Goal: Communication & Community: Answer question/provide support

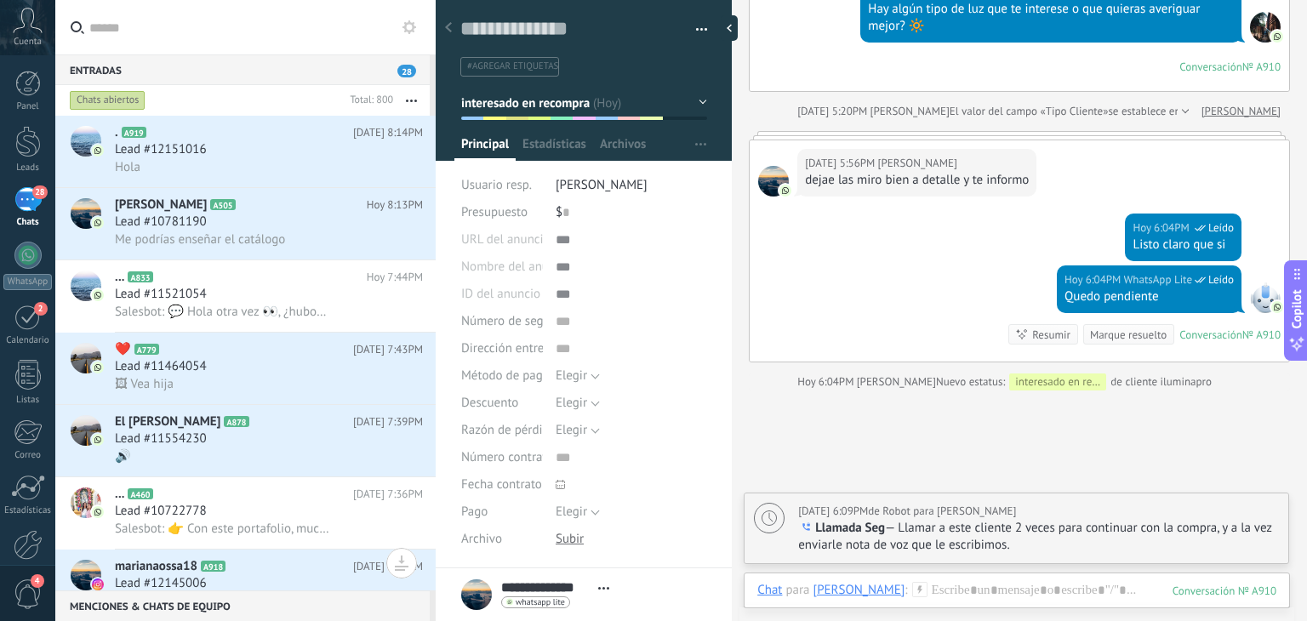
click at [407, 103] on button "button" at bounding box center [411, 100] width 37 height 31
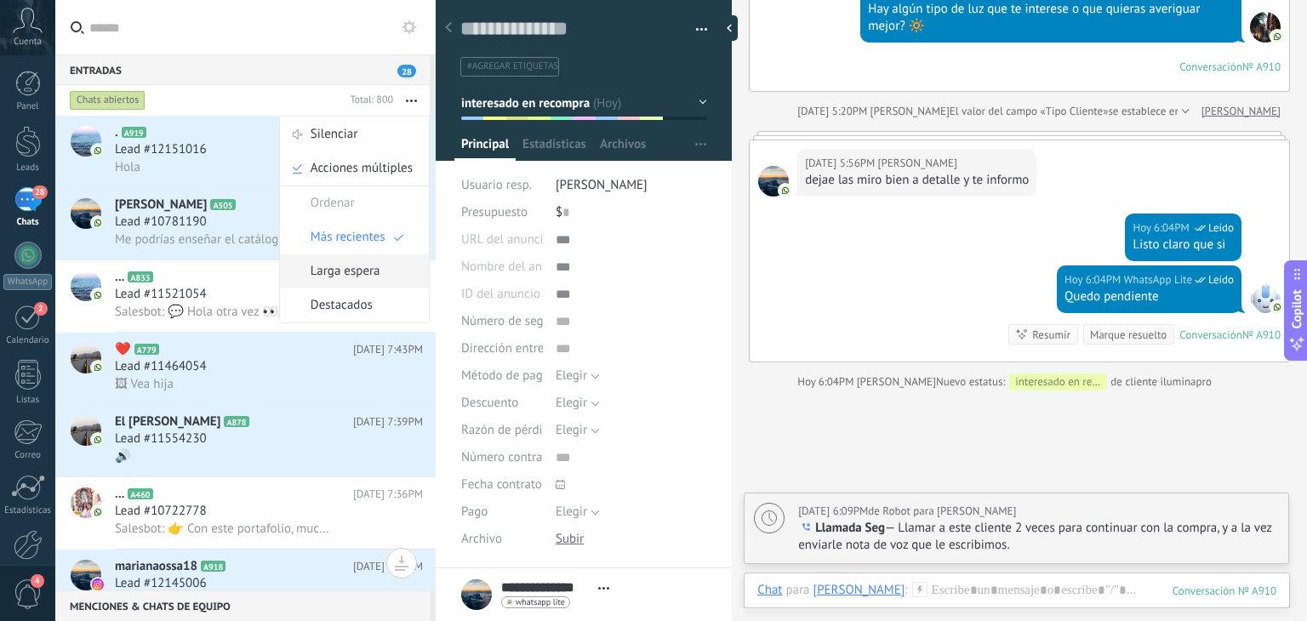
click at [347, 277] on span "Larga espera" at bounding box center [346, 271] width 70 height 34
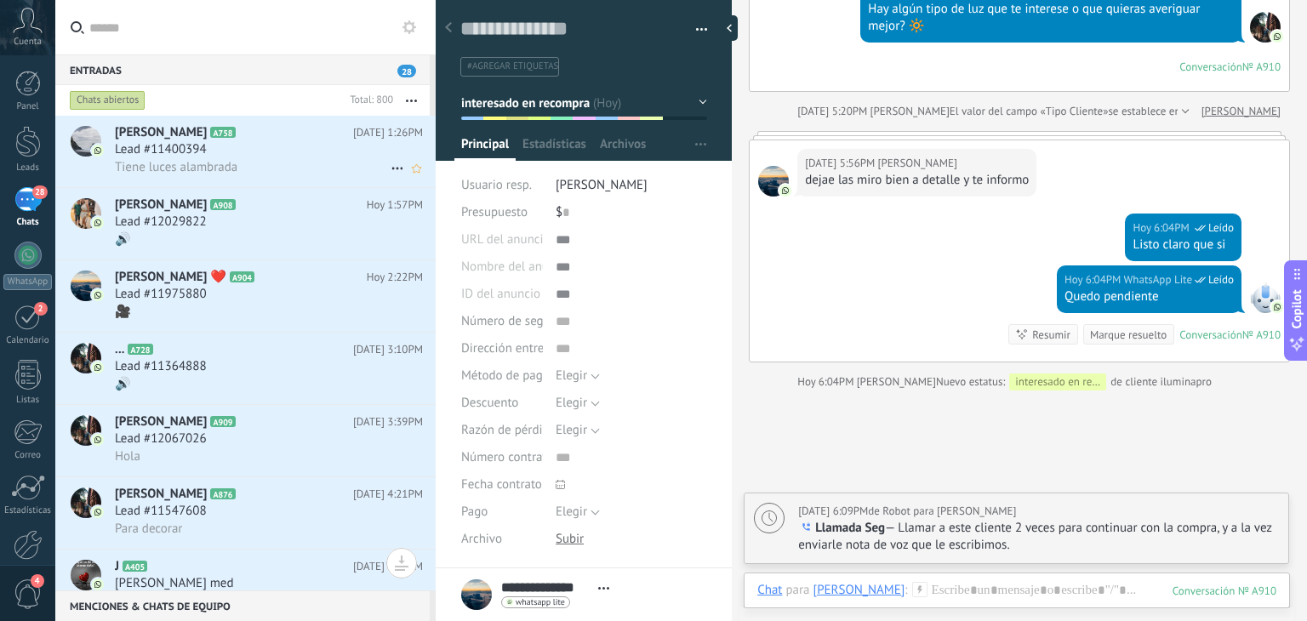
click at [286, 173] on div "Tiene luces alambrada" at bounding box center [269, 167] width 308 height 18
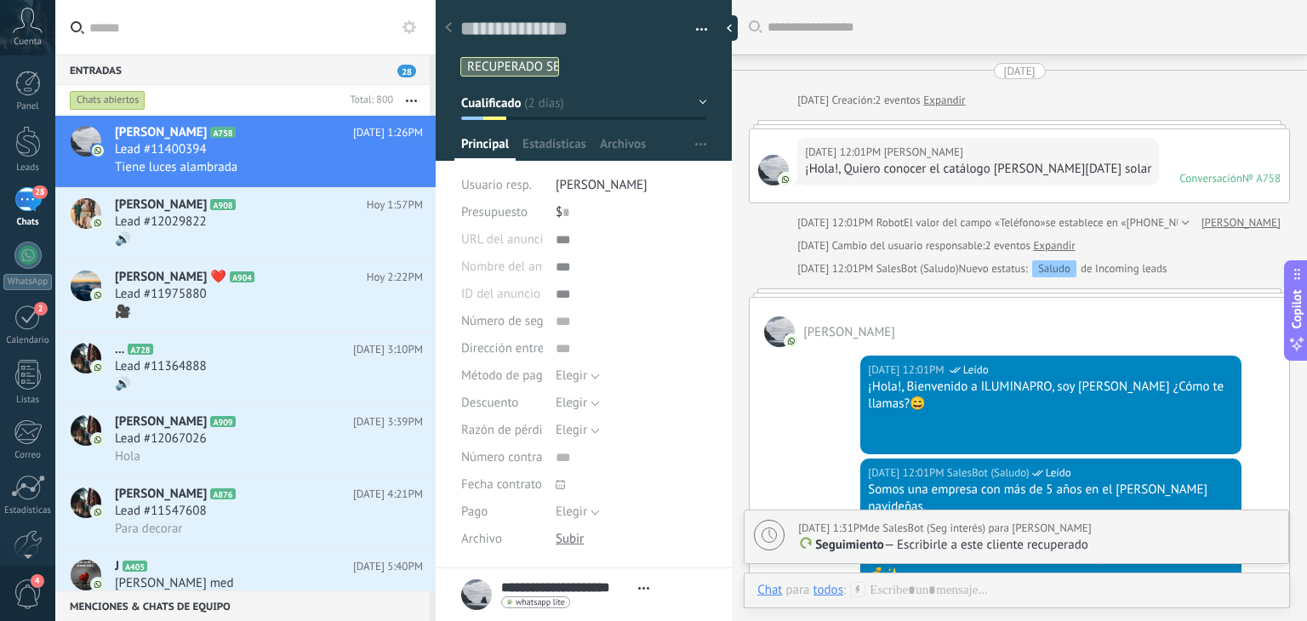
scroll to position [1403, 0]
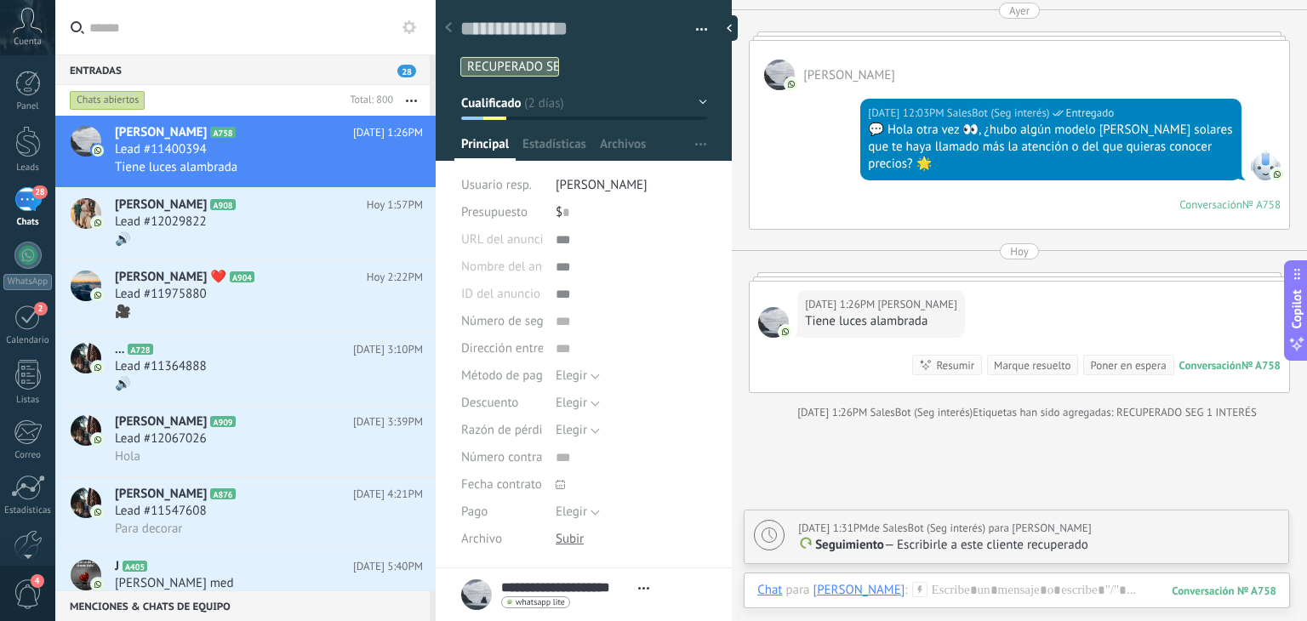
click at [1190, 553] on p "Seguimiento — Escribirle a este cliente recuperado" at bounding box center [1038, 545] width 481 height 17
type textarea "**********"
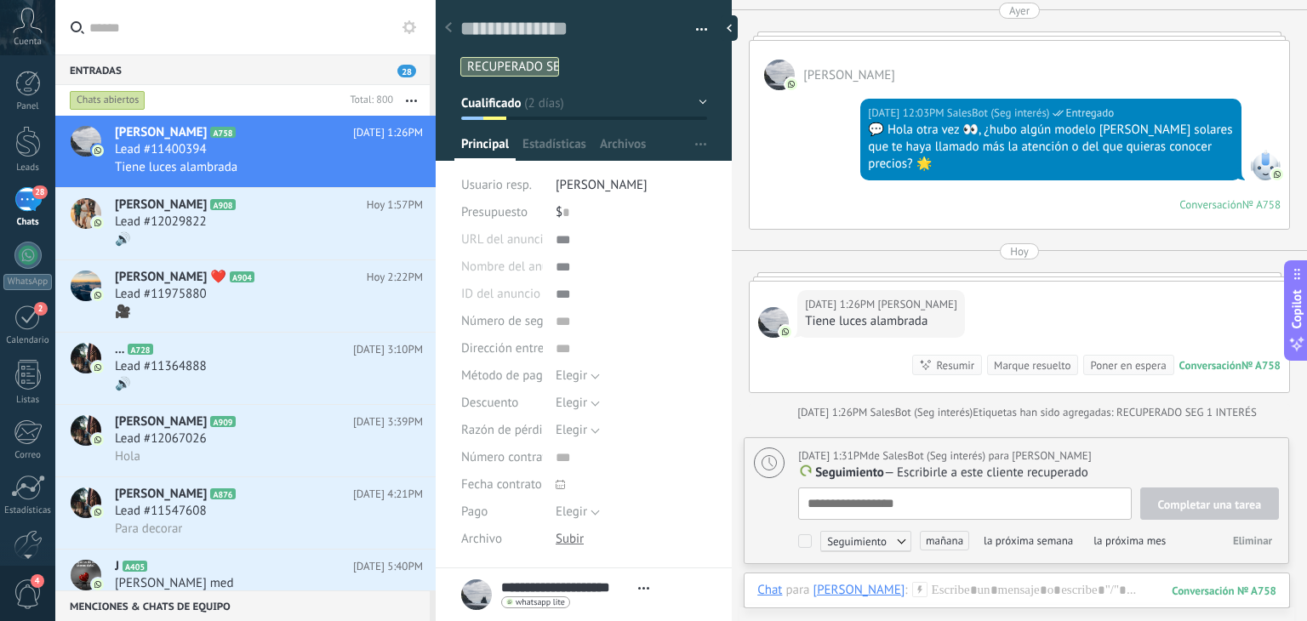
scroll to position [17, 0]
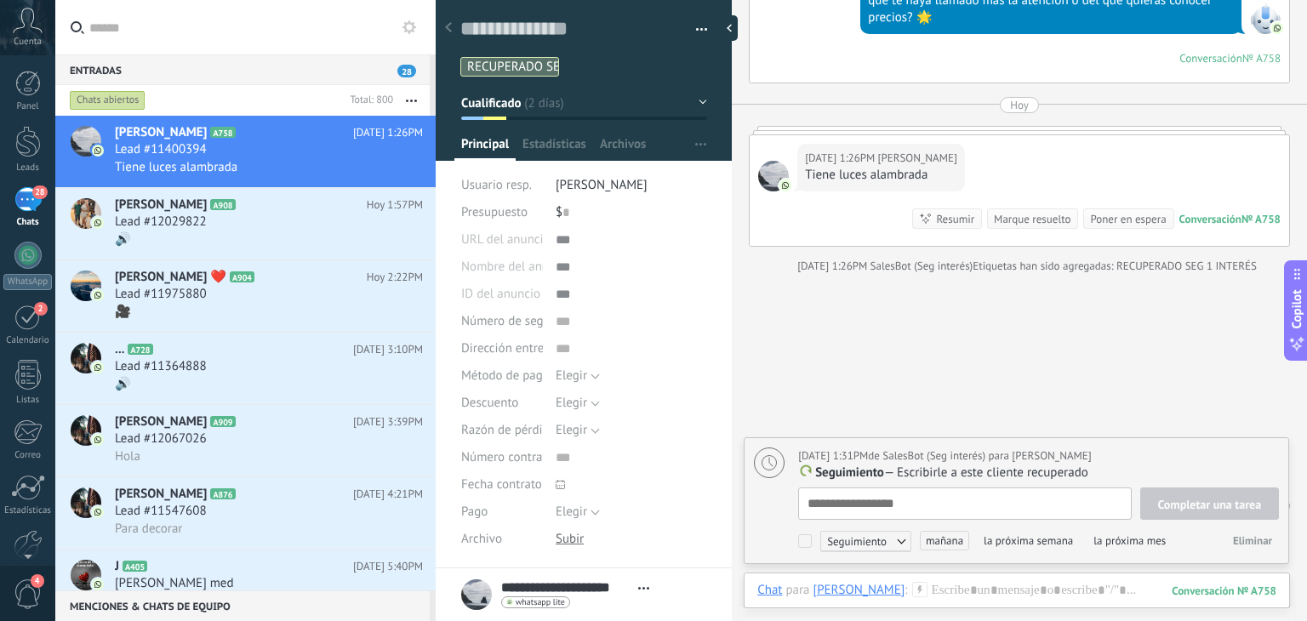
click at [1245, 538] on span "Eliminar" at bounding box center [1252, 541] width 39 height 14
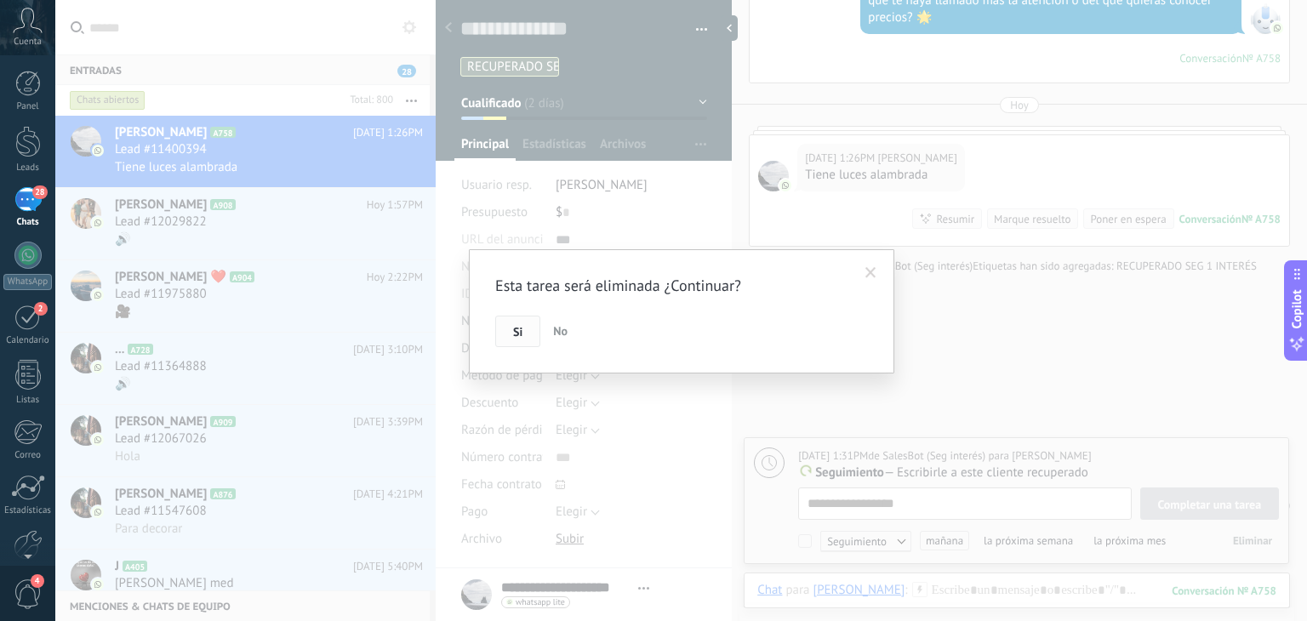
click at [523, 334] on button "Si" at bounding box center [517, 332] width 45 height 32
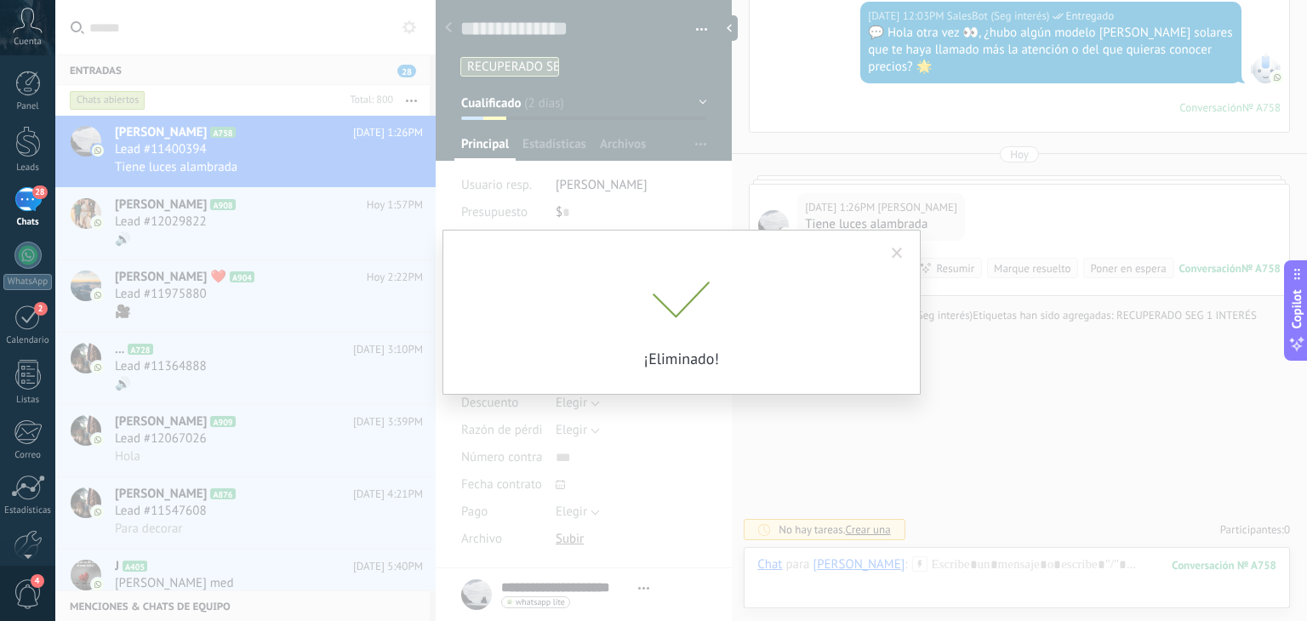
scroll to position [1477, 0]
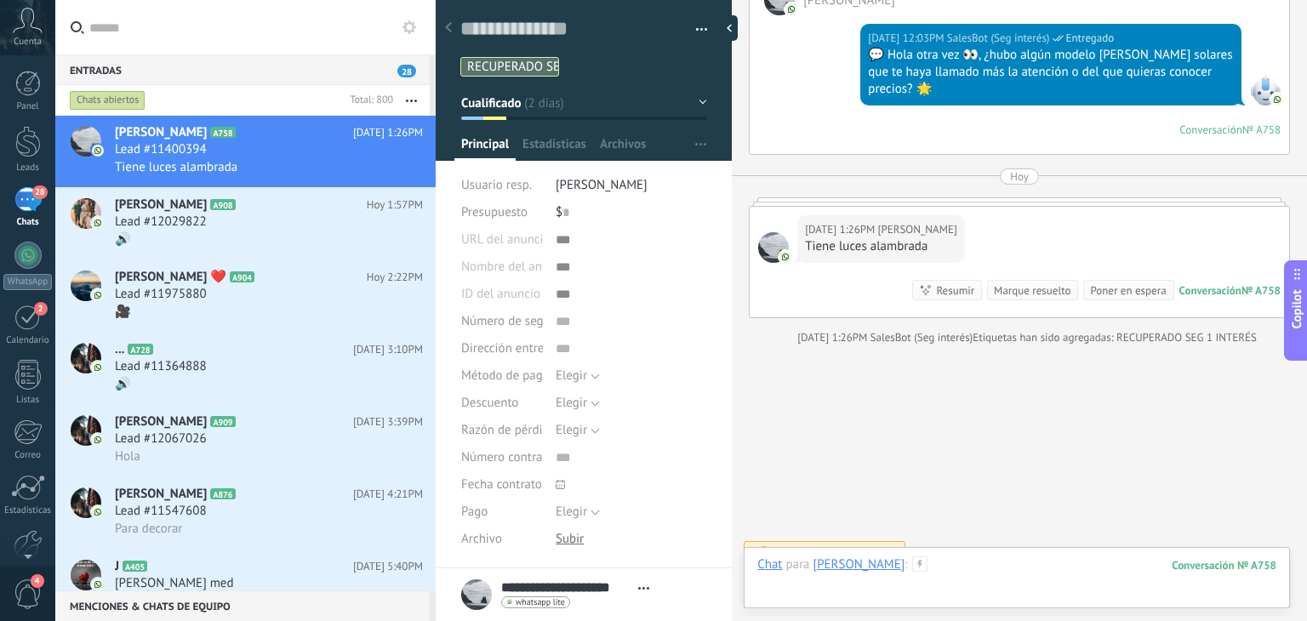
click at [1008, 573] on div at bounding box center [1016, 582] width 519 height 51
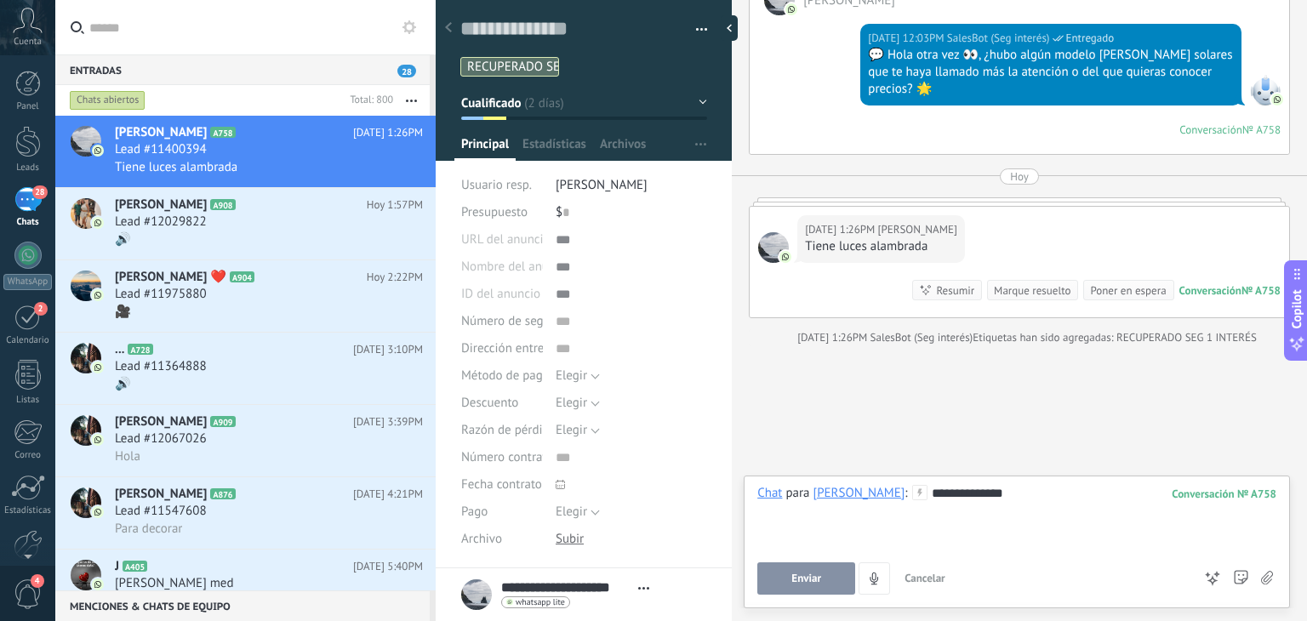
click at [809, 576] on span "Enviar" at bounding box center [807, 579] width 30 height 12
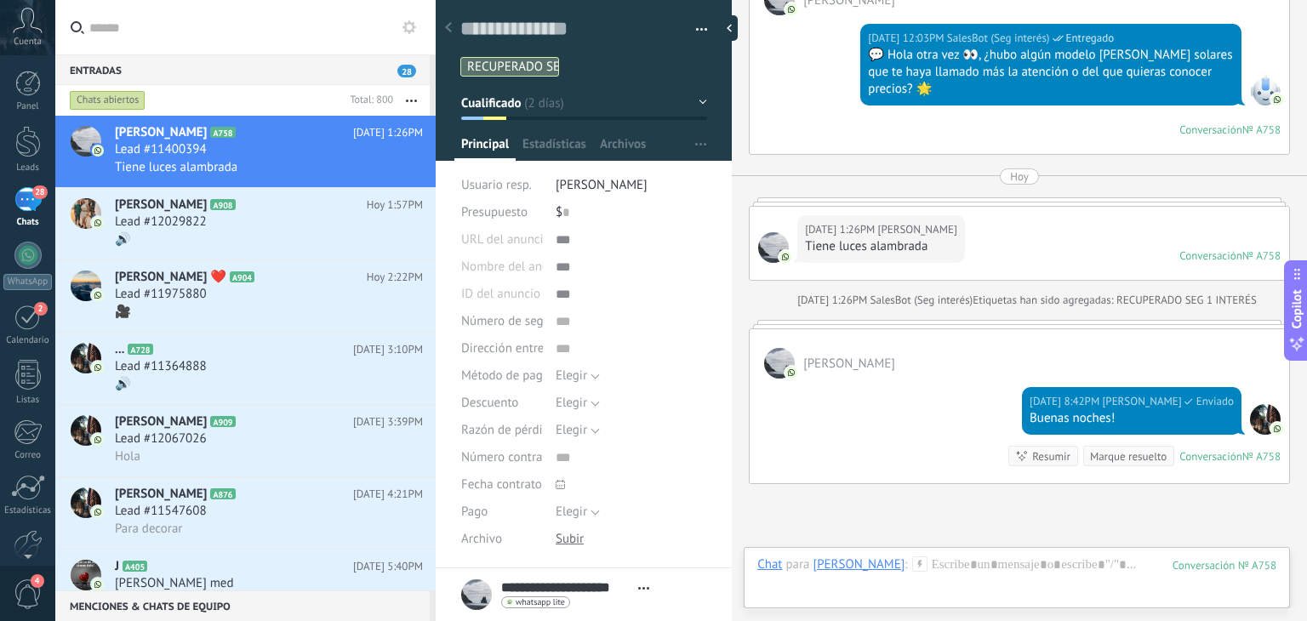
scroll to position [1614, 0]
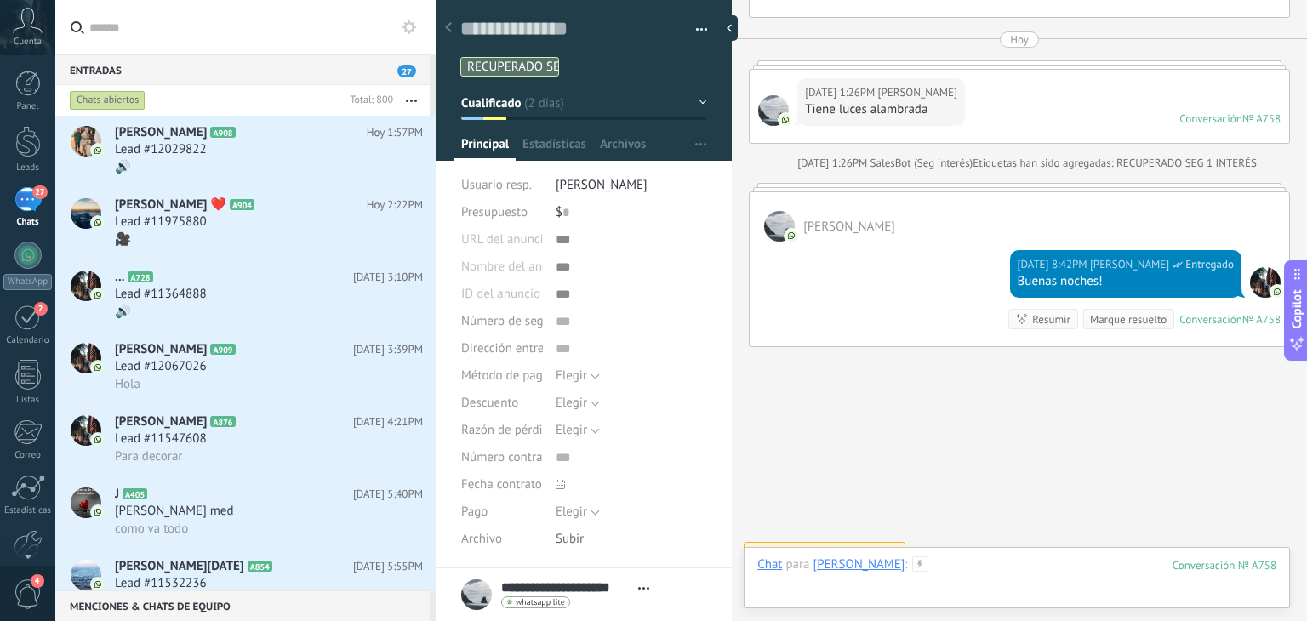
click at [1013, 580] on div "Chat para [PERSON_NAME] : 758 Enviar Cancelar Rastrear clics en links ? Reducir…" at bounding box center [1016, 582] width 519 height 51
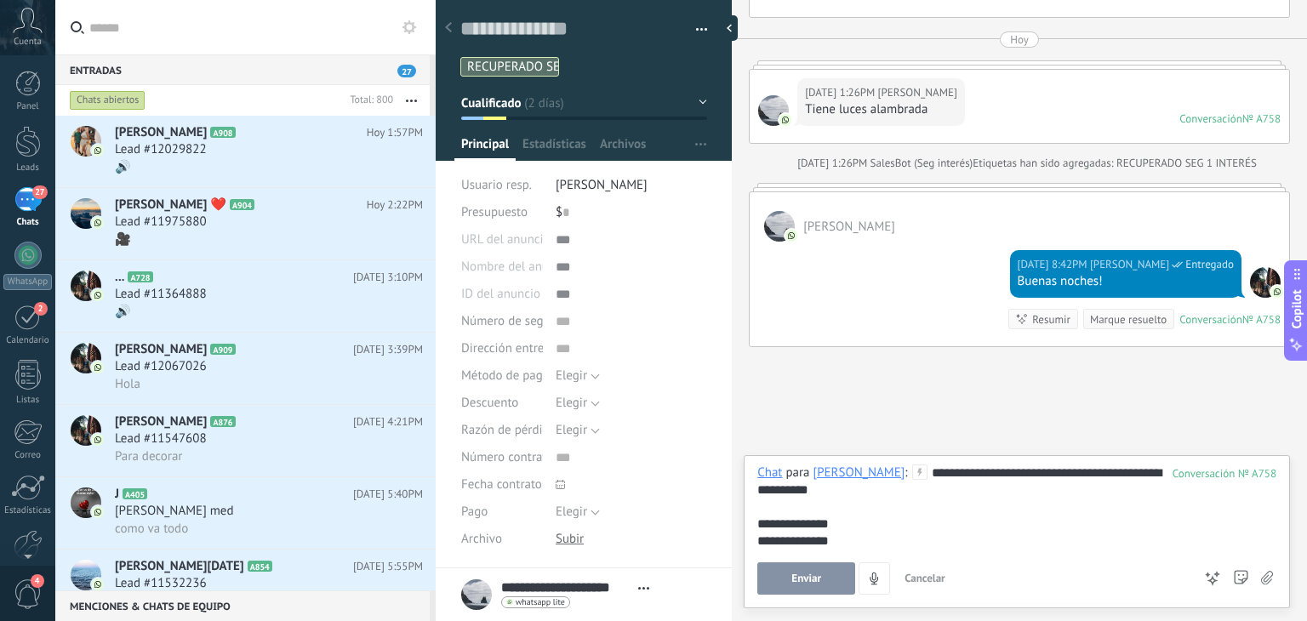
click at [803, 578] on span "Enviar" at bounding box center [807, 579] width 30 height 12
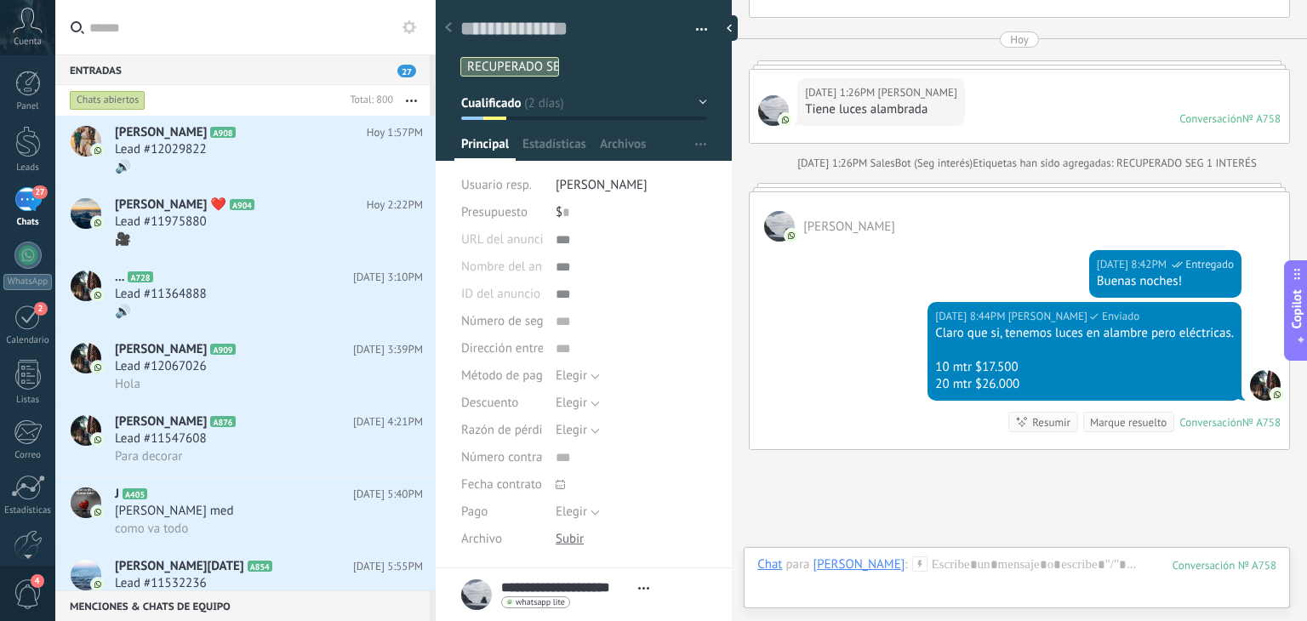
scroll to position [1718, 0]
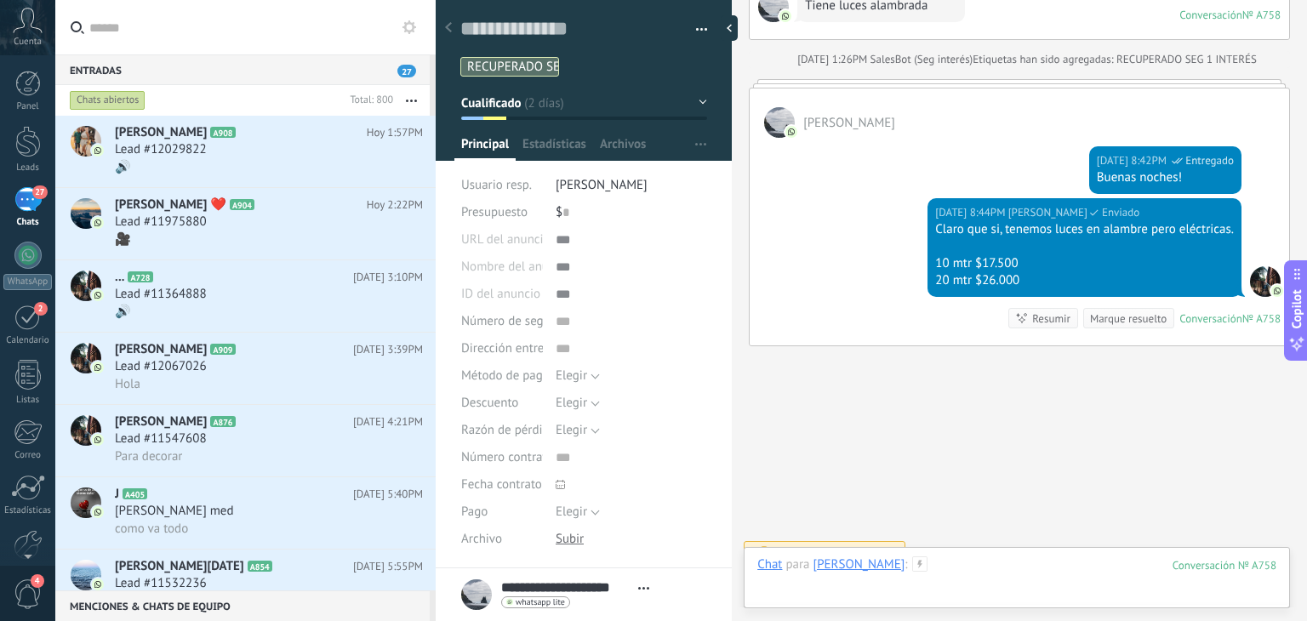
click at [1000, 565] on div at bounding box center [1016, 582] width 519 height 51
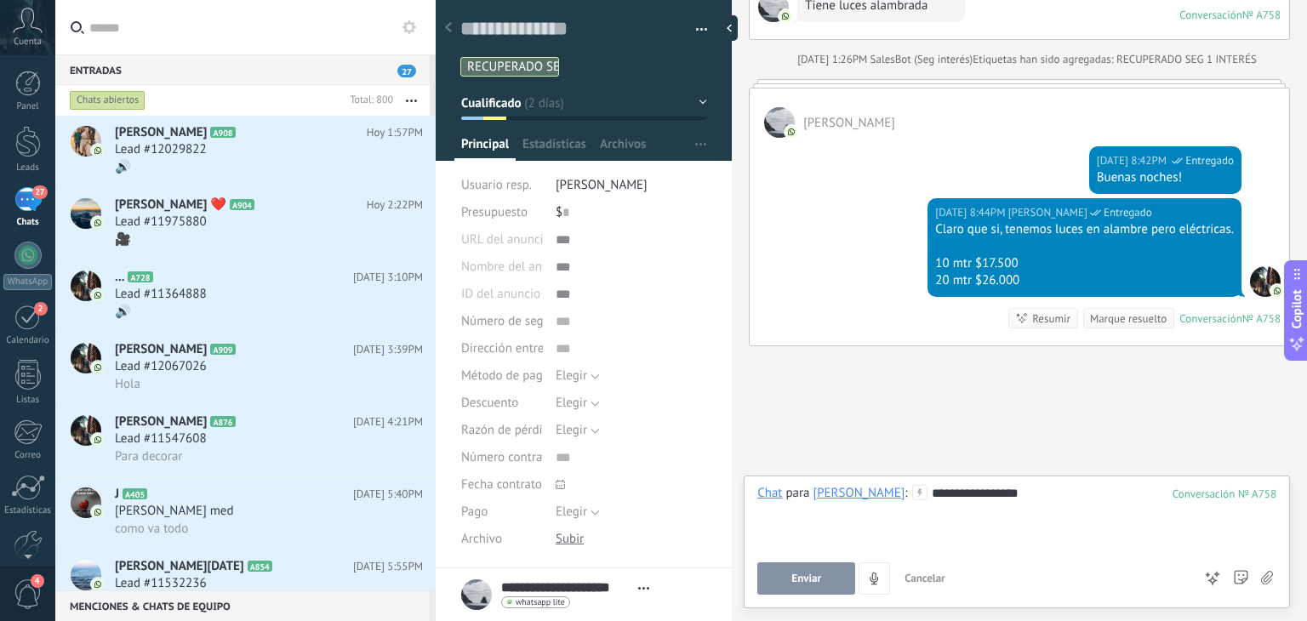
click at [803, 582] on span "Enviar" at bounding box center [807, 579] width 30 height 12
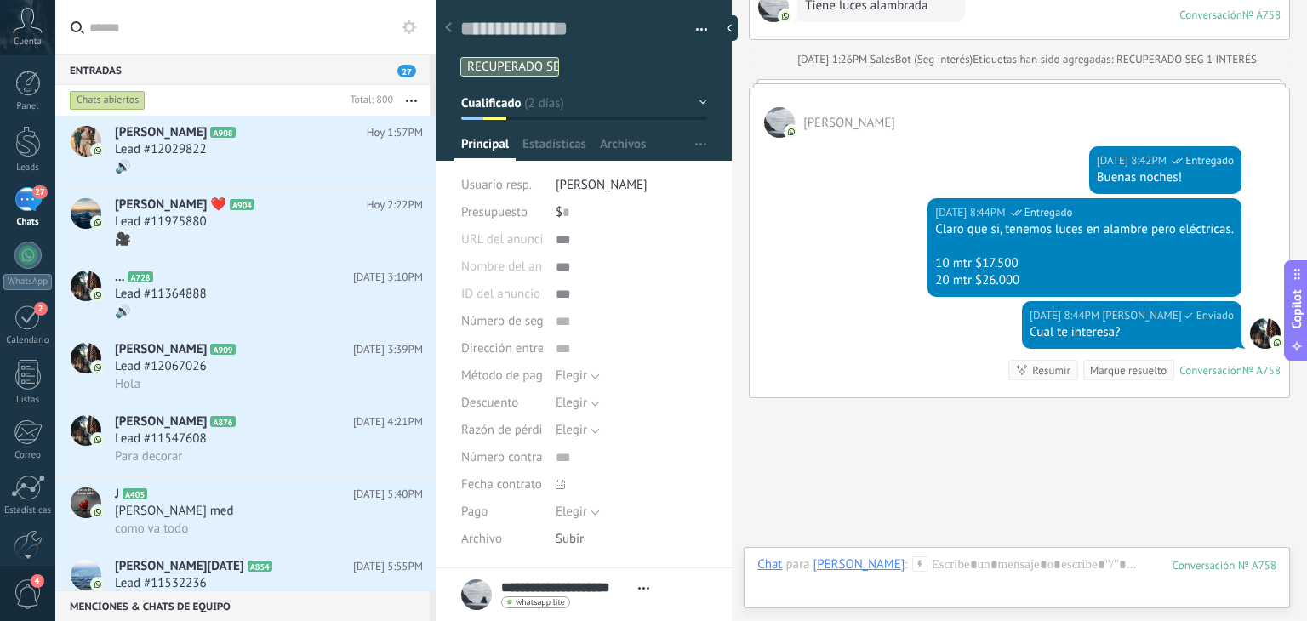
scroll to position [1770, 0]
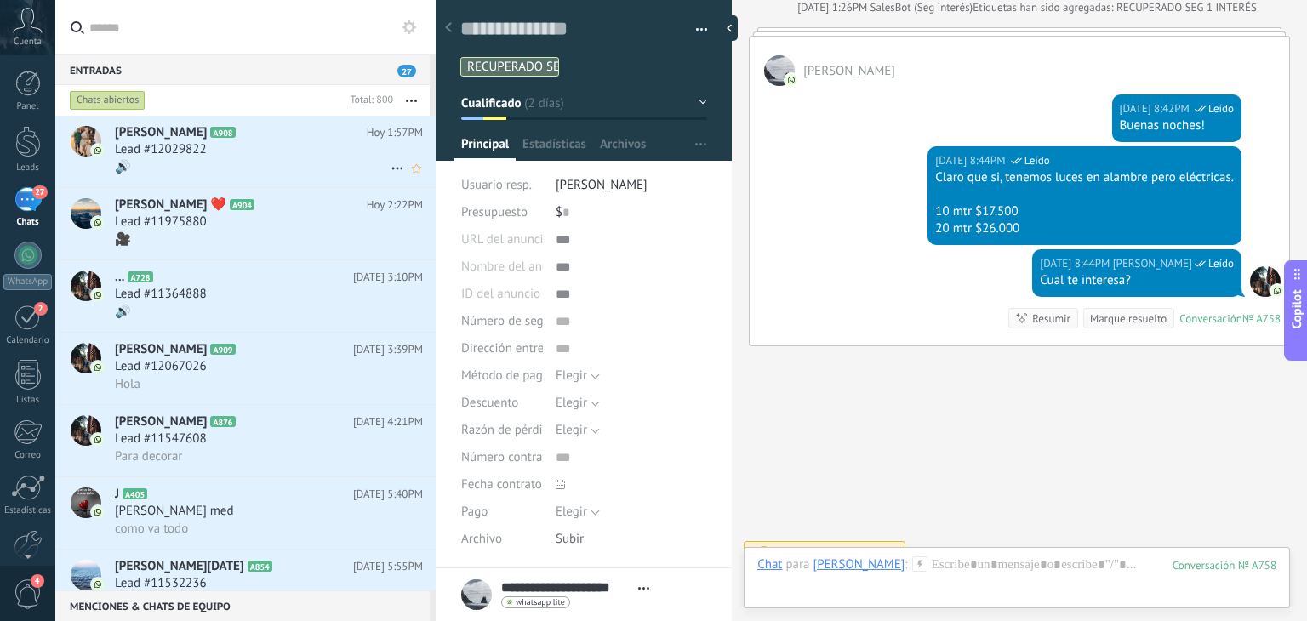
click at [249, 139] on h2 "[PERSON_NAME] A908" at bounding box center [241, 132] width 252 height 17
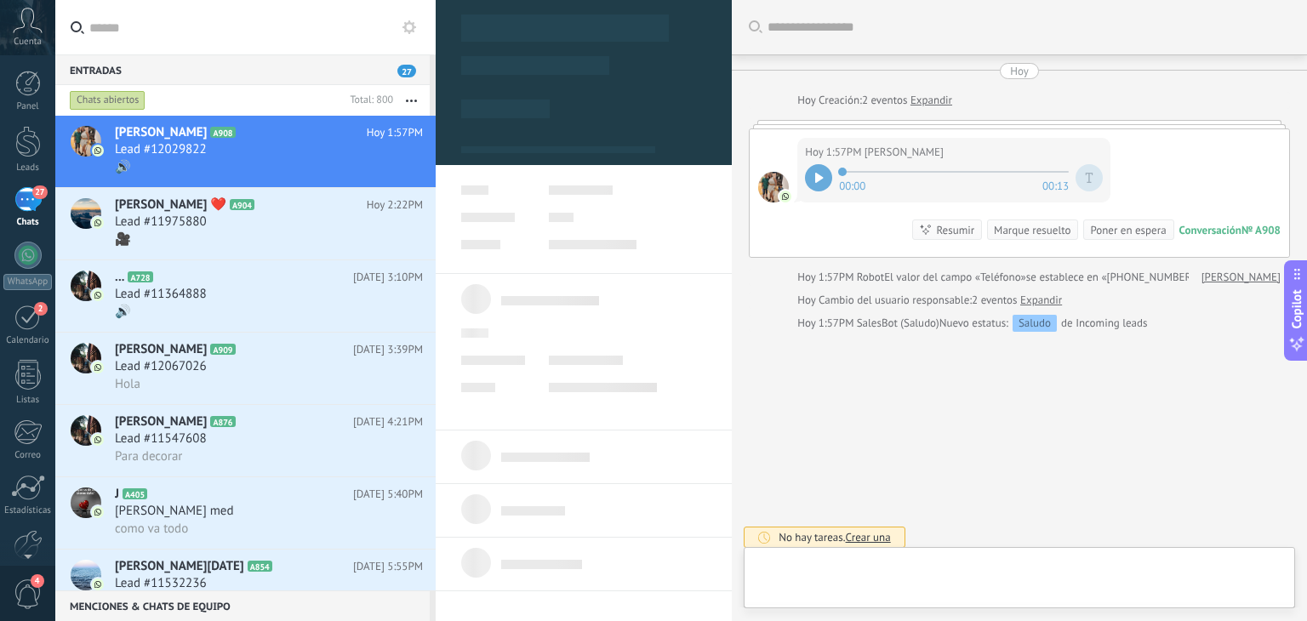
type textarea "**********"
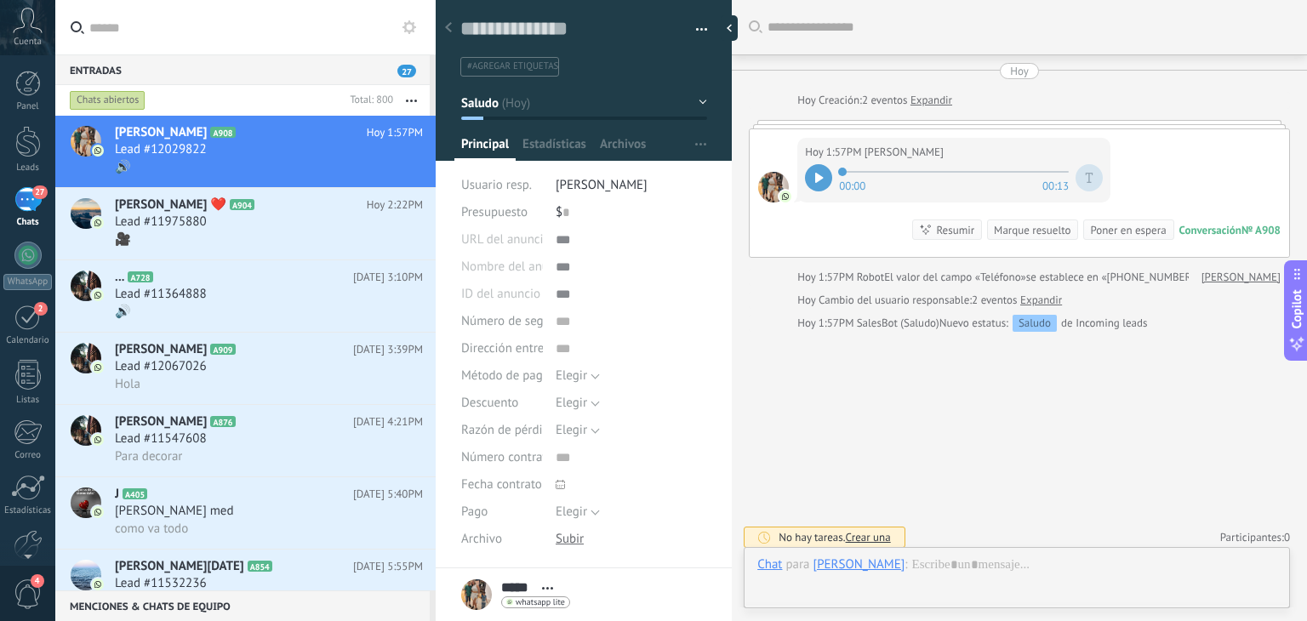
scroll to position [7, 0]
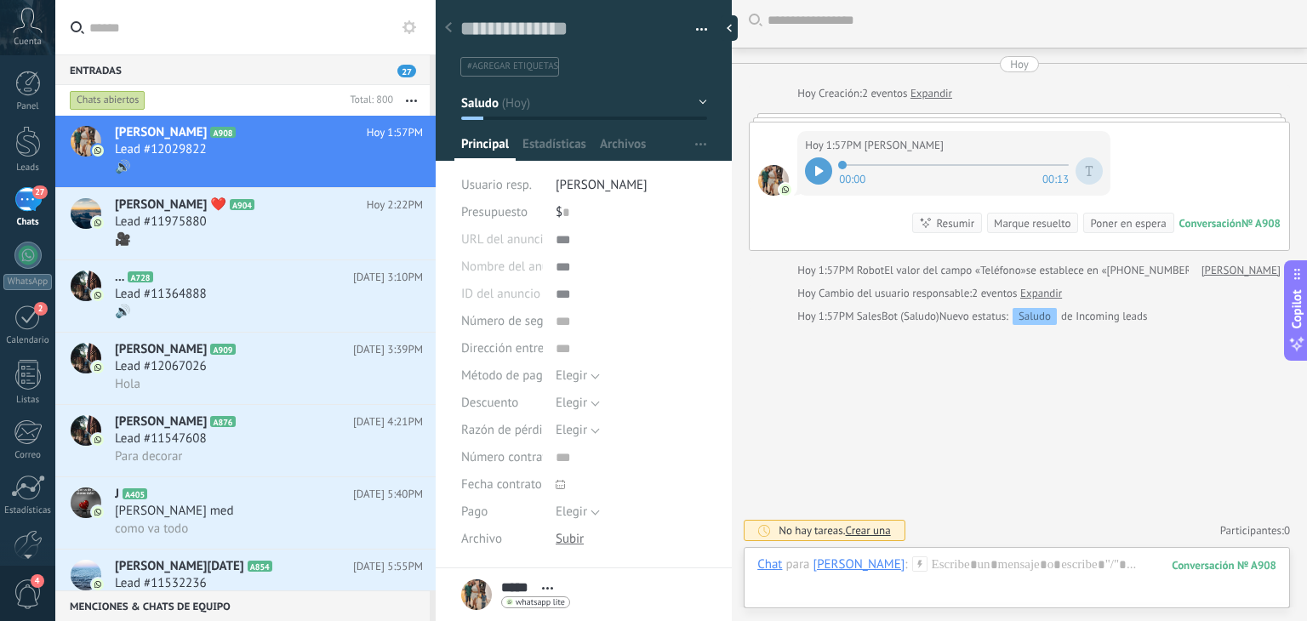
click at [824, 170] on div at bounding box center [818, 170] width 27 height 27
click at [918, 559] on div at bounding box center [1016, 582] width 519 height 51
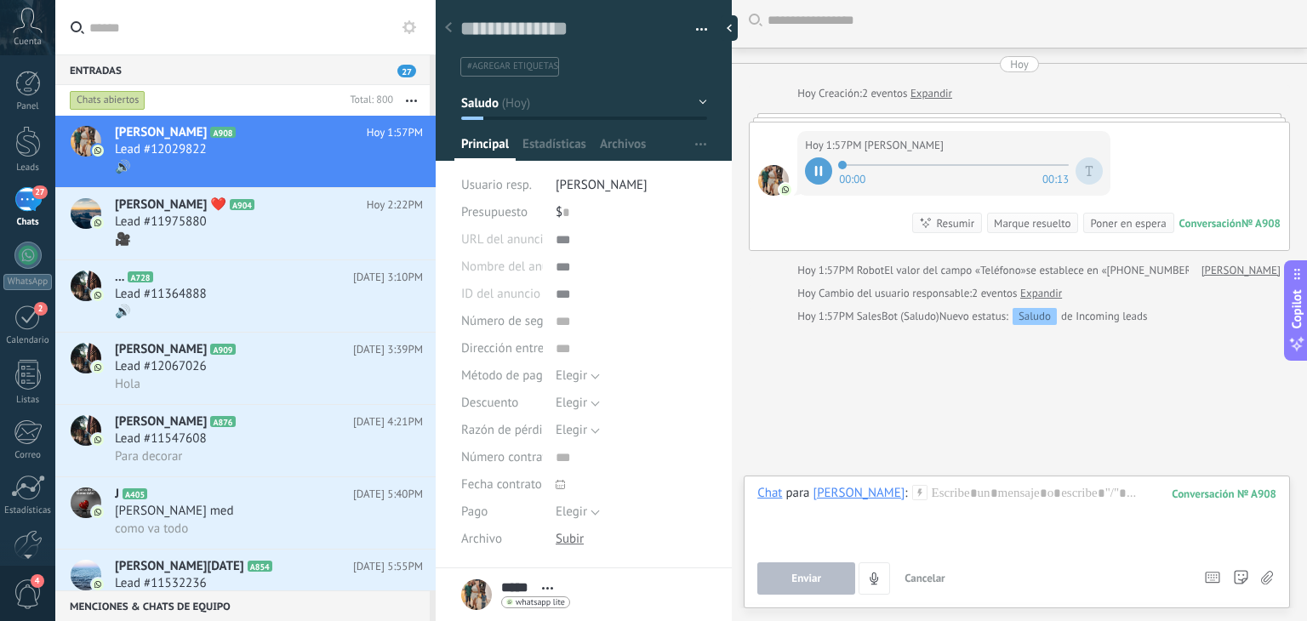
click at [918, 559] on div "Chat para [PERSON_NAME] : 908 Enviar Cancelar Rastrear clics en links ? Reducir…" at bounding box center [1016, 540] width 519 height 110
click at [928, 525] on div at bounding box center [1016, 517] width 519 height 65
click at [808, 569] on button "Enviar" at bounding box center [806, 579] width 98 height 32
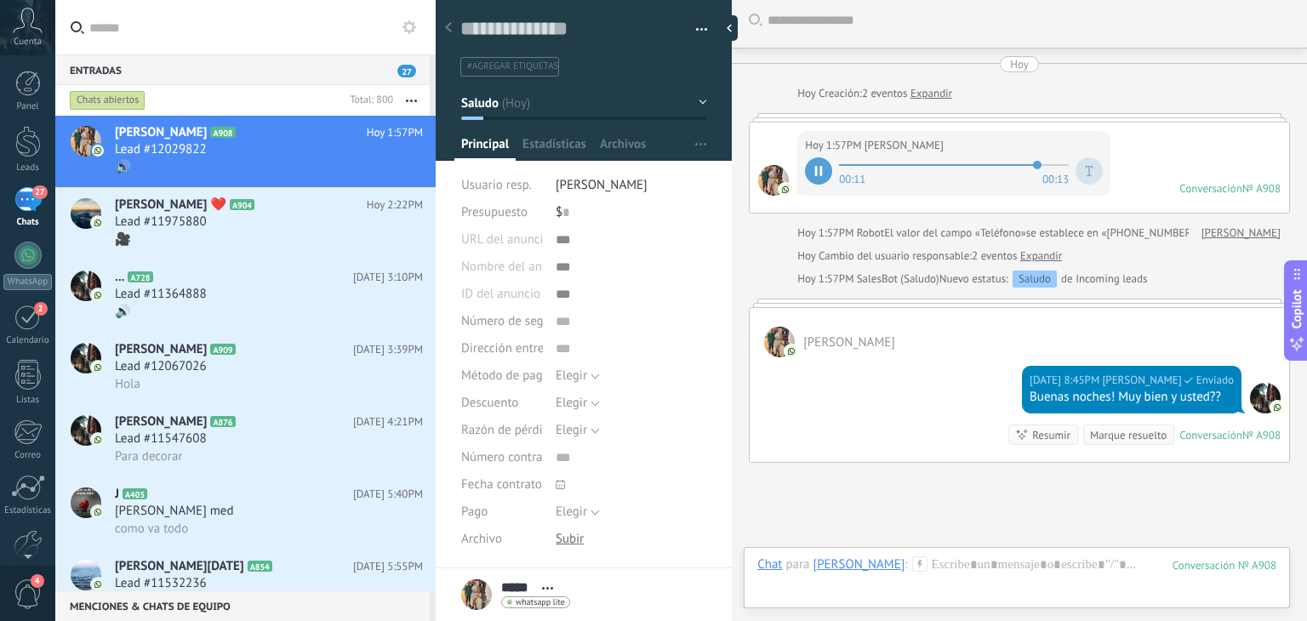
scroll to position [144, 0]
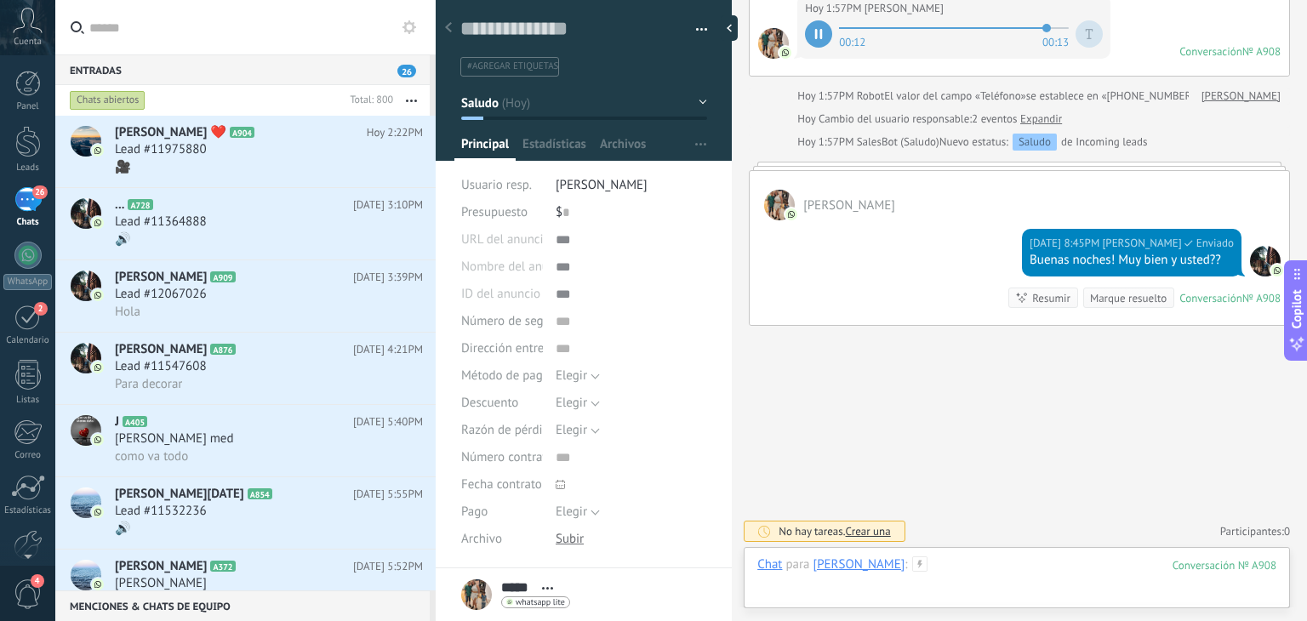
click at [943, 569] on div at bounding box center [1016, 582] width 519 height 51
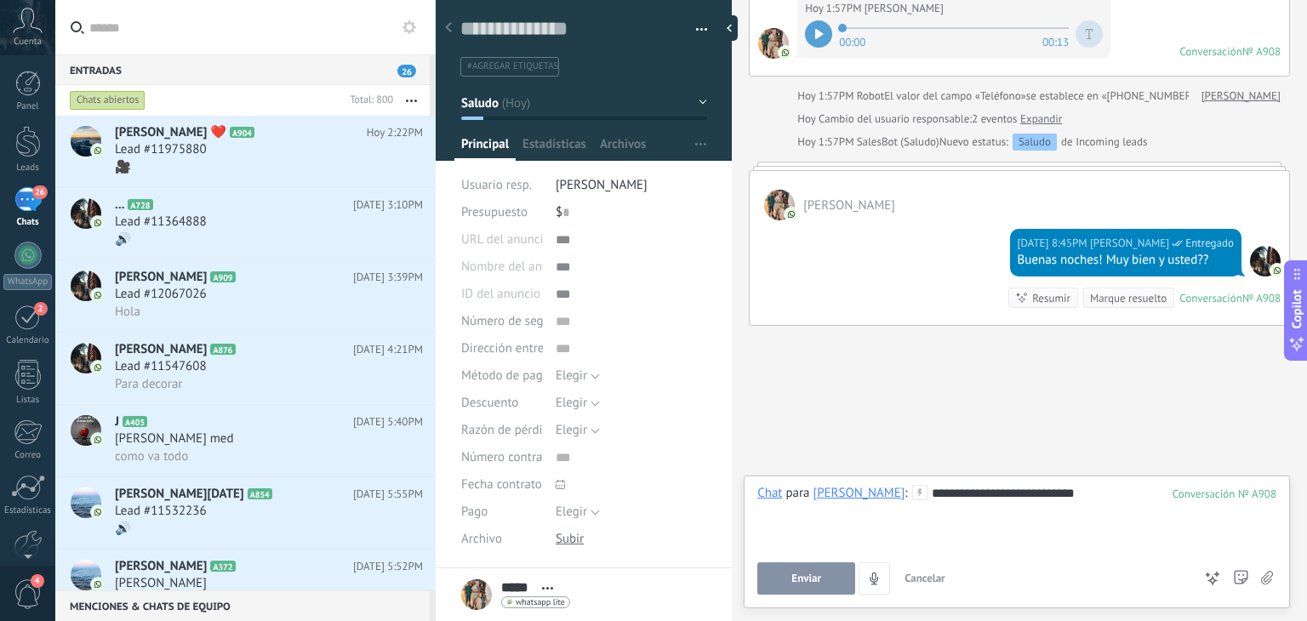
click at [814, 565] on button "Enviar" at bounding box center [806, 579] width 98 height 32
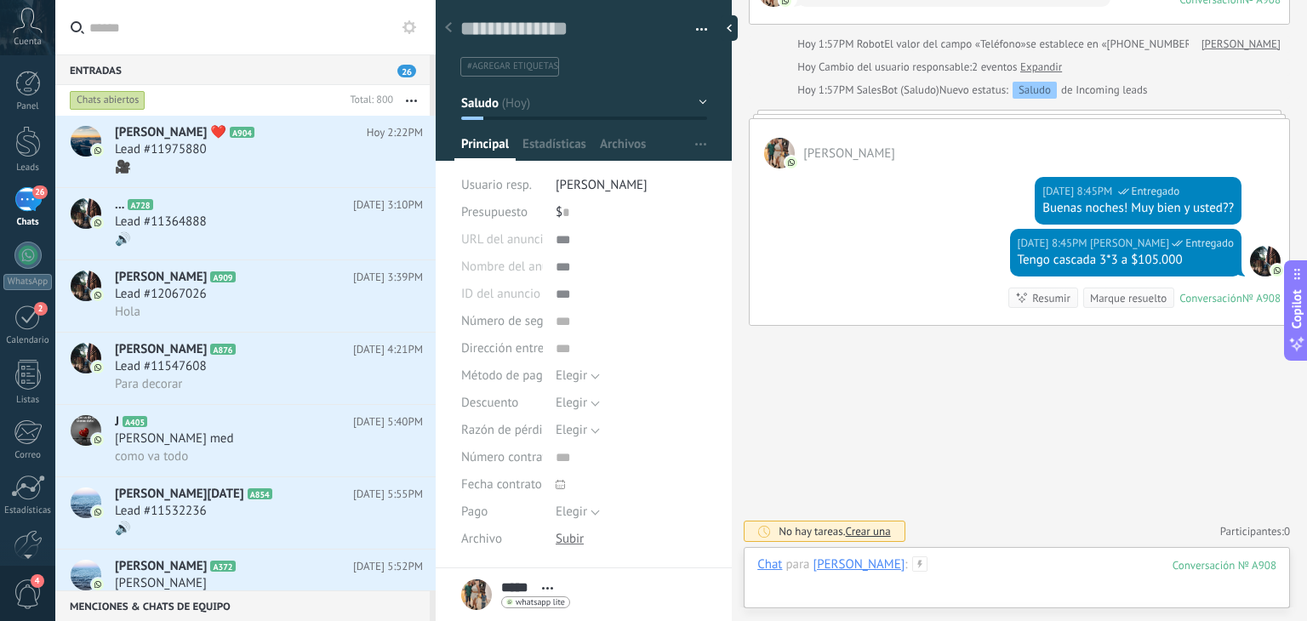
click at [900, 589] on div at bounding box center [1016, 582] width 519 height 51
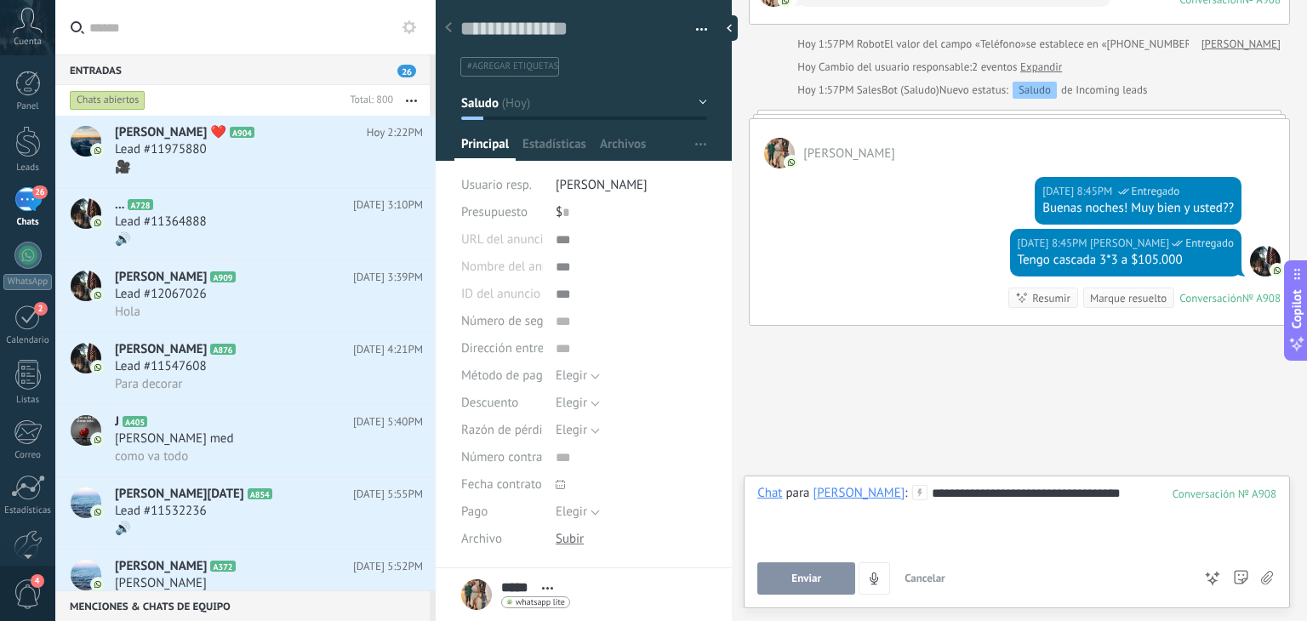
click at [827, 579] on button "Enviar" at bounding box center [806, 579] width 98 height 32
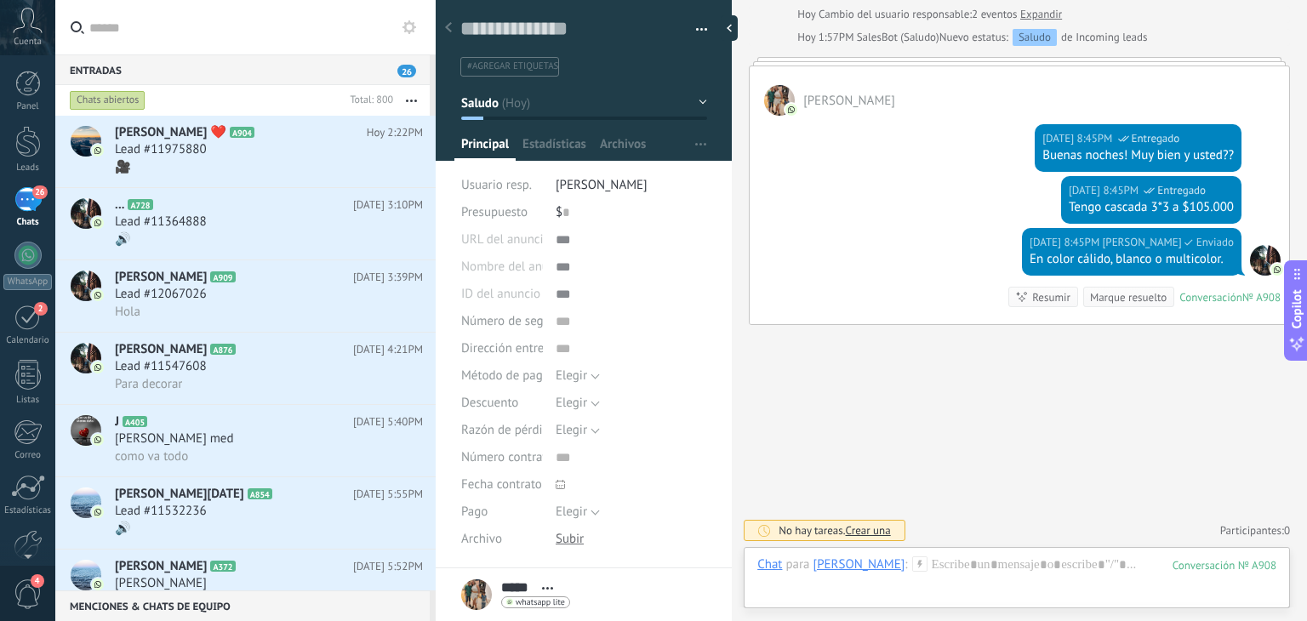
click at [607, 116] on button "Saludo" at bounding box center [584, 103] width 246 height 31
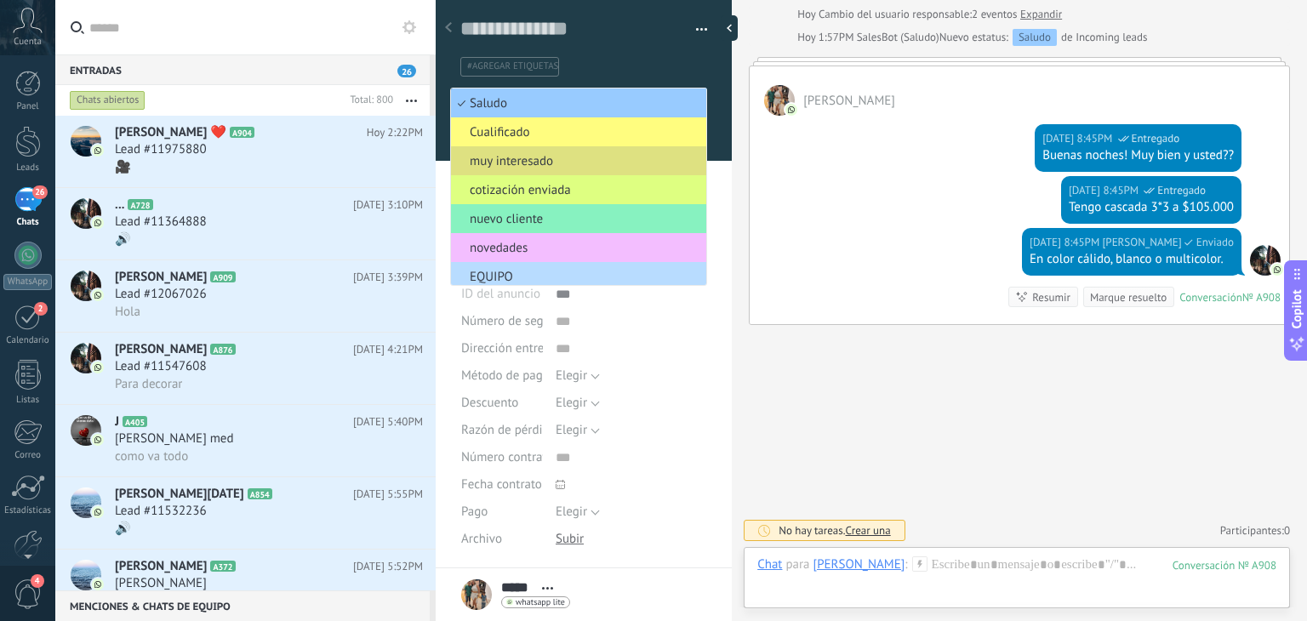
scroll to position [152, 0]
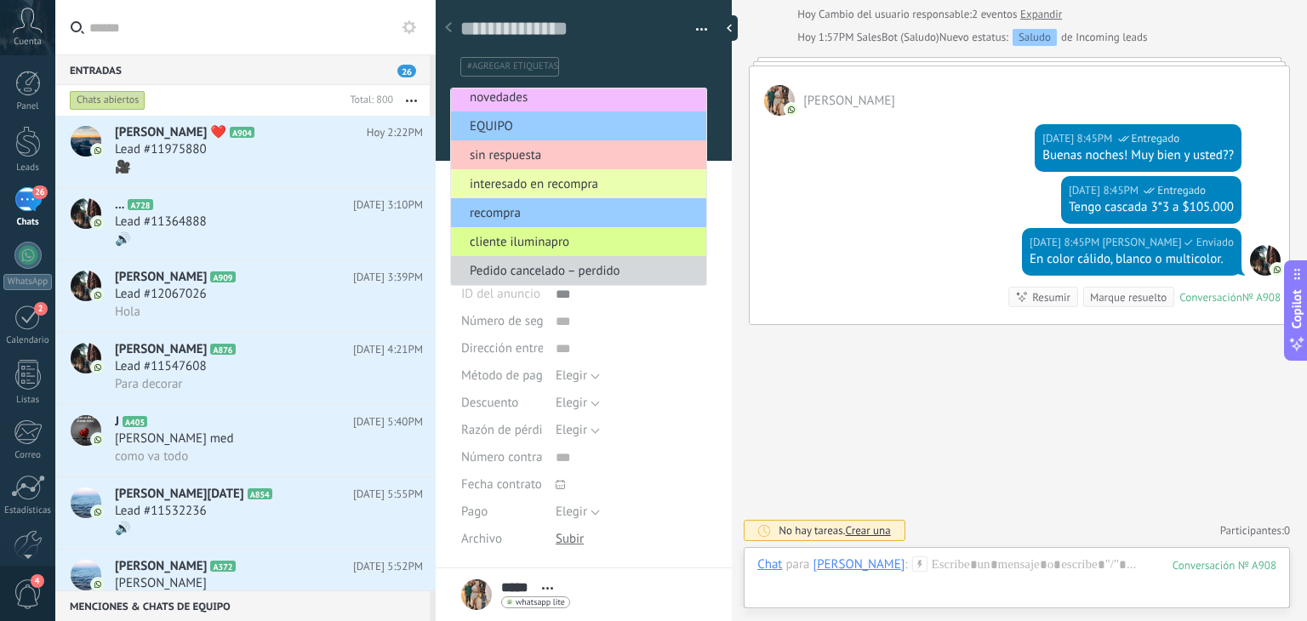
click at [623, 236] on span "cliente iluminapro" at bounding box center [576, 242] width 250 height 16
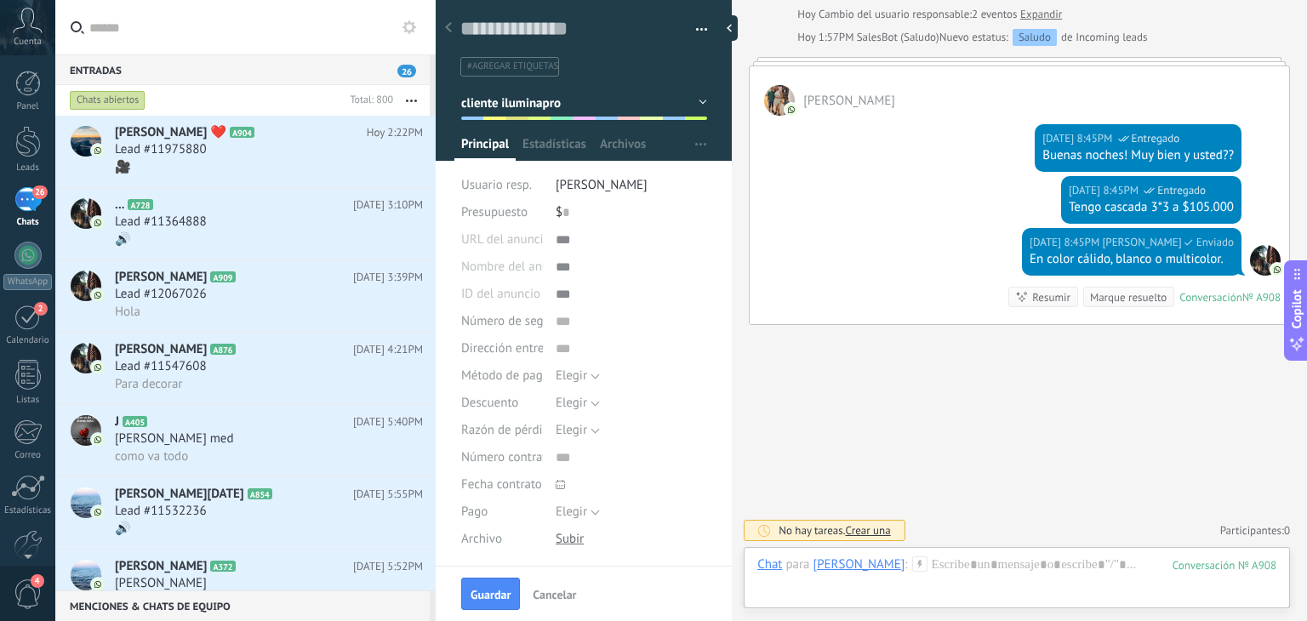
scroll to position [244, 0]
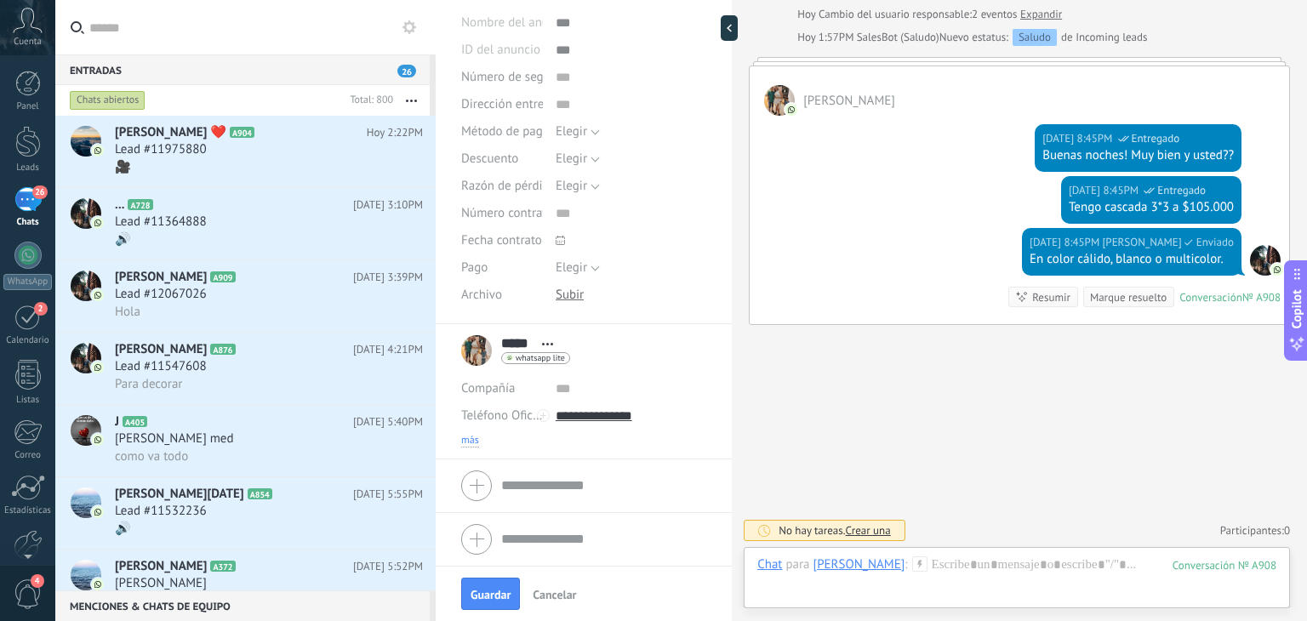
click at [471, 438] on span "más" at bounding box center [470, 441] width 18 height 14
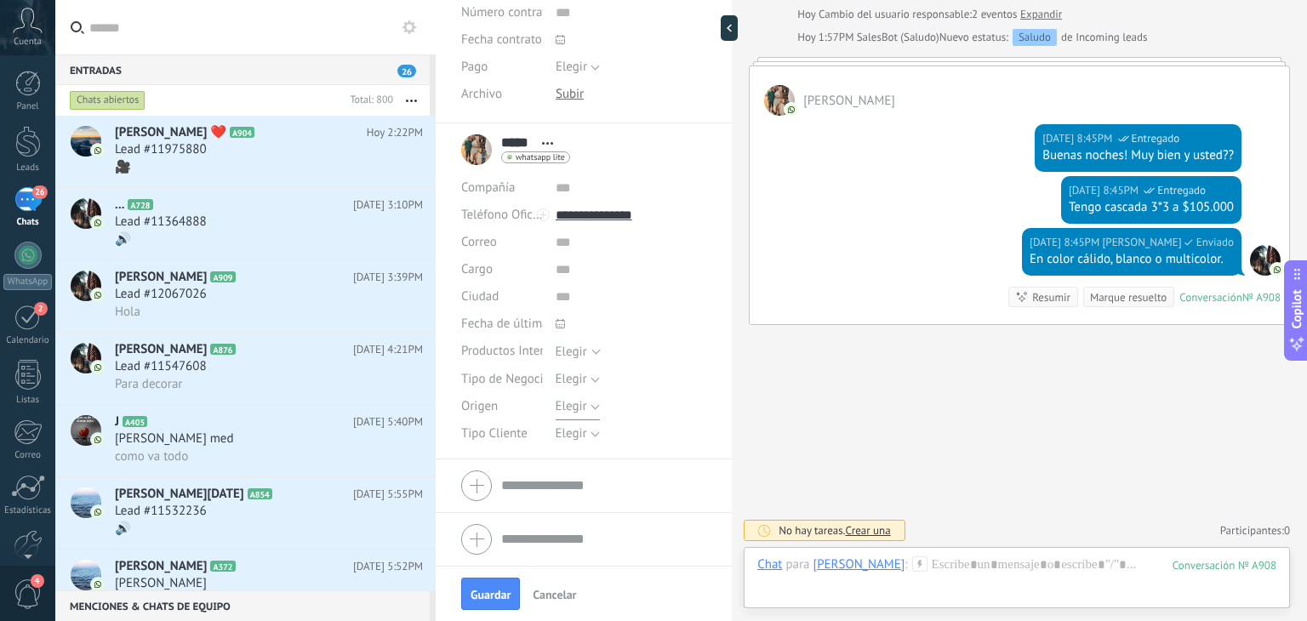
click at [575, 393] on button "Elegir" at bounding box center [578, 406] width 44 height 27
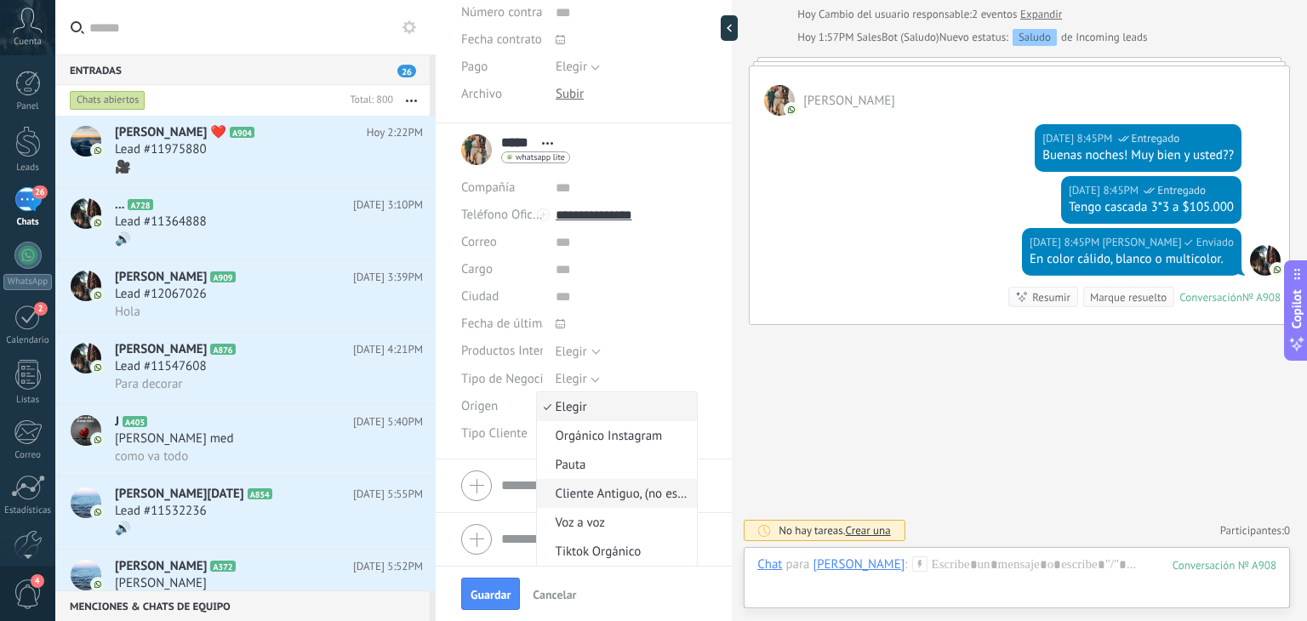
click at [592, 489] on span "Cliente Antiguo, (no especifica)" at bounding box center [615, 494] width 156 height 16
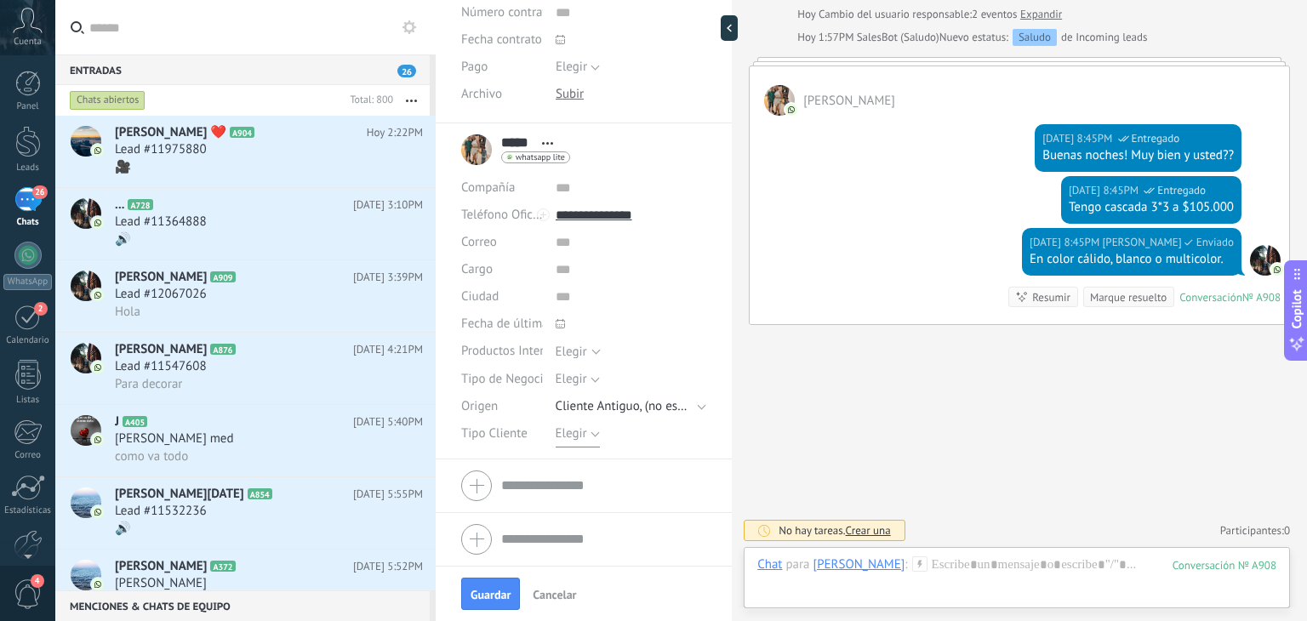
click at [572, 440] on span "Elegir" at bounding box center [571, 434] width 31 height 16
click at [820, 438] on div "Buscar Carga más [DATE] [DATE] Creación: 2 eventos Expandir [DATE] 1:57PM [PERS…" at bounding box center [1019, 186] width 575 height 871
click at [489, 592] on span "Guardar" at bounding box center [491, 595] width 40 height 12
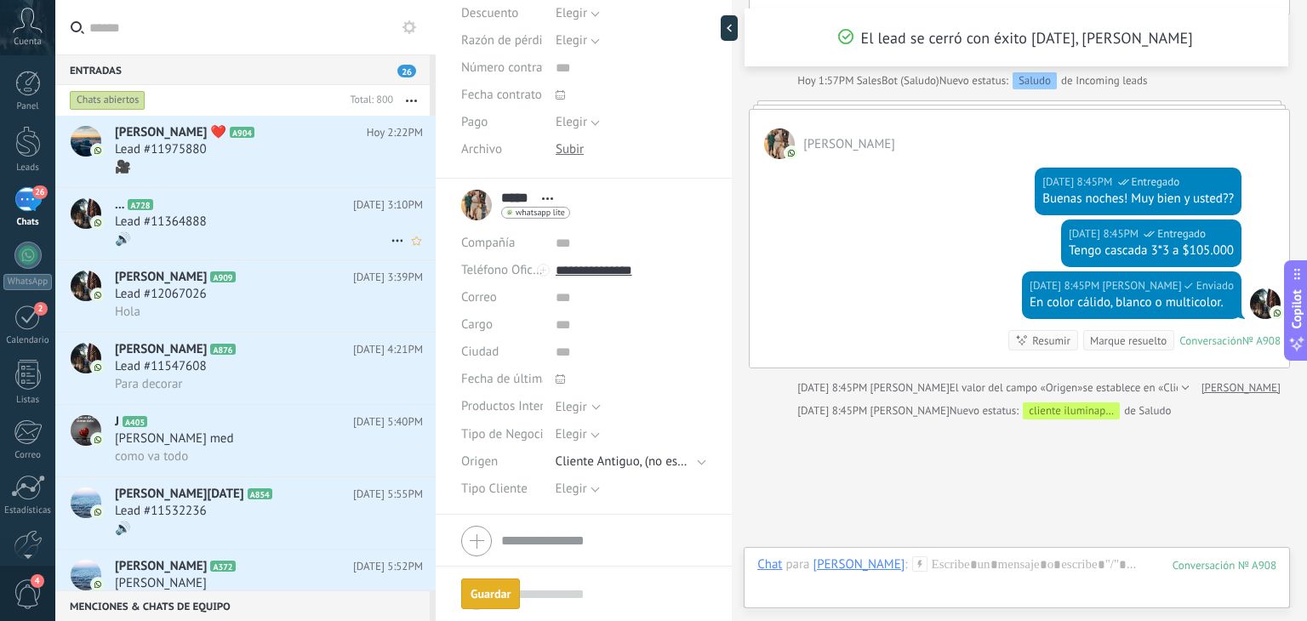
scroll to position [369, 0]
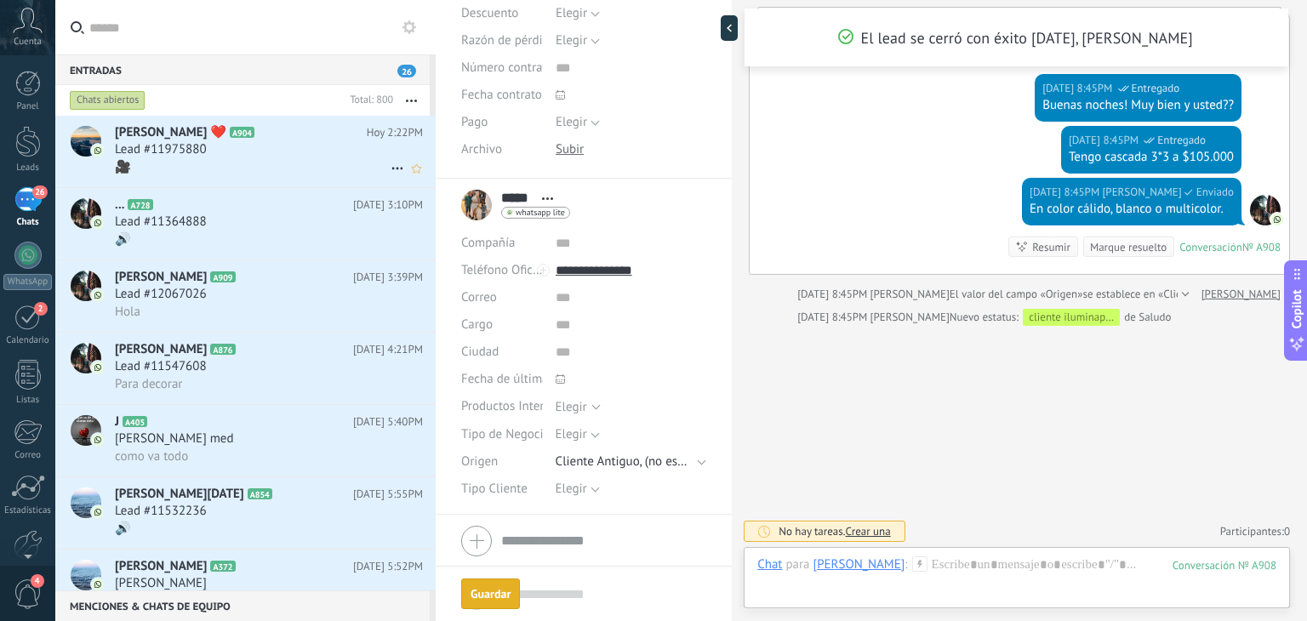
click at [172, 136] on span "[PERSON_NAME] ❤️" at bounding box center [170, 132] width 111 height 17
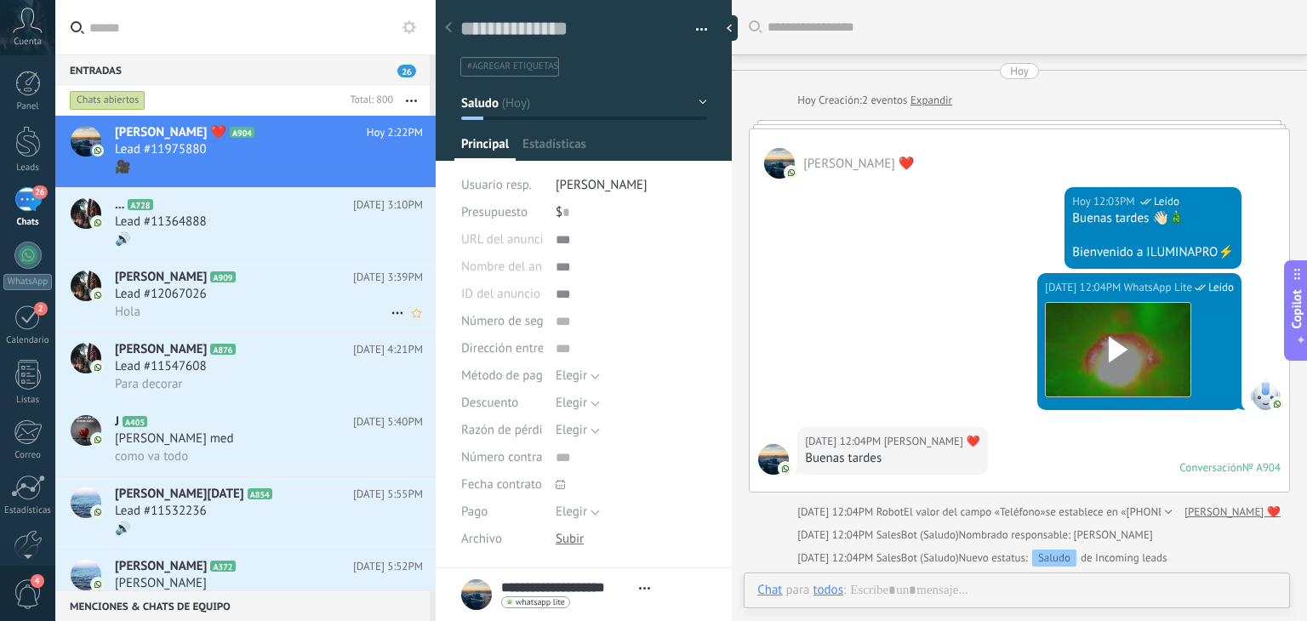
type textarea "**********"
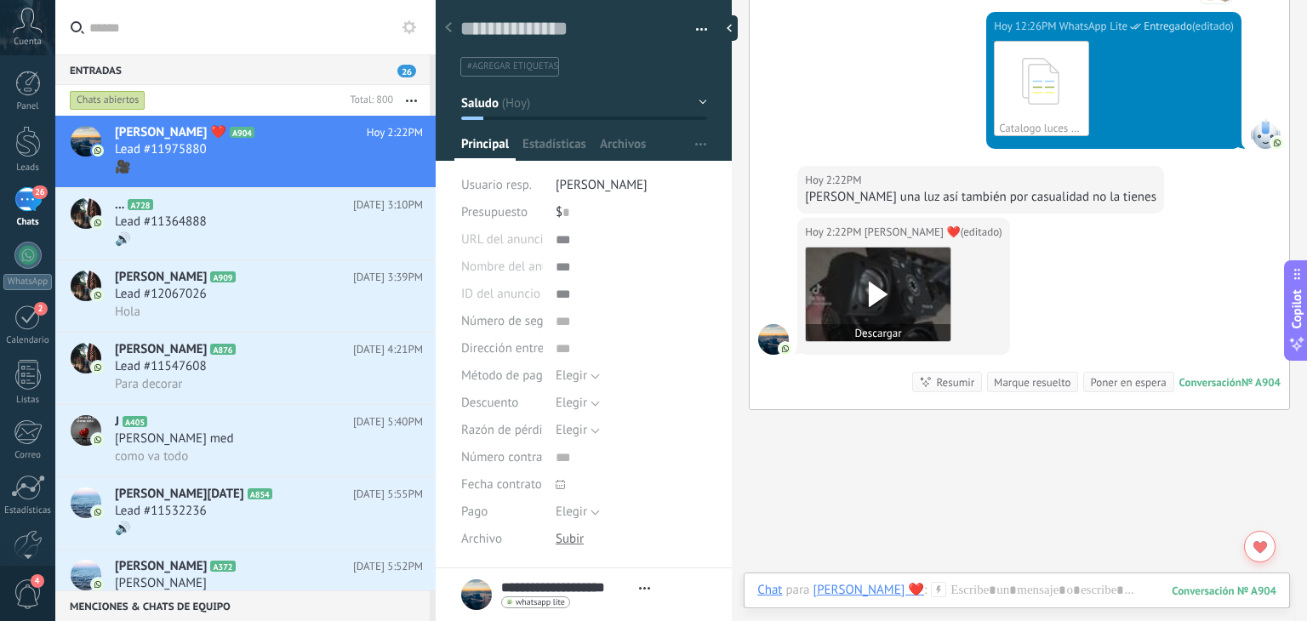
click at [878, 283] on icon at bounding box center [878, 295] width 36 height 26
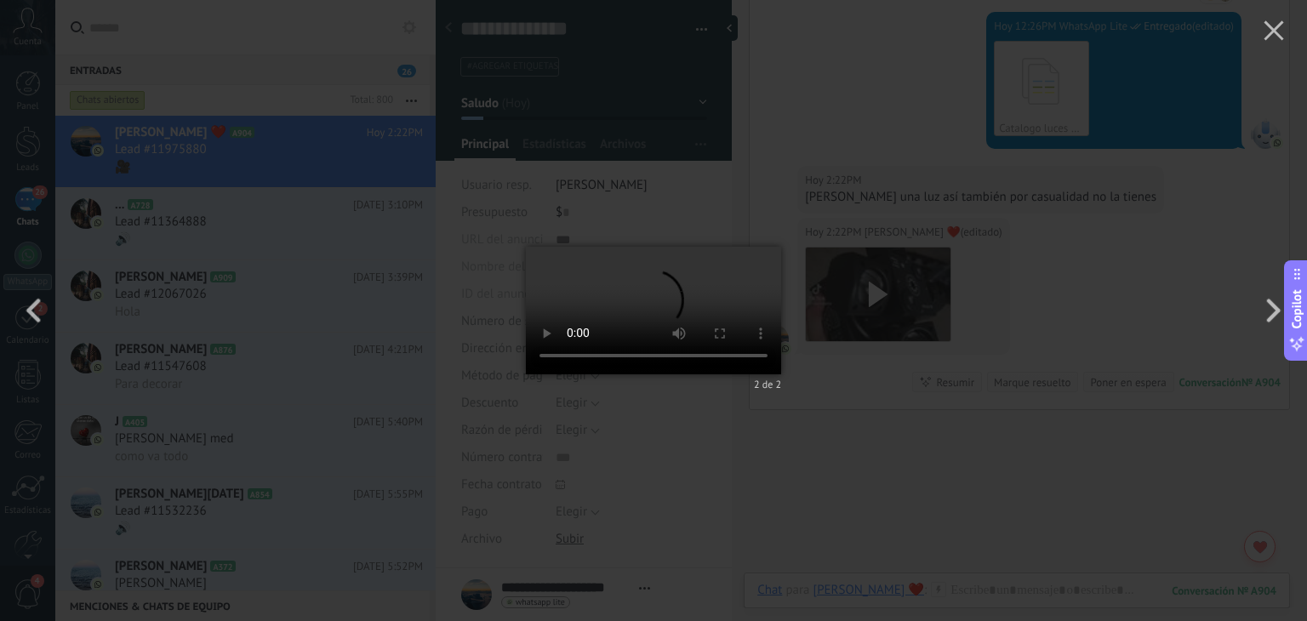
click at [980, 460] on div "2 de 2" at bounding box center [653, 310] width 1307 height 621
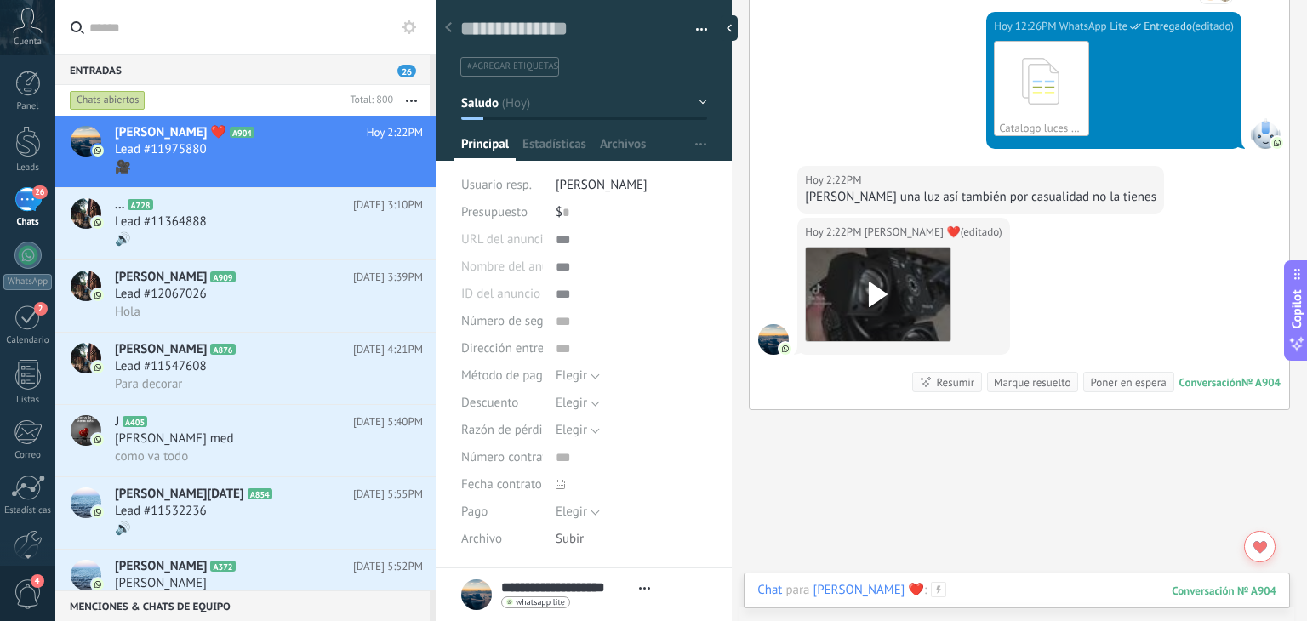
click at [1008, 596] on div at bounding box center [1016, 607] width 519 height 51
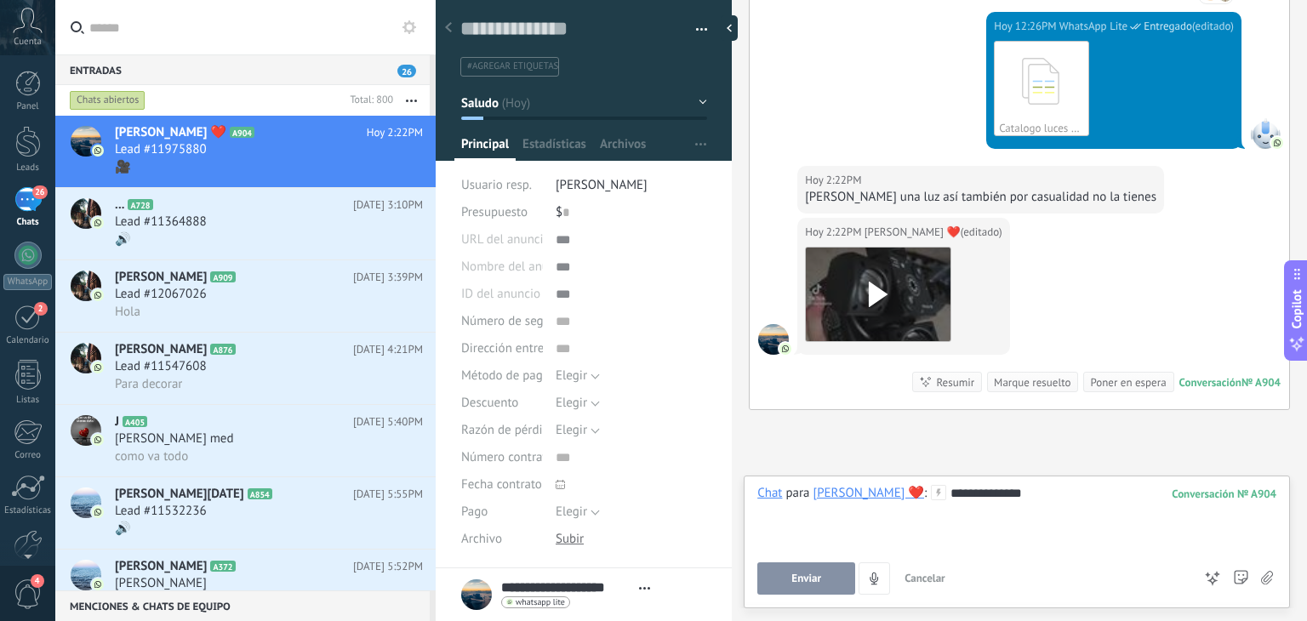
click at [809, 570] on button "Enviar" at bounding box center [806, 579] width 98 height 32
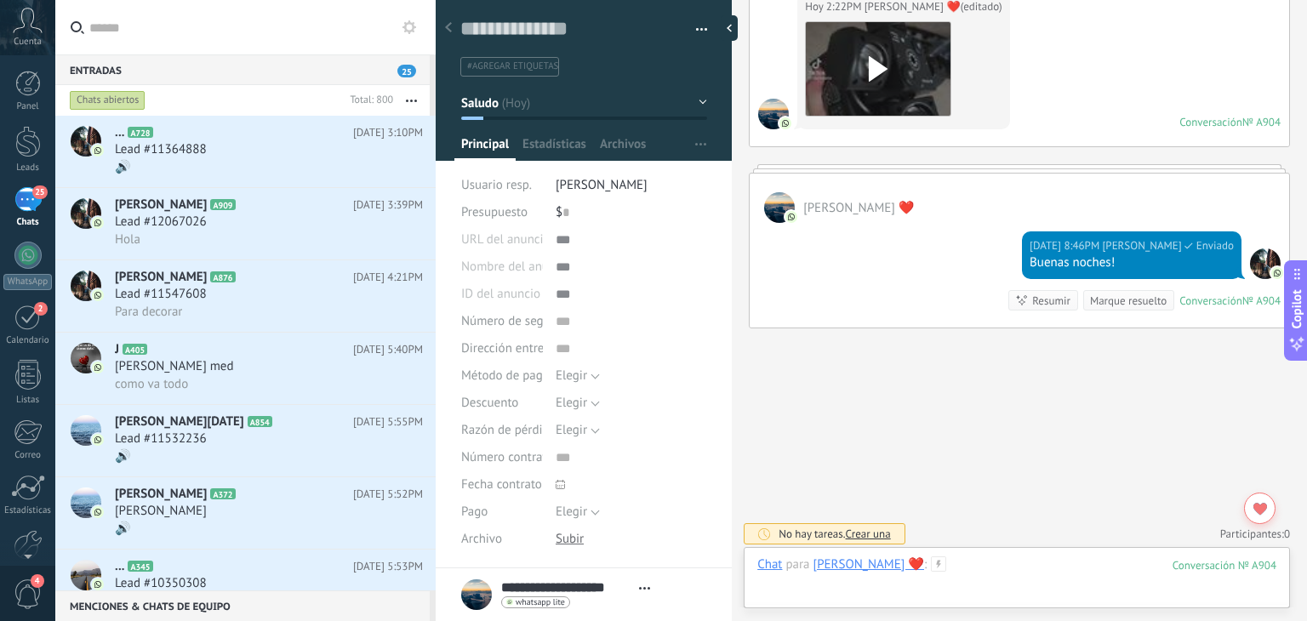
click at [974, 562] on div at bounding box center [1016, 582] width 519 height 51
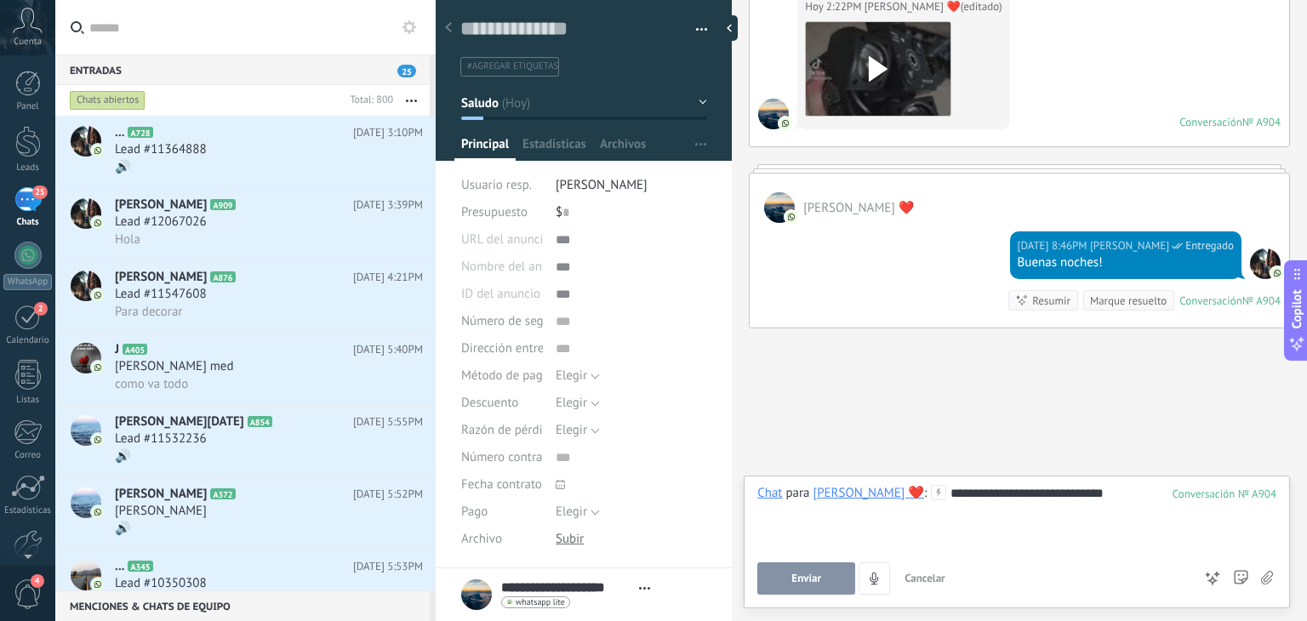
click at [814, 576] on span "Enviar" at bounding box center [807, 579] width 30 height 12
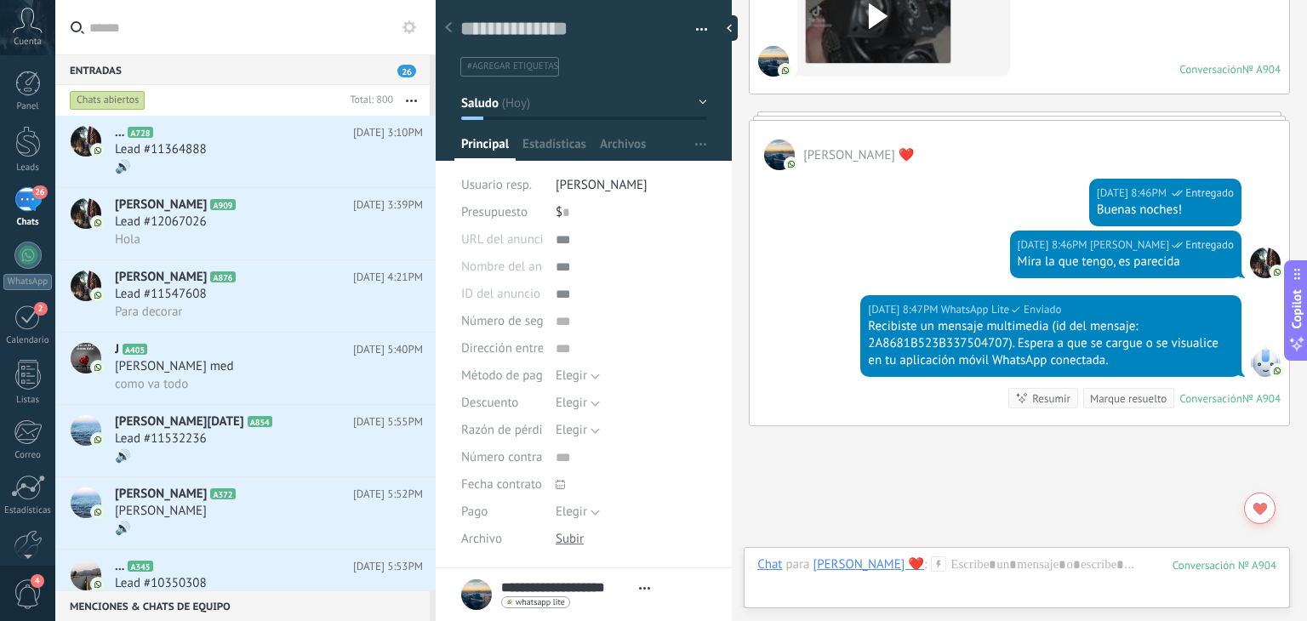
scroll to position [1902, 0]
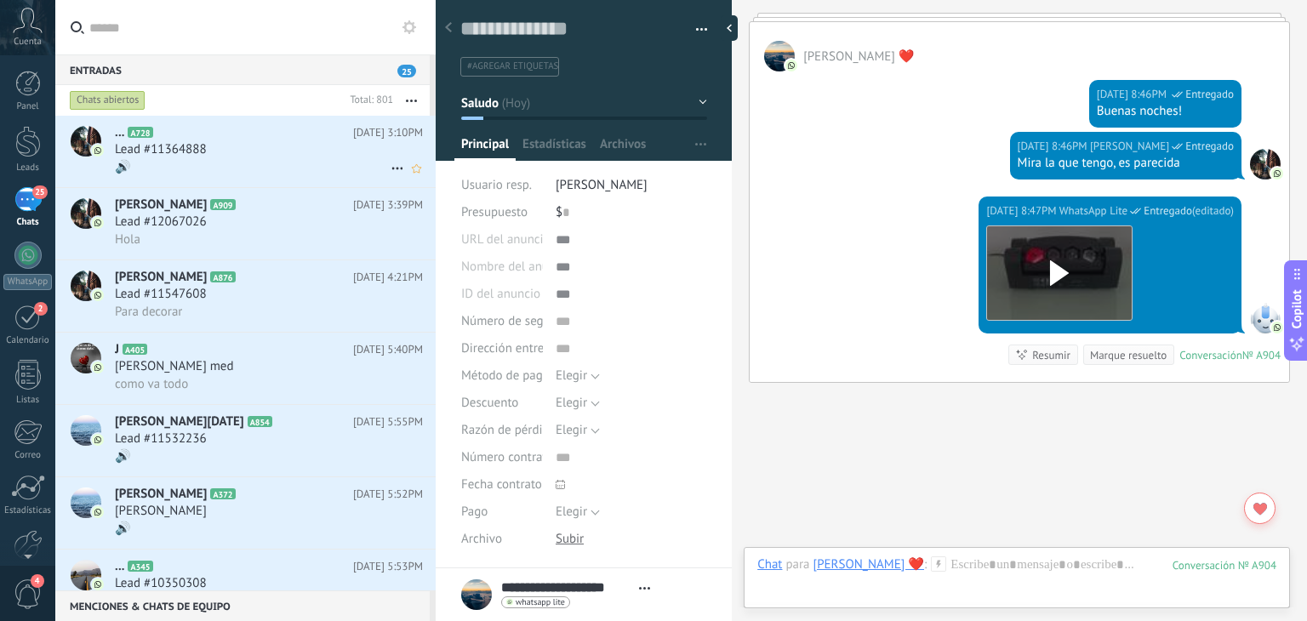
click at [241, 180] on div "... A728 [DATE] 3:10PM Lead #11364888 🔊" at bounding box center [275, 151] width 321 height 71
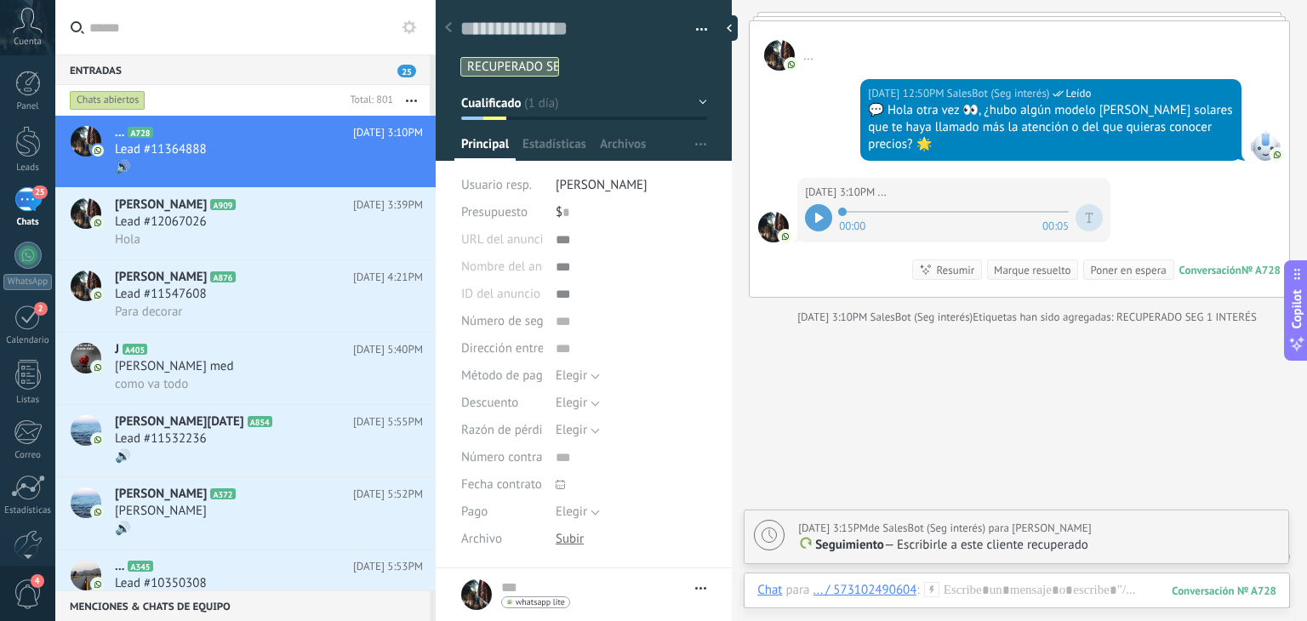
scroll to position [1563, 0]
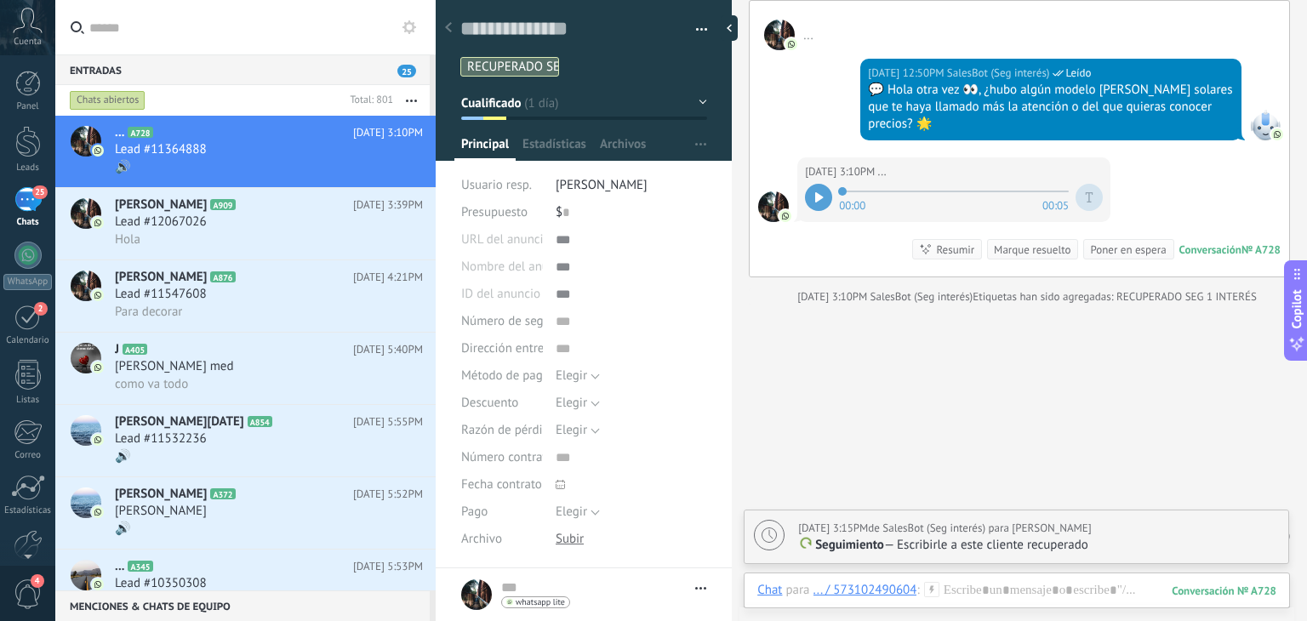
click at [814, 191] on div at bounding box center [818, 197] width 27 height 27
click at [1010, 534] on div "[DATE] 3:15PM de SalesBot (Seg interés) para [PERSON_NAME]" at bounding box center [945, 528] width 294 height 17
type textarea "**********"
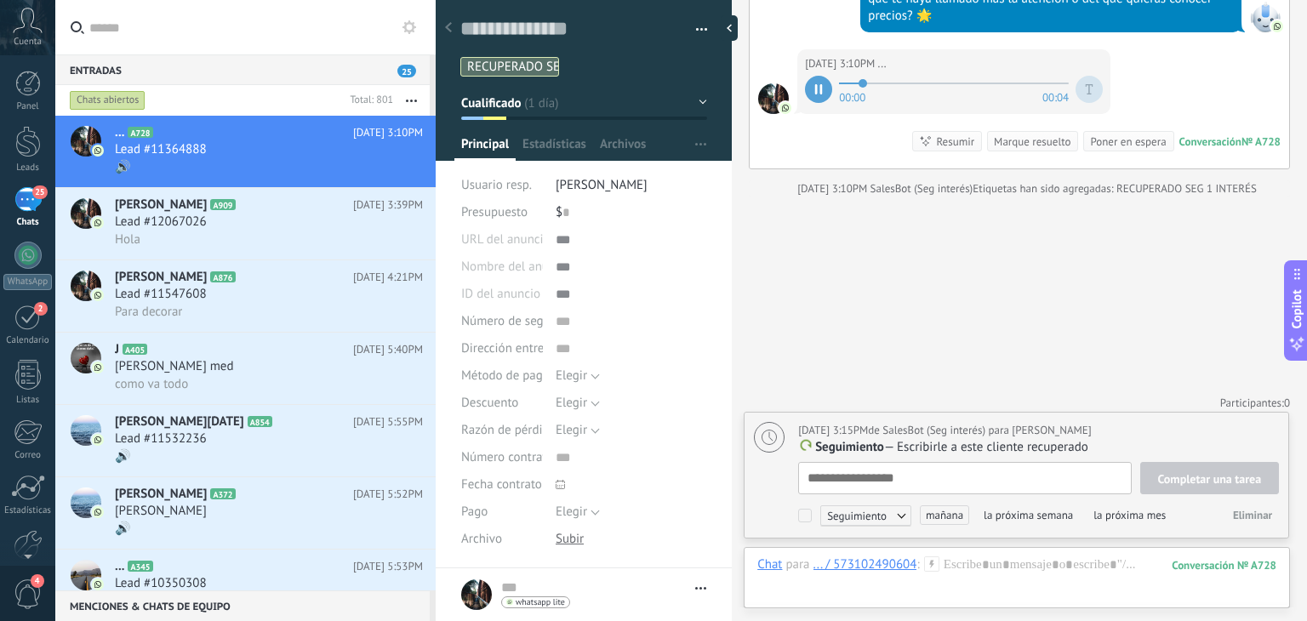
click at [1243, 519] on span "Eliminar" at bounding box center [1252, 515] width 39 height 14
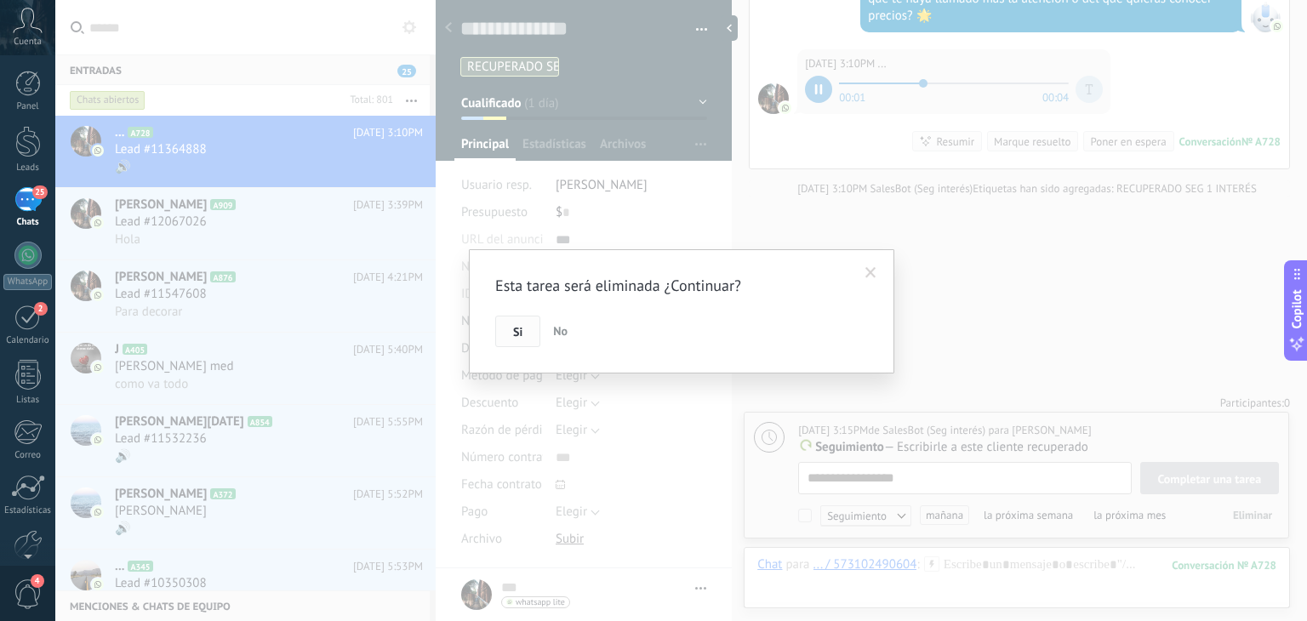
click at [511, 321] on button "Si" at bounding box center [517, 332] width 45 height 32
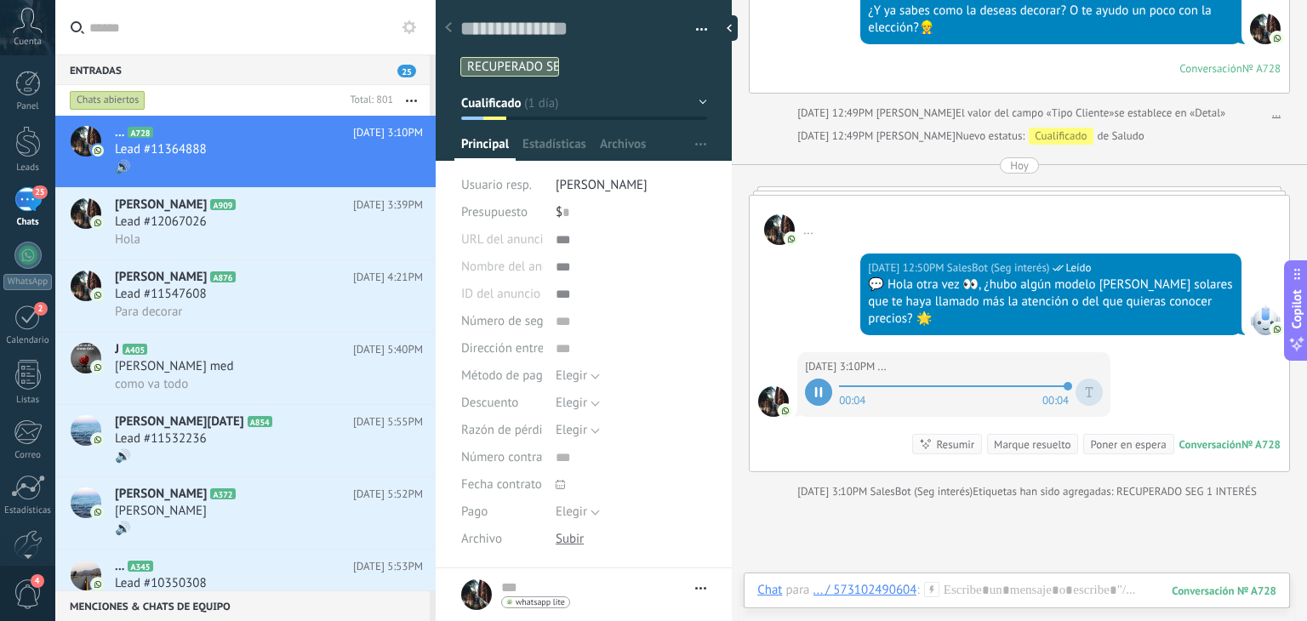
scroll to position [1443, 0]
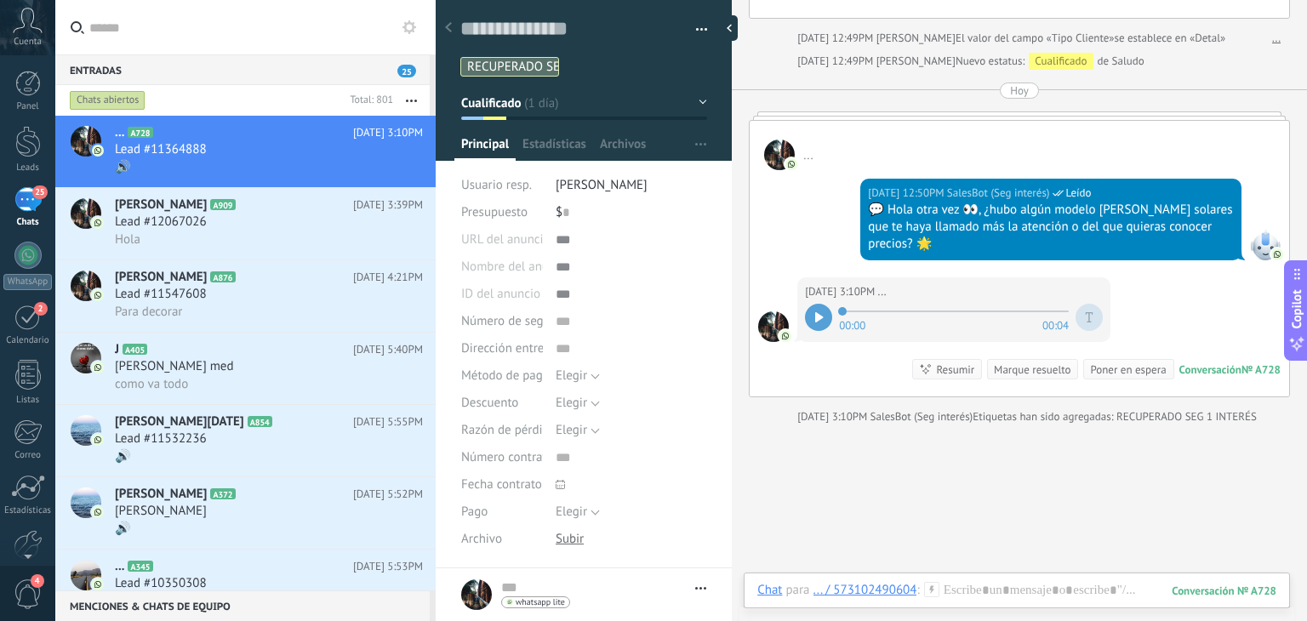
click at [992, 607] on div at bounding box center [1017, 613] width 546 height 16
click at [992, 603] on div at bounding box center [1016, 607] width 519 height 51
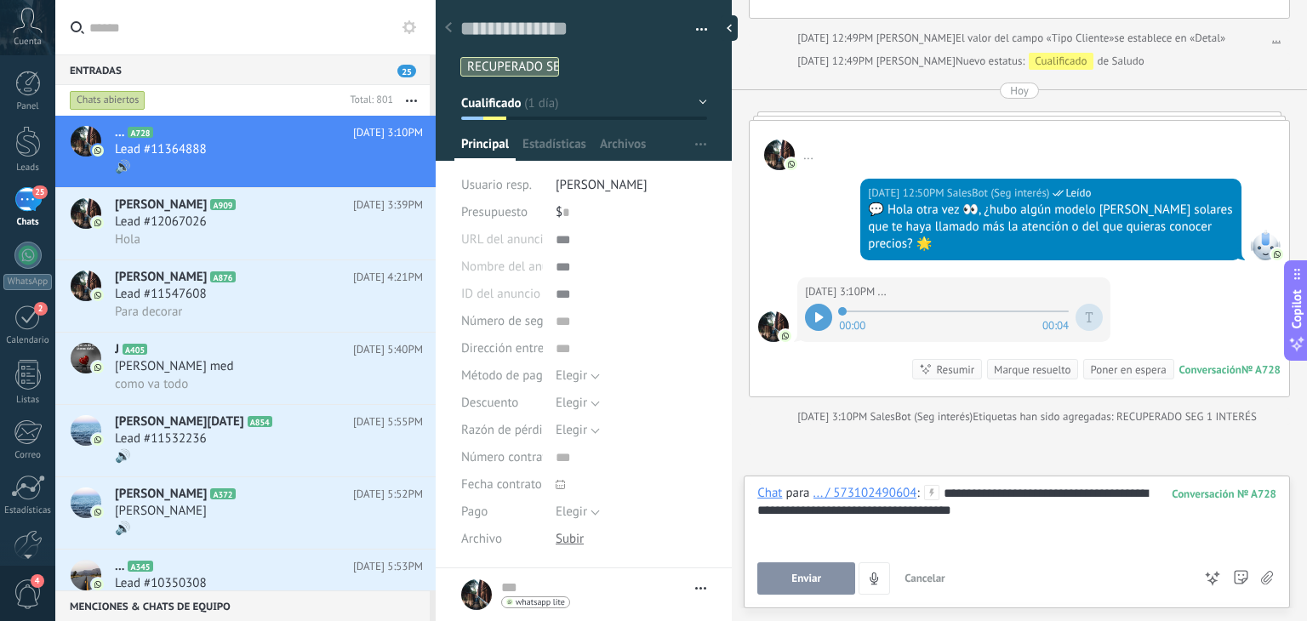
click at [817, 569] on button "Enviar" at bounding box center [806, 579] width 98 height 32
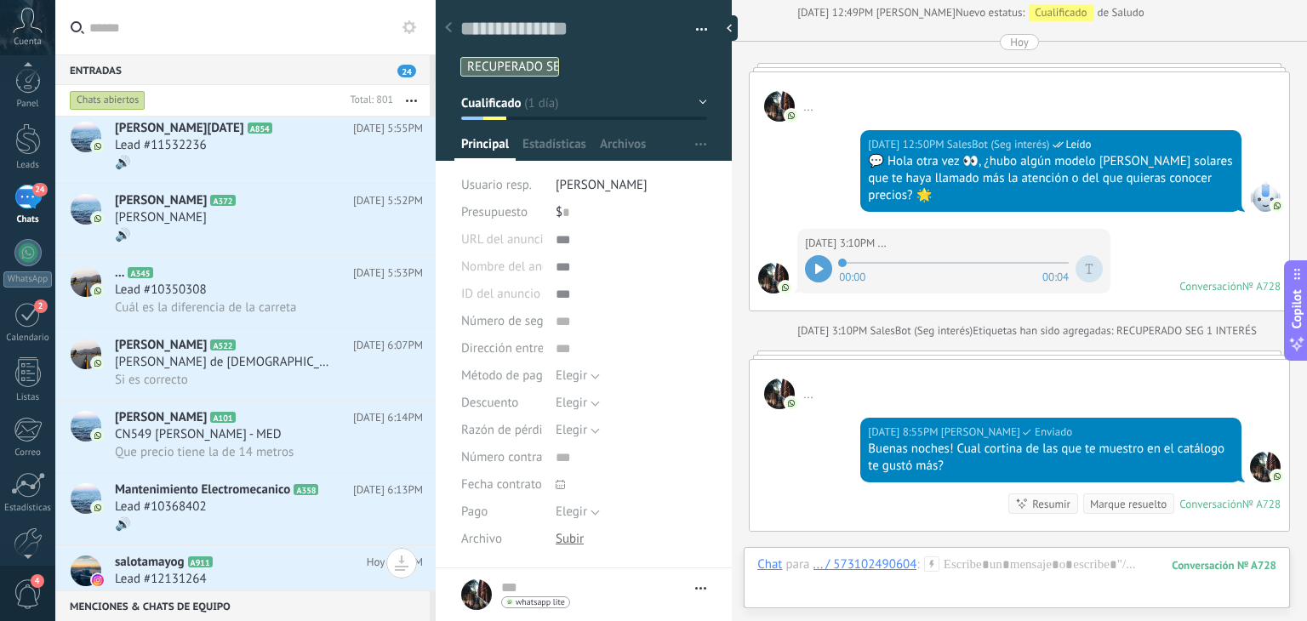
scroll to position [0, 0]
click at [11, 597] on div "4" at bounding box center [27, 593] width 55 height 56
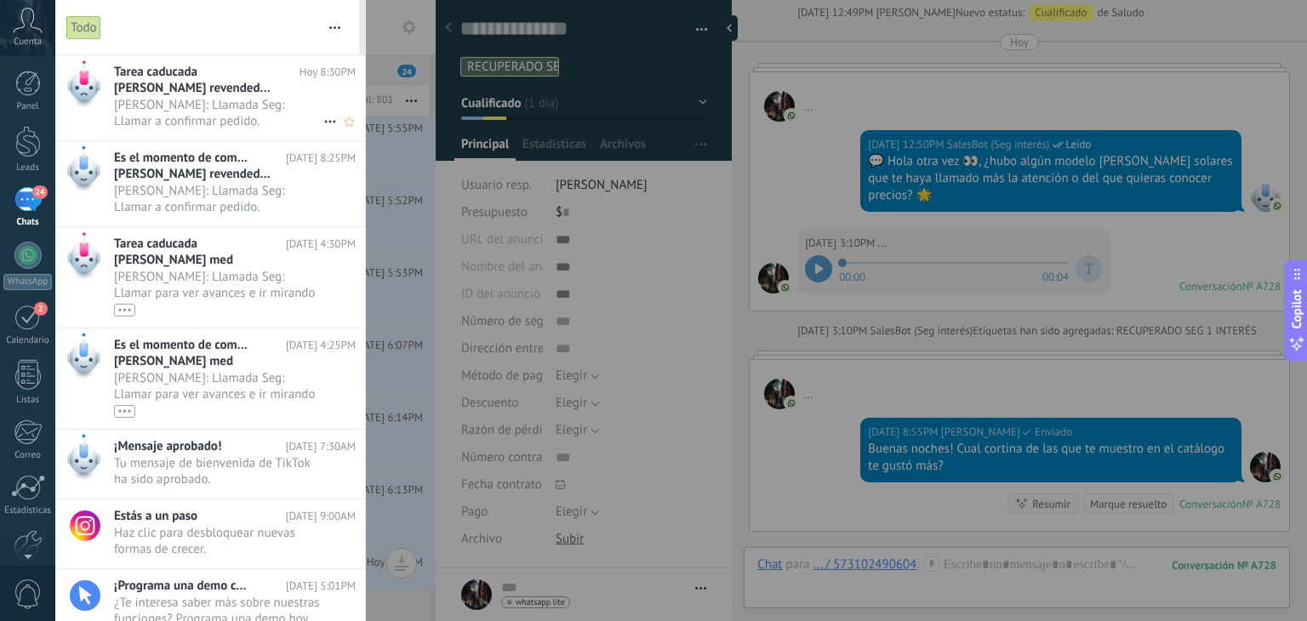
click at [191, 105] on span "[PERSON_NAME]: Llamada Seg: Llamar a confirmar pedido. •••" at bounding box center [218, 113] width 209 height 32
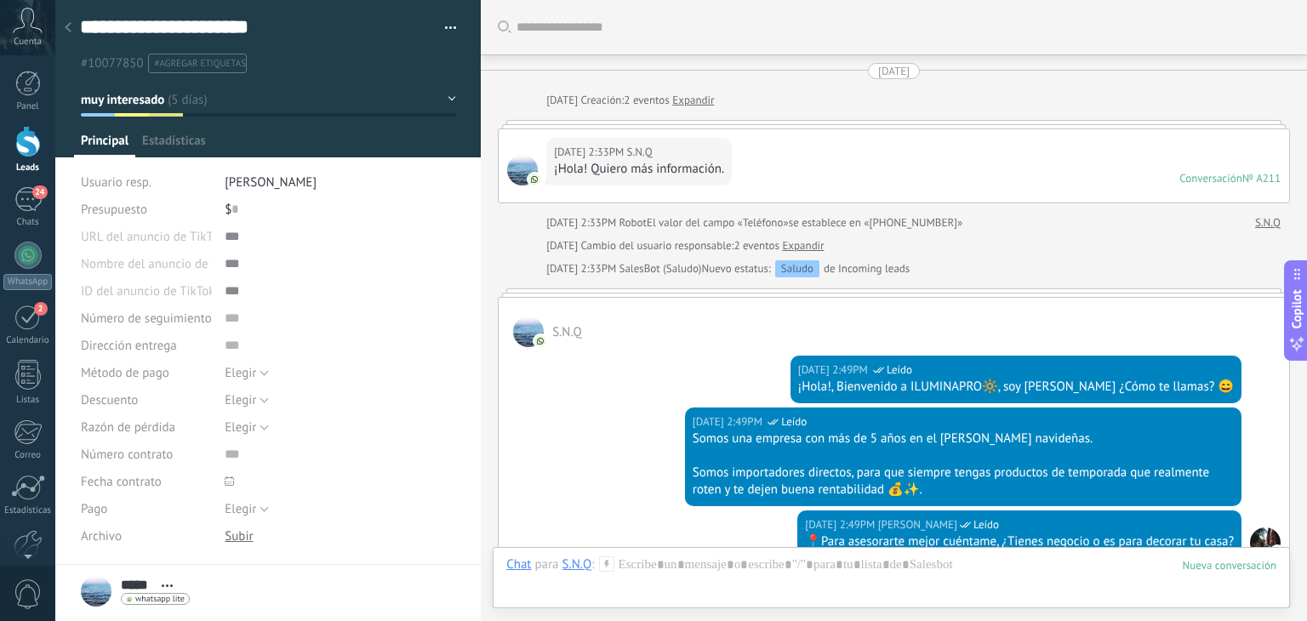
scroll to position [3588, 0]
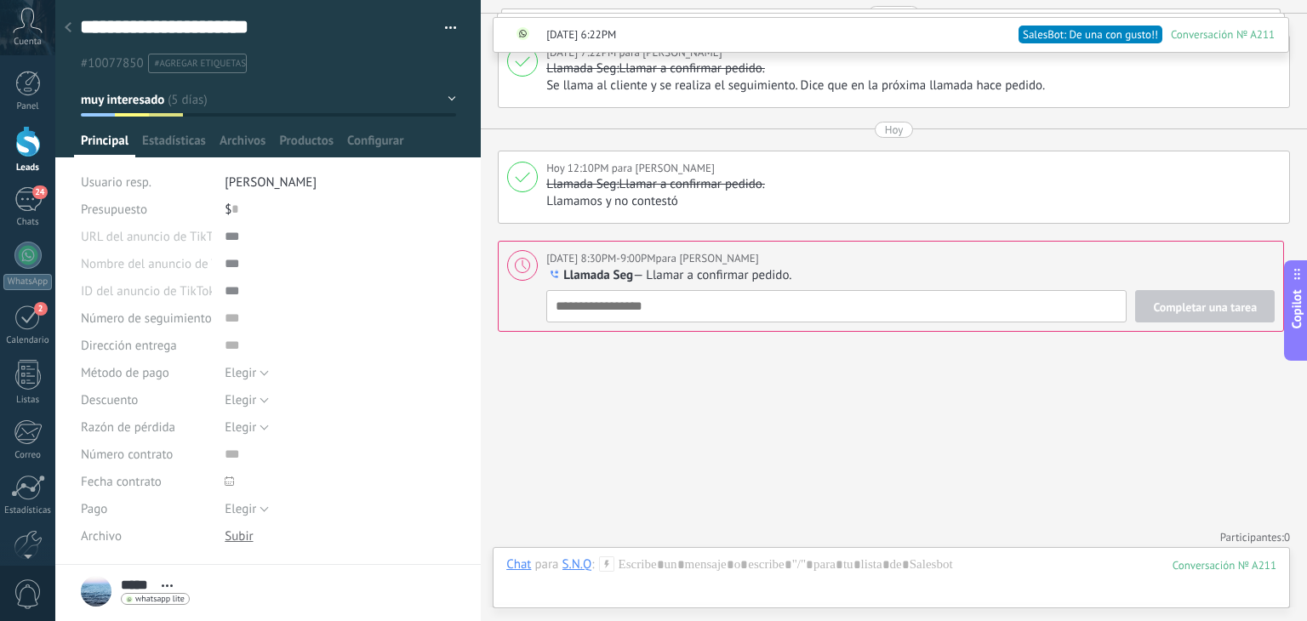
click at [681, 303] on div "Completar una tarea Llamada Seg Seguimiento Reunión Llamada Seg Despachar Pedid…" at bounding box center [910, 306] width 729 height 32
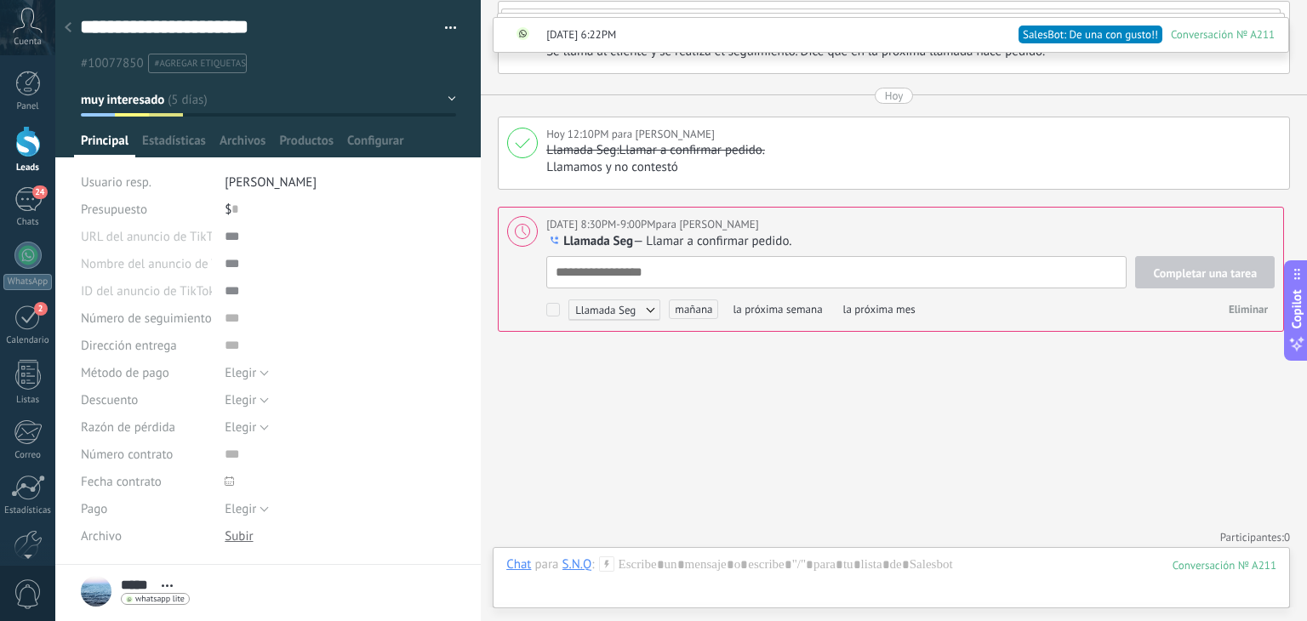
type textarea "*"
type textarea "**"
type textarea "***"
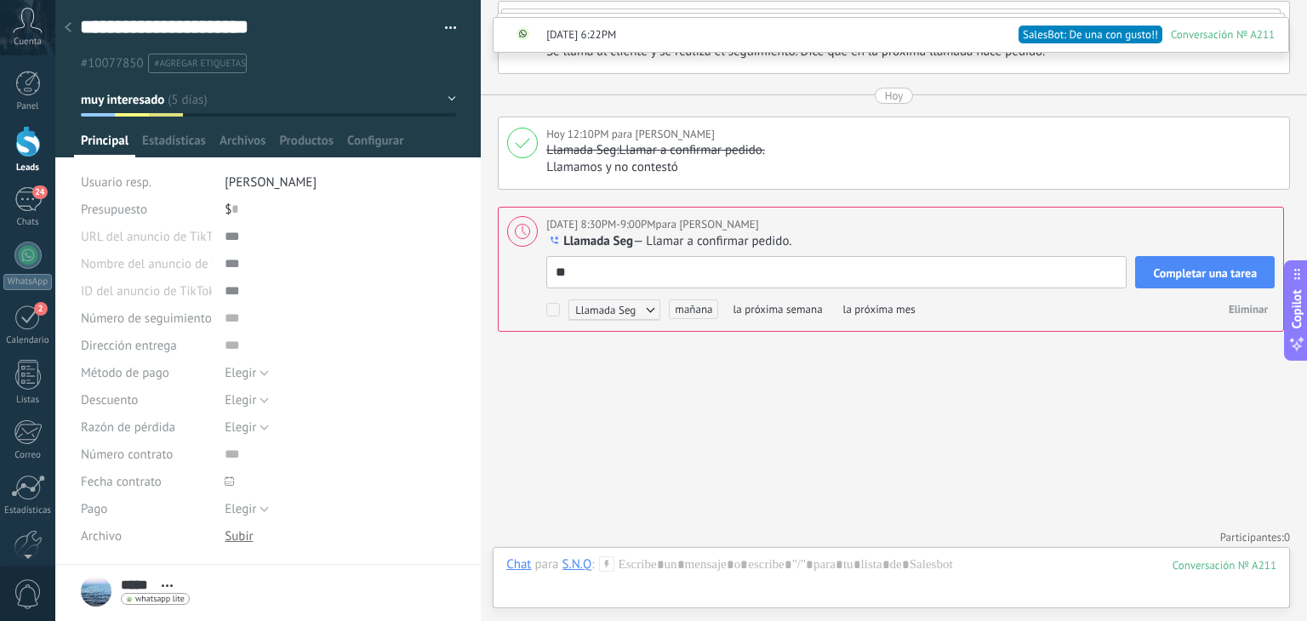
type textarea "***"
type textarea "****"
type textarea "*****"
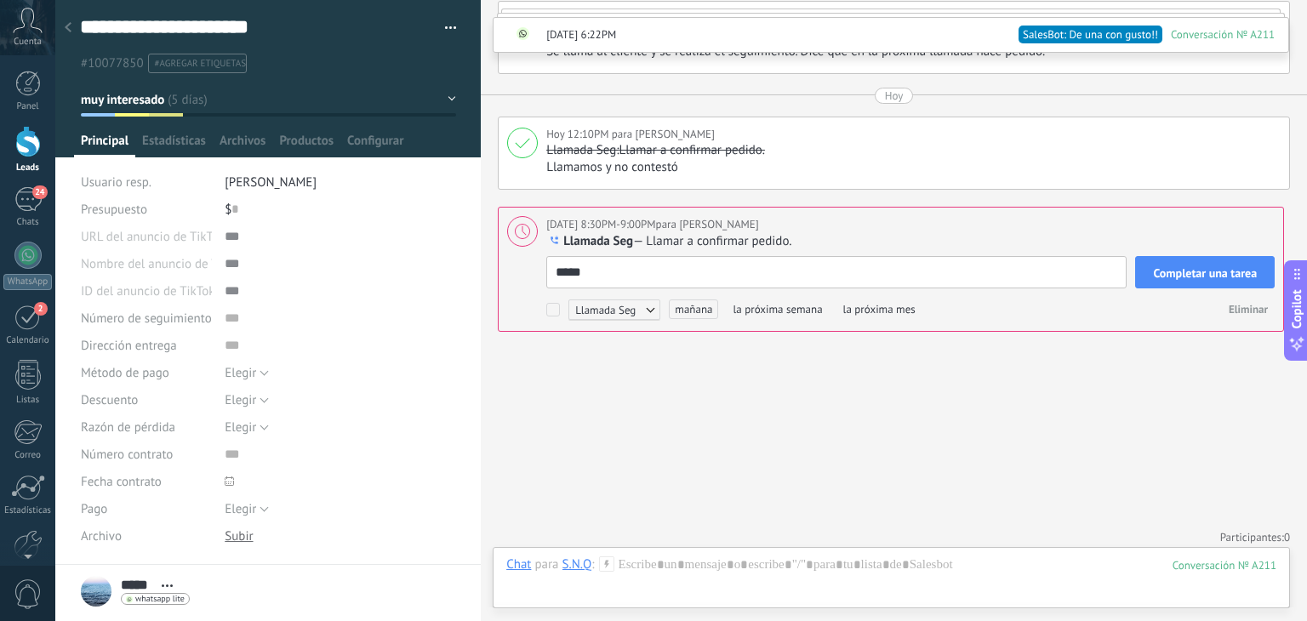
type textarea "****"
type textarea "***"
type textarea "****"
type textarea "***"
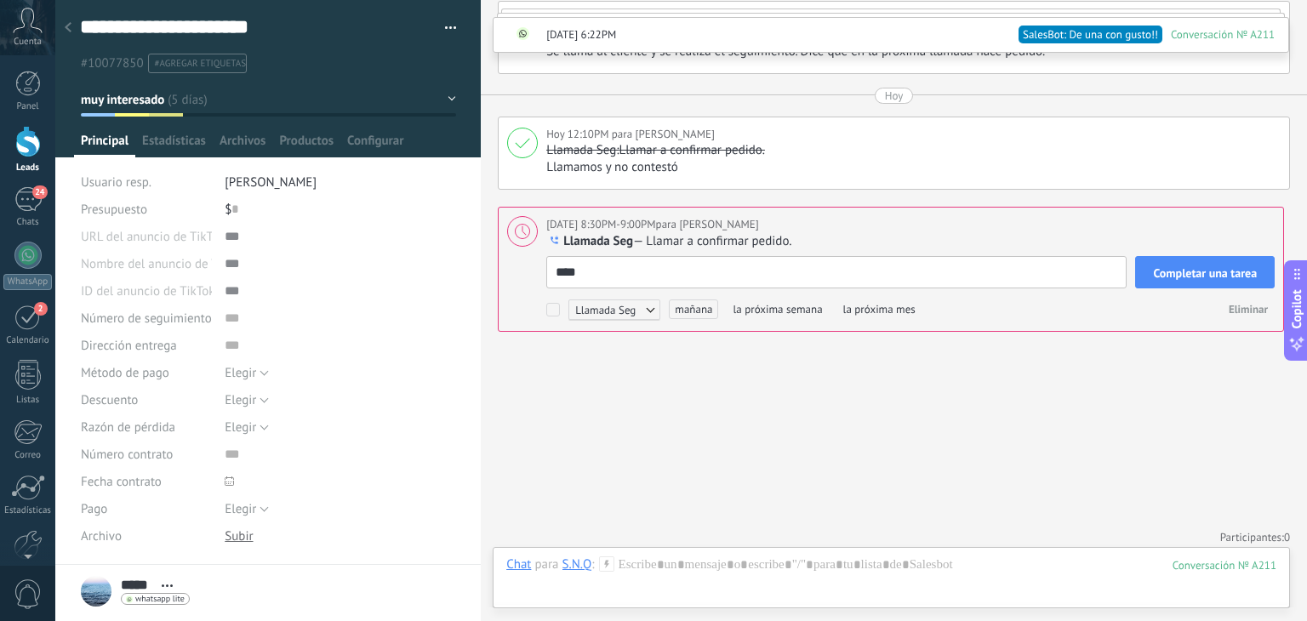
type textarea "***"
type textarea "**"
type textarea "***"
type textarea "****"
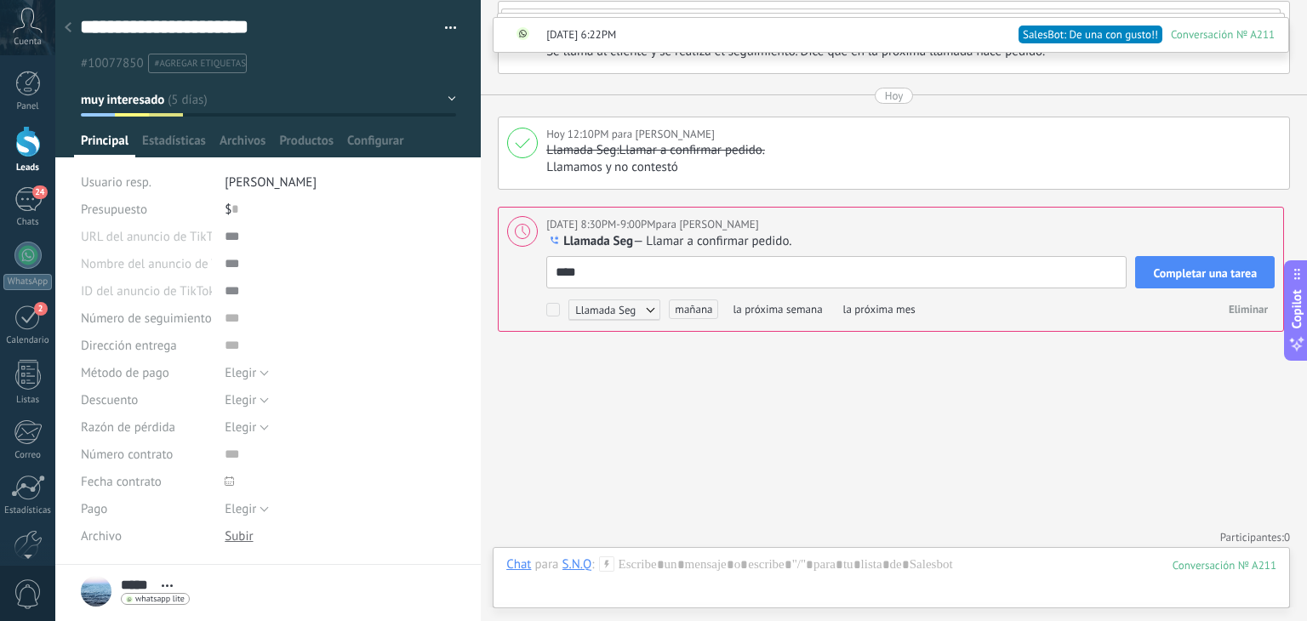
type textarea "*****"
type textarea "******"
type textarea "*******"
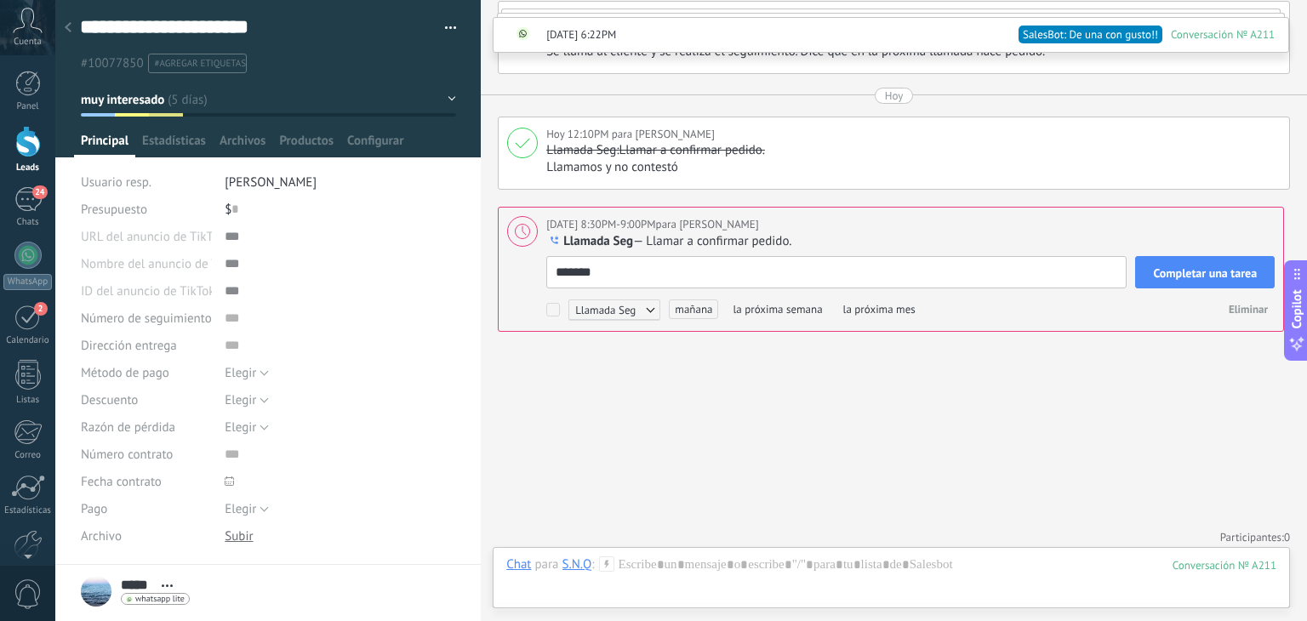
type textarea "*******"
type textarea "******"
type textarea "*******"
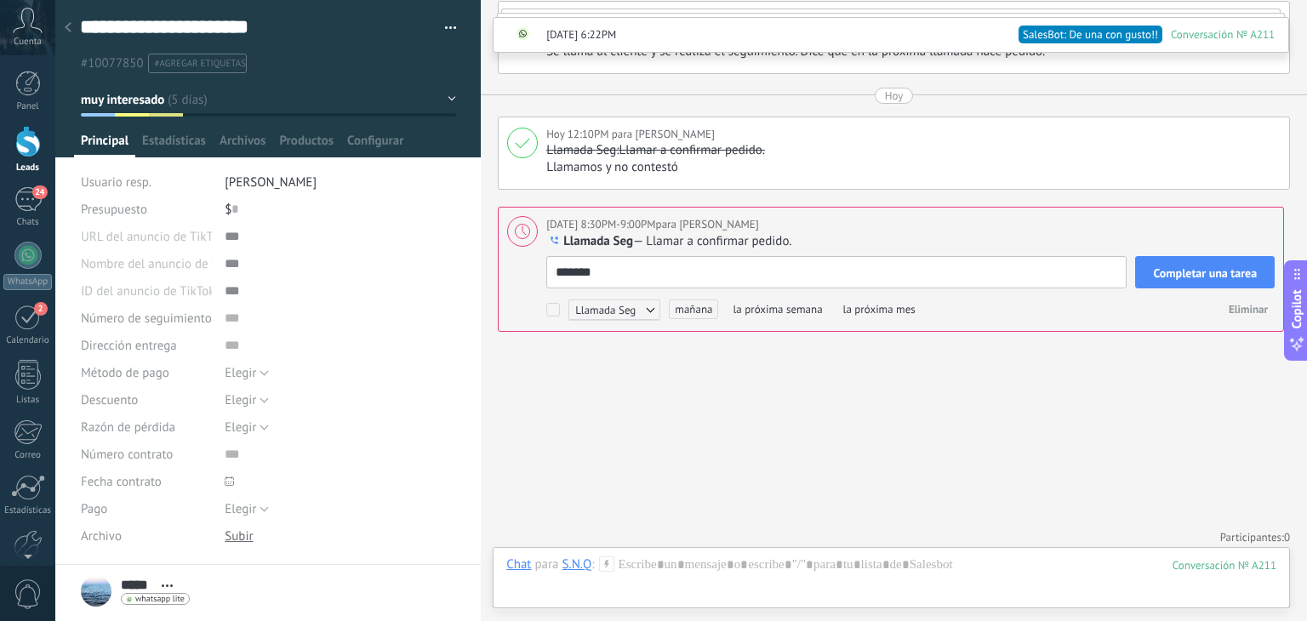
type textarea "********"
type textarea "**********"
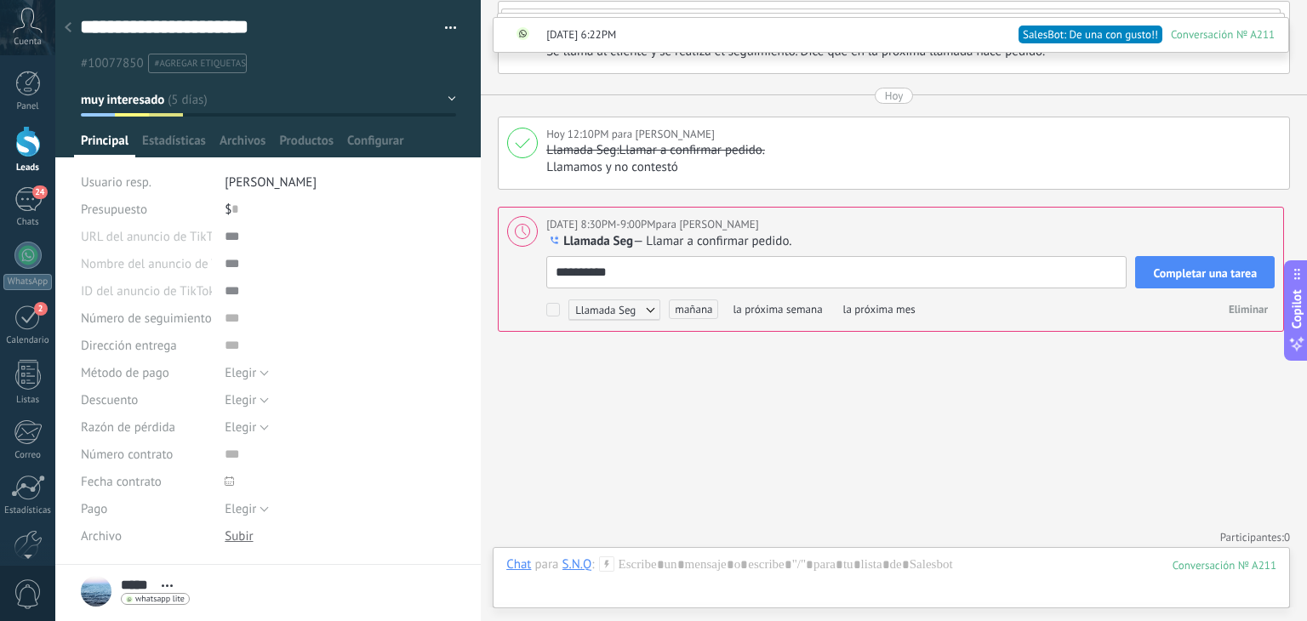
type textarea "**********"
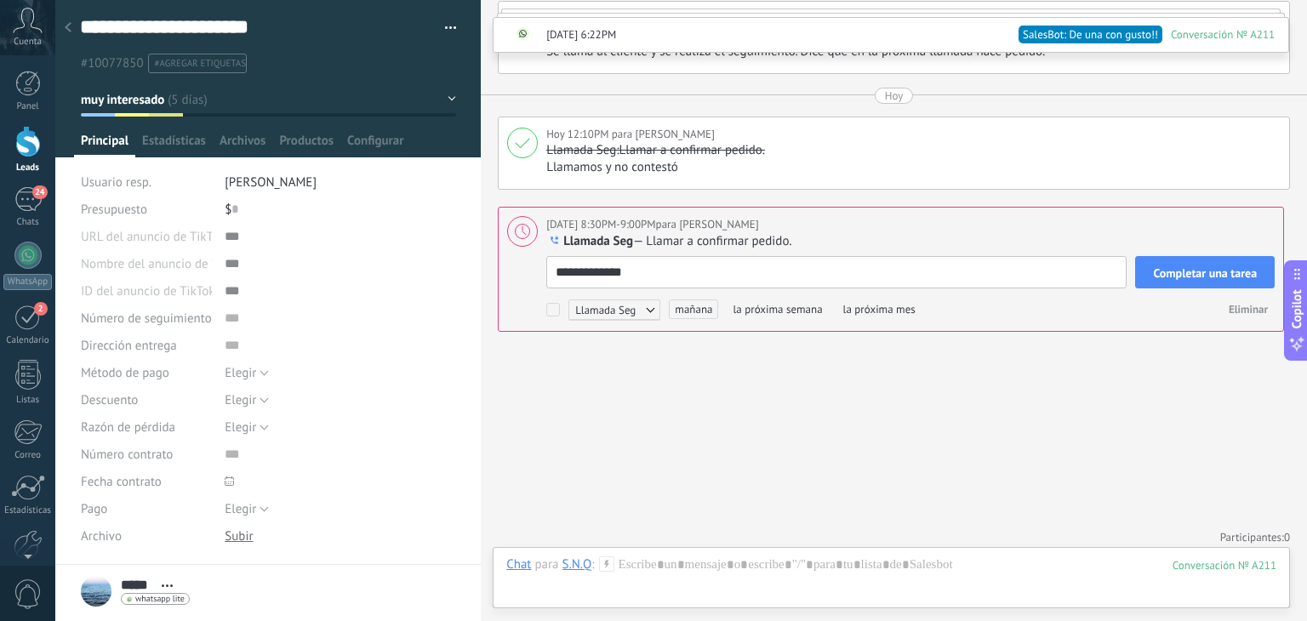
type textarea "**********"
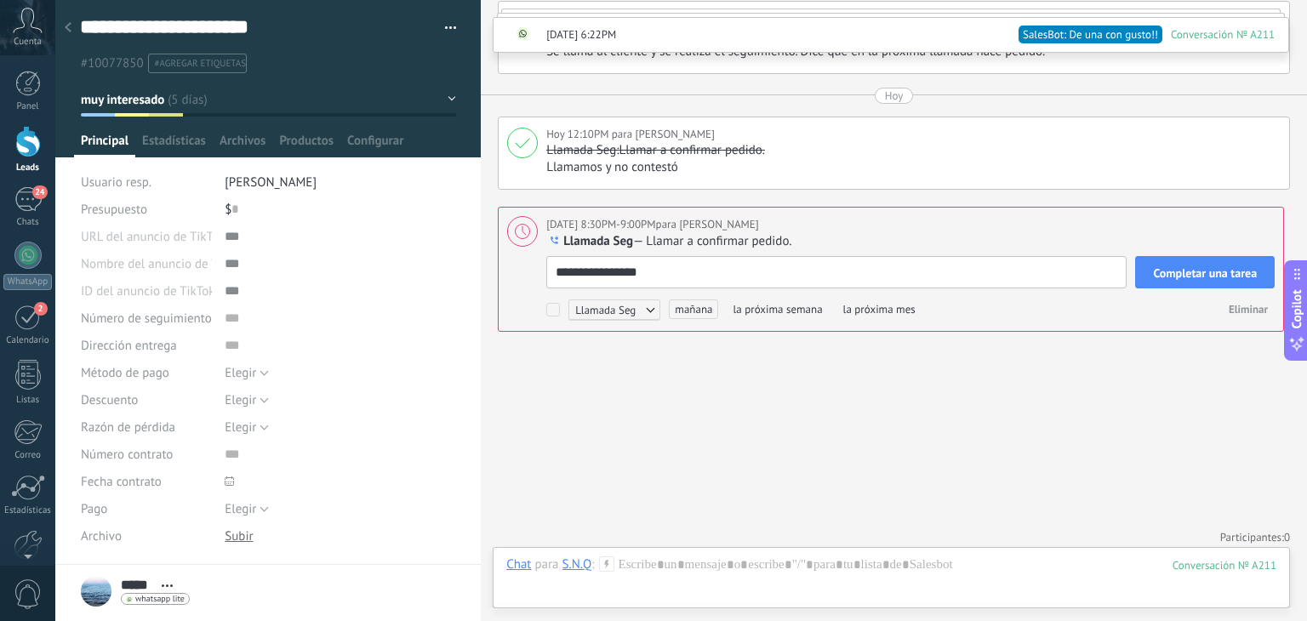
type textarea "**********"
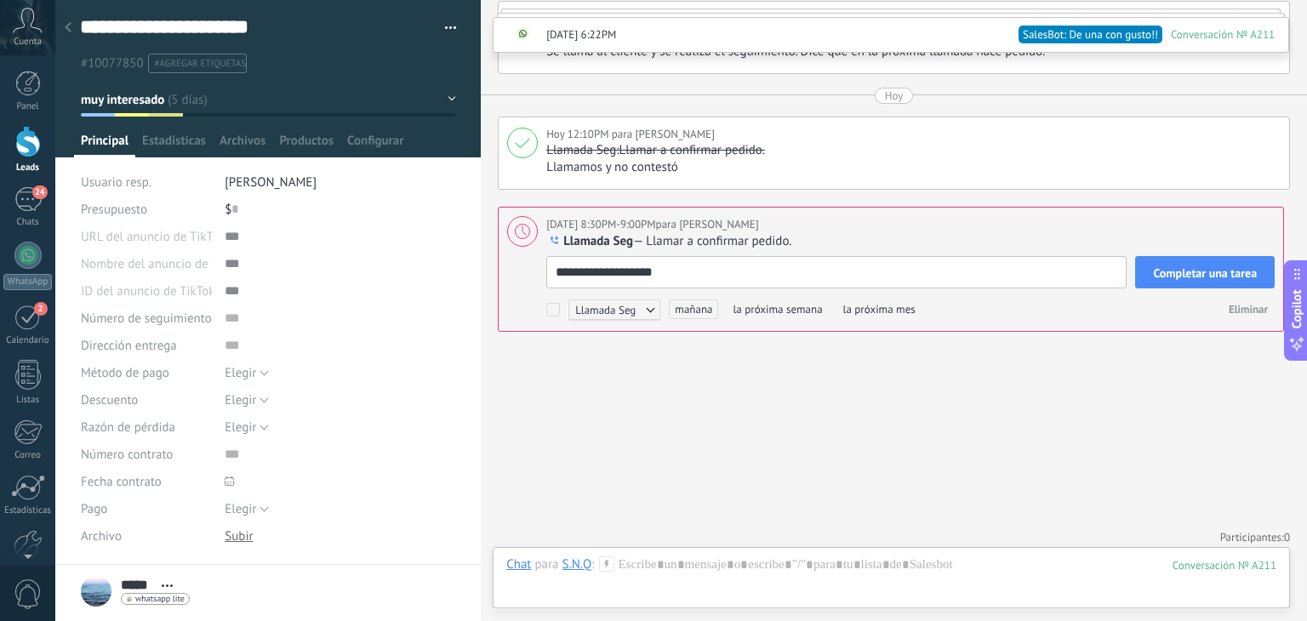
type textarea "**********"
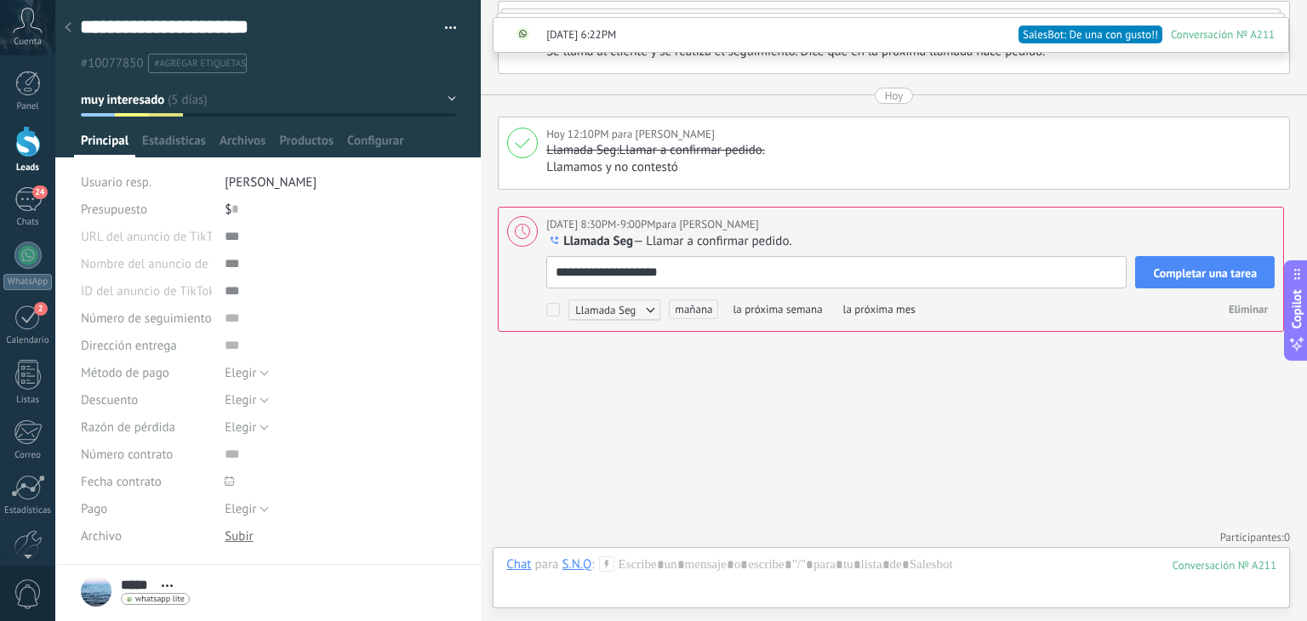
type textarea "**********"
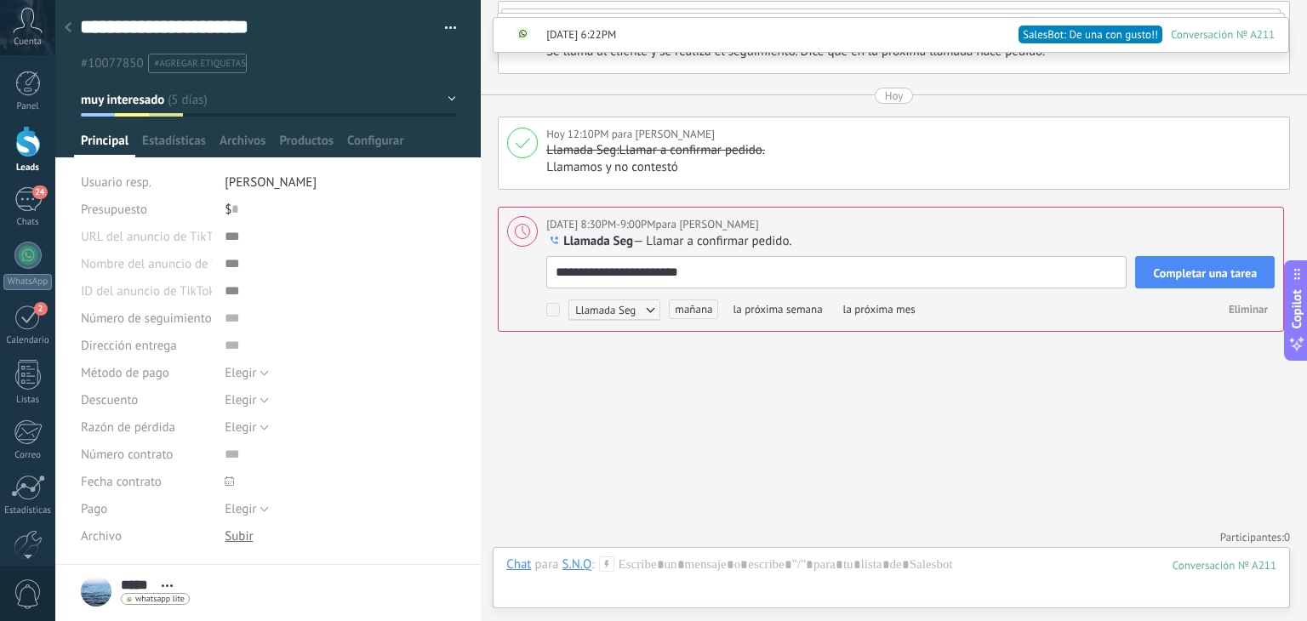
type textarea "**********"
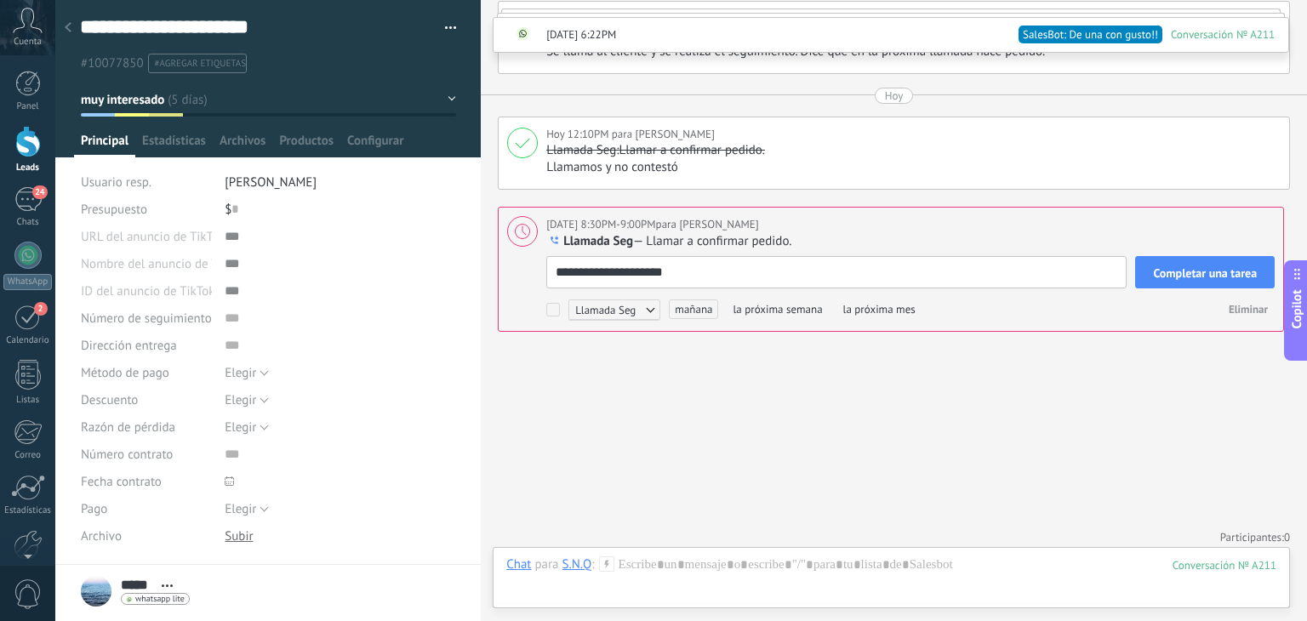
type textarea "**********"
click at [699, 307] on span "mañana" at bounding box center [693, 310] width 49 height 20
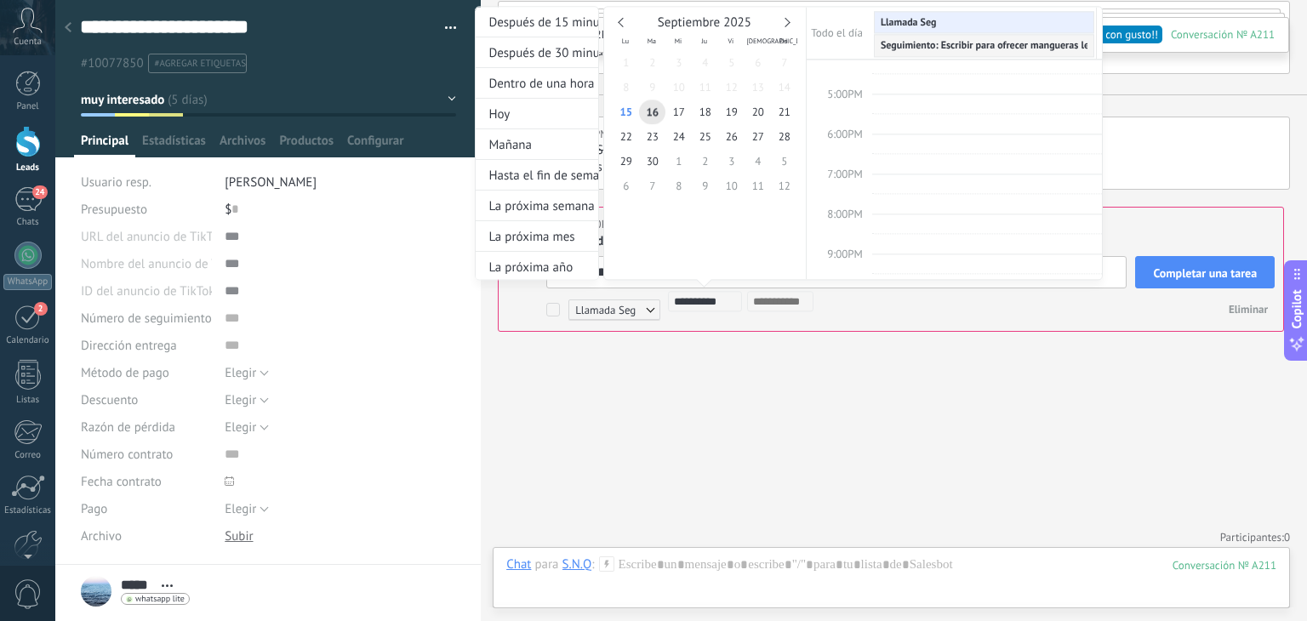
scroll to position [632, 0]
type input "**********"
click at [1063, 324] on div at bounding box center [653, 310] width 1307 height 621
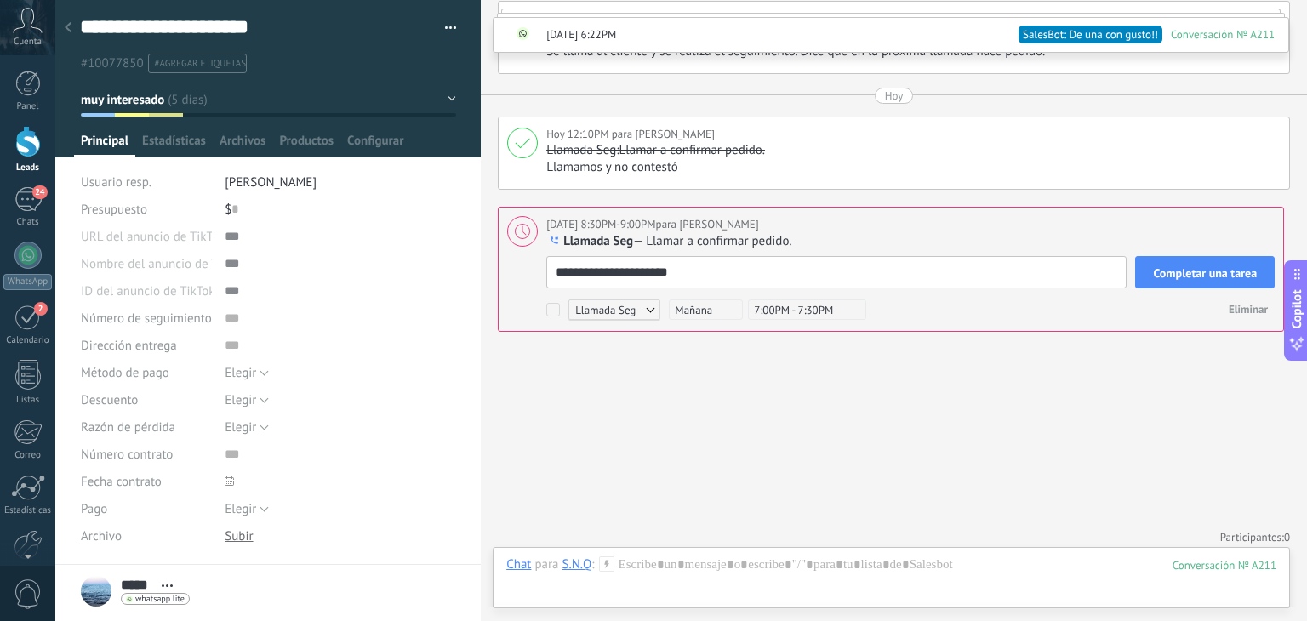
click at [1168, 267] on span "Completar una tarea" at bounding box center [1205, 273] width 104 height 12
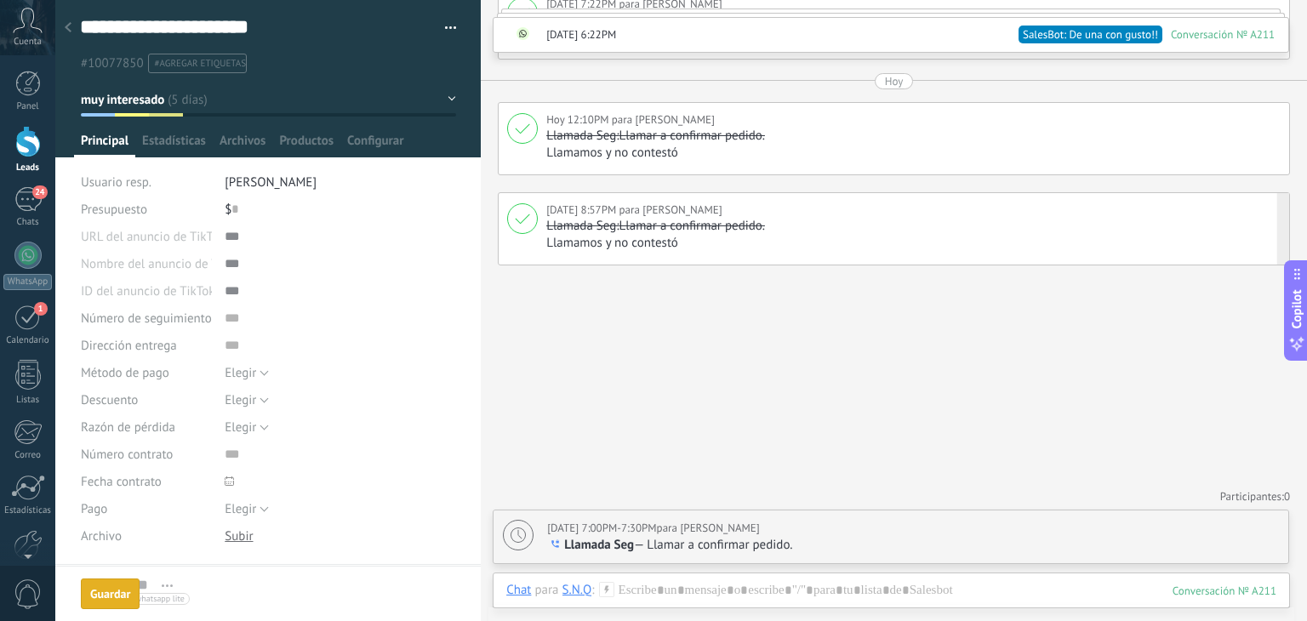
scroll to position [3560, 0]
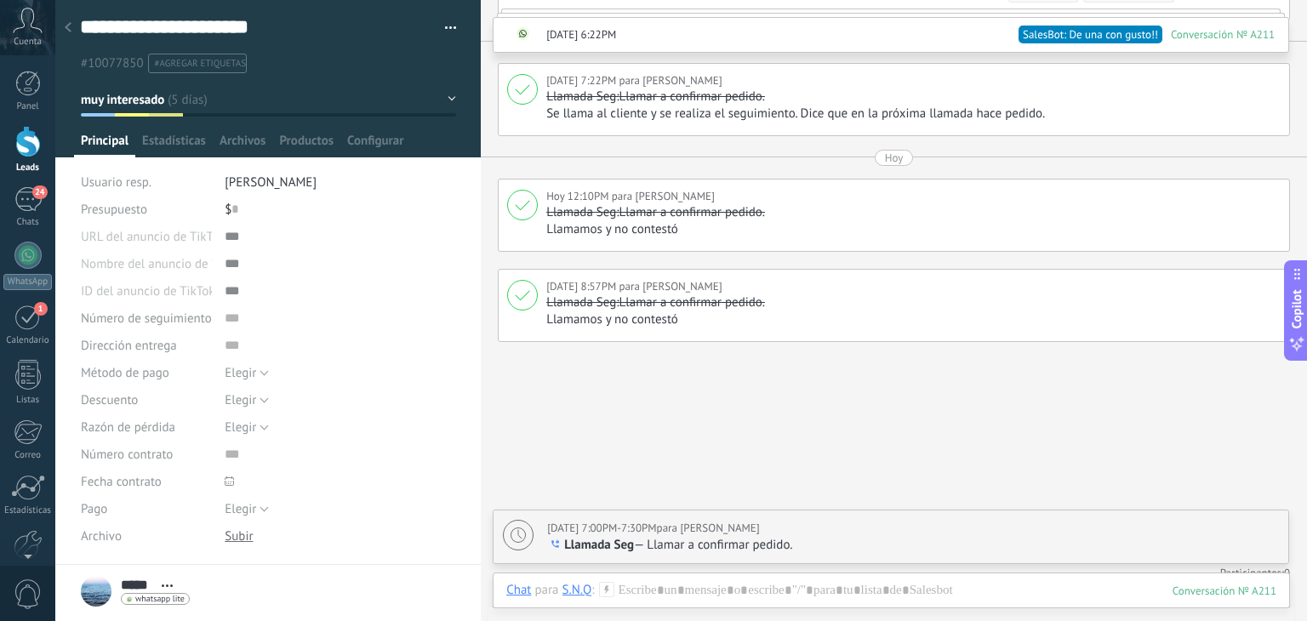
click at [72, 25] on div at bounding box center [68, 28] width 24 height 33
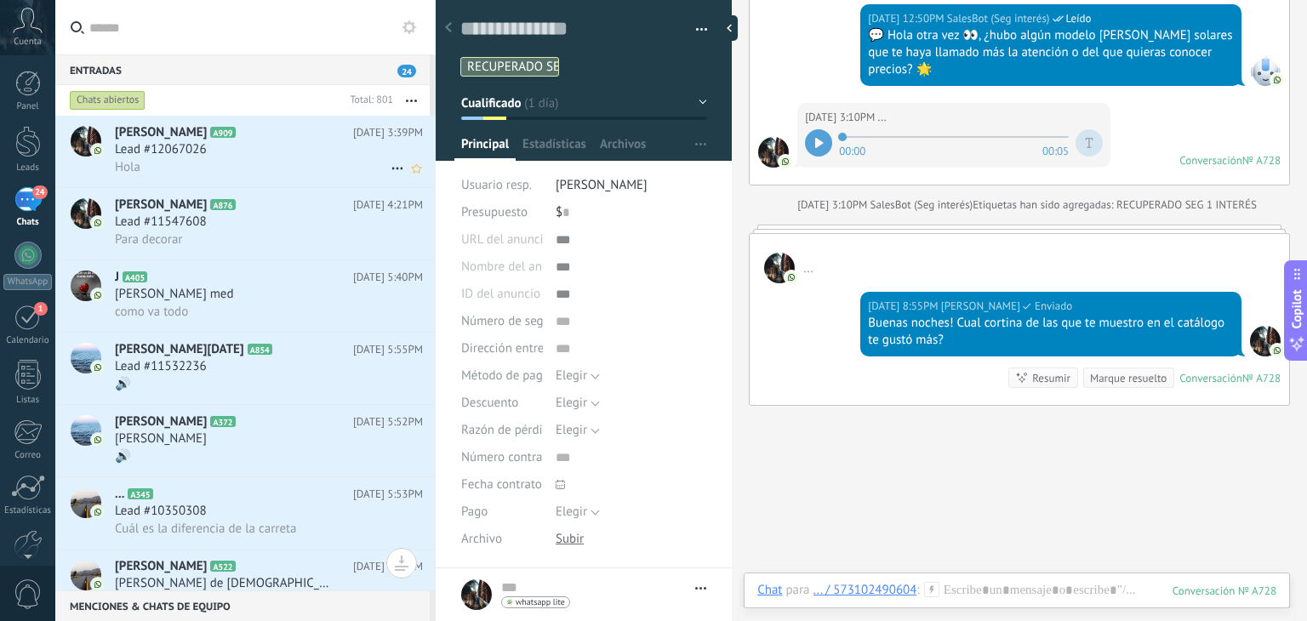
click at [191, 151] on span "Lead #12067026" at bounding box center [161, 149] width 92 height 17
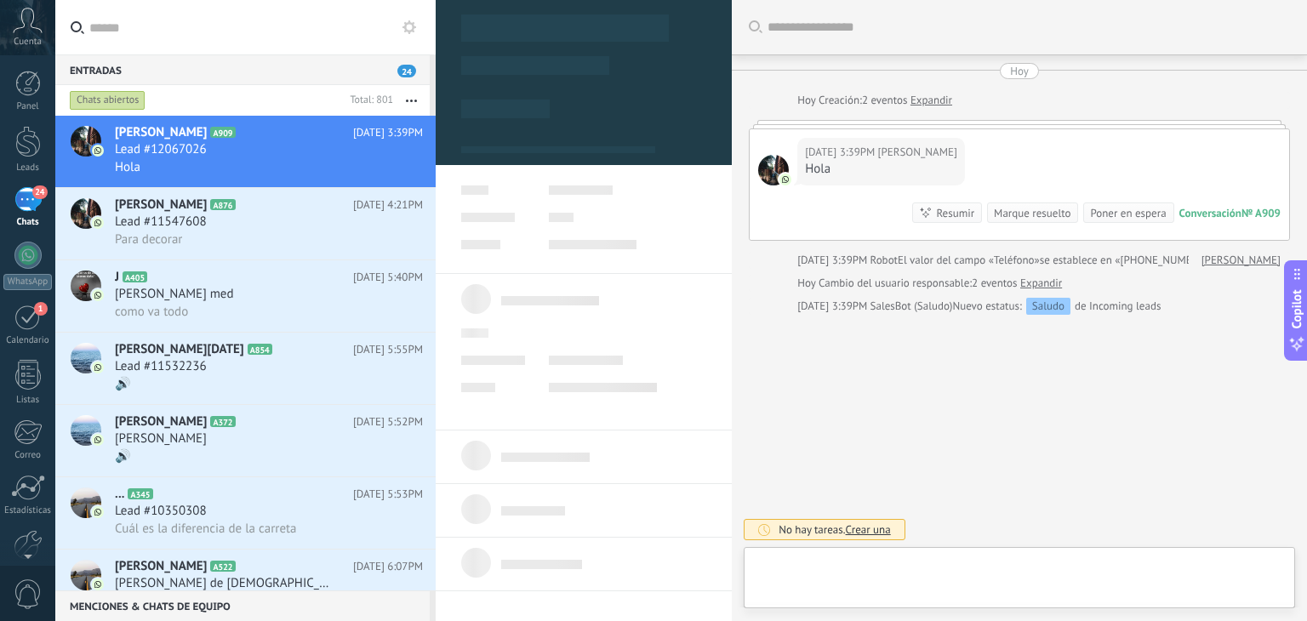
type textarea "**********"
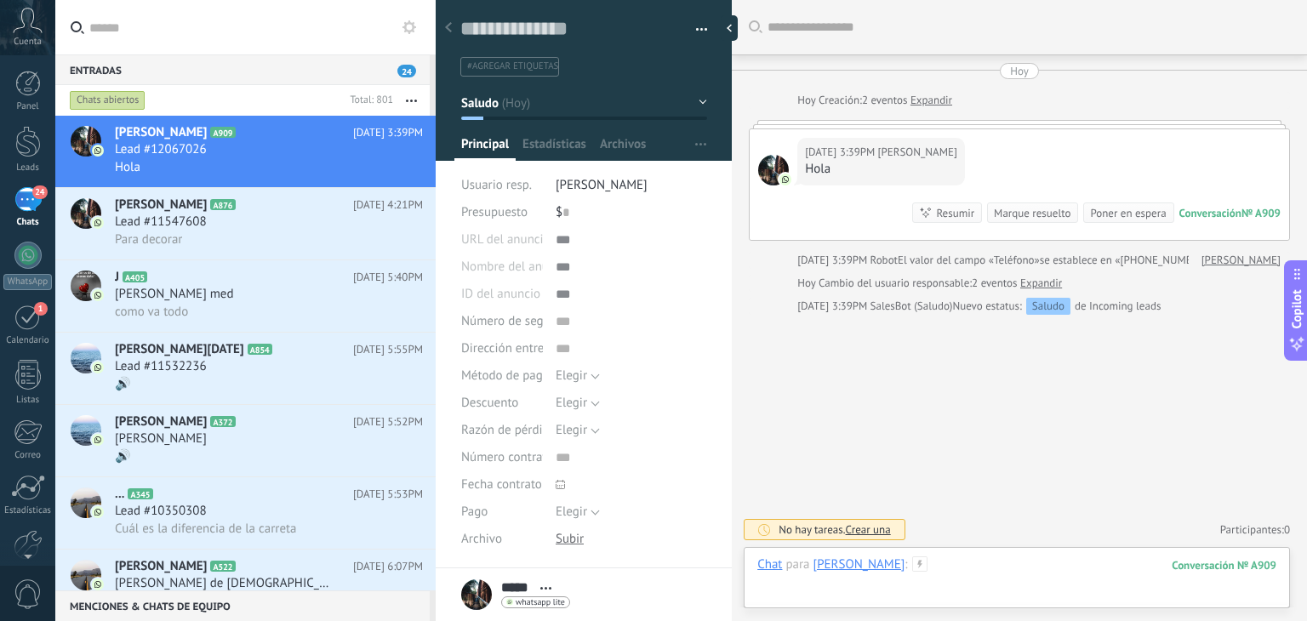
click at [936, 578] on div at bounding box center [1016, 582] width 519 height 51
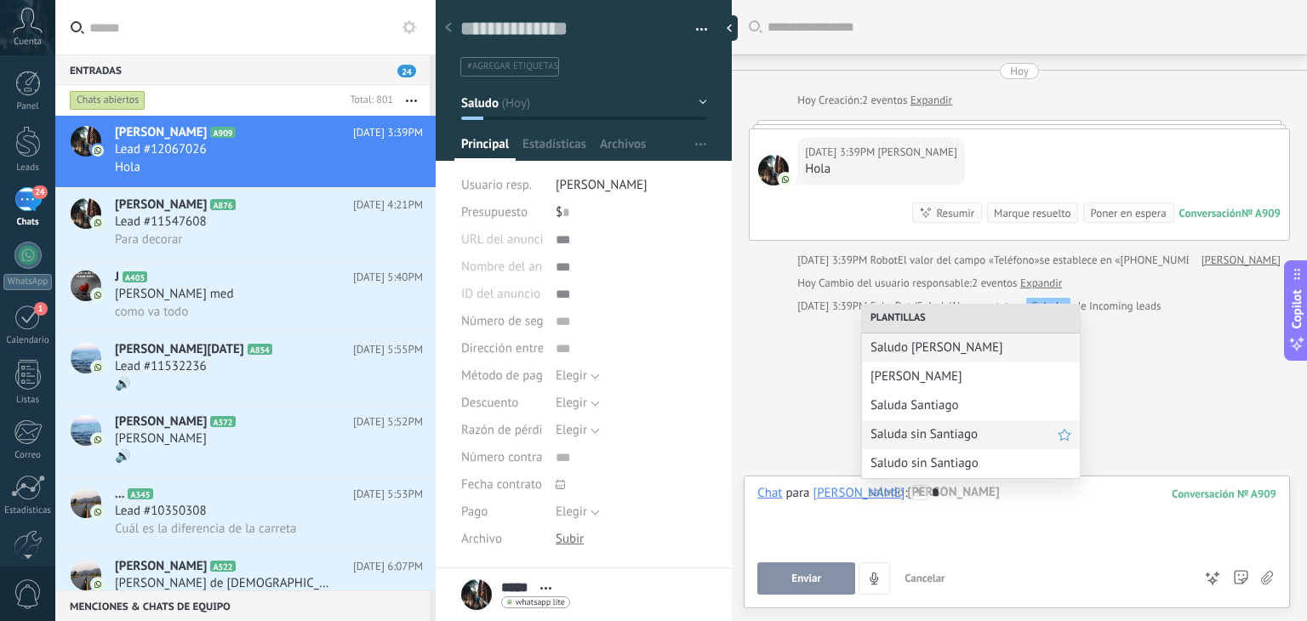
click at [934, 433] on span "Saluda sin Santiago" at bounding box center [964, 434] width 187 height 16
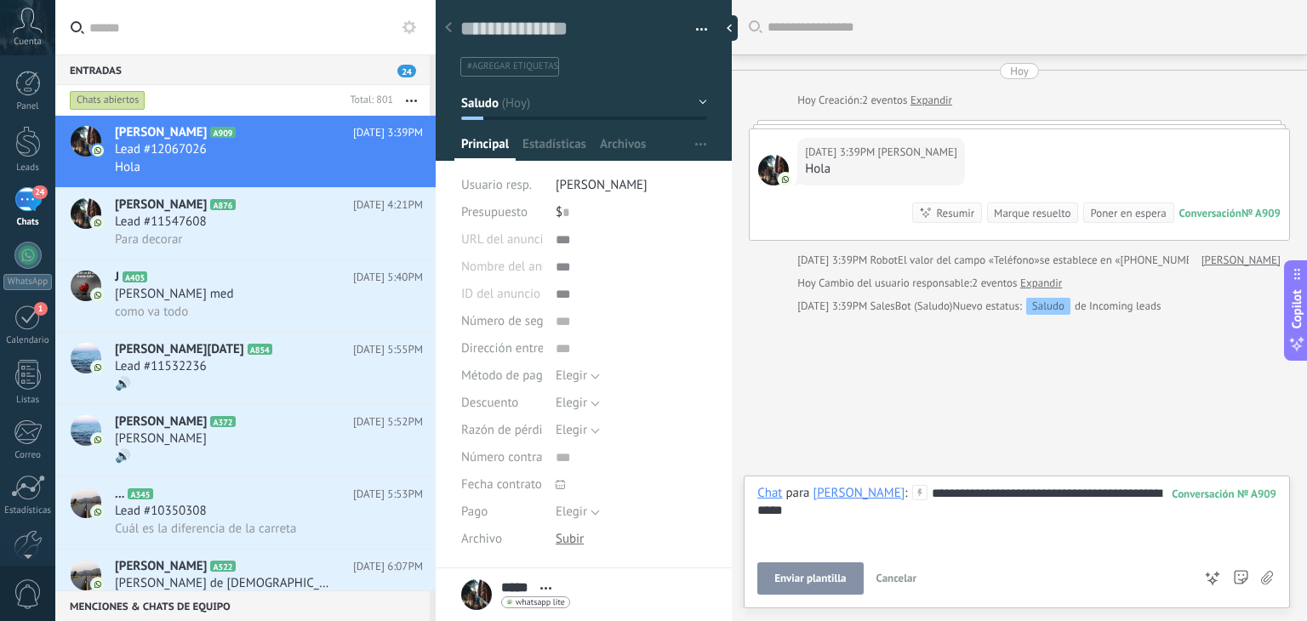
click at [820, 587] on button "Enviar plantilla" at bounding box center [810, 579] width 106 height 32
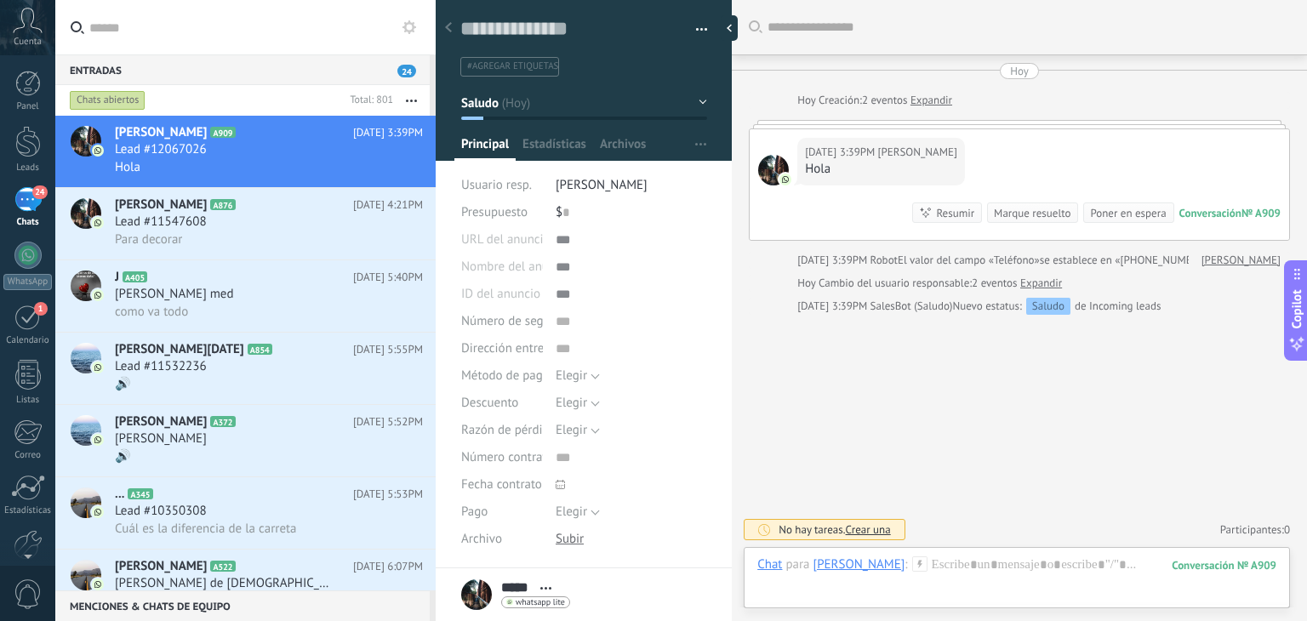
scroll to position [126, 0]
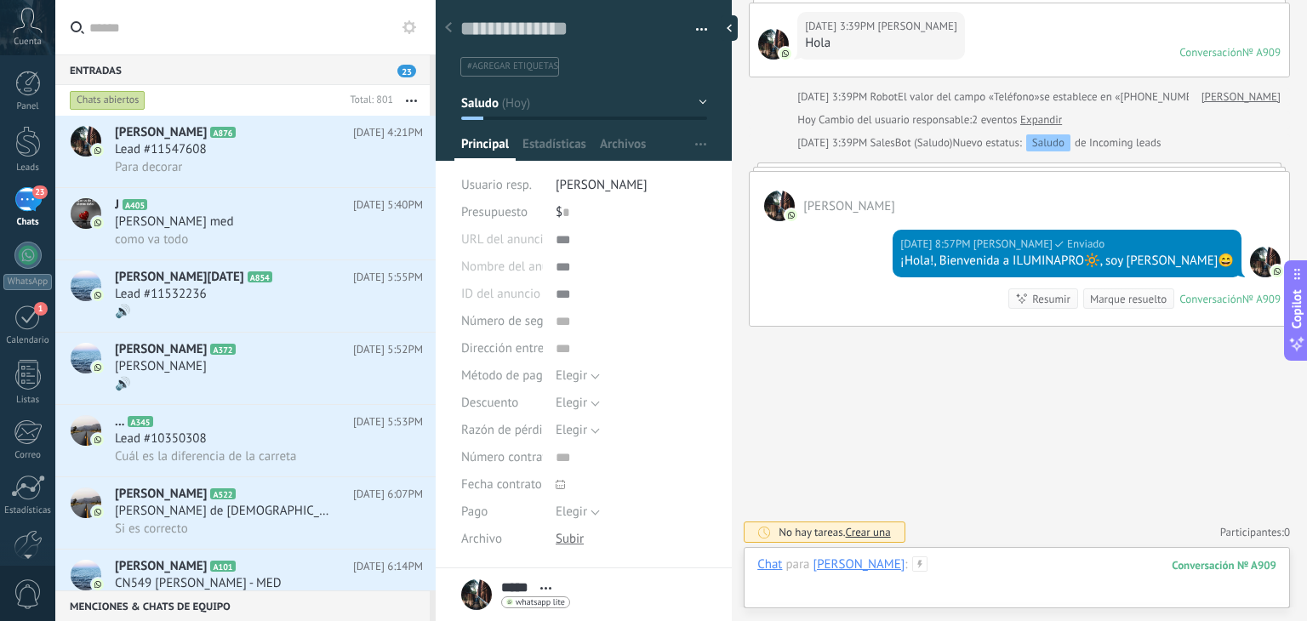
click at [932, 563] on div at bounding box center [1016, 582] width 519 height 51
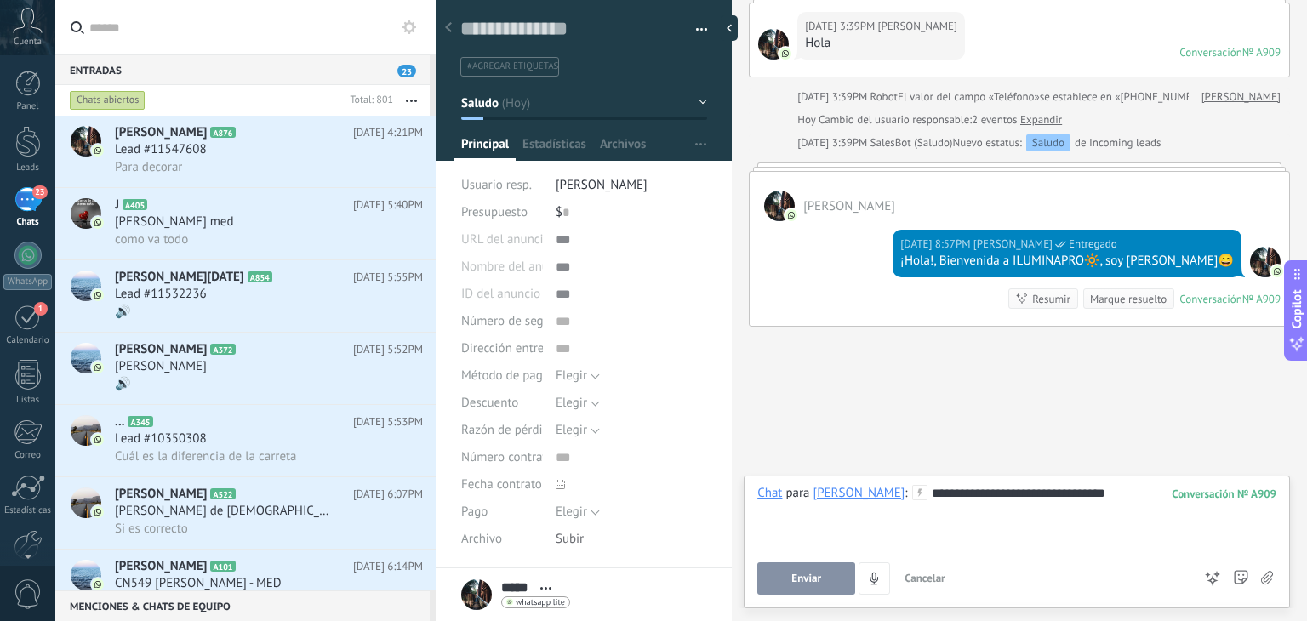
click at [809, 574] on span "Enviar" at bounding box center [807, 579] width 30 height 12
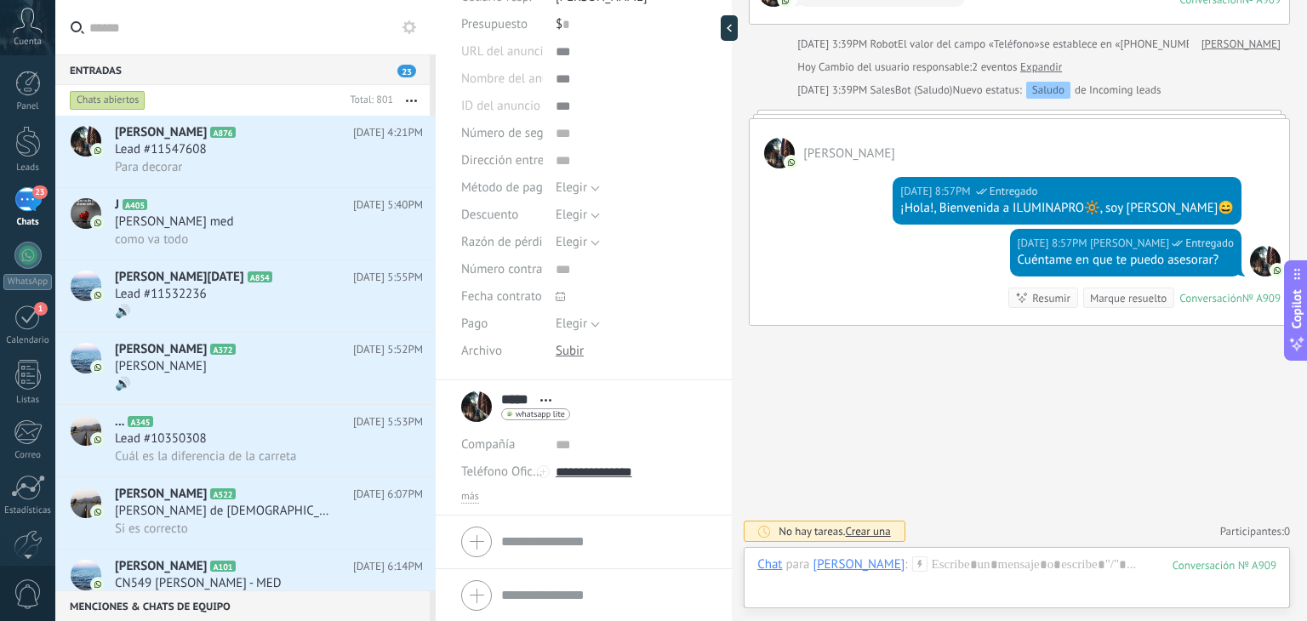
scroll to position [0, 0]
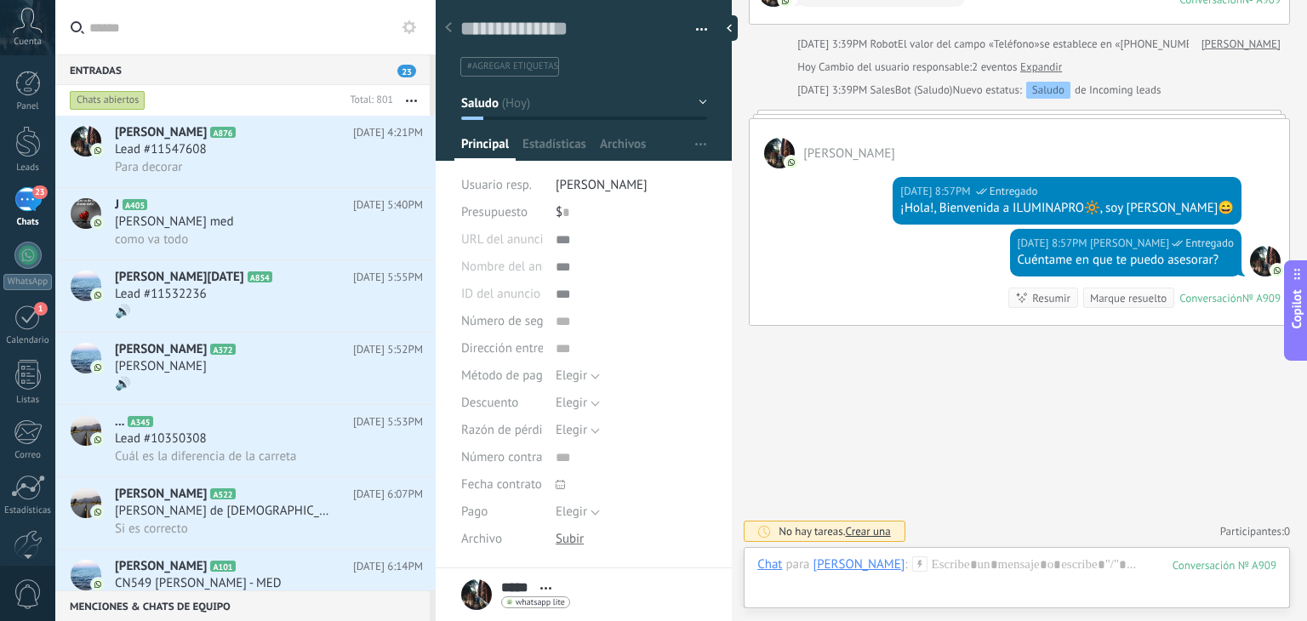
click at [580, 110] on button "Saludo" at bounding box center [584, 103] width 246 height 31
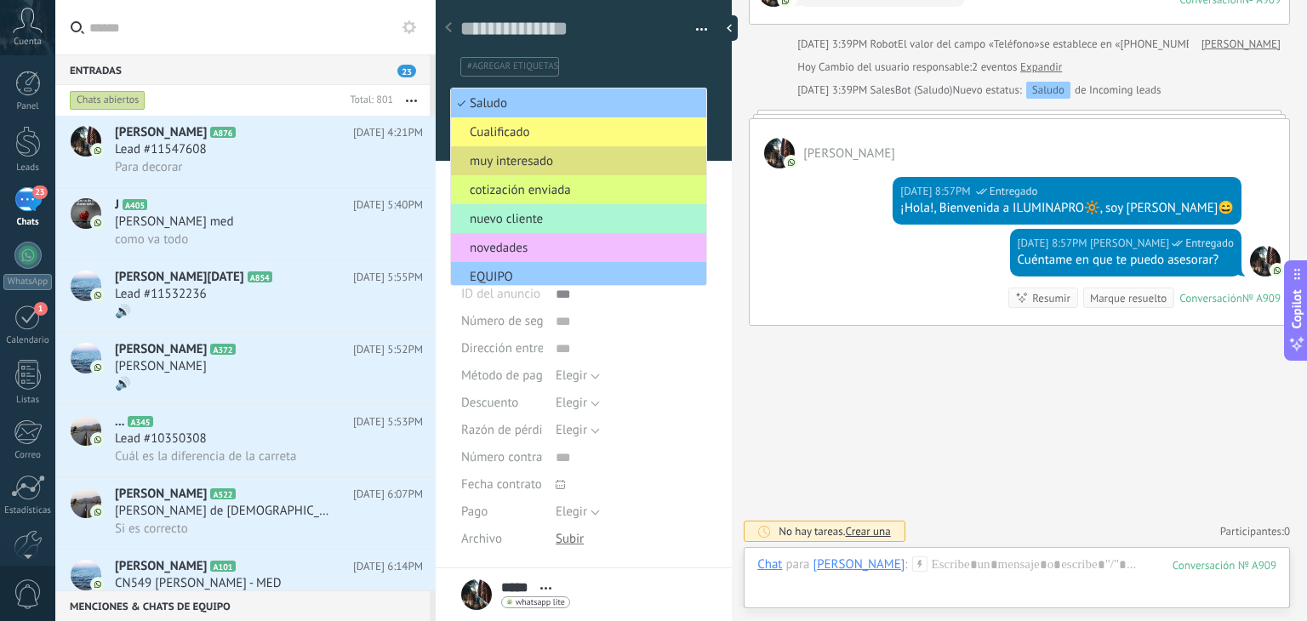
scroll to position [152, 0]
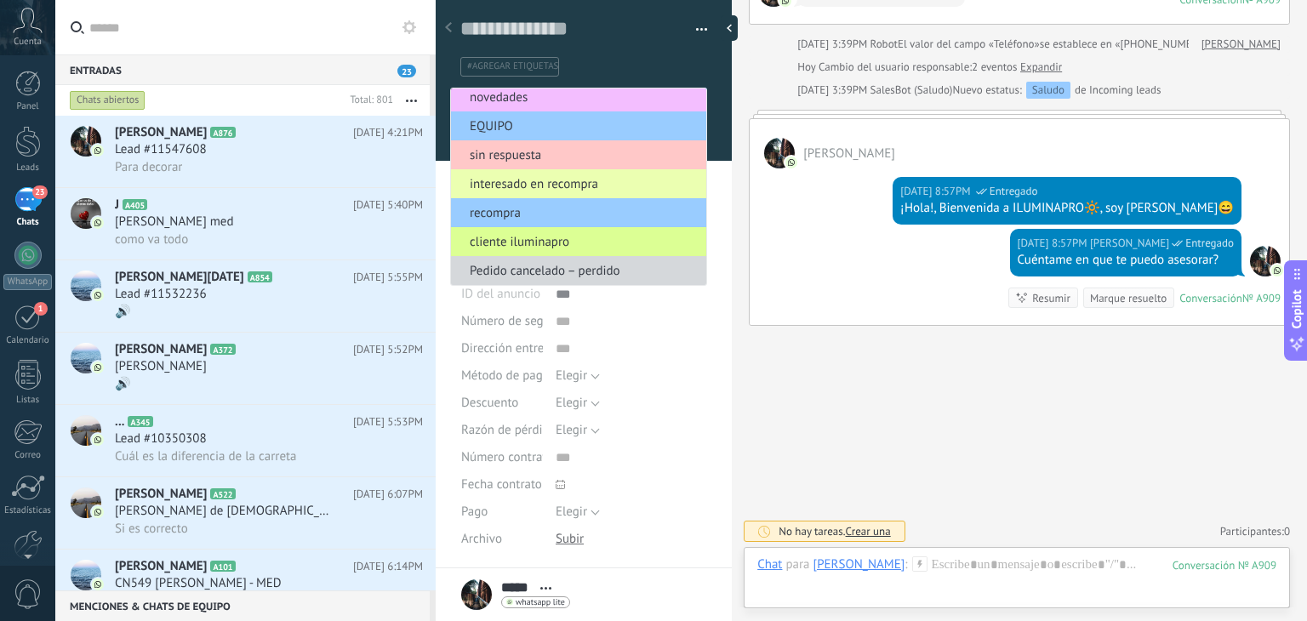
click at [551, 243] on span "cliente iluminapro" at bounding box center [576, 242] width 250 height 16
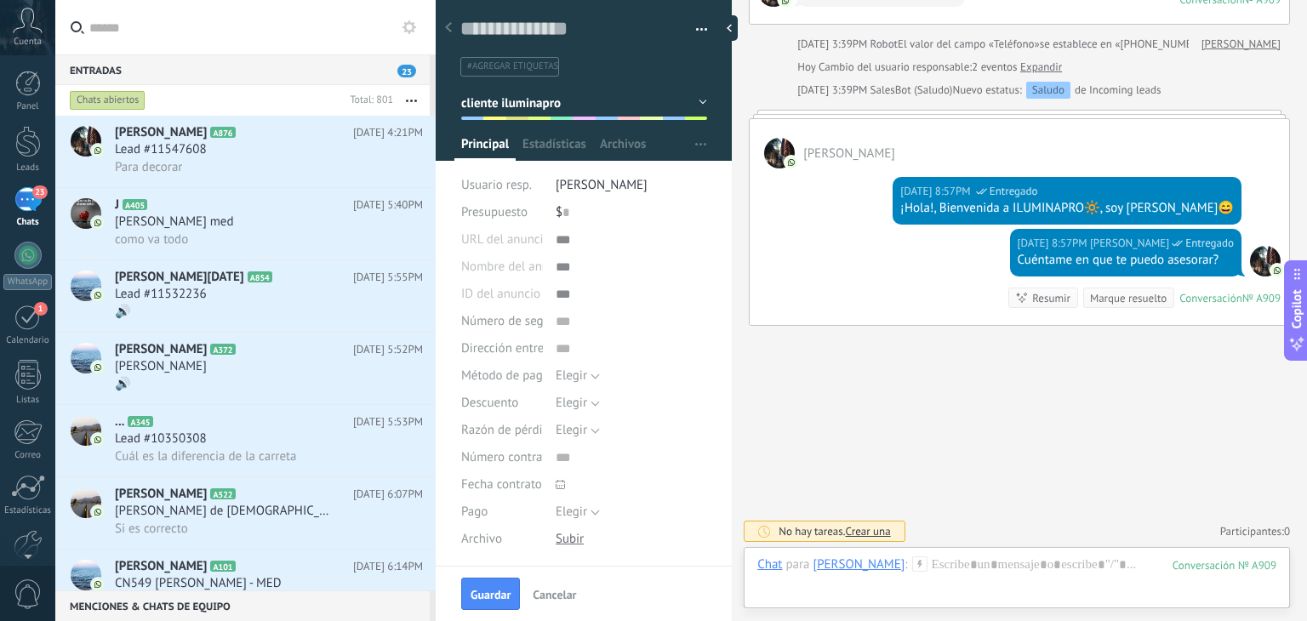
scroll to position [244, 0]
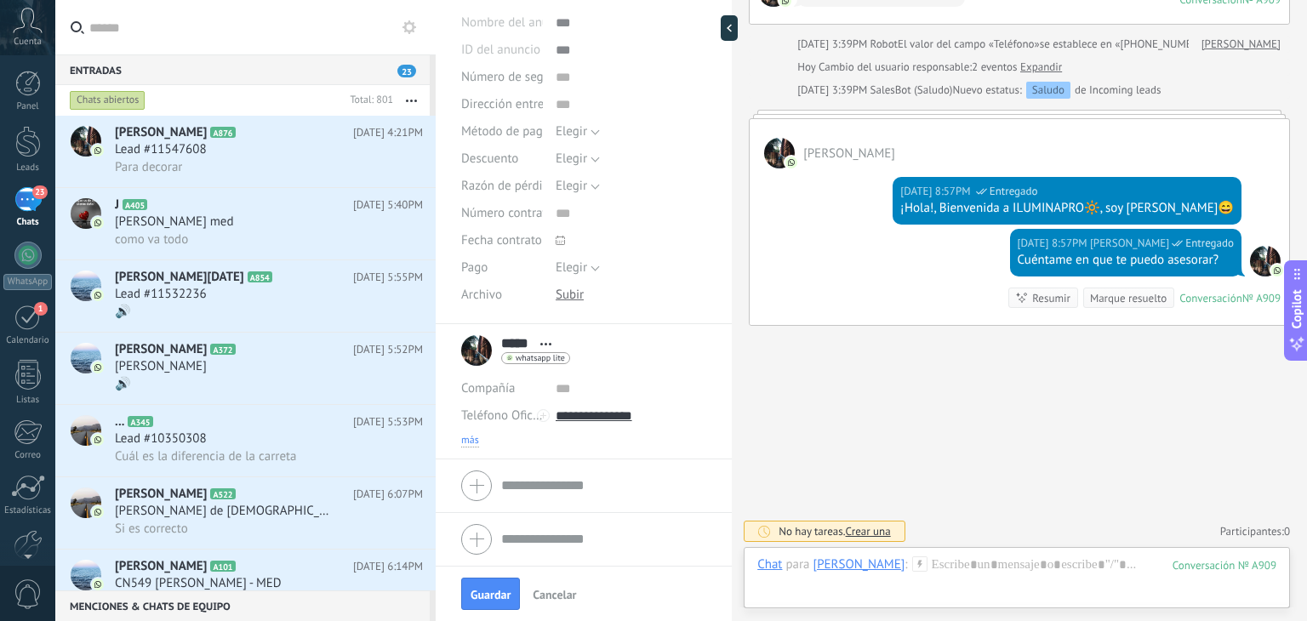
click at [477, 434] on span "más" at bounding box center [470, 441] width 18 height 14
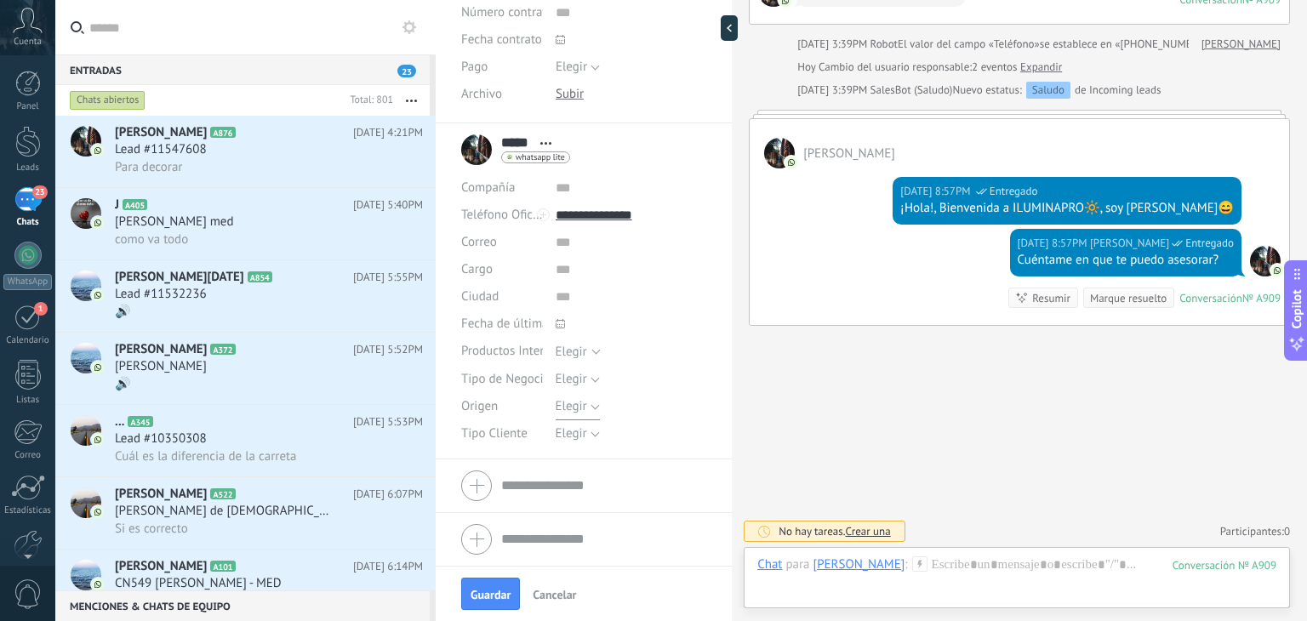
click at [582, 409] on span "Elegir" at bounding box center [571, 406] width 31 height 16
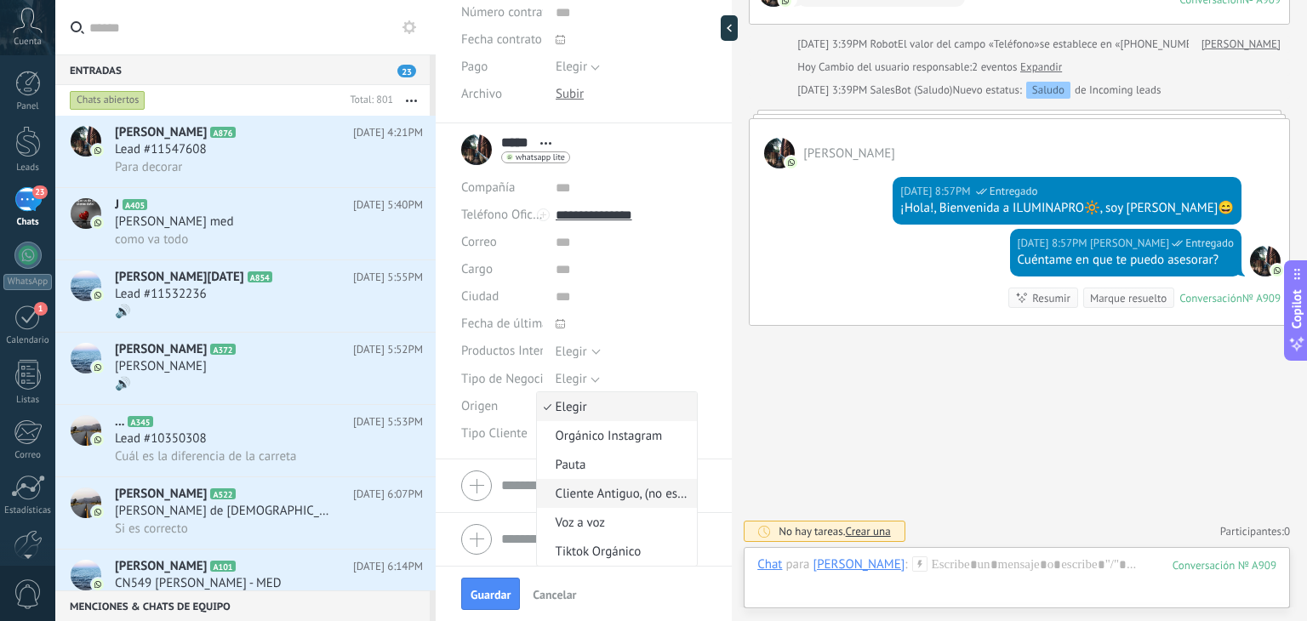
click at [579, 490] on span "Cliente Antiguo, (no especifica)" at bounding box center [615, 494] width 156 height 16
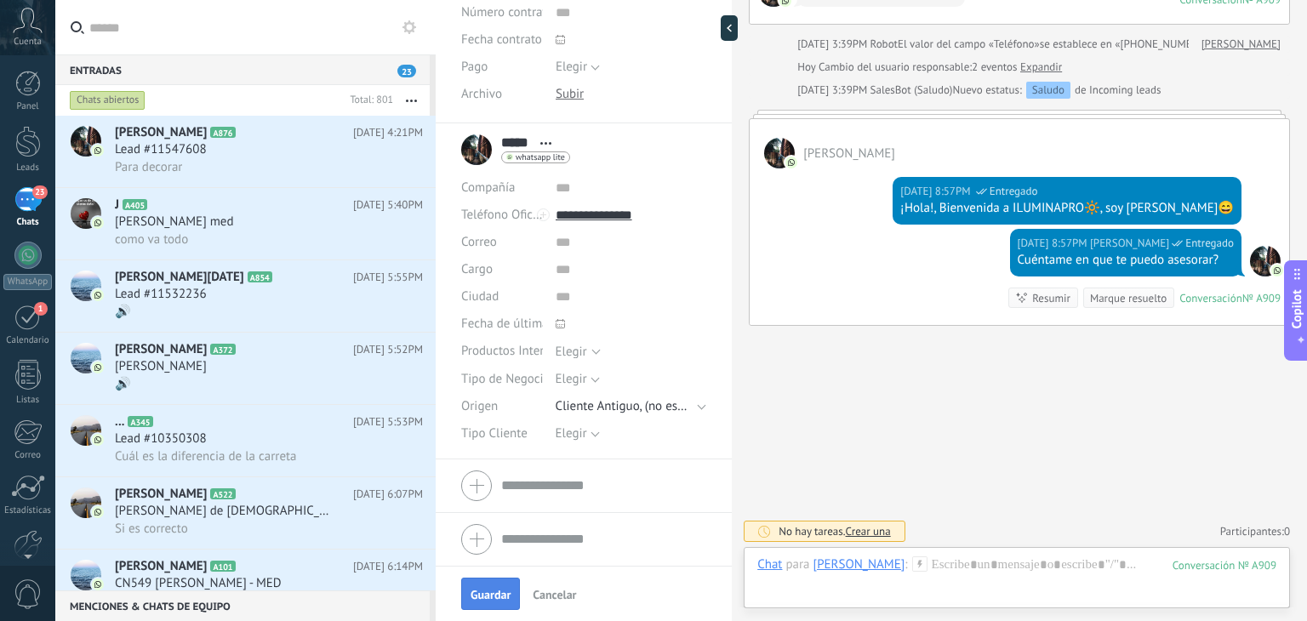
click at [500, 592] on span "Guardar" at bounding box center [491, 595] width 40 height 12
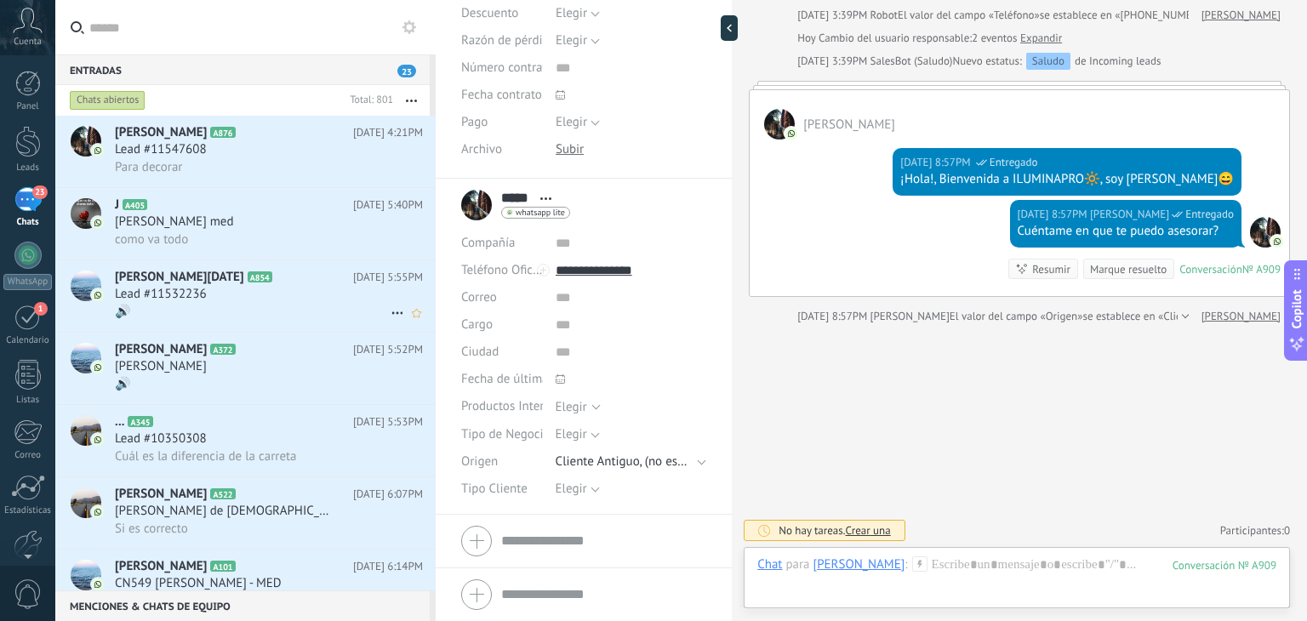
scroll to position [300, 0]
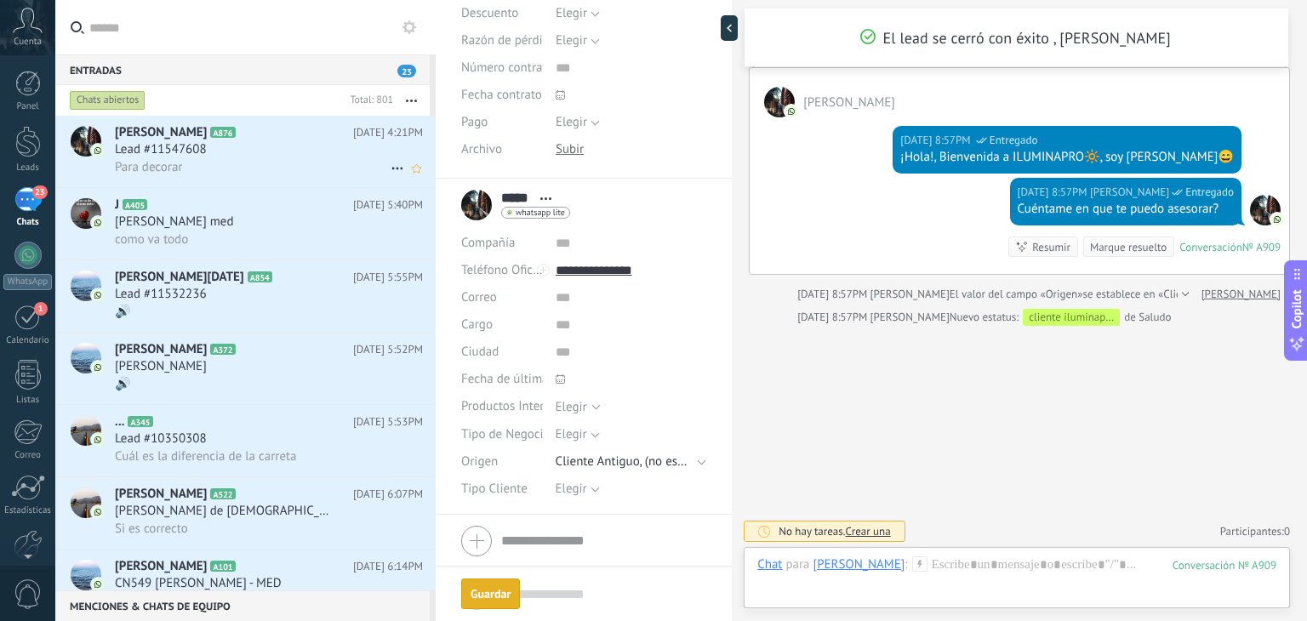
click at [227, 143] on div "Lead #11547608" at bounding box center [269, 149] width 308 height 17
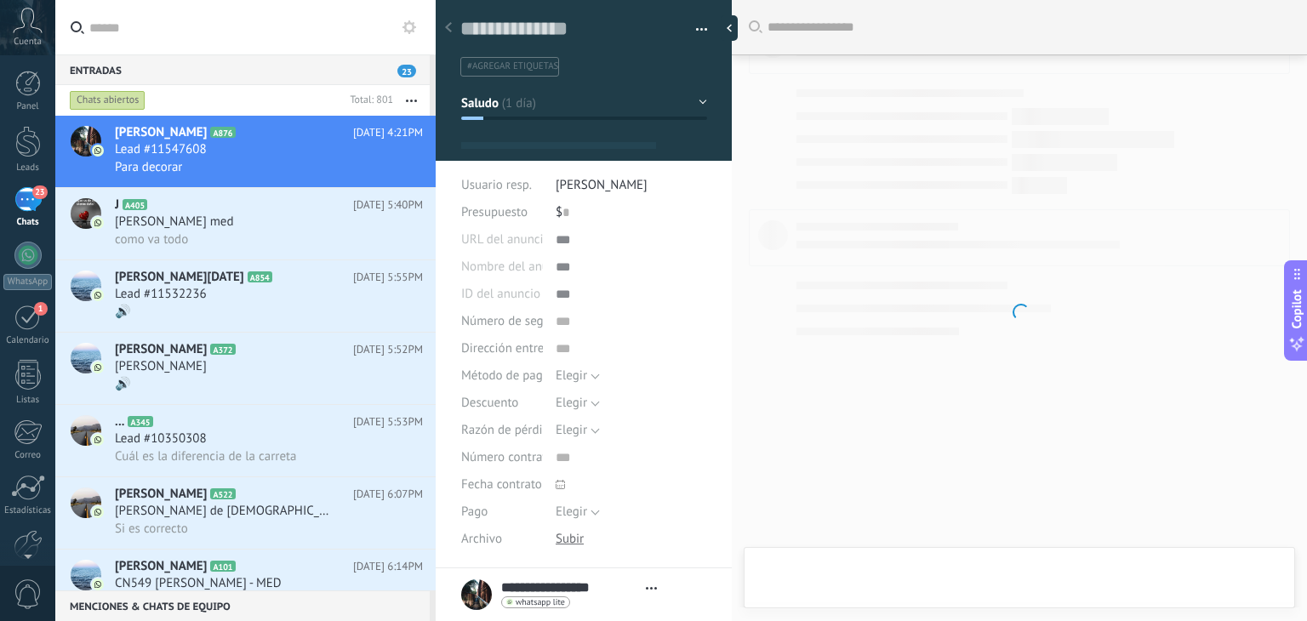
type textarea "**********"
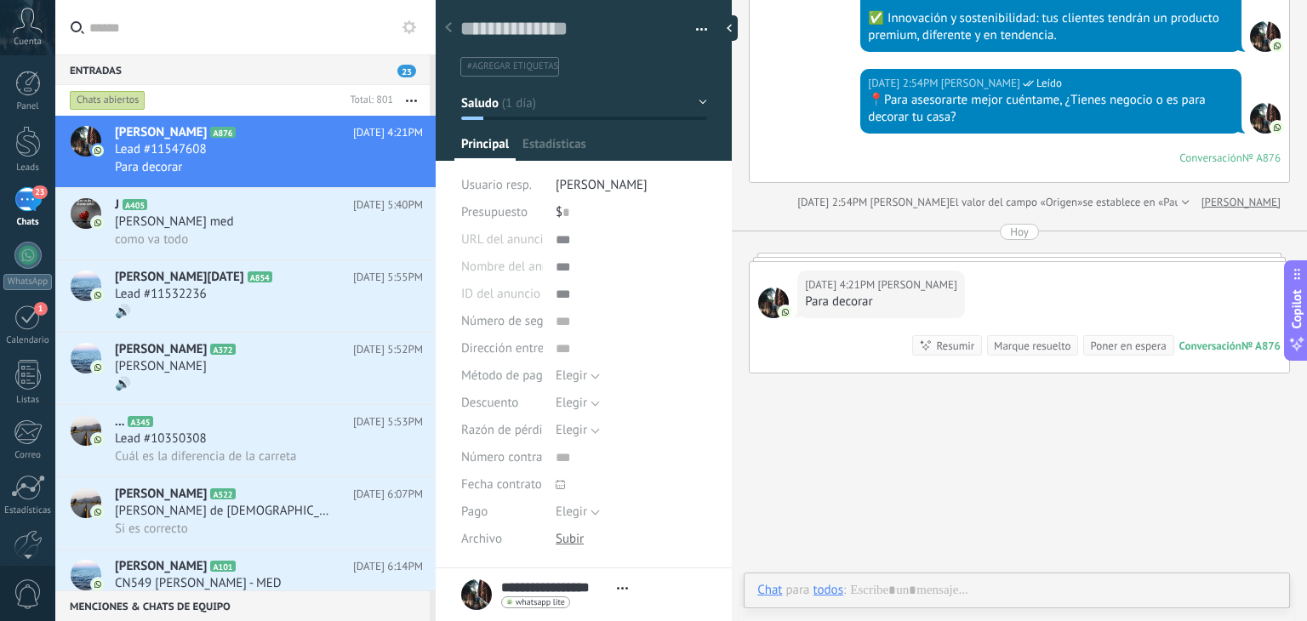
scroll to position [25, 0]
click at [991, 598] on div at bounding box center [1016, 607] width 519 height 51
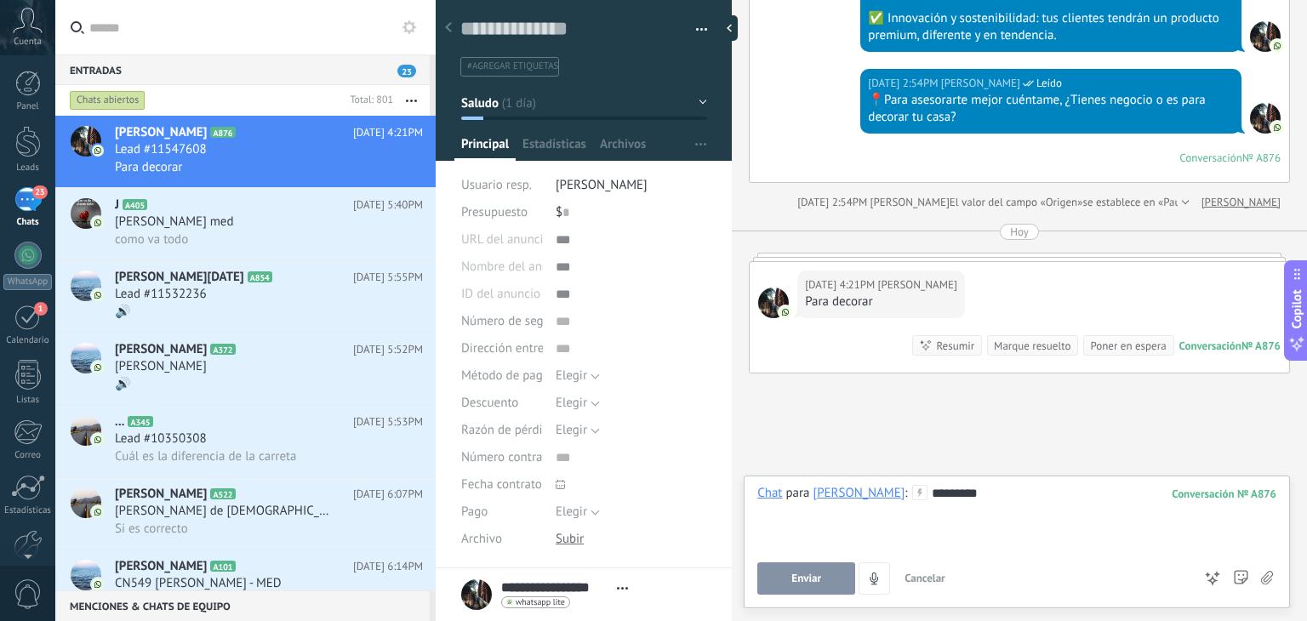
click at [849, 573] on button "Enviar" at bounding box center [806, 579] width 98 height 32
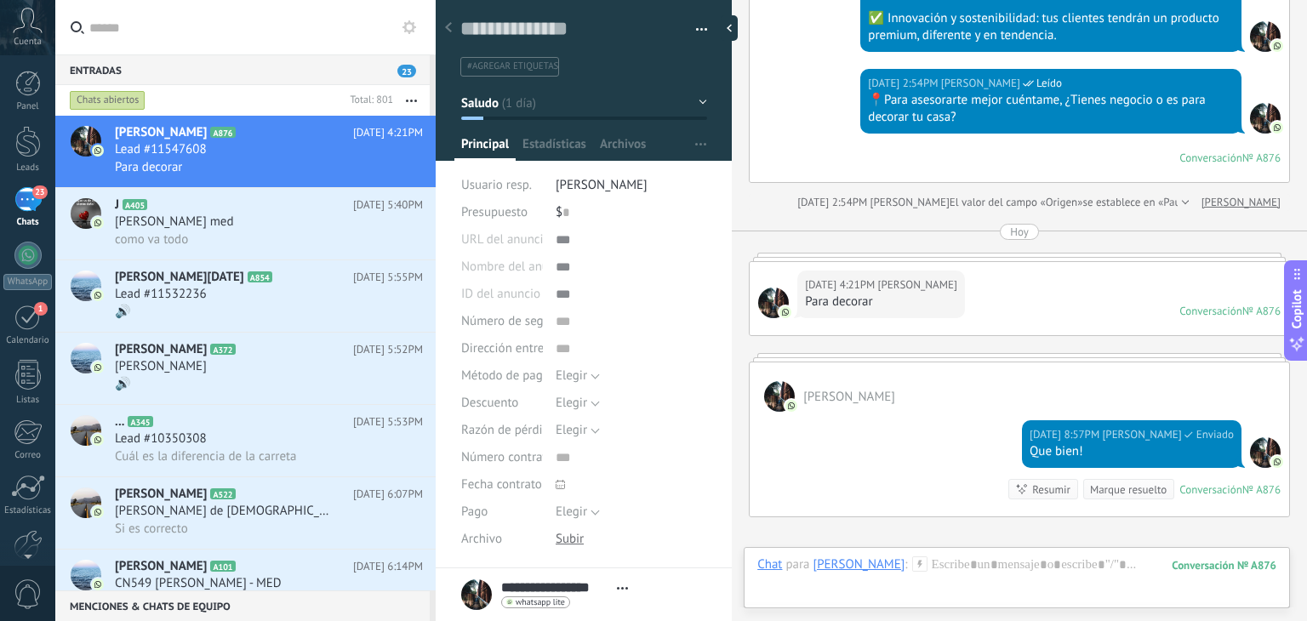
scroll to position [617, 0]
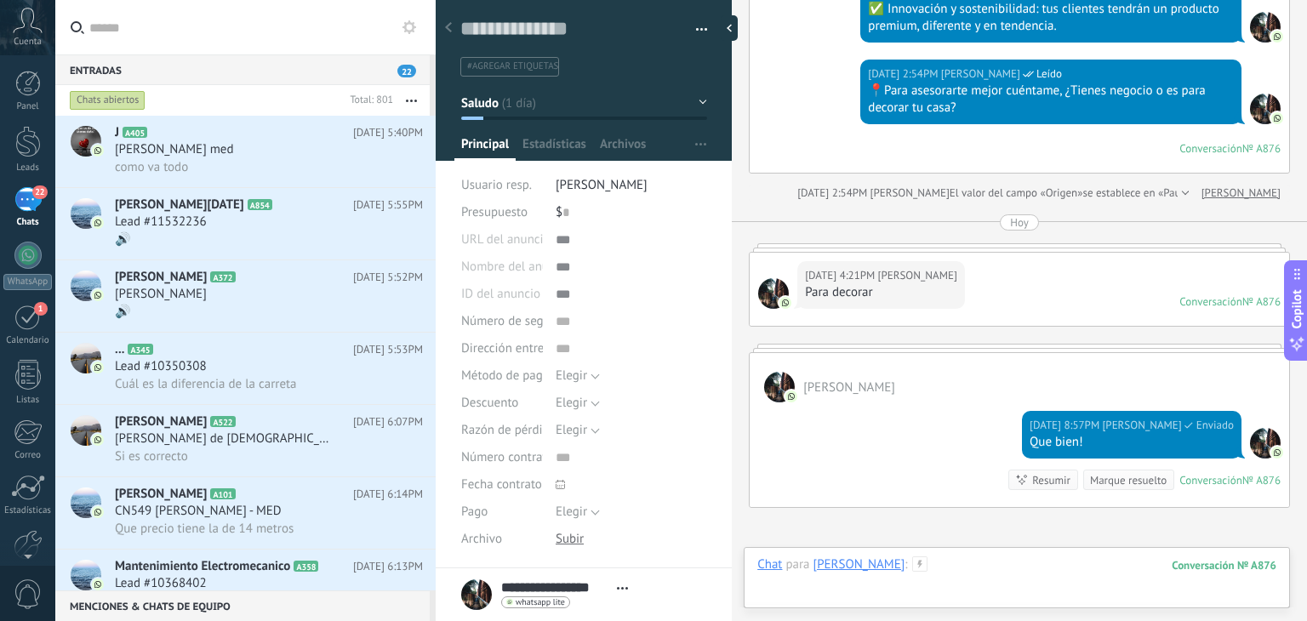
click at [963, 576] on div at bounding box center [1016, 582] width 519 height 51
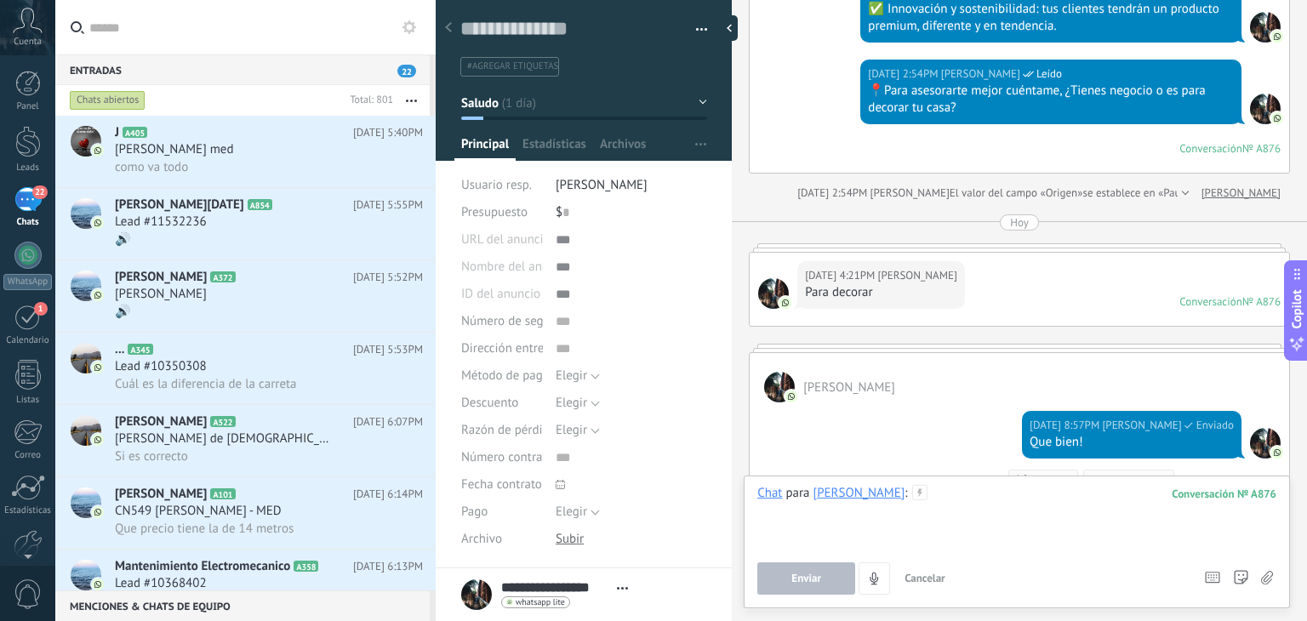
scroll to position [797, 0]
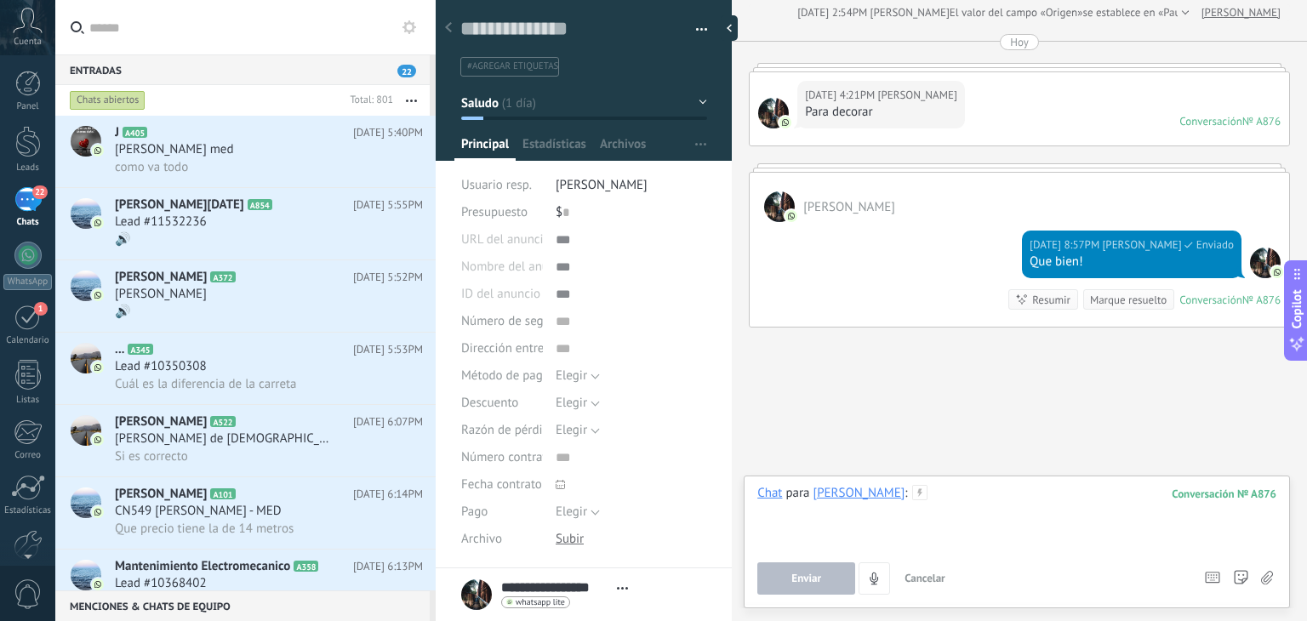
click at [973, 511] on div at bounding box center [1016, 517] width 519 height 65
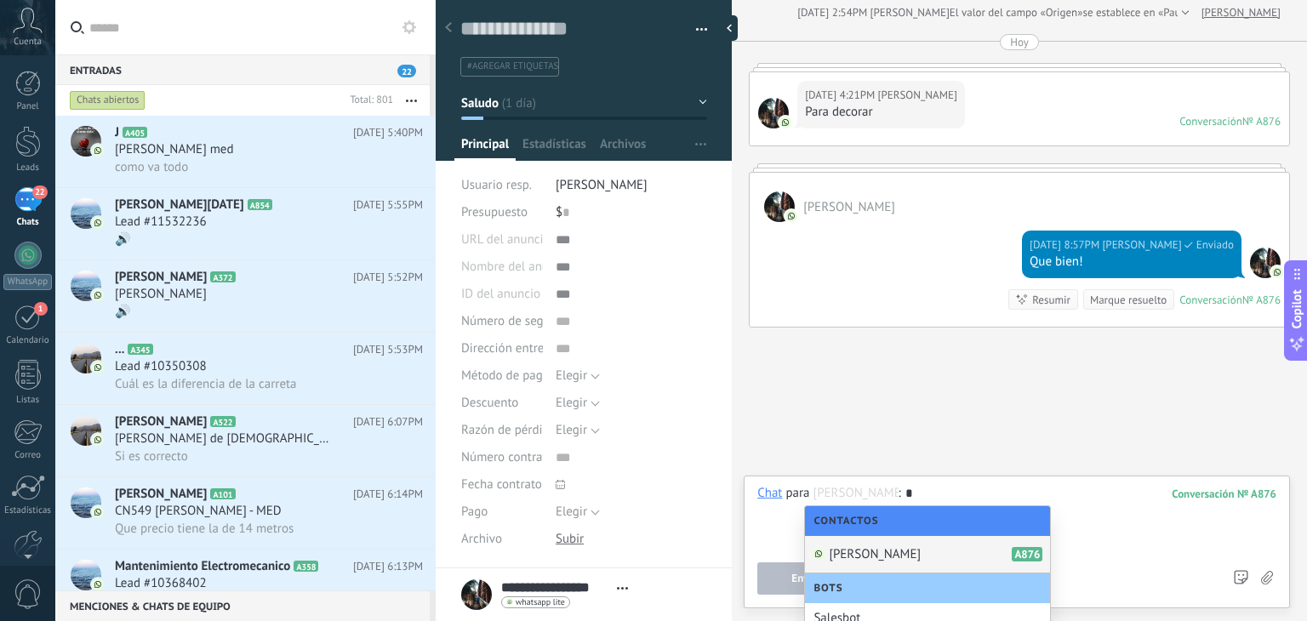
click at [962, 491] on div at bounding box center [1016, 517] width 519 height 65
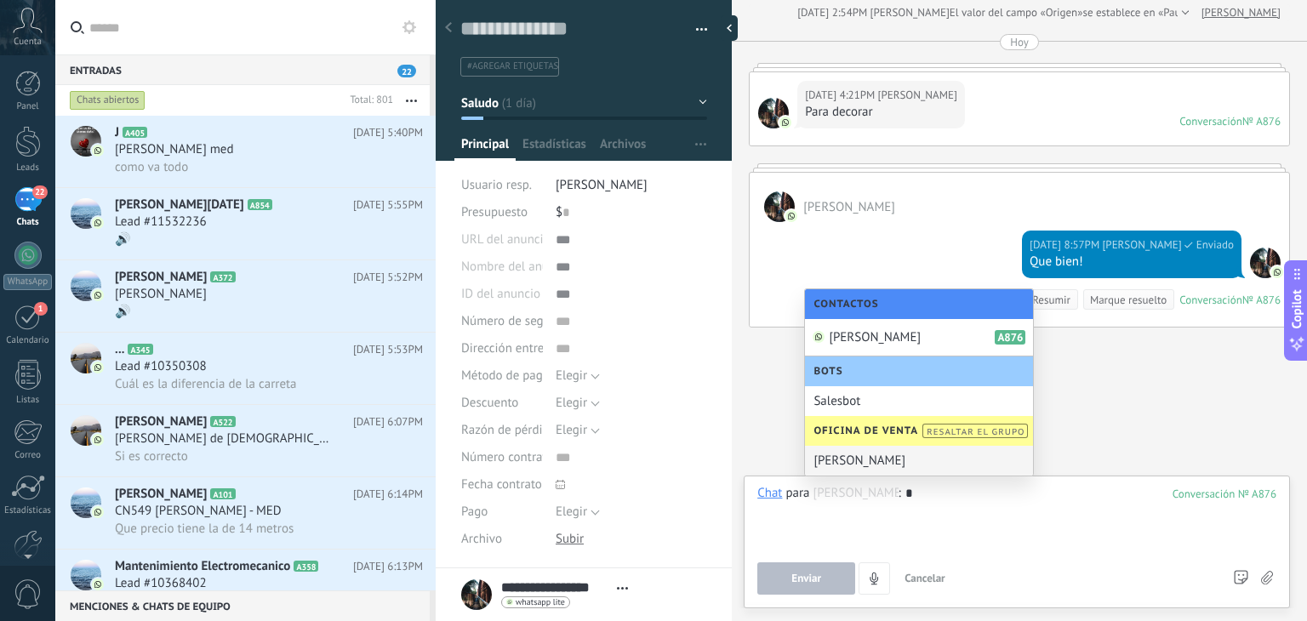
click at [1025, 498] on div at bounding box center [1016, 517] width 519 height 65
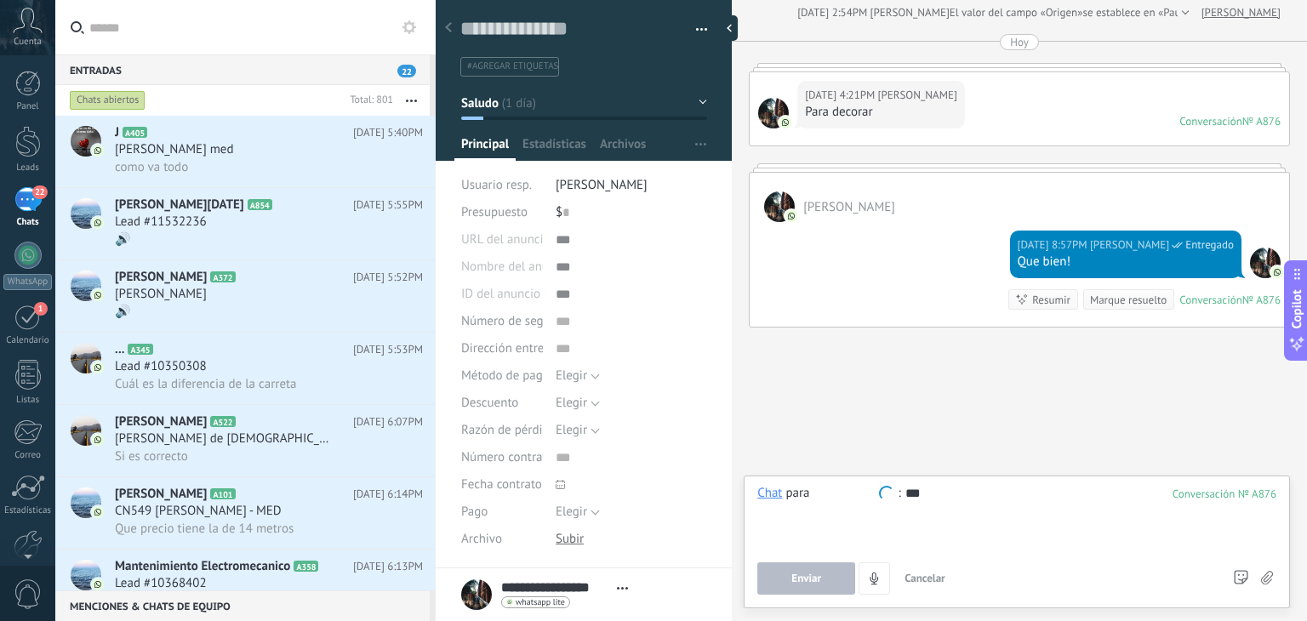
type input "*"
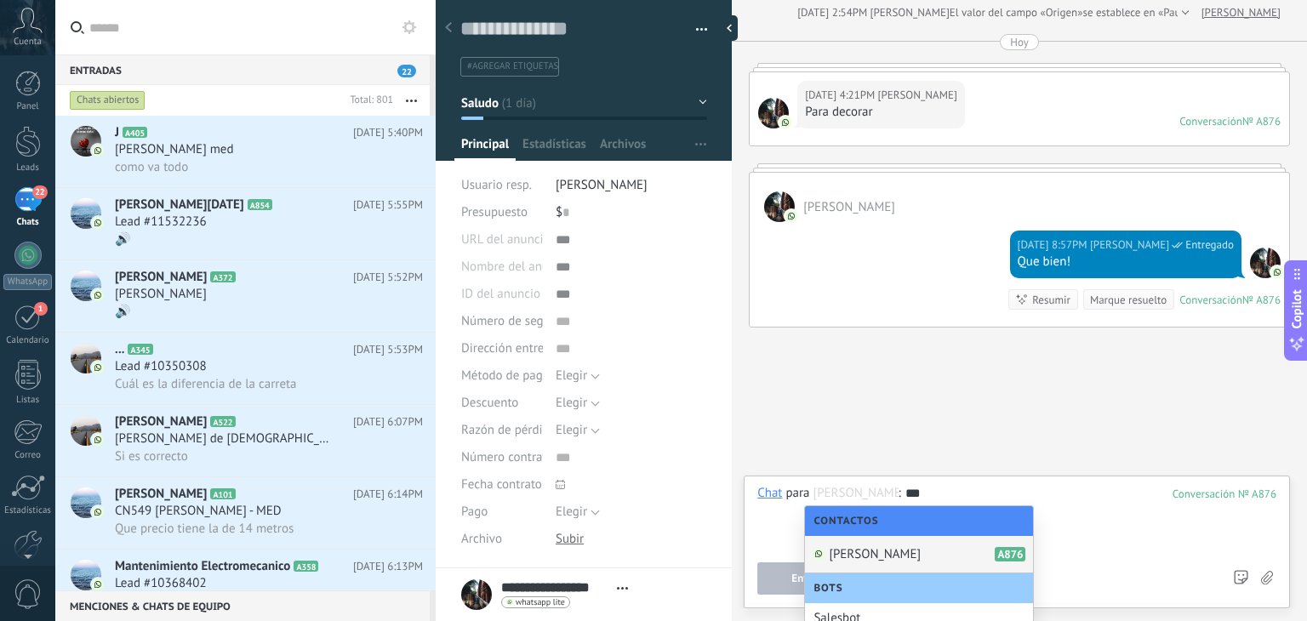
type input "*"
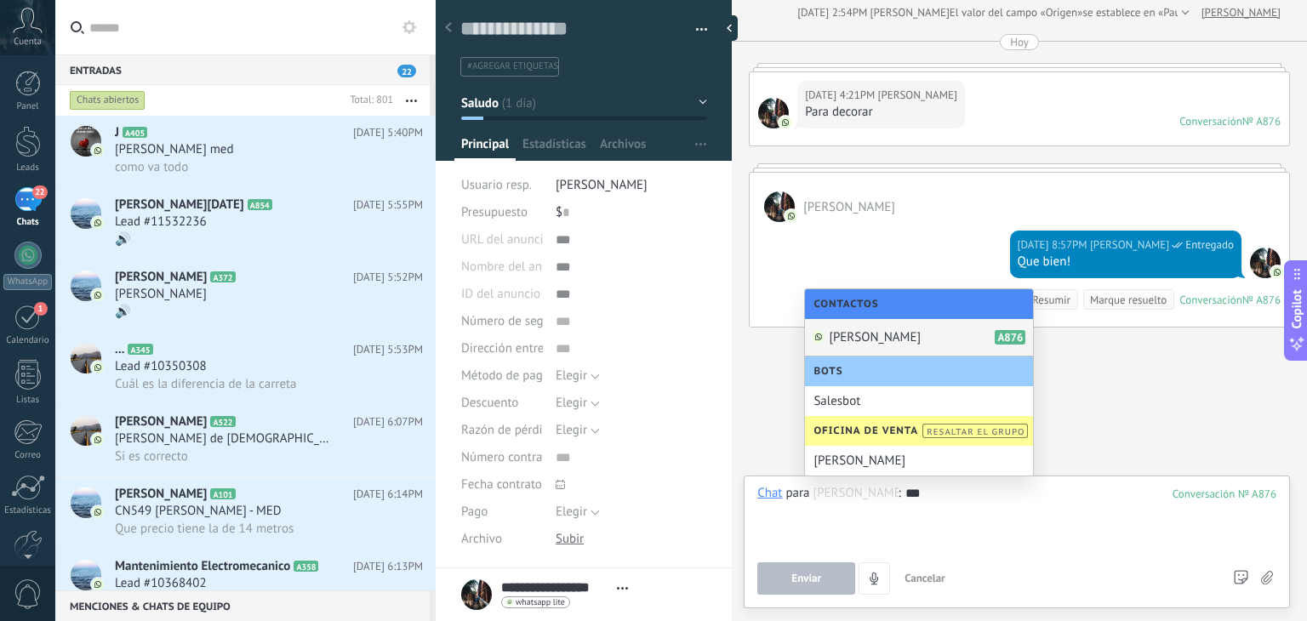
click at [1025, 498] on div at bounding box center [1016, 517] width 519 height 65
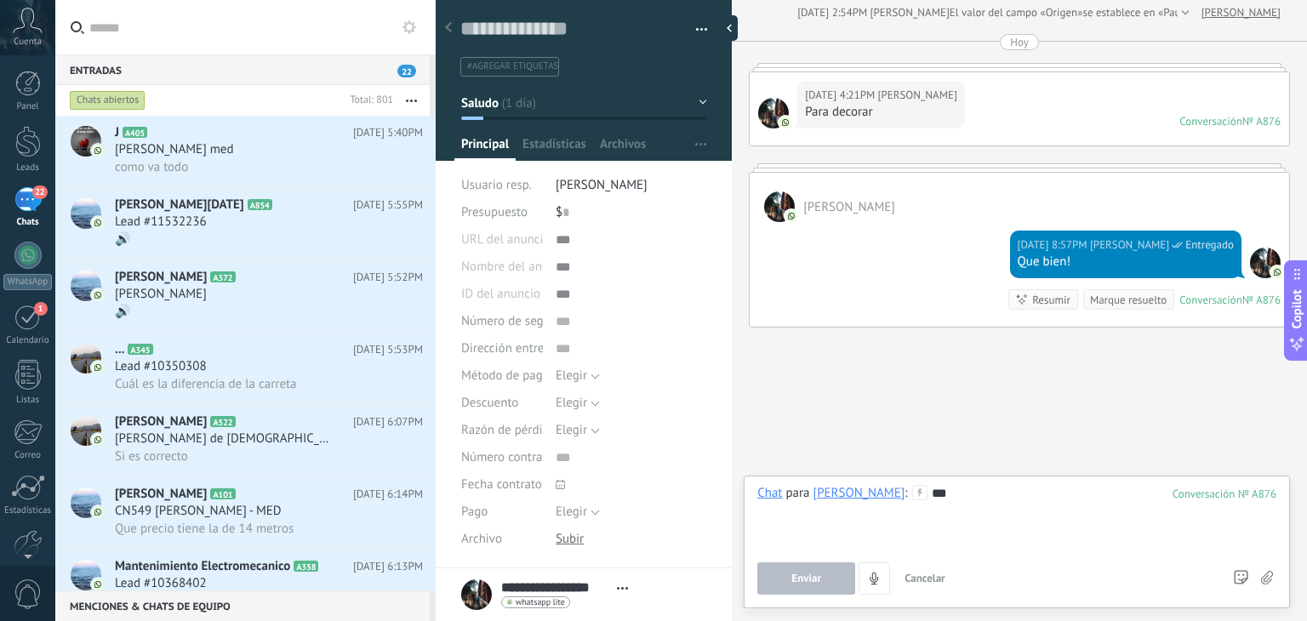
click at [936, 494] on div at bounding box center [1016, 517] width 519 height 65
click at [925, 489] on icon at bounding box center [919, 492] width 15 height 15
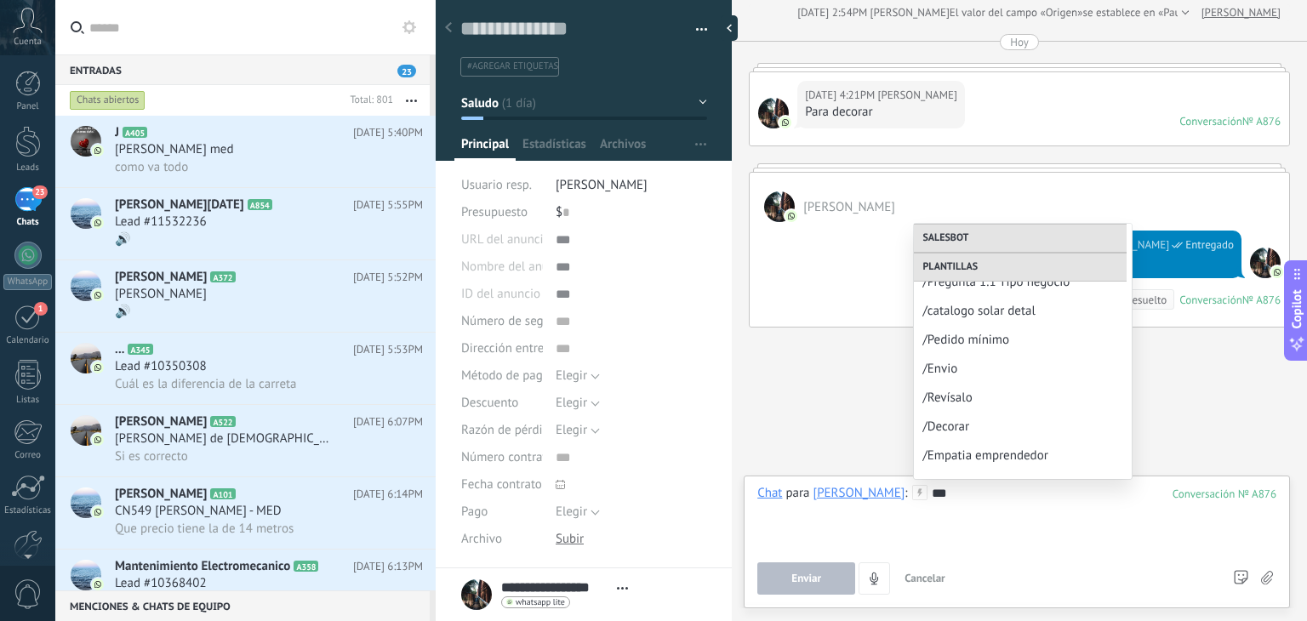
scroll to position [752, 0]
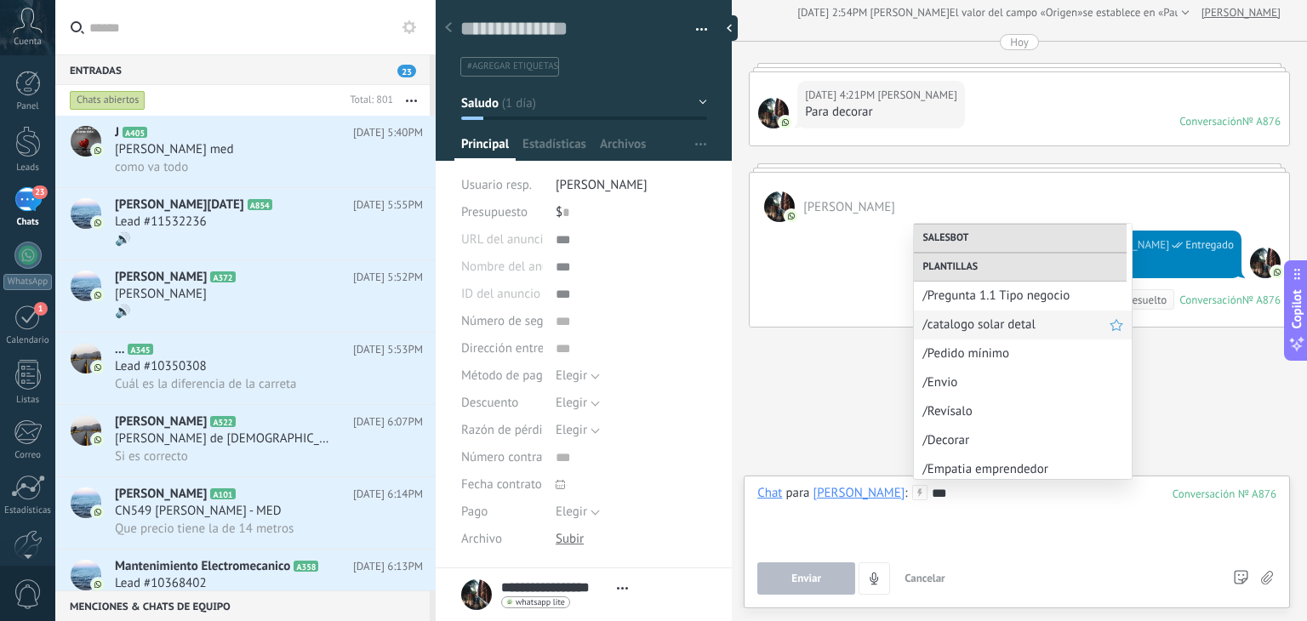
click at [982, 321] on span "/catalogo solar detal" at bounding box center [1016, 325] width 187 height 16
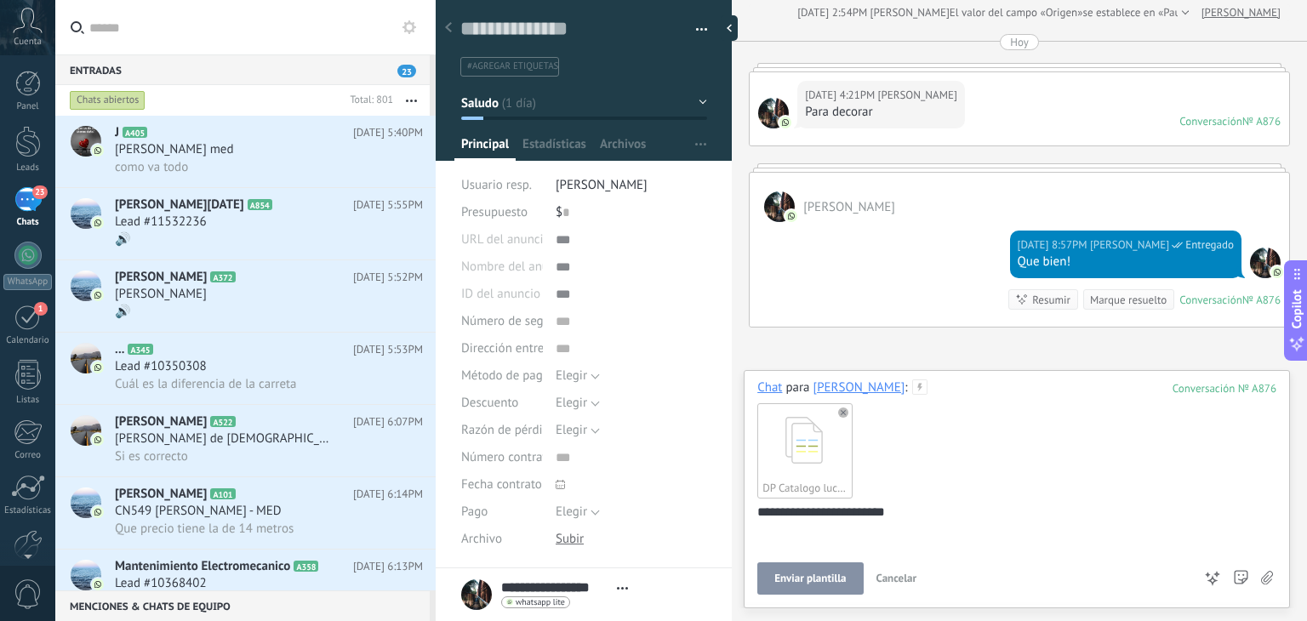
click at [800, 583] on span "Enviar plantilla" at bounding box center [809, 579] width 71 height 12
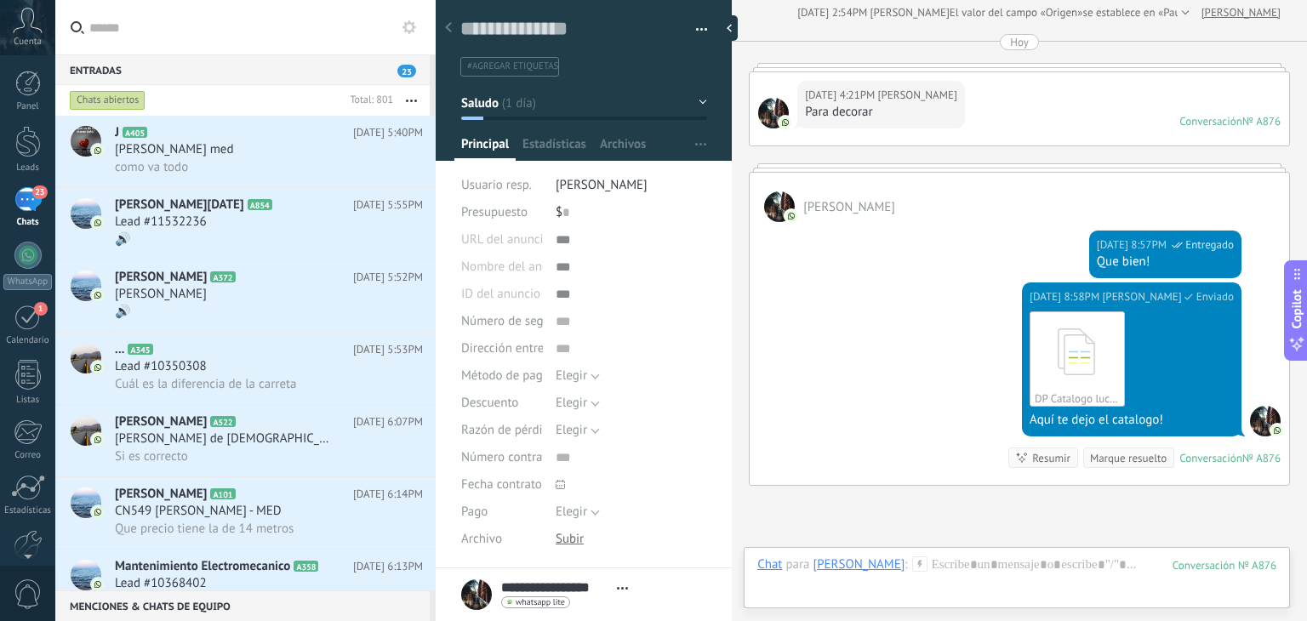
scroll to position [956, 0]
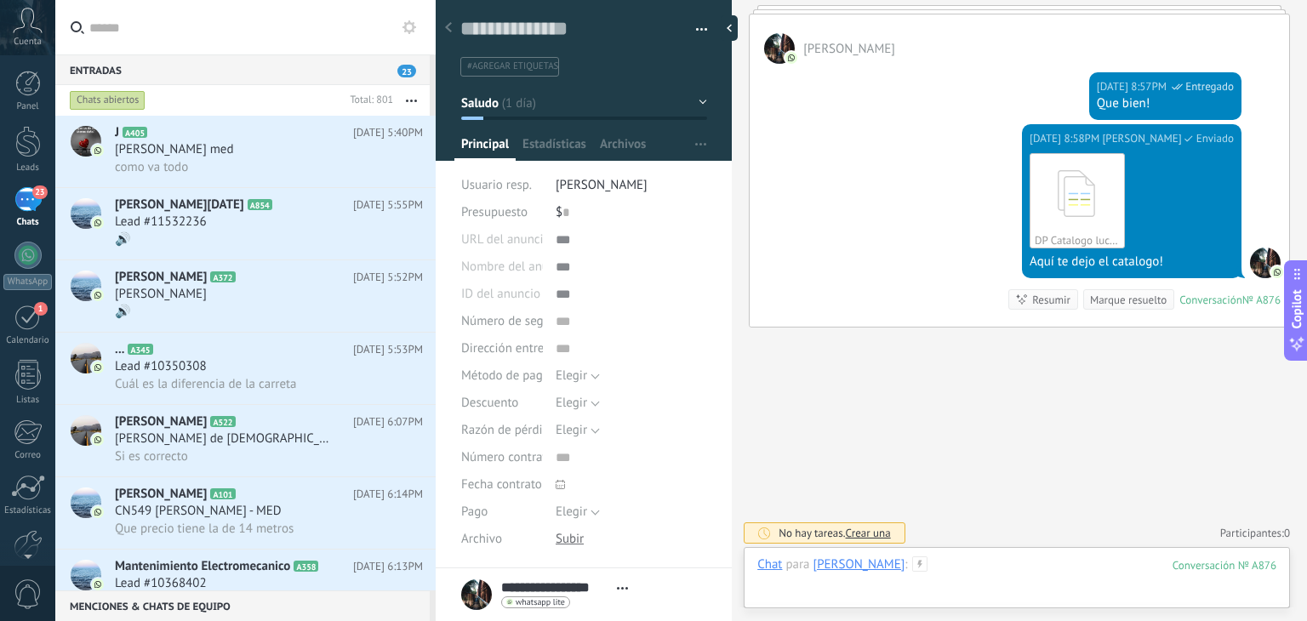
click at [963, 566] on div at bounding box center [1016, 582] width 519 height 51
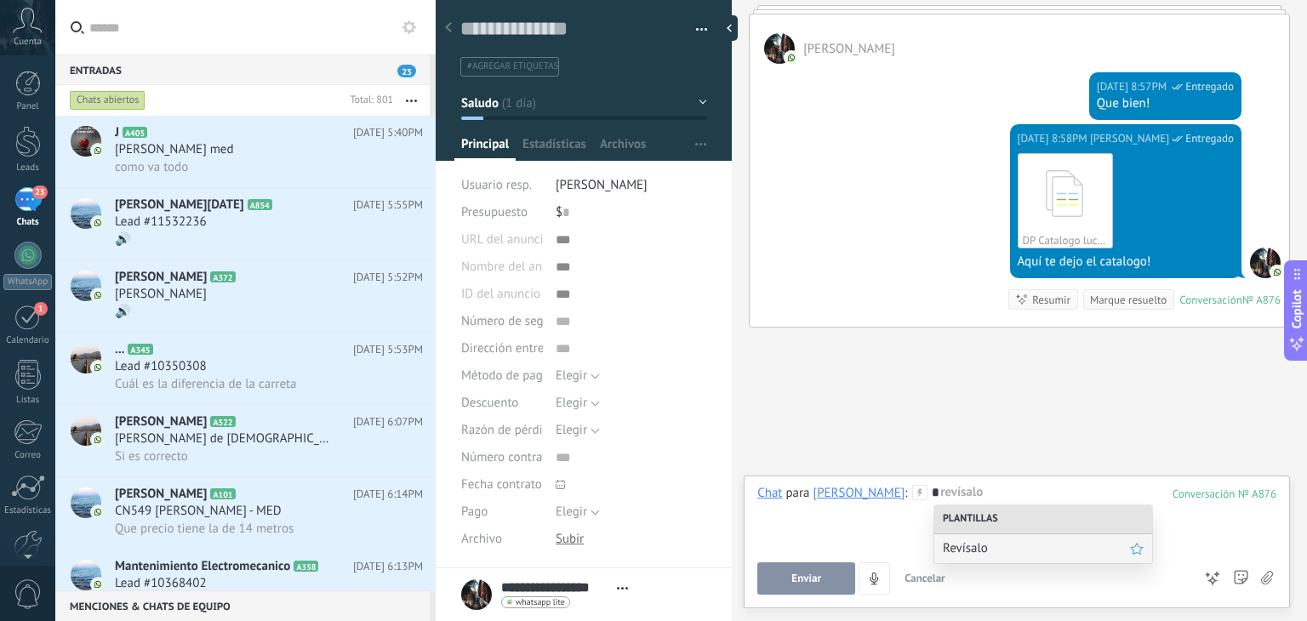
click at [974, 553] on span "Revísalo" at bounding box center [1036, 548] width 187 height 16
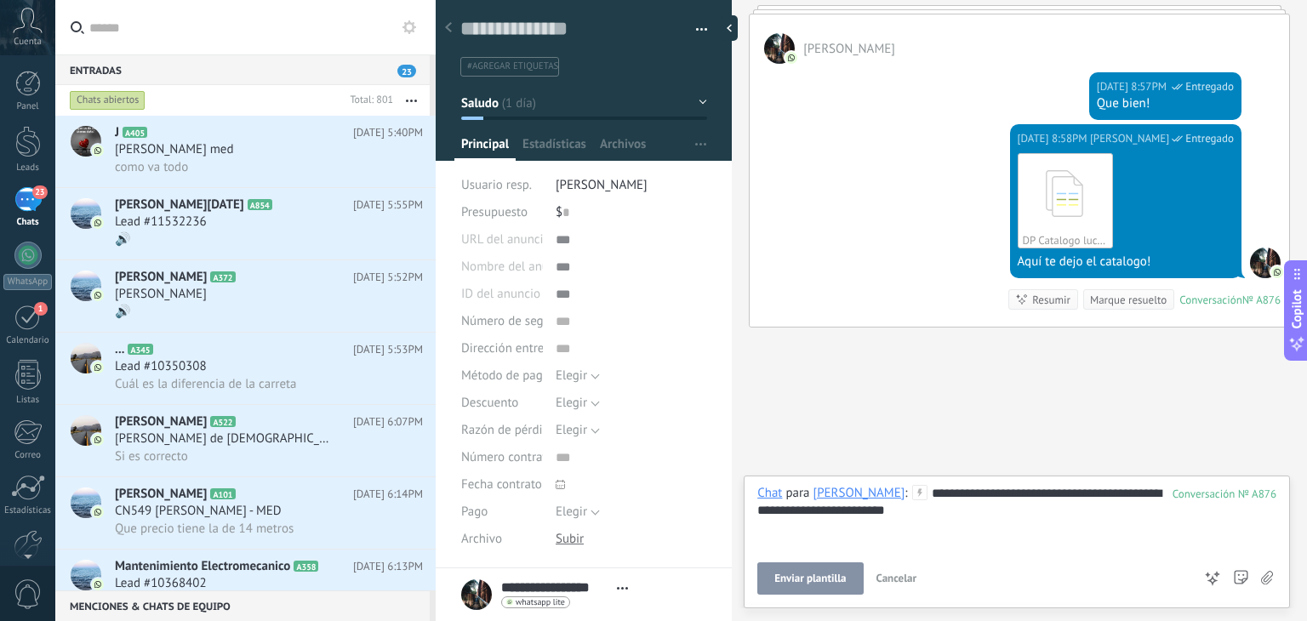
click at [824, 572] on button "Enviar plantilla" at bounding box center [810, 579] width 106 height 32
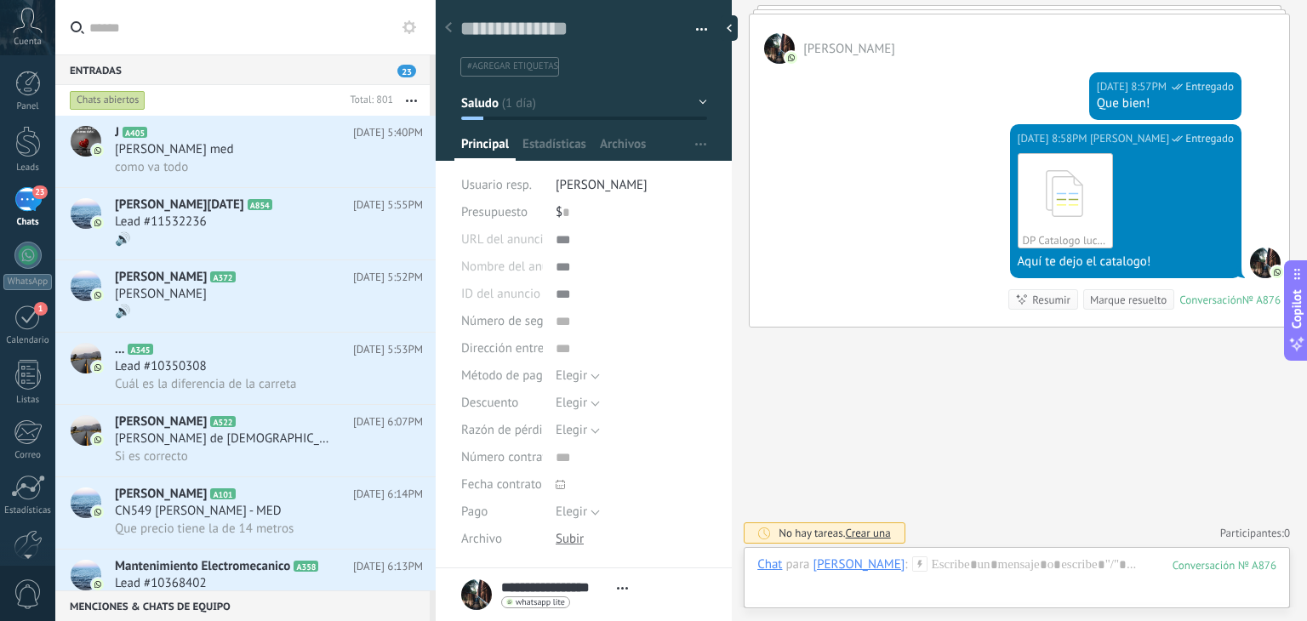
scroll to position [1025, 0]
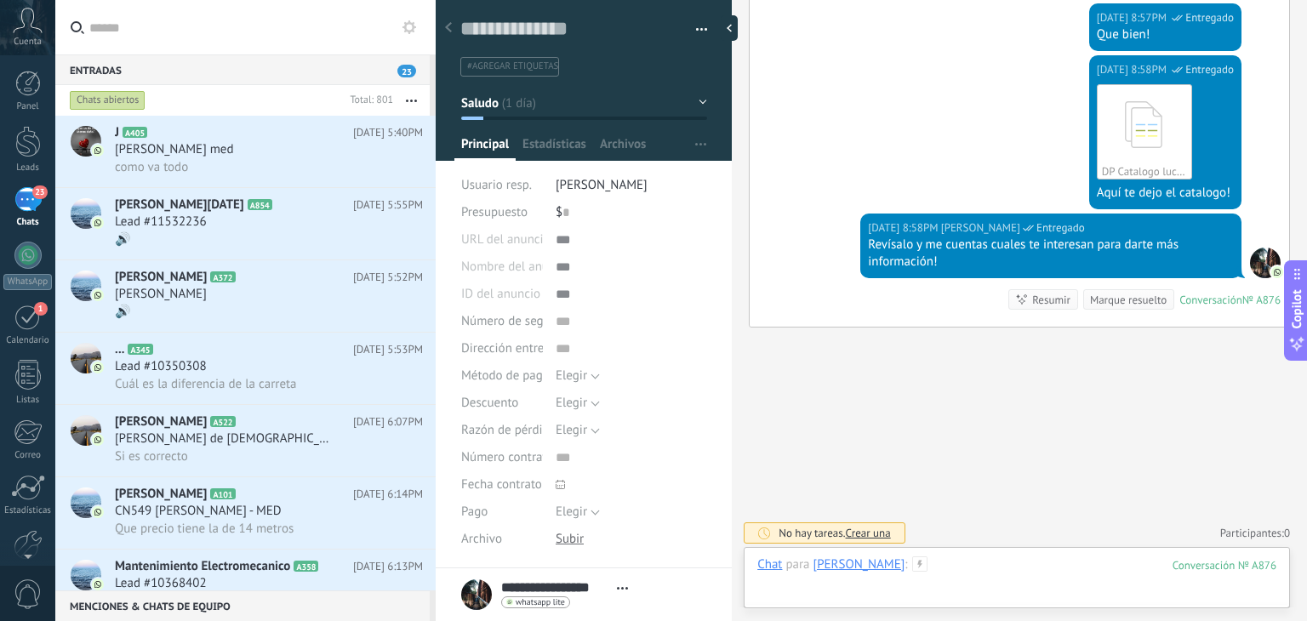
click at [974, 571] on div at bounding box center [1016, 582] width 519 height 51
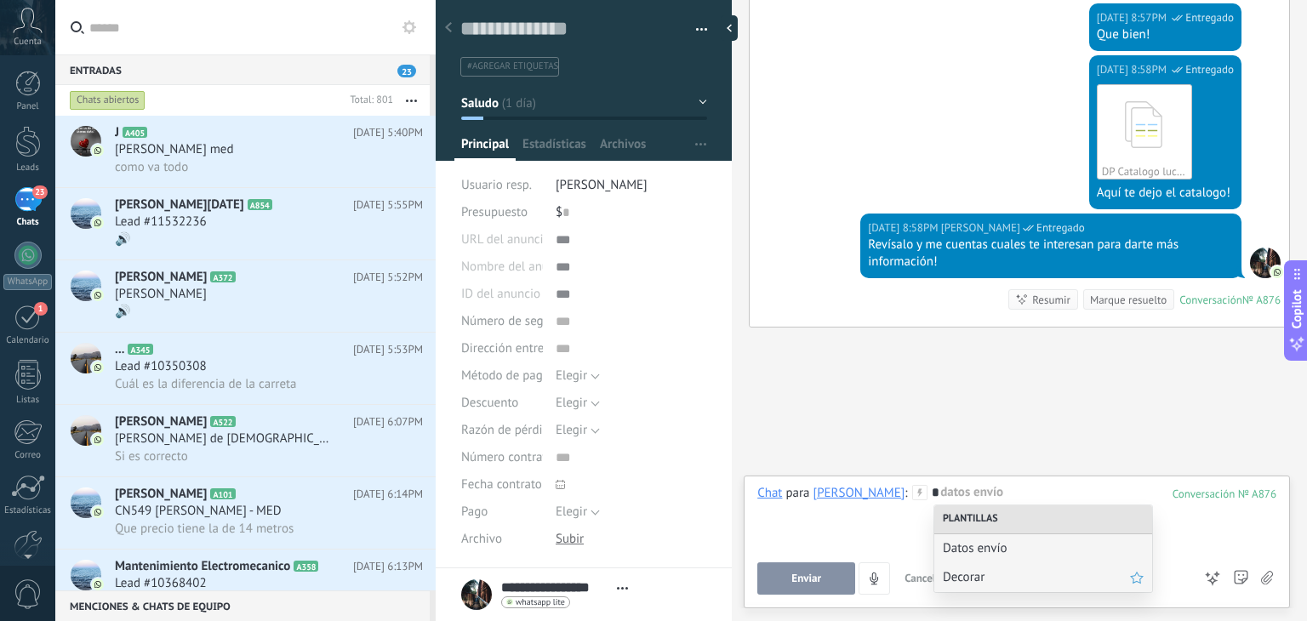
click at [964, 573] on span "Decorar" at bounding box center [1036, 577] width 187 height 16
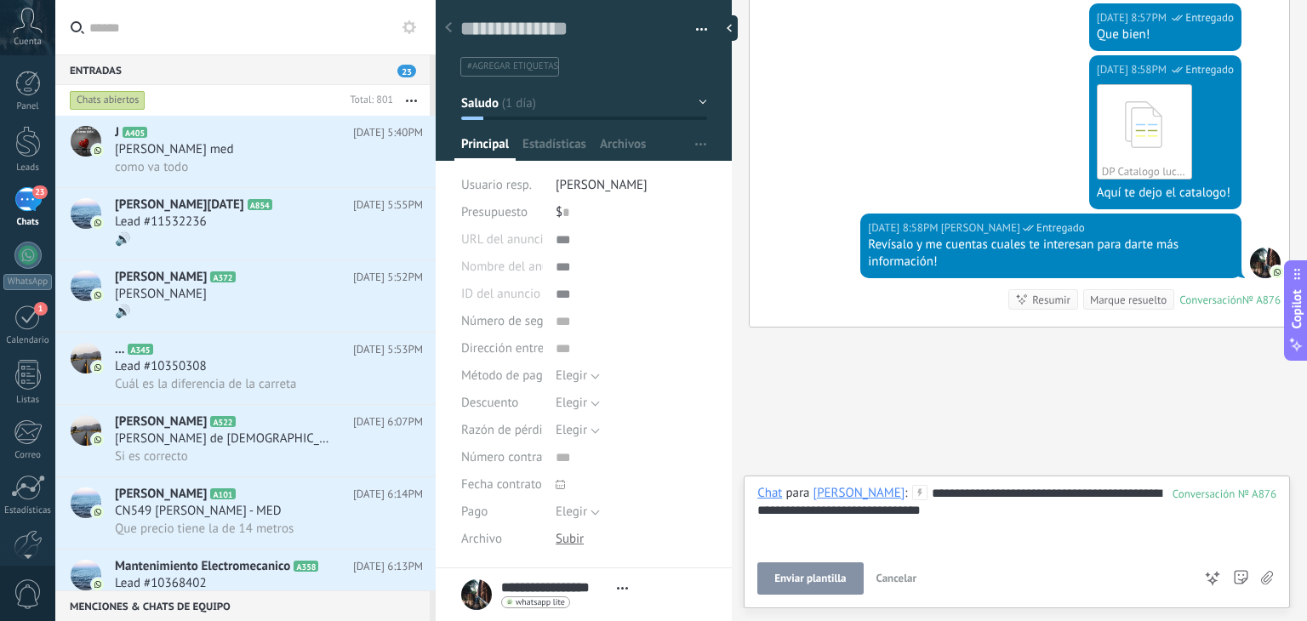
click at [843, 577] on span "Enviar plantilla" at bounding box center [809, 579] width 71 height 12
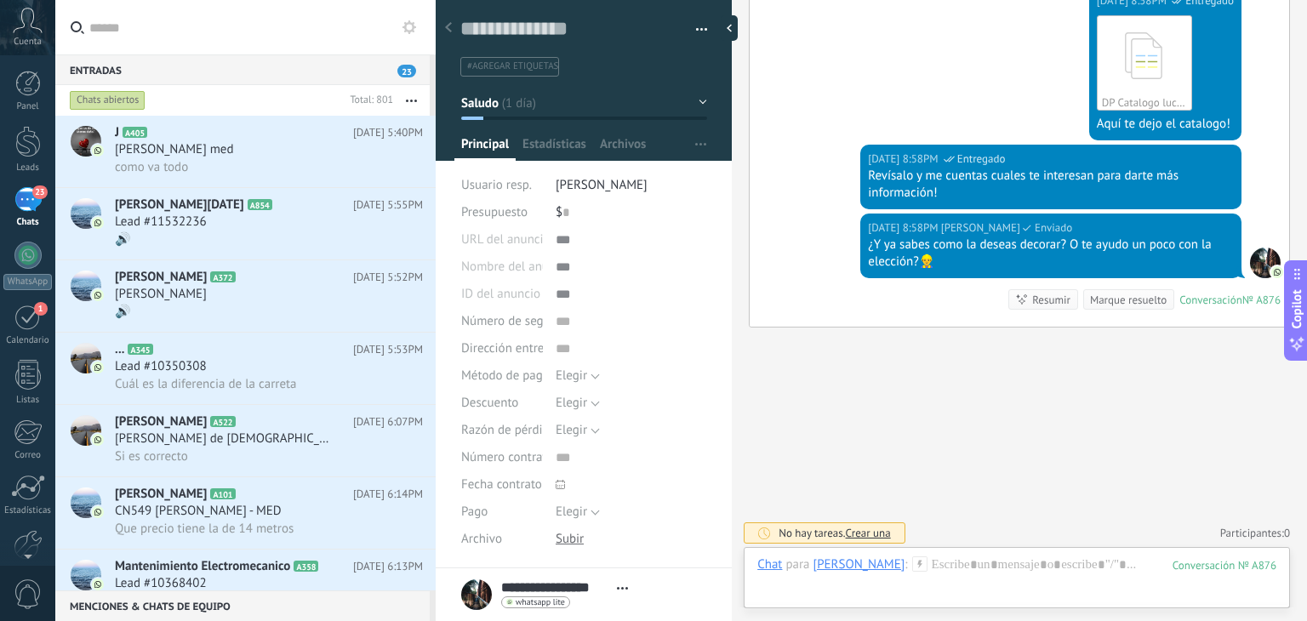
scroll to position [216, 0]
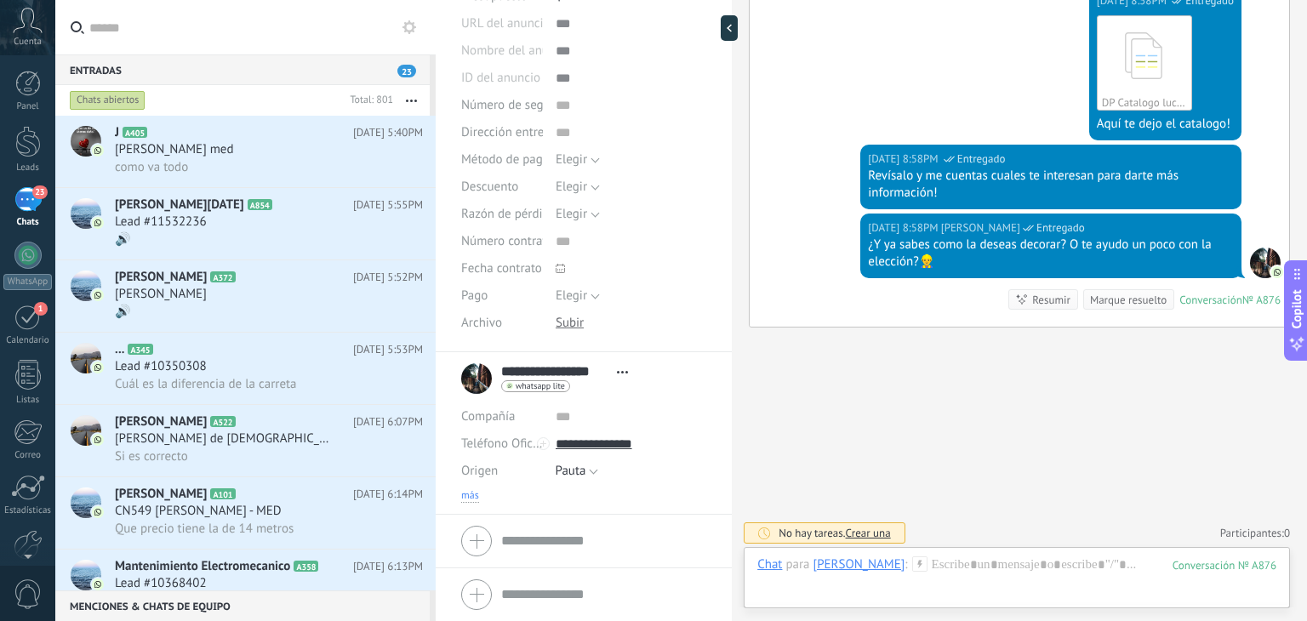
click at [476, 494] on span "más" at bounding box center [470, 496] width 18 height 14
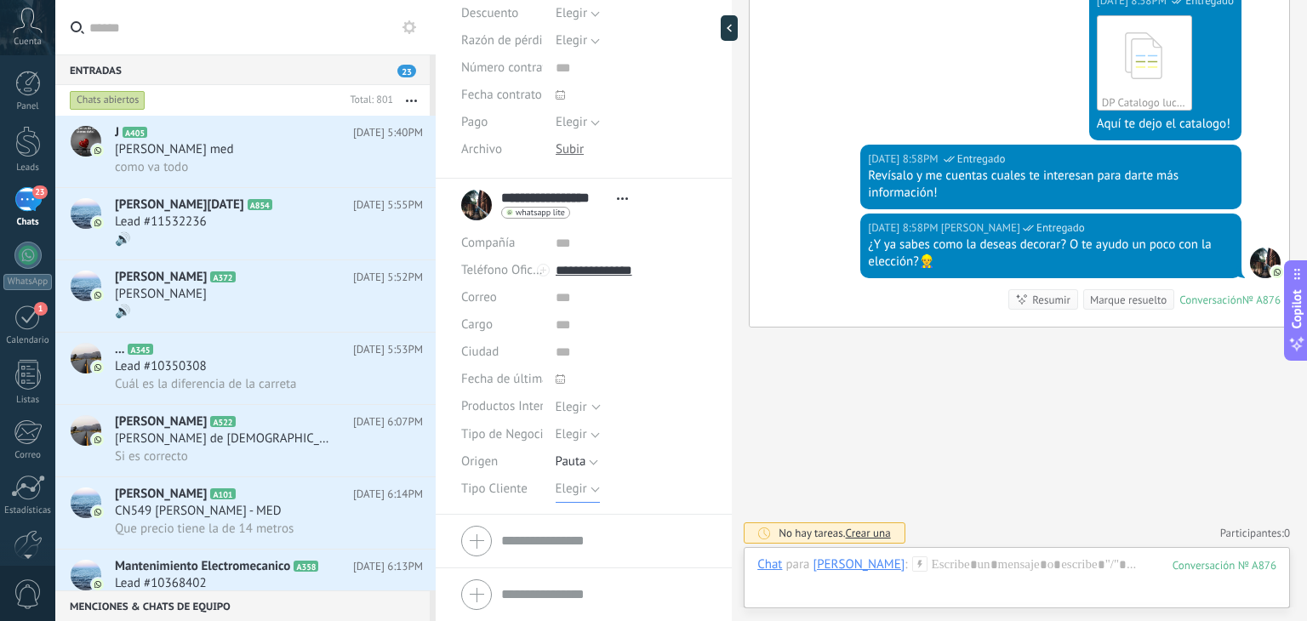
click at [572, 479] on button "Elegir" at bounding box center [578, 489] width 44 height 27
click at [580, 566] on li "Detal" at bounding box center [617, 576] width 161 height 29
click at [494, 594] on span "Guardar" at bounding box center [491, 595] width 40 height 12
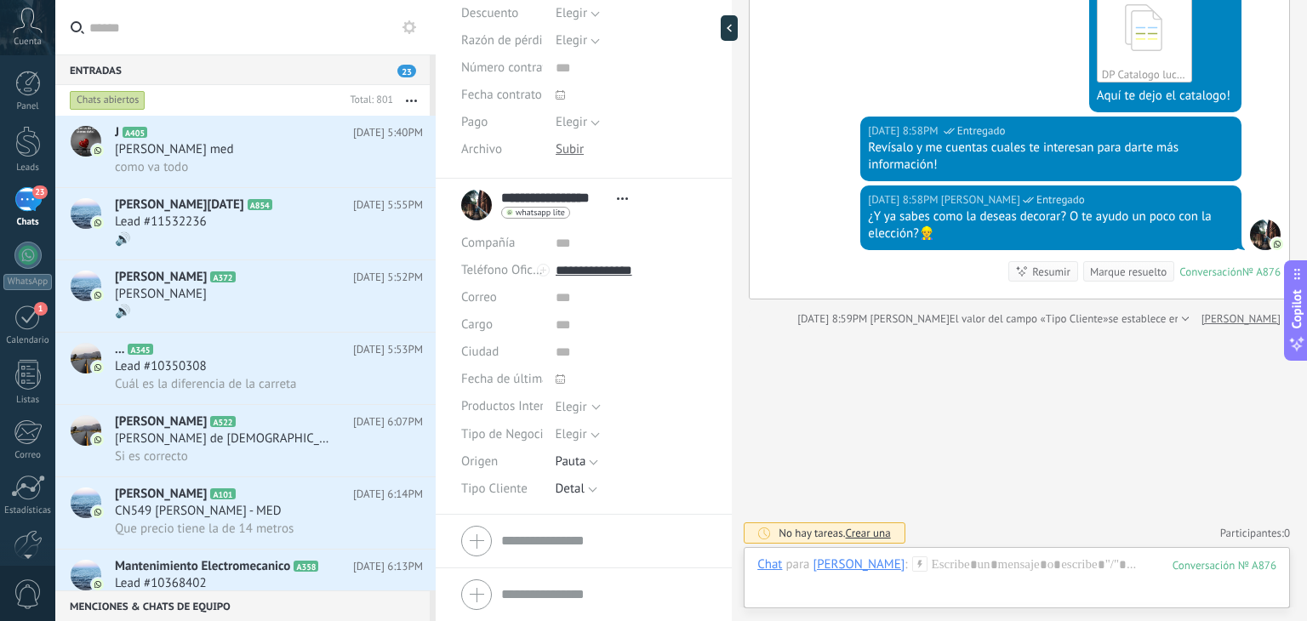
click at [409, 100] on icon "button" at bounding box center [411, 101] width 11 height 3
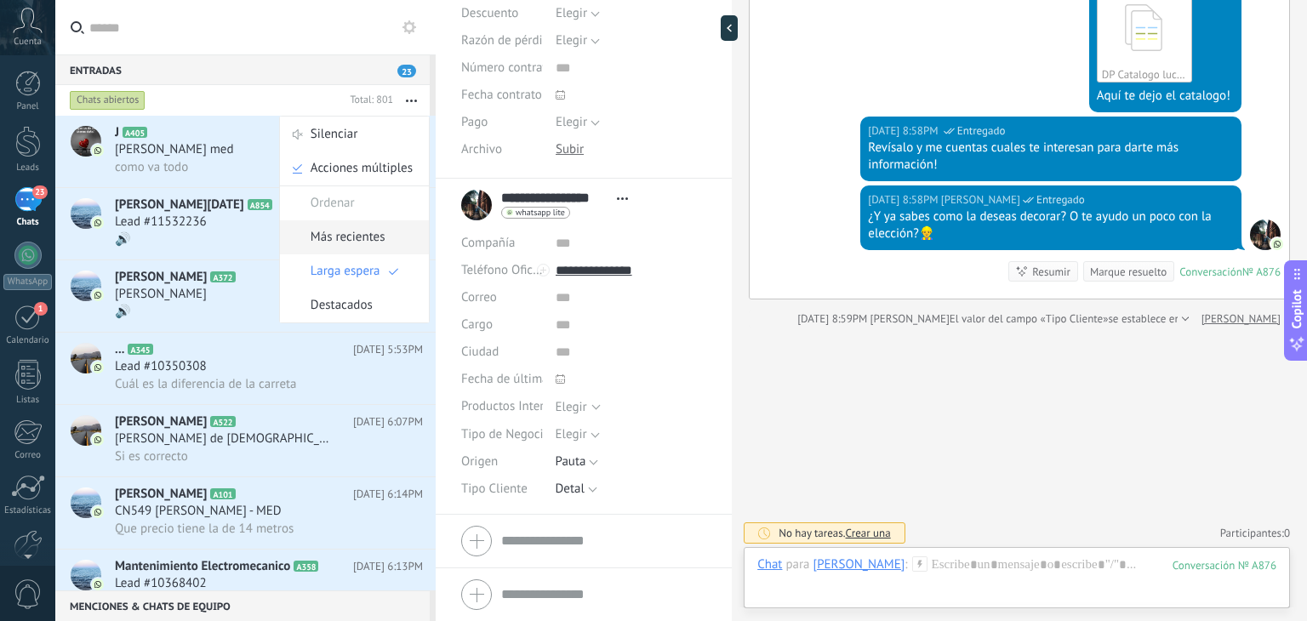
click at [350, 246] on span "Más recientes" at bounding box center [348, 237] width 75 height 34
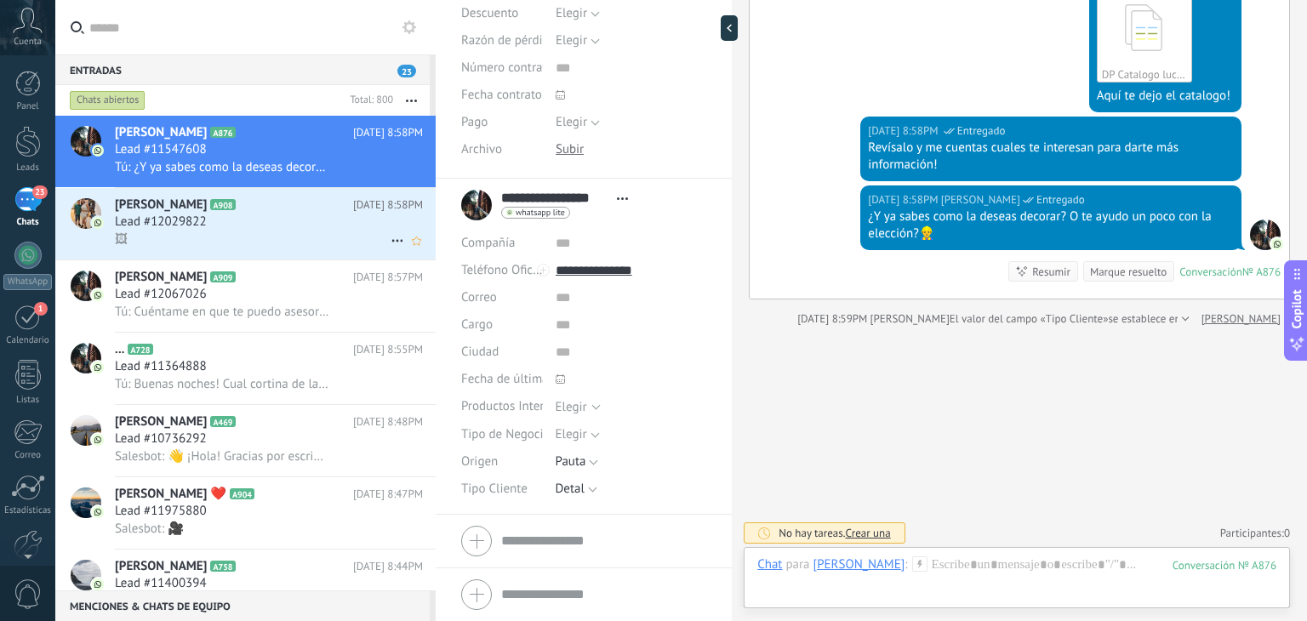
click at [291, 229] on div "Lead #12029822" at bounding box center [269, 222] width 308 height 17
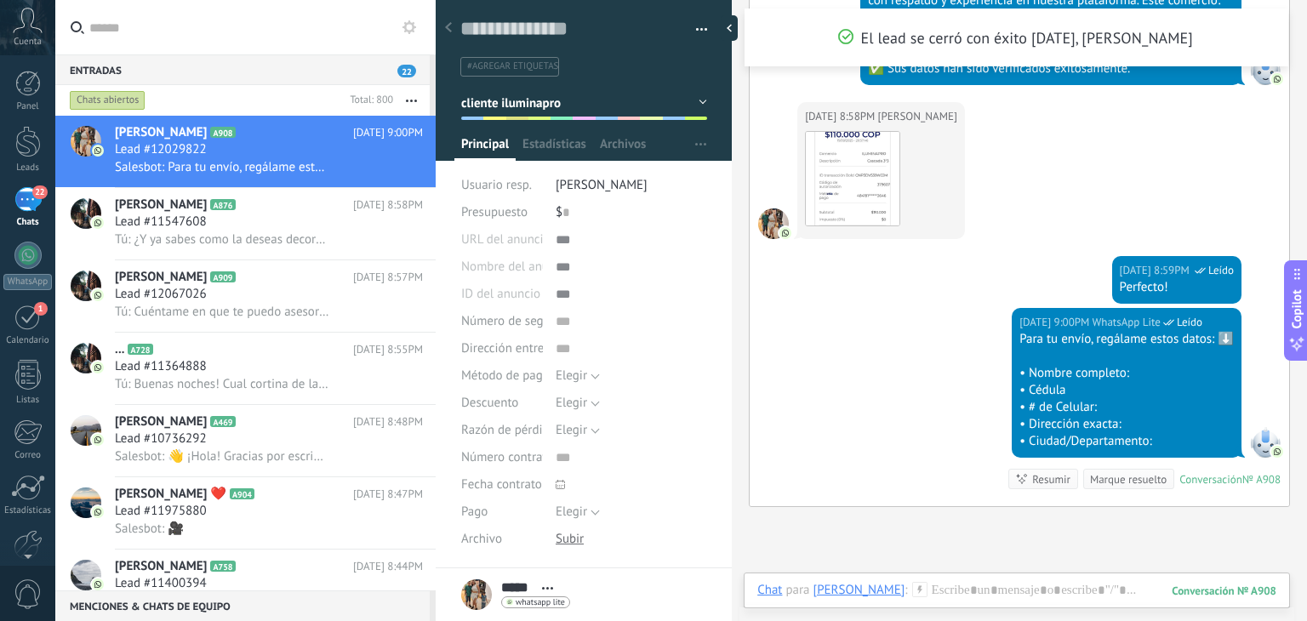
scroll to position [1138, 0]
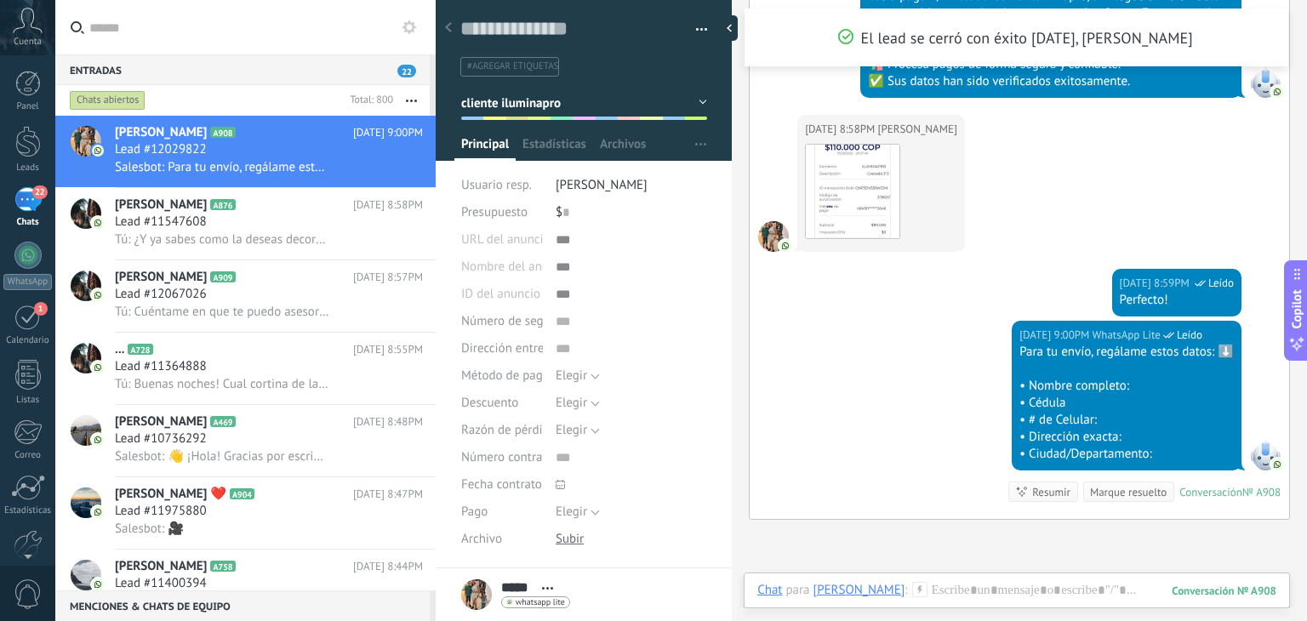
click at [591, 110] on button "cliente iluminapro" at bounding box center [584, 103] width 246 height 31
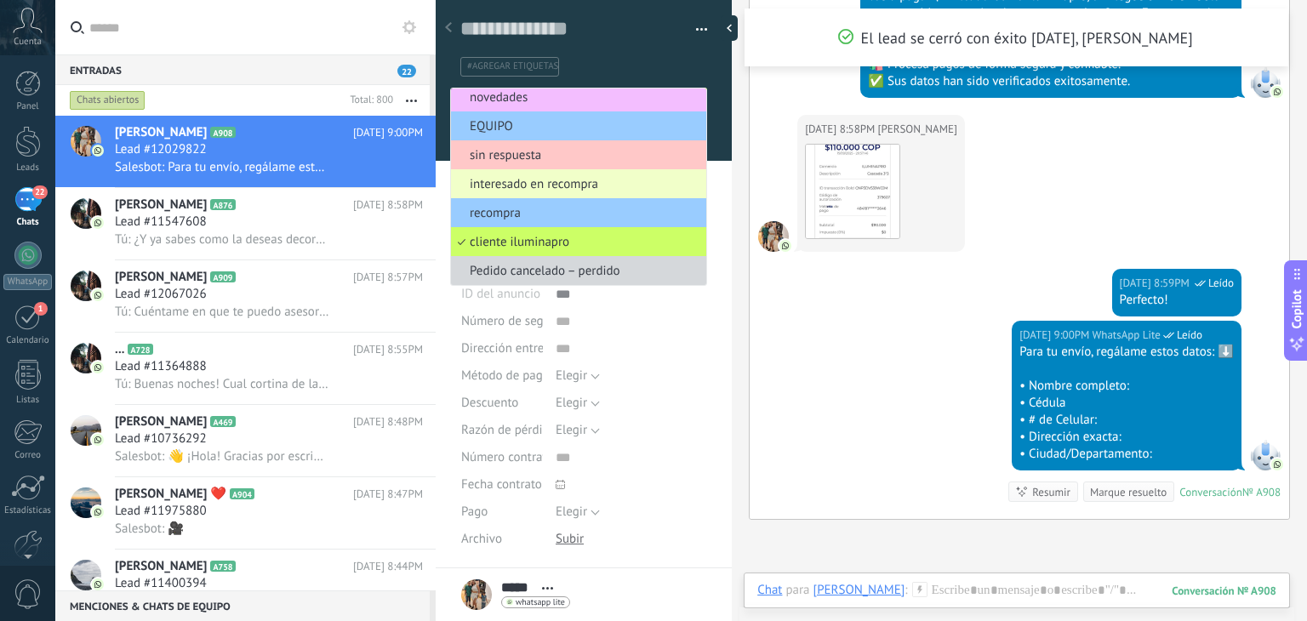
click at [567, 186] on span "interesado en recompra" at bounding box center [576, 184] width 250 height 16
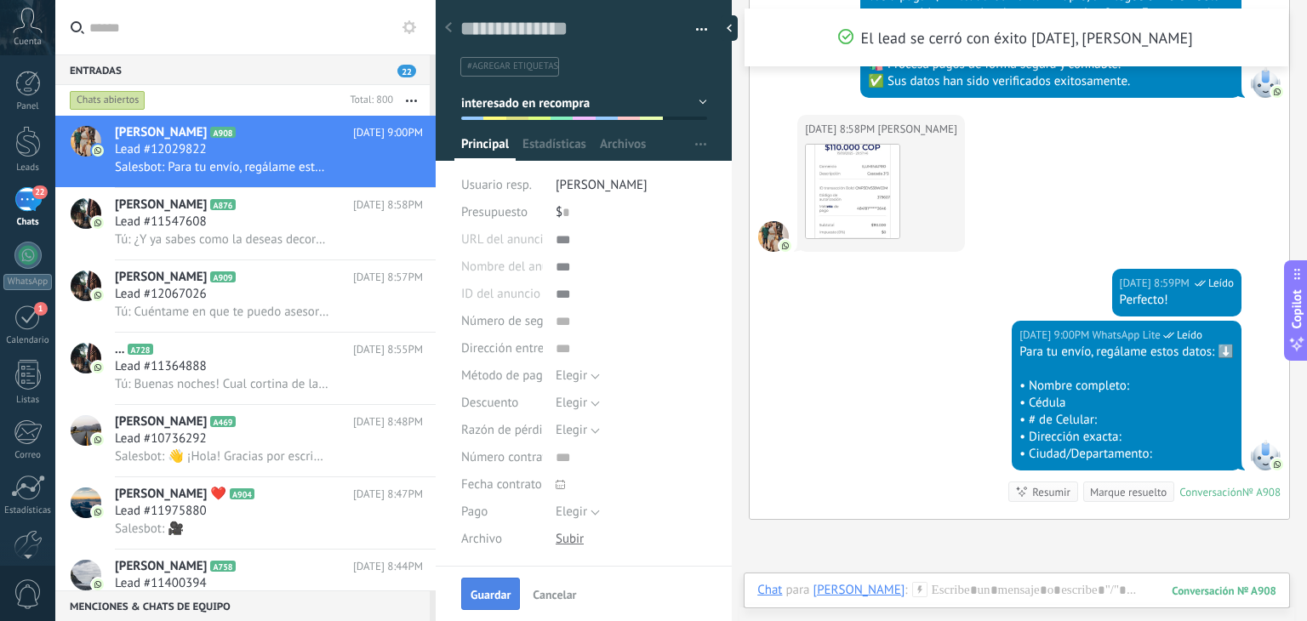
click at [490, 597] on span "Guardar" at bounding box center [491, 595] width 40 height 12
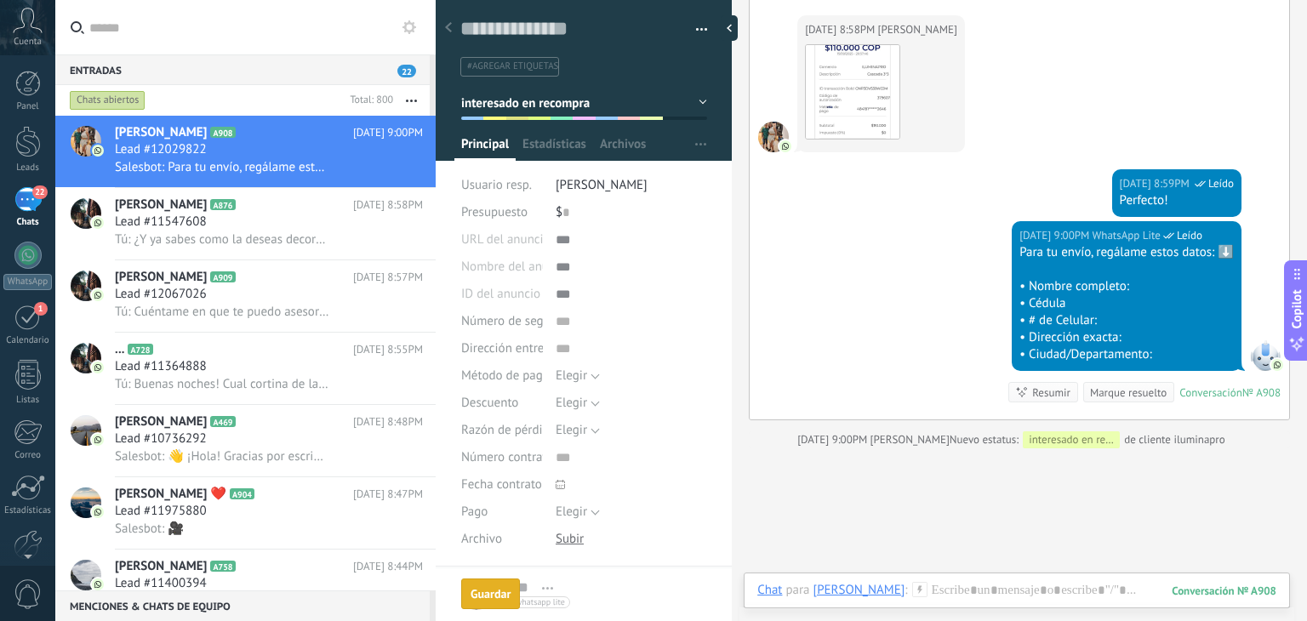
scroll to position [1243, 0]
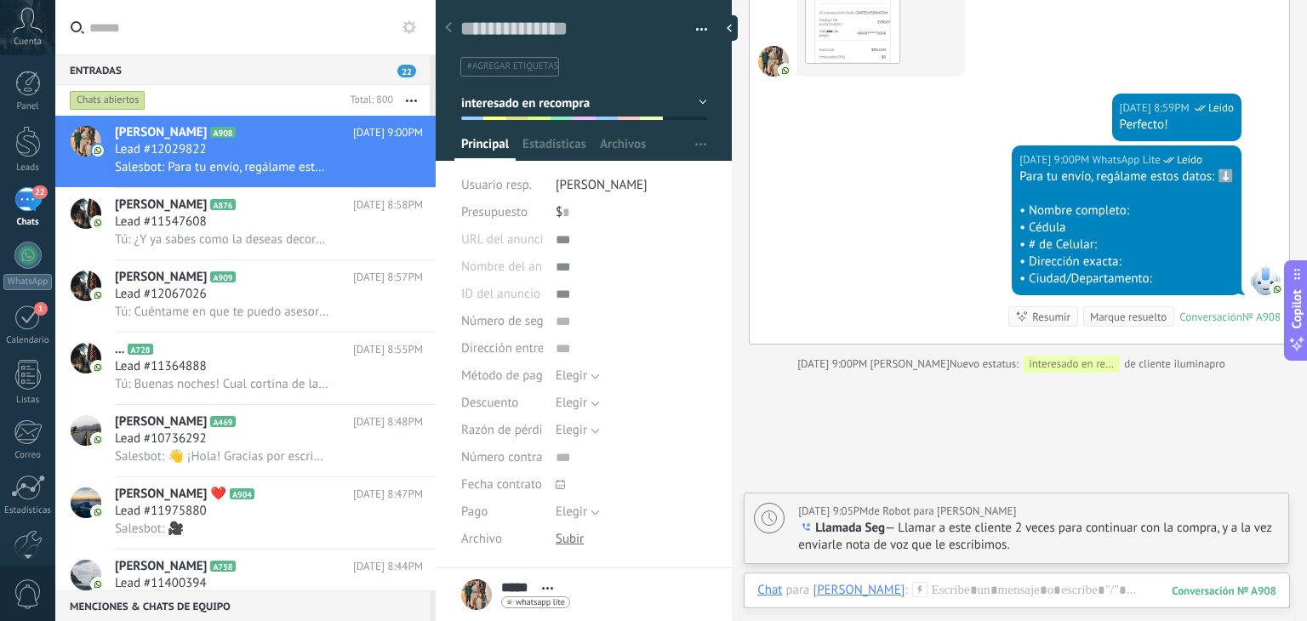
click at [590, 106] on button "interesado en recompra" at bounding box center [584, 103] width 246 height 31
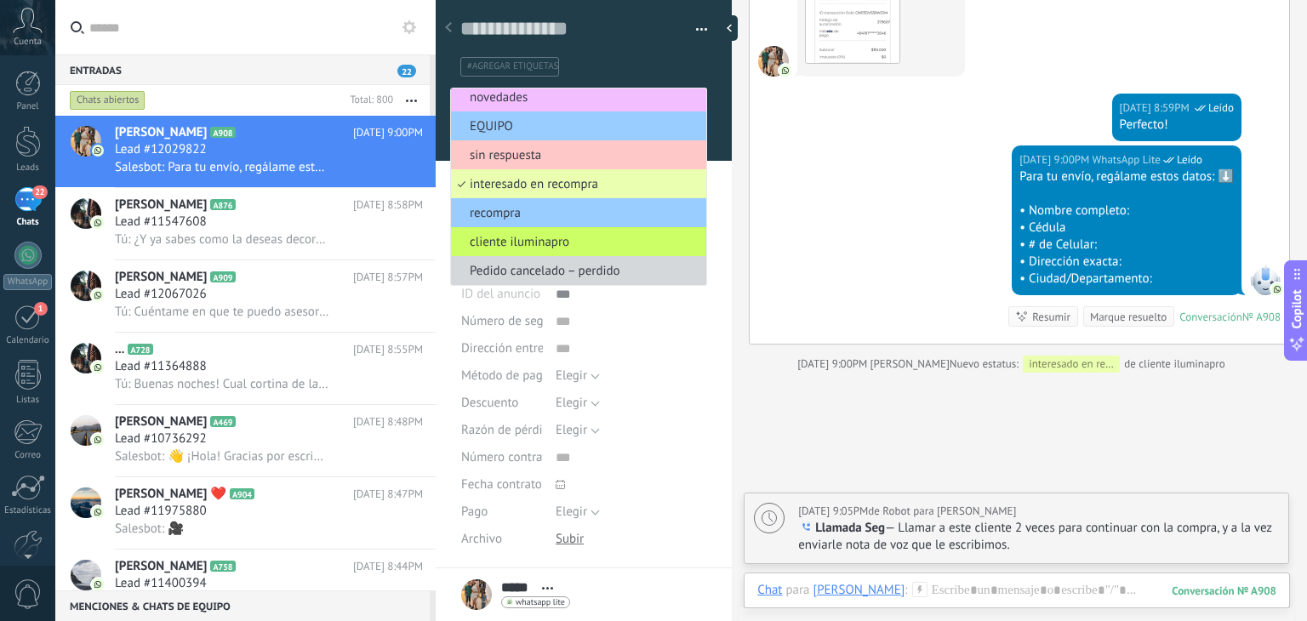
scroll to position [150, 0]
click at [557, 214] on span "recompra" at bounding box center [576, 214] width 250 height 16
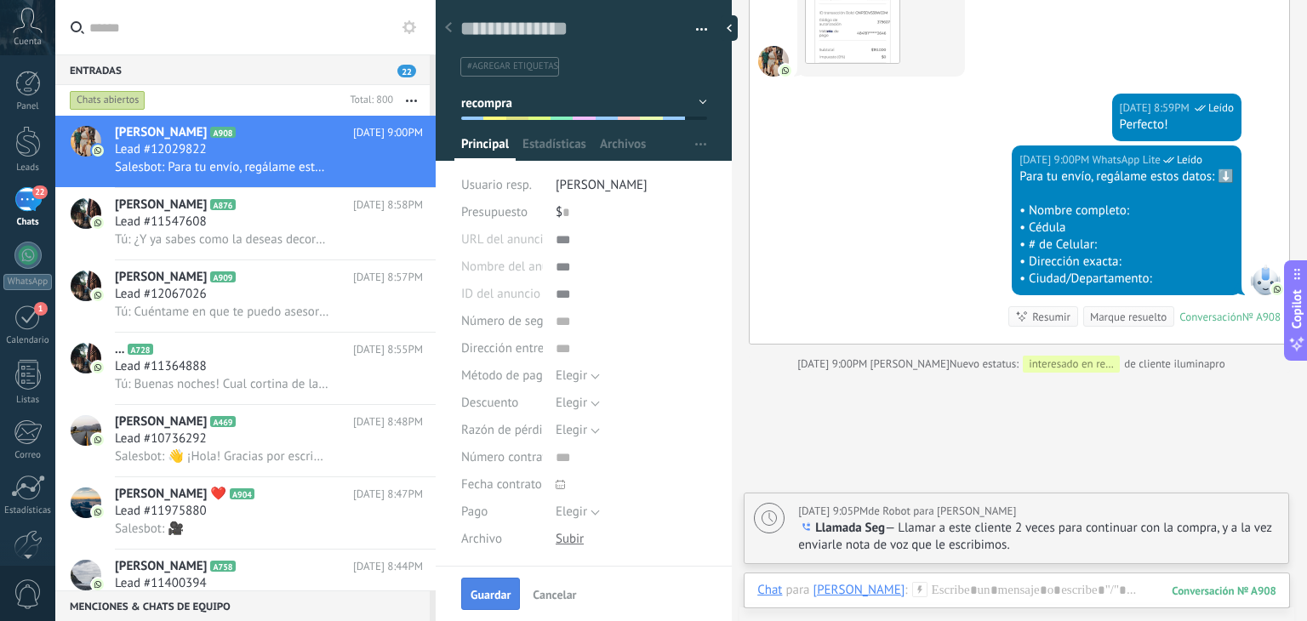
click at [474, 584] on button "Guardar" at bounding box center [490, 594] width 59 height 32
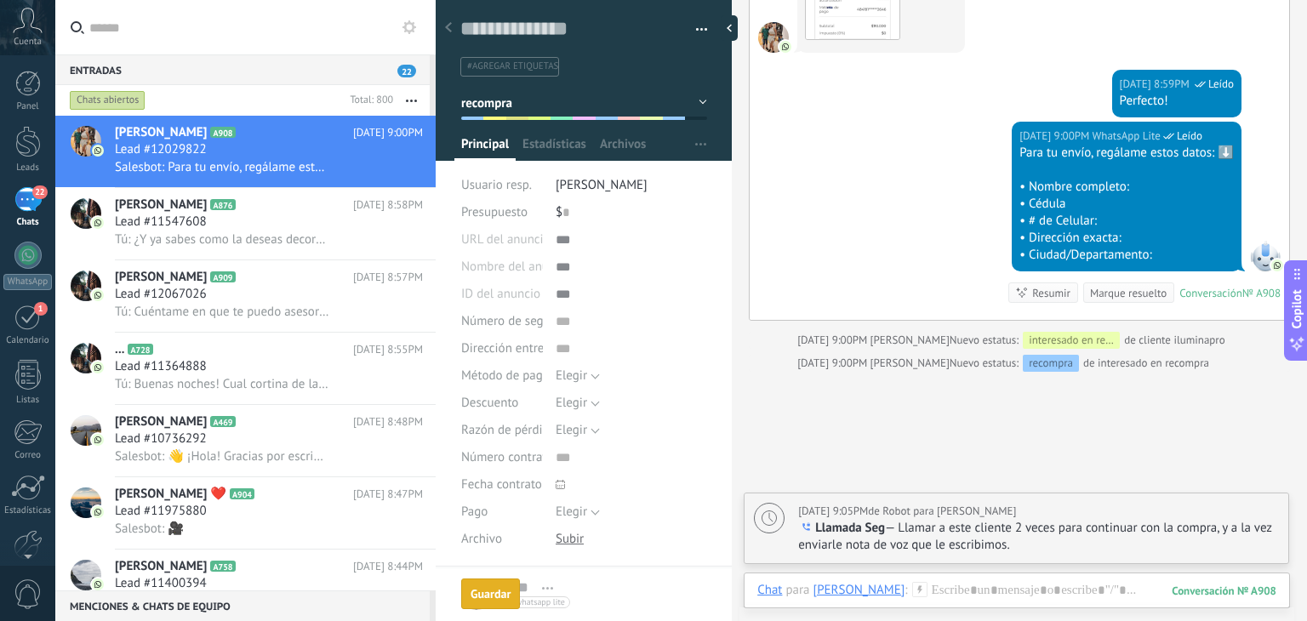
scroll to position [216, 0]
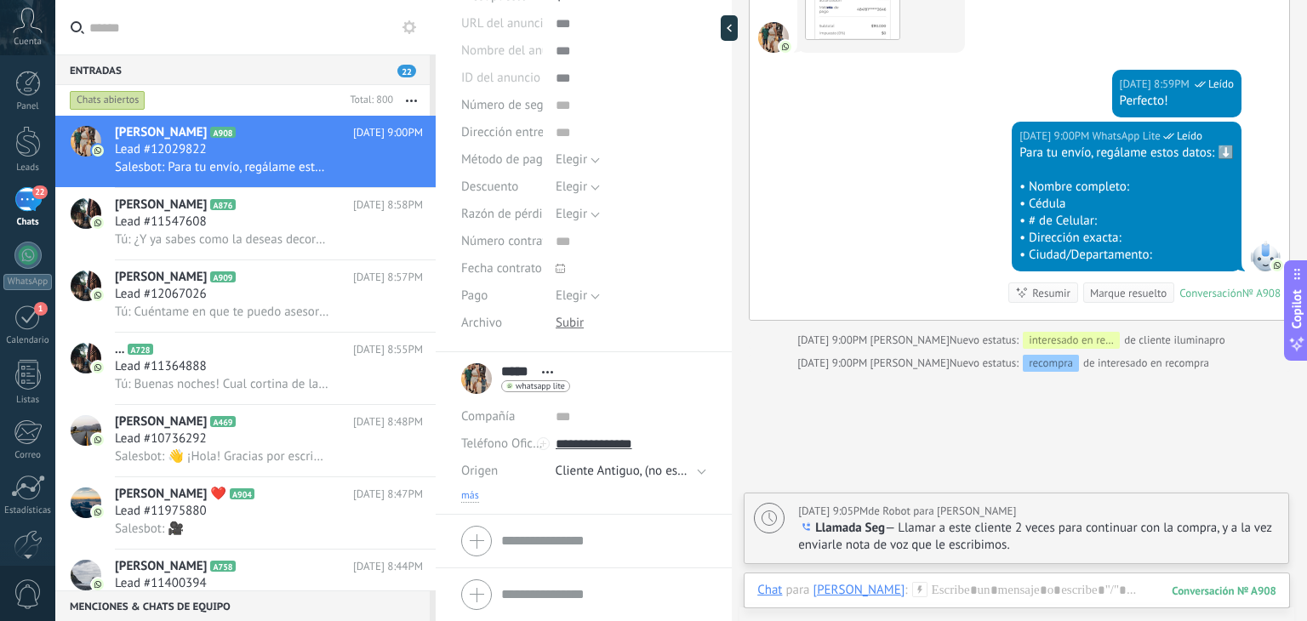
click at [467, 494] on span "más" at bounding box center [470, 496] width 18 height 14
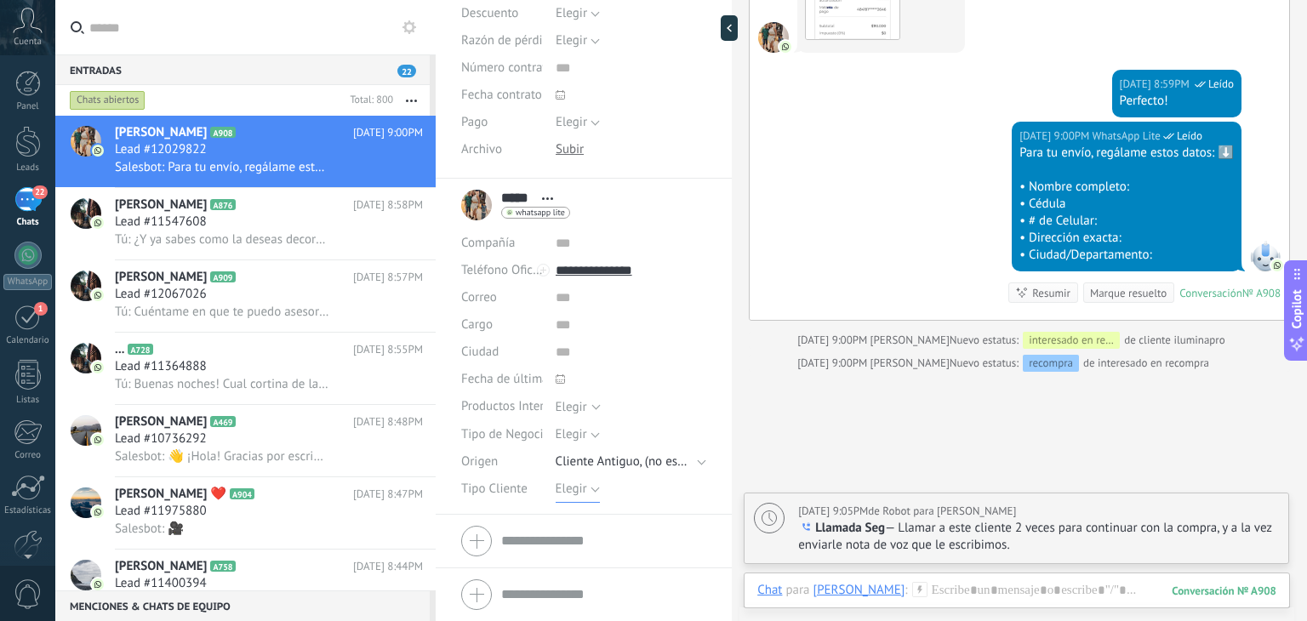
click at [572, 498] on button "Elegir" at bounding box center [578, 489] width 44 height 27
click at [574, 564] on li "Detal" at bounding box center [617, 576] width 161 height 29
click at [496, 589] on span "Guardar" at bounding box center [491, 595] width 40 height 12
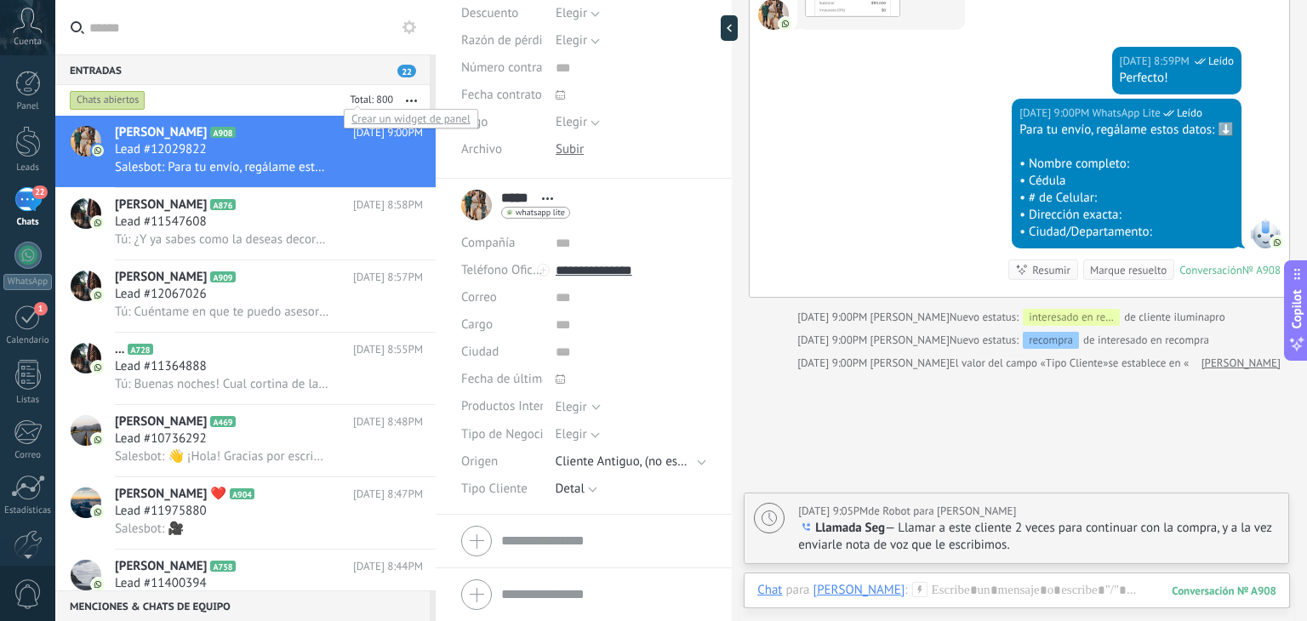
click at [395, 100] on button "button" at bounding box center [411, 100] width 37 height 31
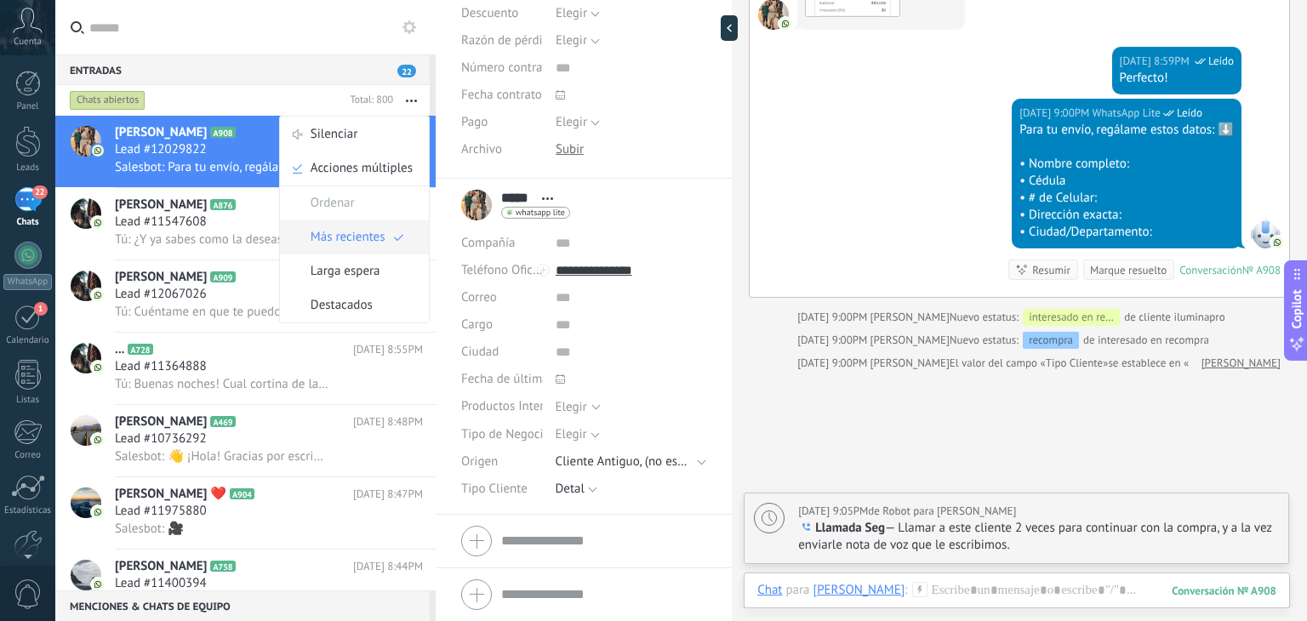
click at [363, 243] on span "Más recientes" at bounding box center [348, 237] width 75 height 34
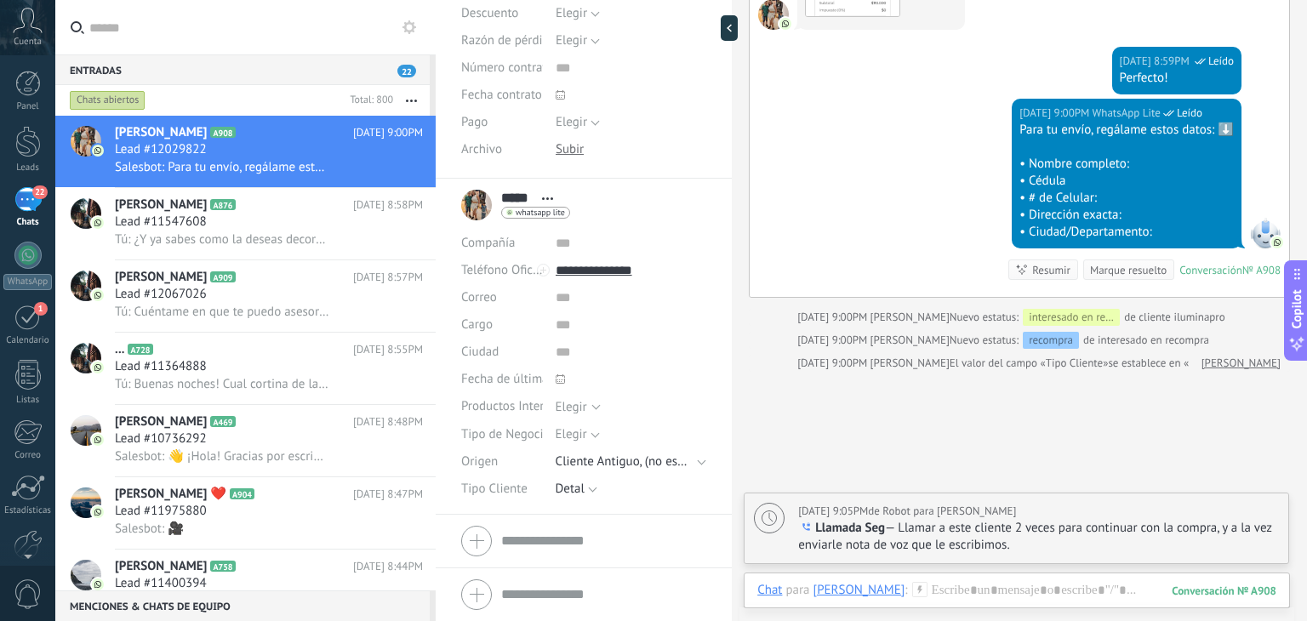
click at [418, 99] on button "button" at bounding box center [411, 100] width 37 height 31
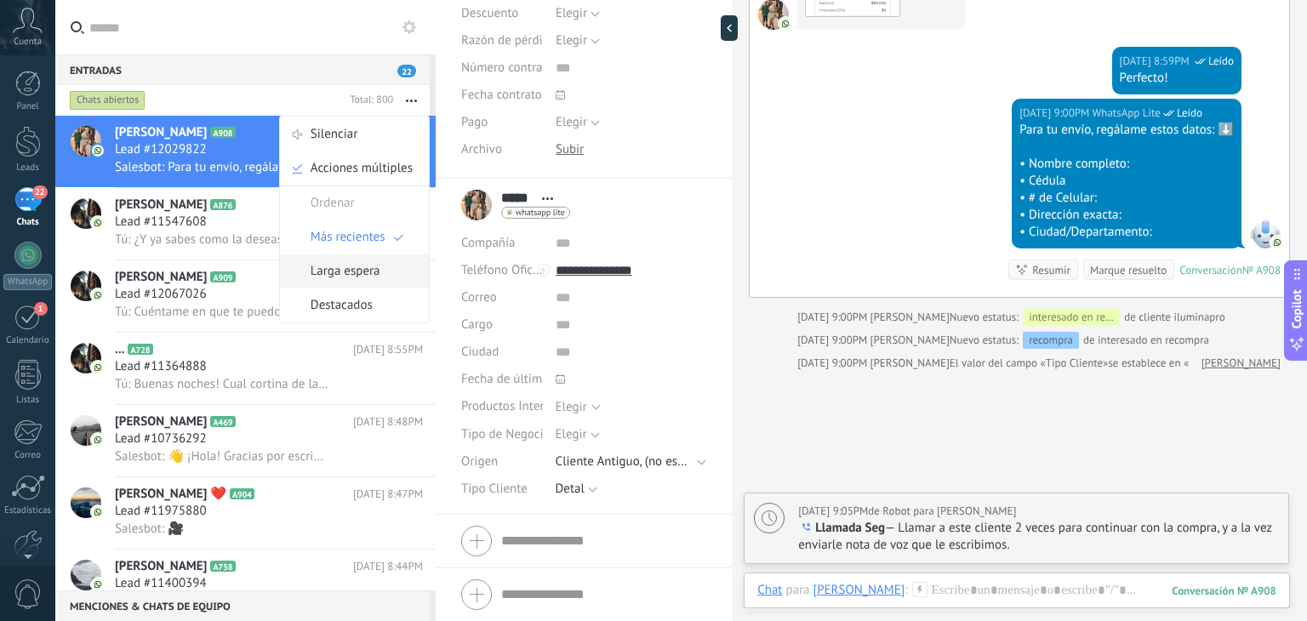
click at [376, 270] on span "Larga espera" at bounding box center [346, 271] width 70 height 34
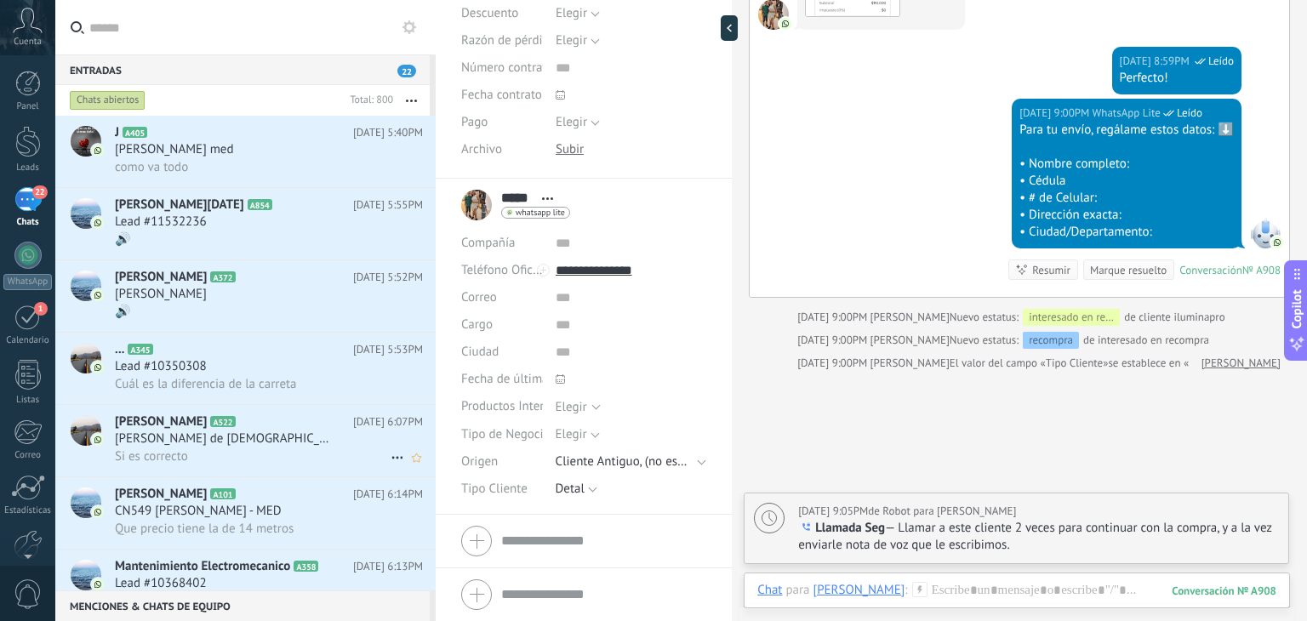
click at [237, 437] on div "[PERSON_NAME] de [DEMOGRAPHIC_DATA]" at bounding box center [269, 439] width 308 height 17
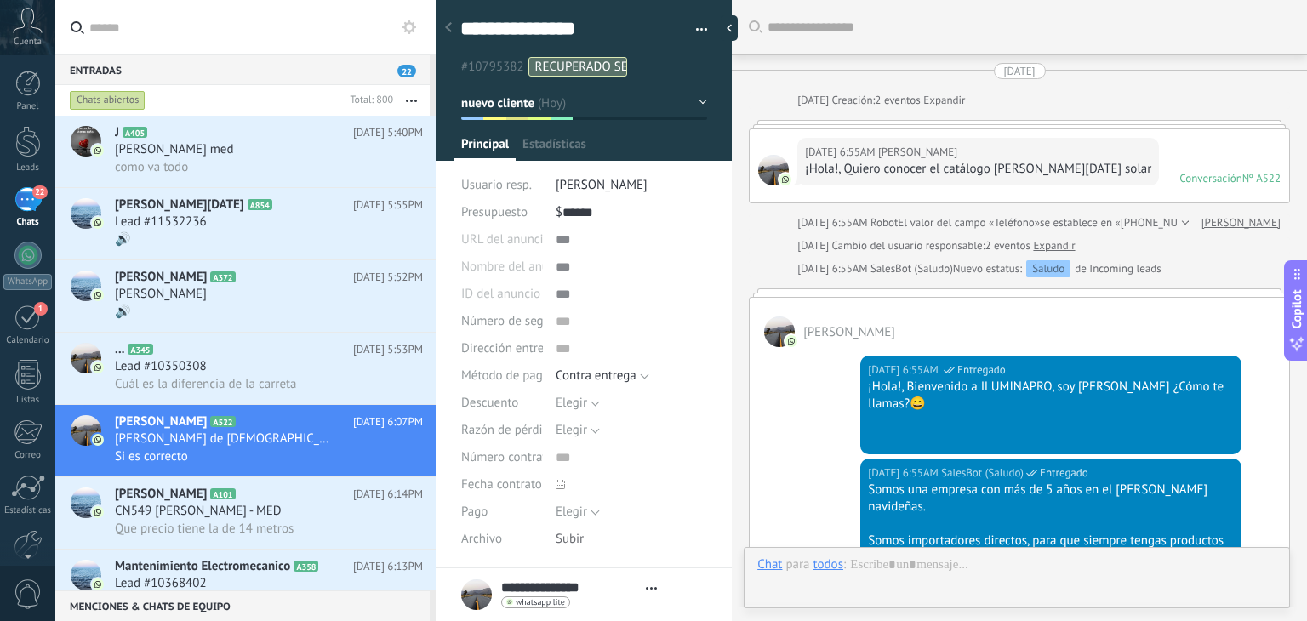
type textarea "**********"
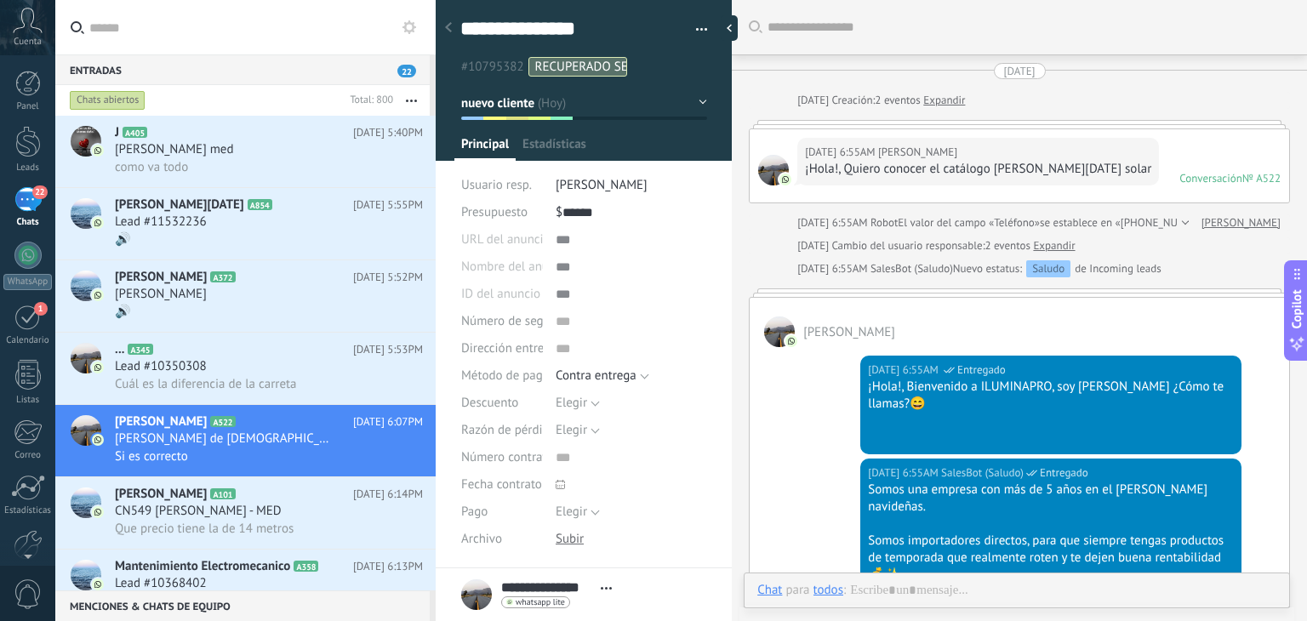
scroll to position [3815, 0]
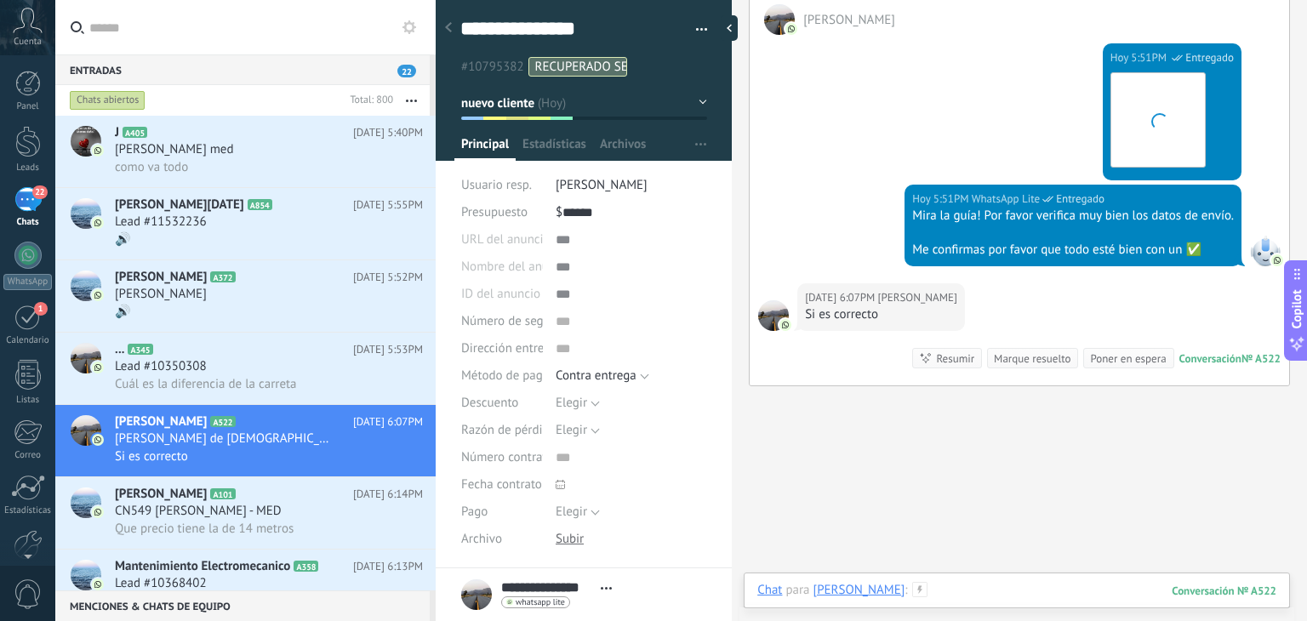
click at [952, 594] on div at bounding box center [1016, 607] width 519 height 51
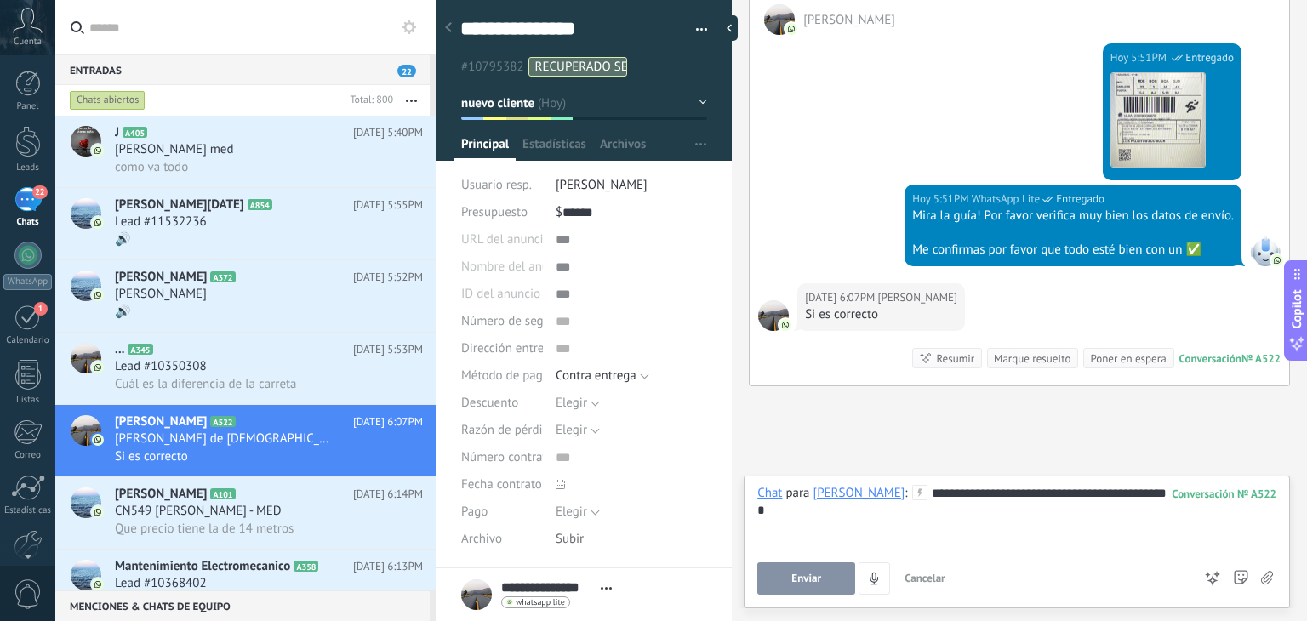
click at [829, 551] on div "**********" at bounding box center [1016, 540] width 519 height 110
click at [826, 570] on button "Enviar" at bounding box center [806, 579] width 98 height 32
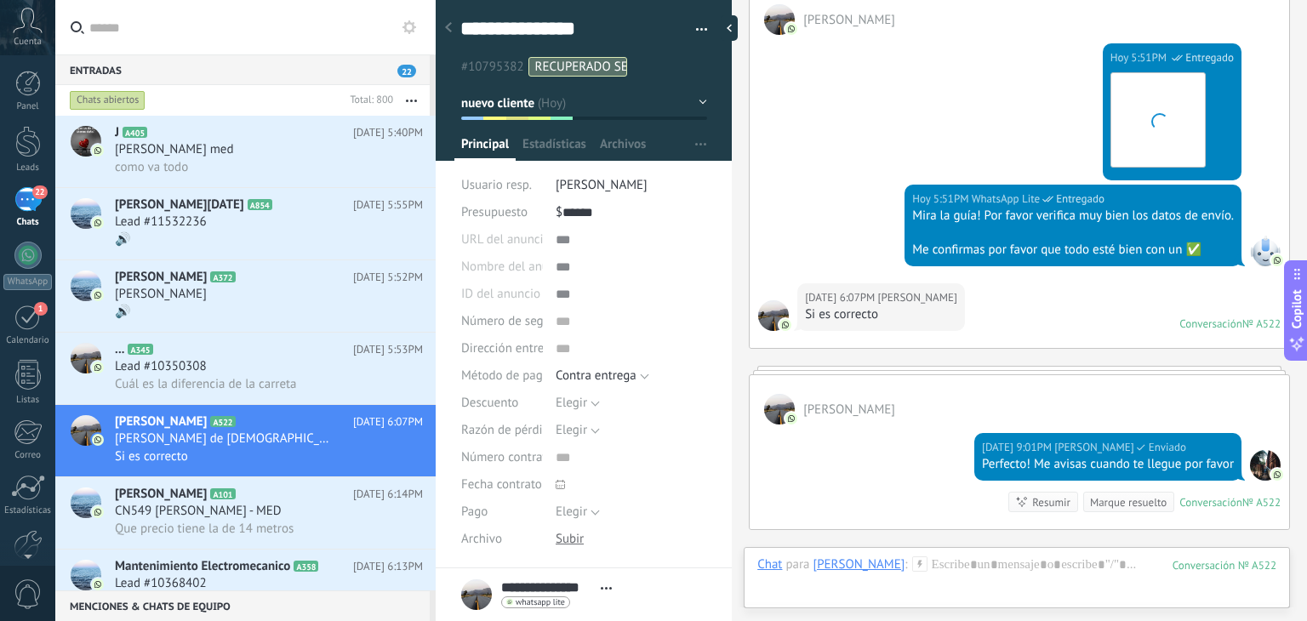
scroll to position [3996, 0]
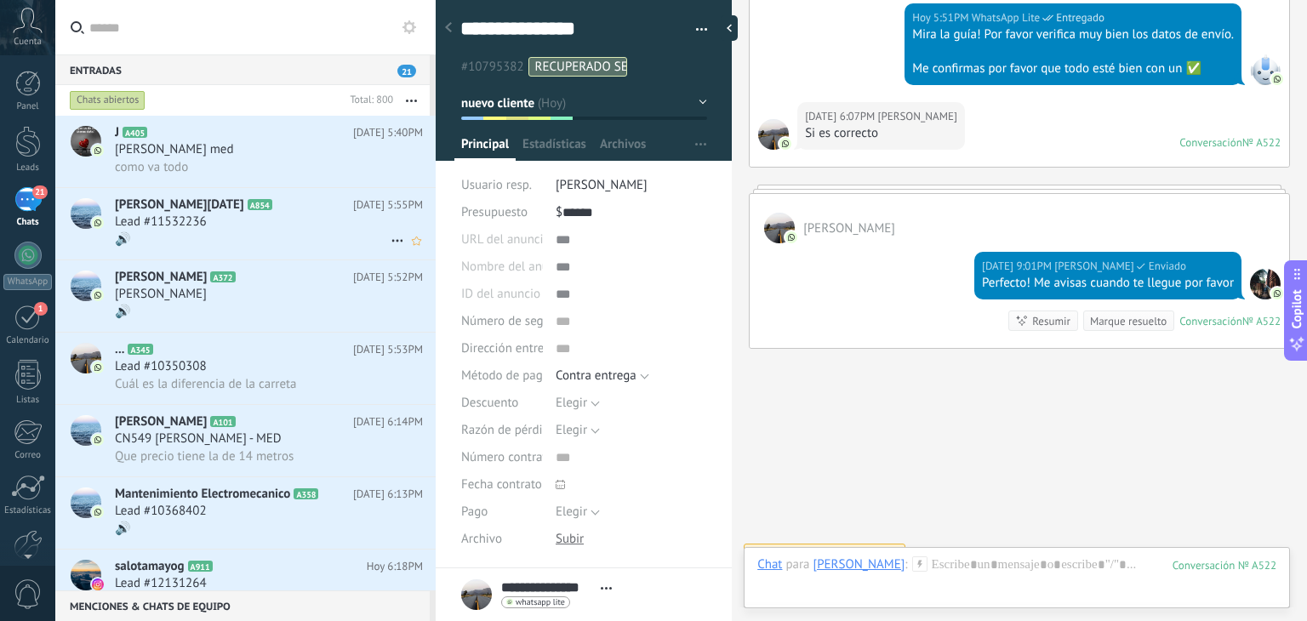
click at [269, 216] on div "Lead #11532236" at bounding box center [269, 222] width 308 height 17
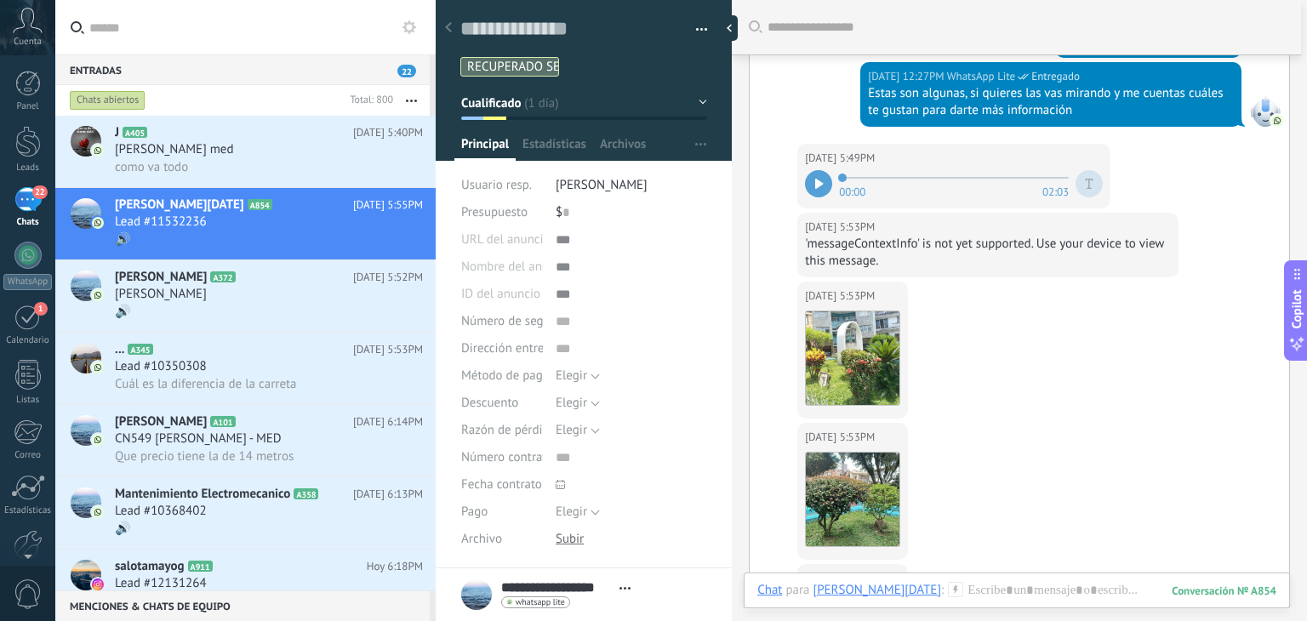
scroll to position [3209, 0]
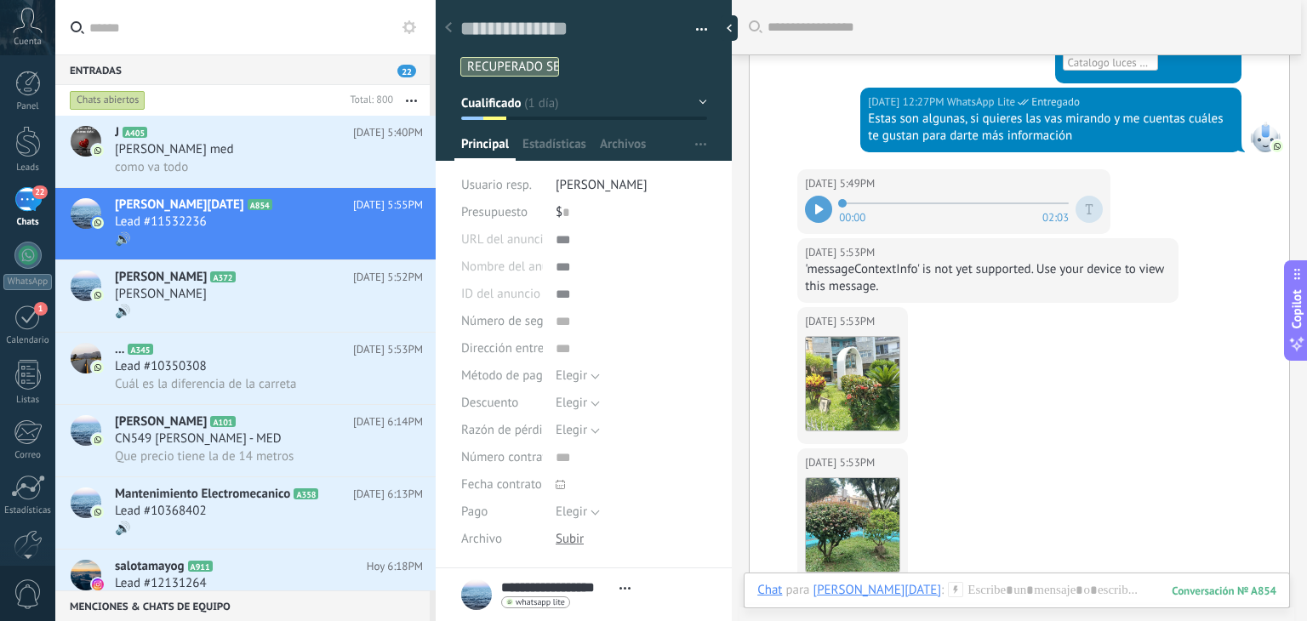
click at [828, 222] on div at bounding box center [818, 209] width 27 height 27
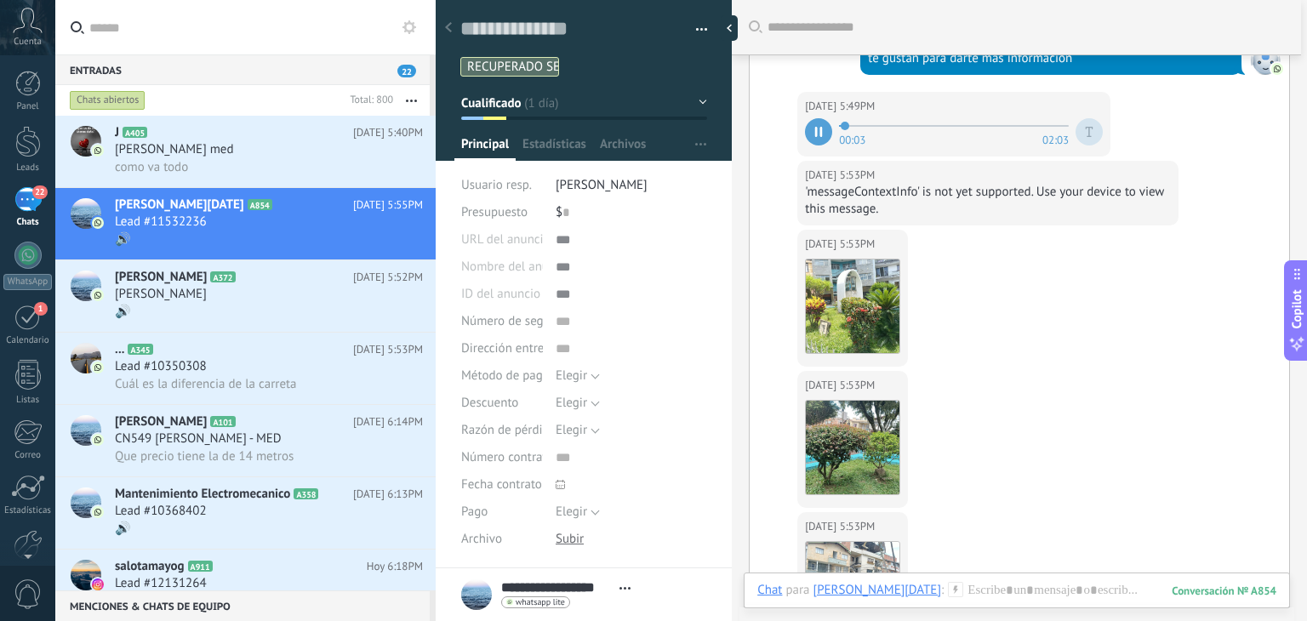
click at [825, 146] on div at bounding box center [818, 131] width 27 height 27
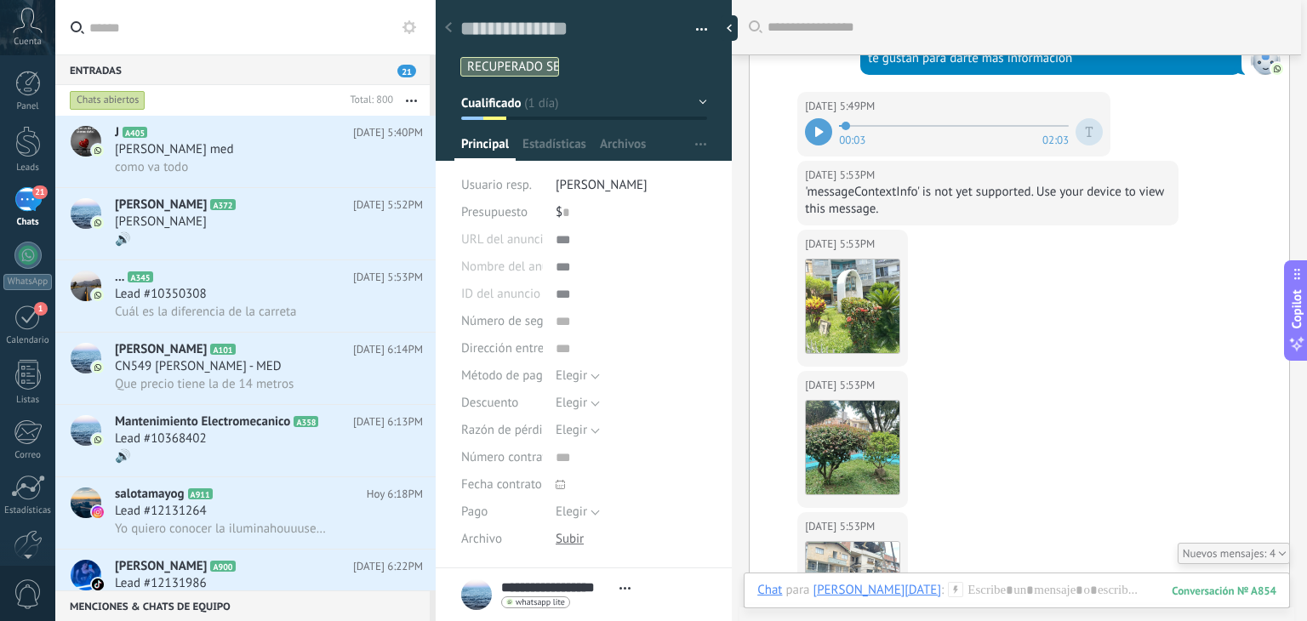
scroll to position [3568, 0]
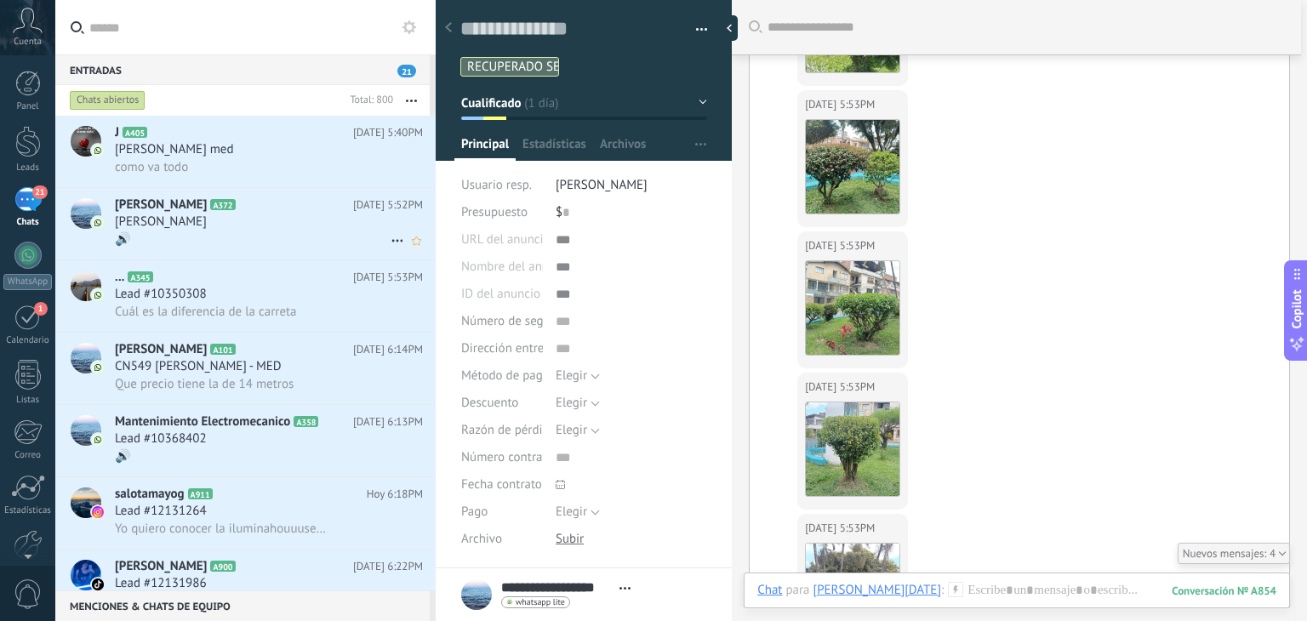
click at [234, 229] on div "[PERSON_NAME]" at bounding box center [269, 222] width 308 height 17
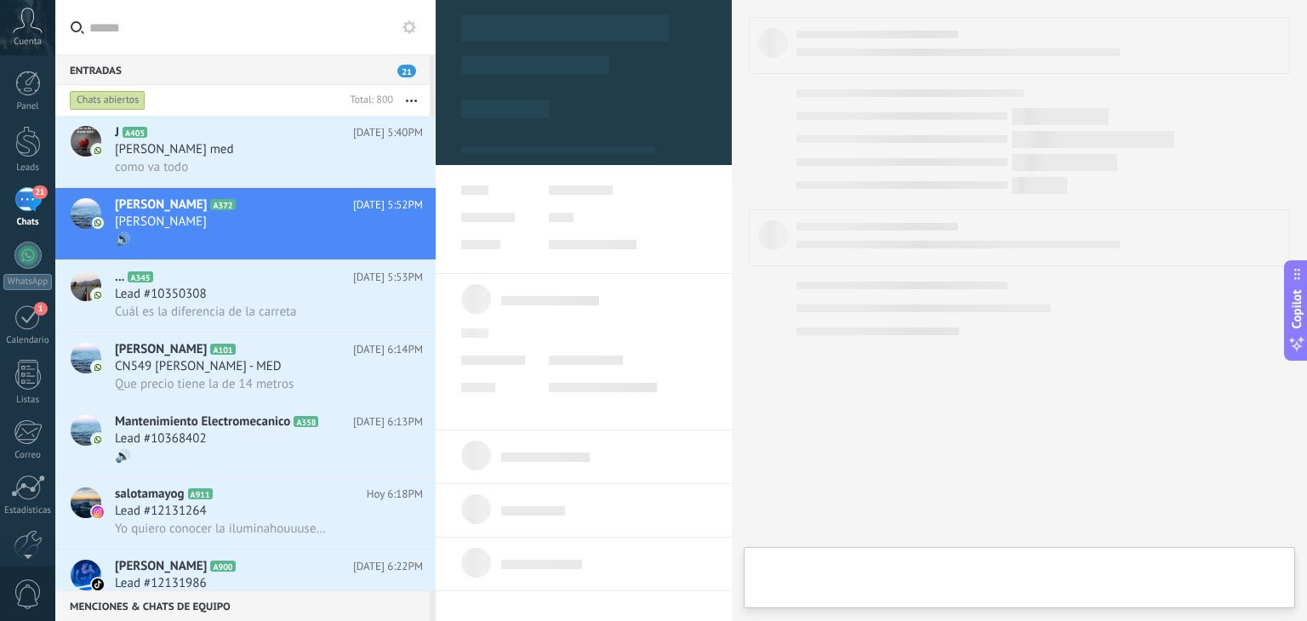
type textarea "**********"
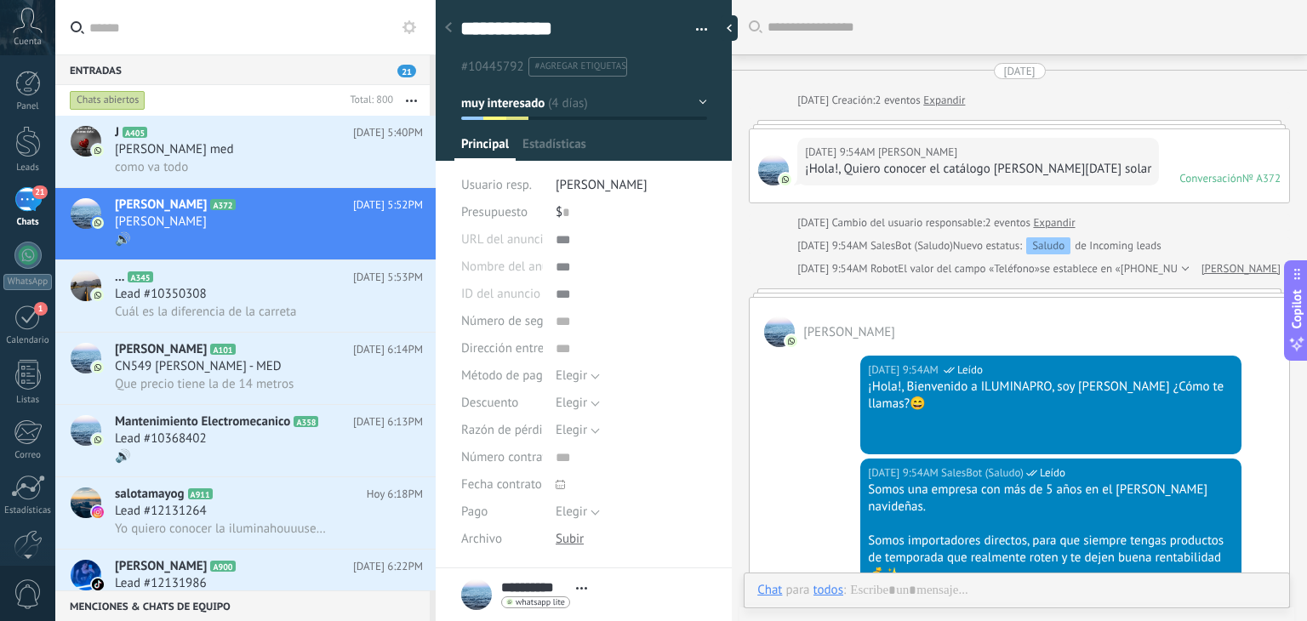
scroll to position [1935, 0]
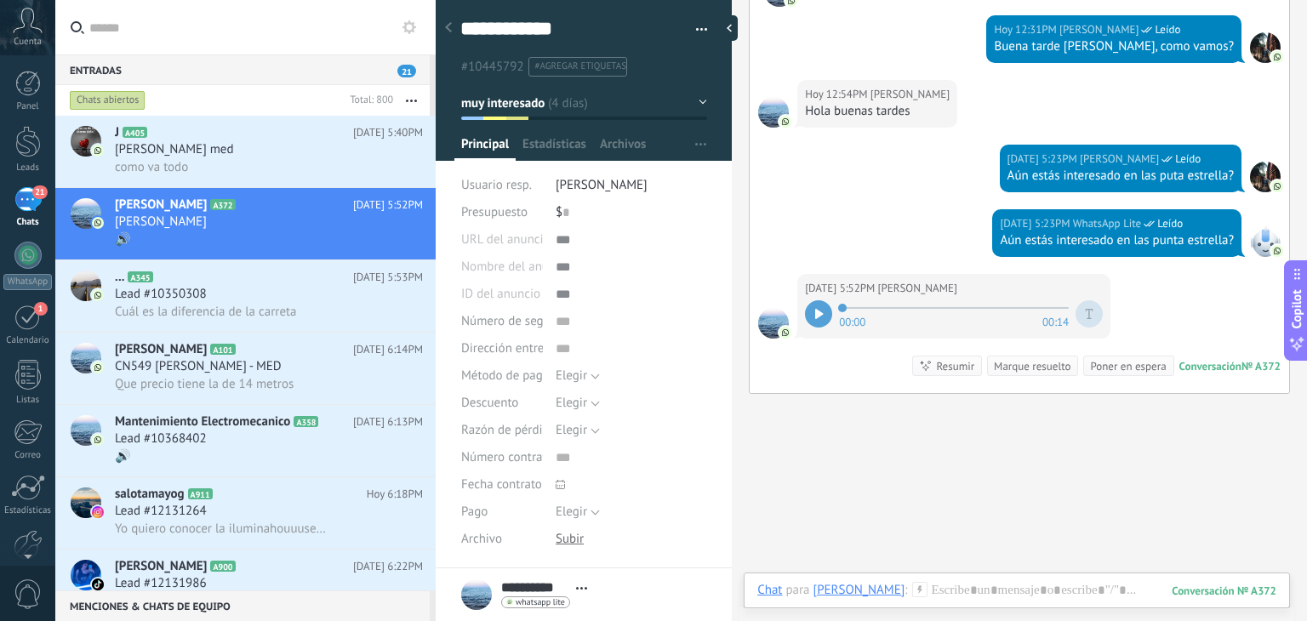
click at [820, 309] on icon at bounding box center [819, 314] width 9 height 10
click at [986, 595] on div at bounding box center [1016, 607] width 519 height 51
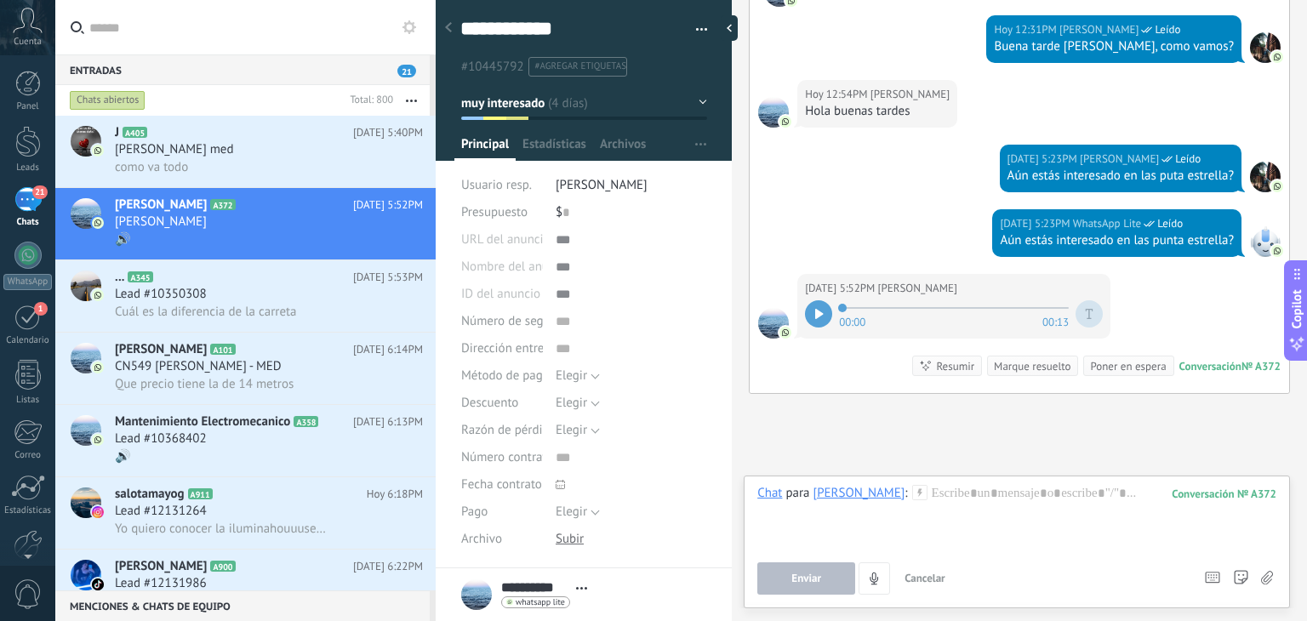
click at [763, 494] on div "Chat" at bounding box center [769, 492] width 25 height 15
click at [773, 464] on div "Tarea" at bounding box center [775, 463] width 60 height 29
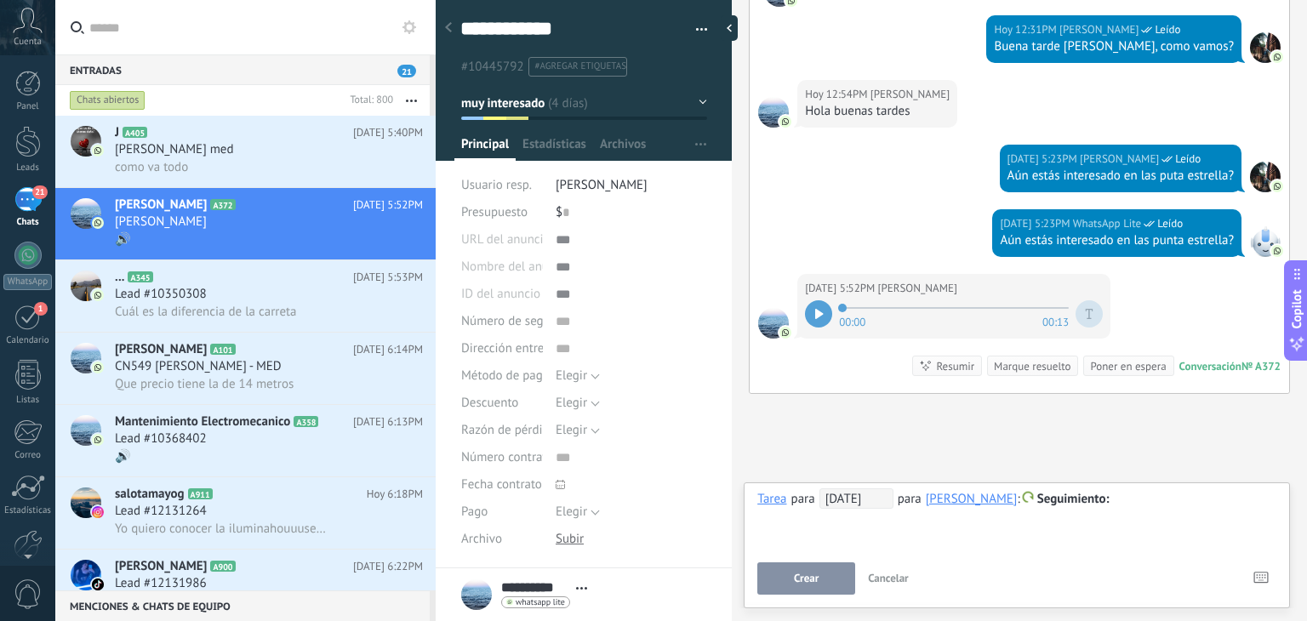
click at [861, 500] on span "[DATE]" at bounding box center [857, 499] width 74 height 20
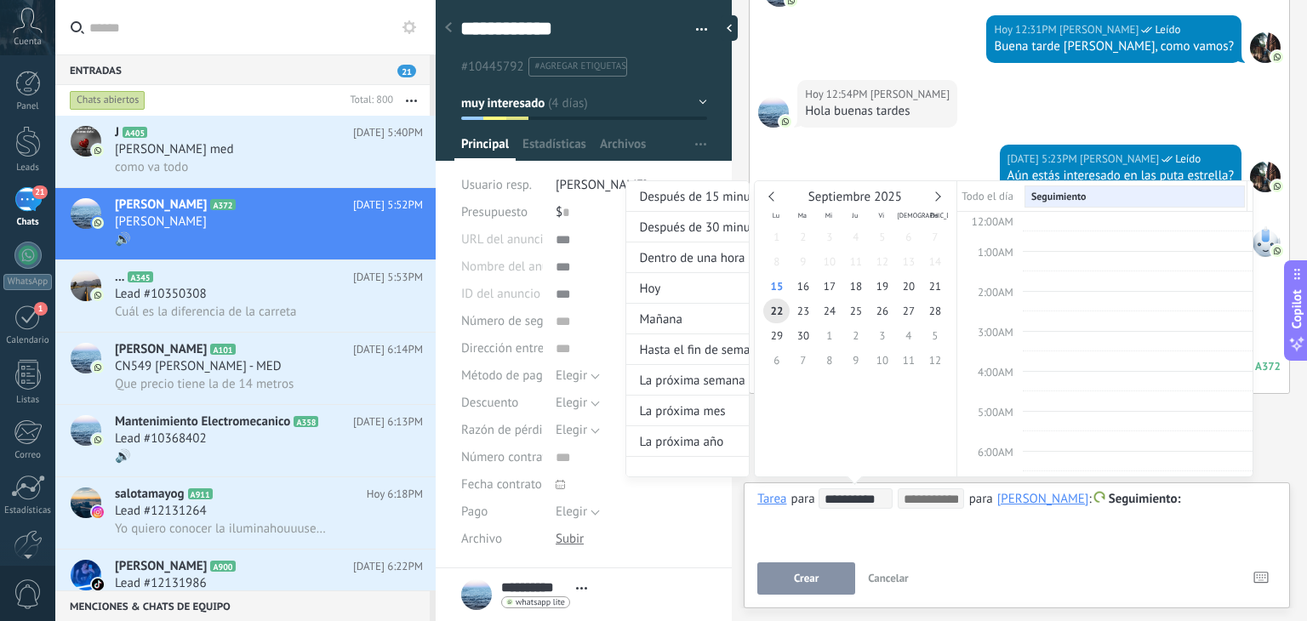
scroll to position [318, 0]
type input "**********"
click at [812, 291] on span "16" at bounding box center [803, 286] width 26 height 25
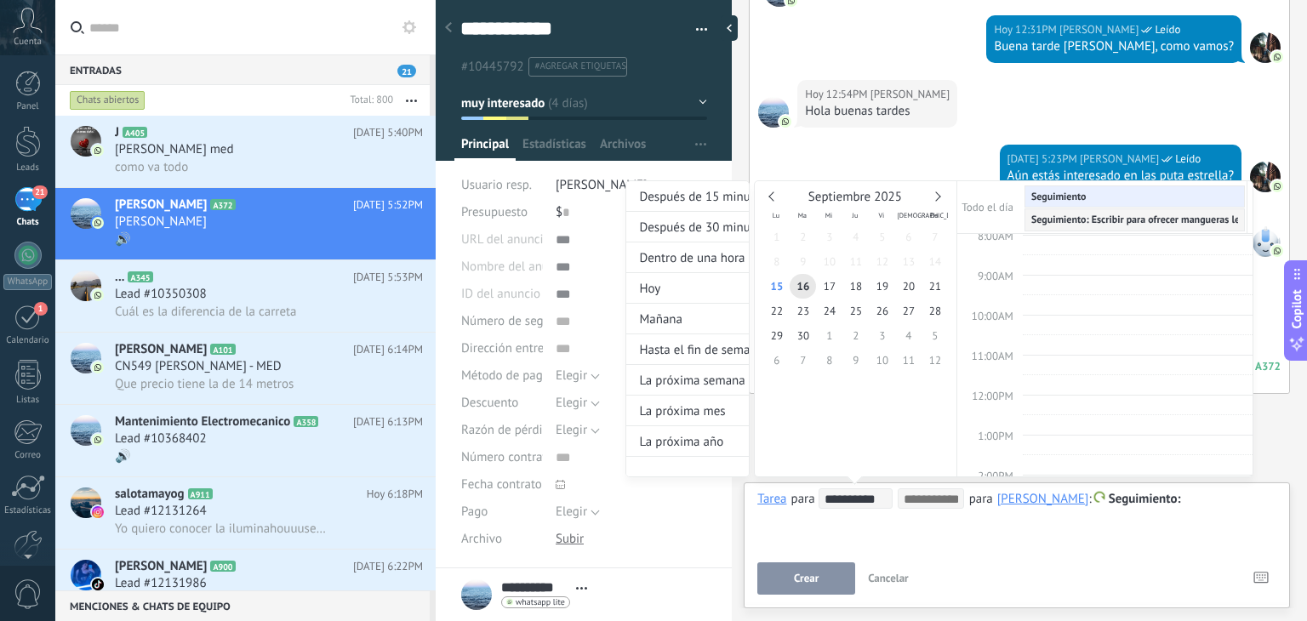
click at [1210, 515] on div at bounding box center [653, 310] width 1307 height 621
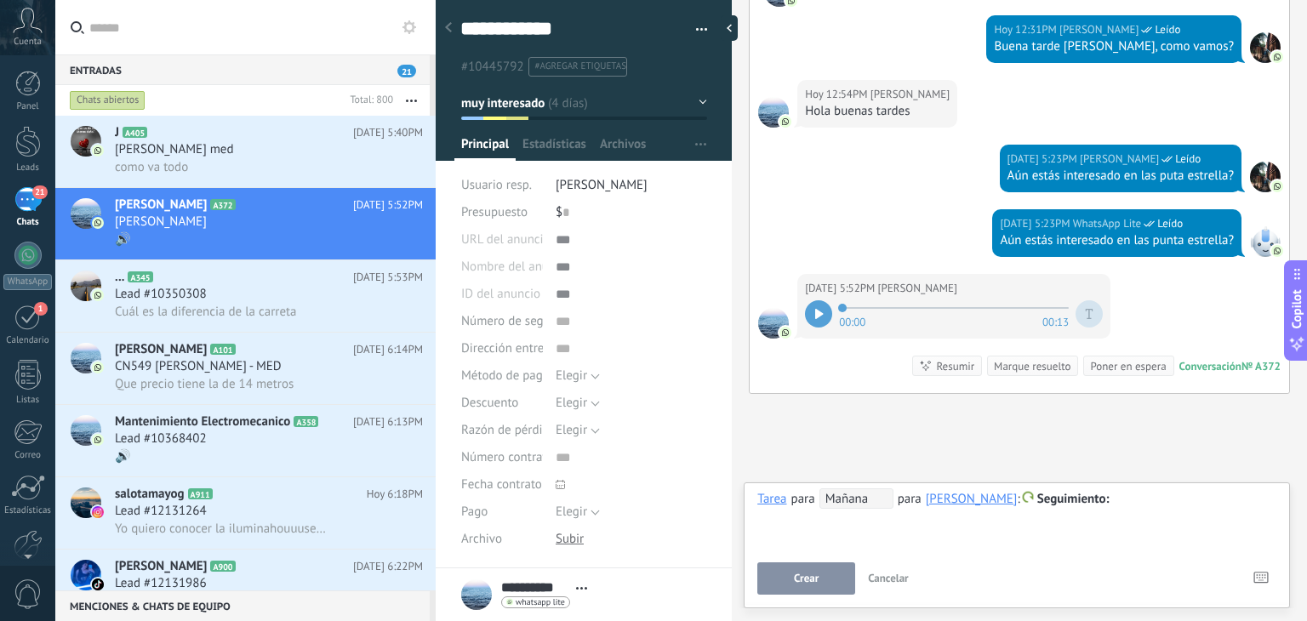
click at [1210, 500] on div at bounding box center [1016, 499] width 519 height 20
click at [813, 578] on span "Crear" at bounding box center [806, 579] width 25 height 12
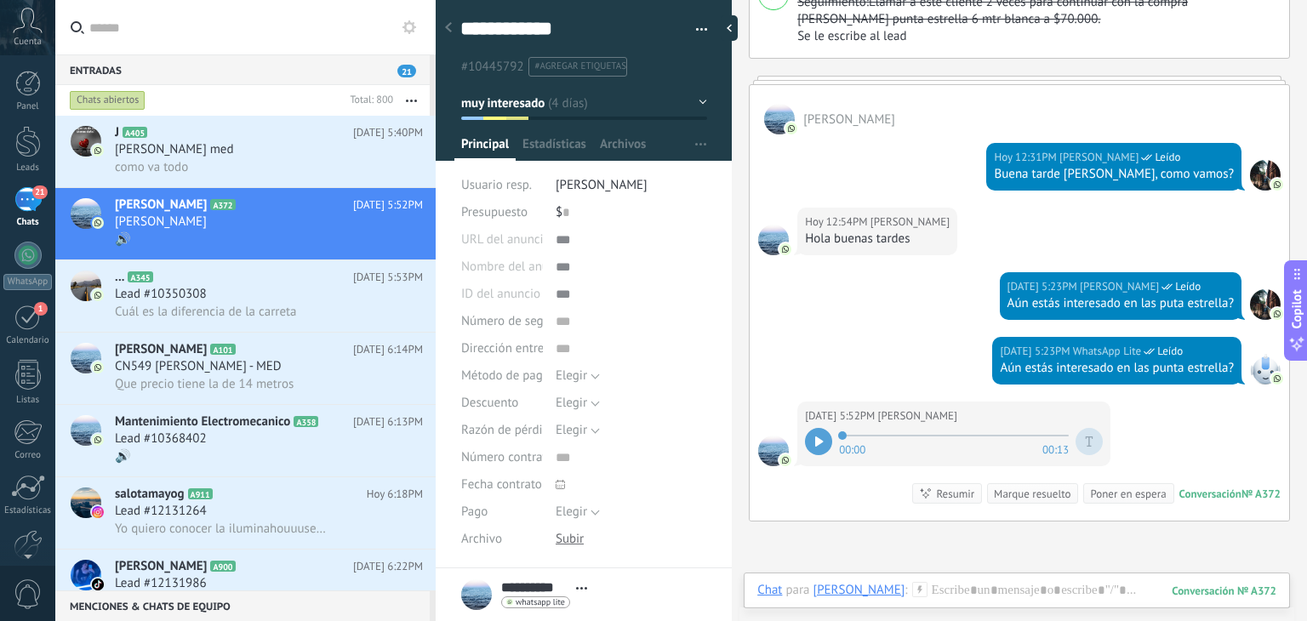
scroll to position [2042, 0]
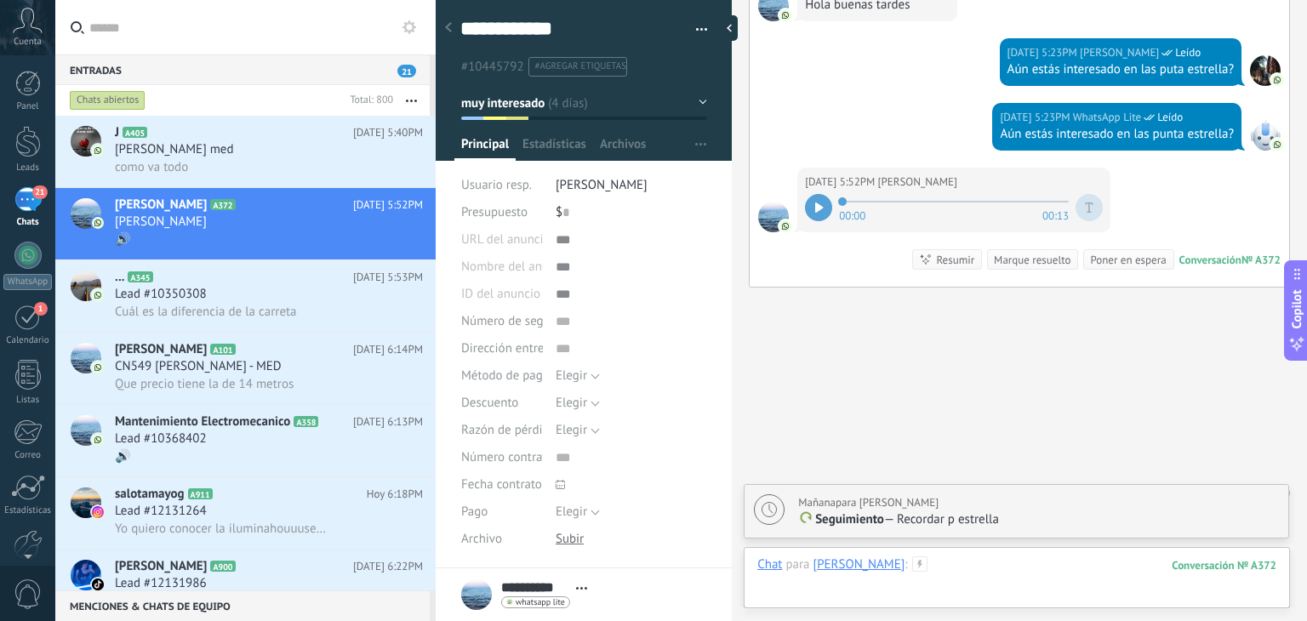
click at [985, 559] on div at bounding box center [1016, 582] width 519 height 51
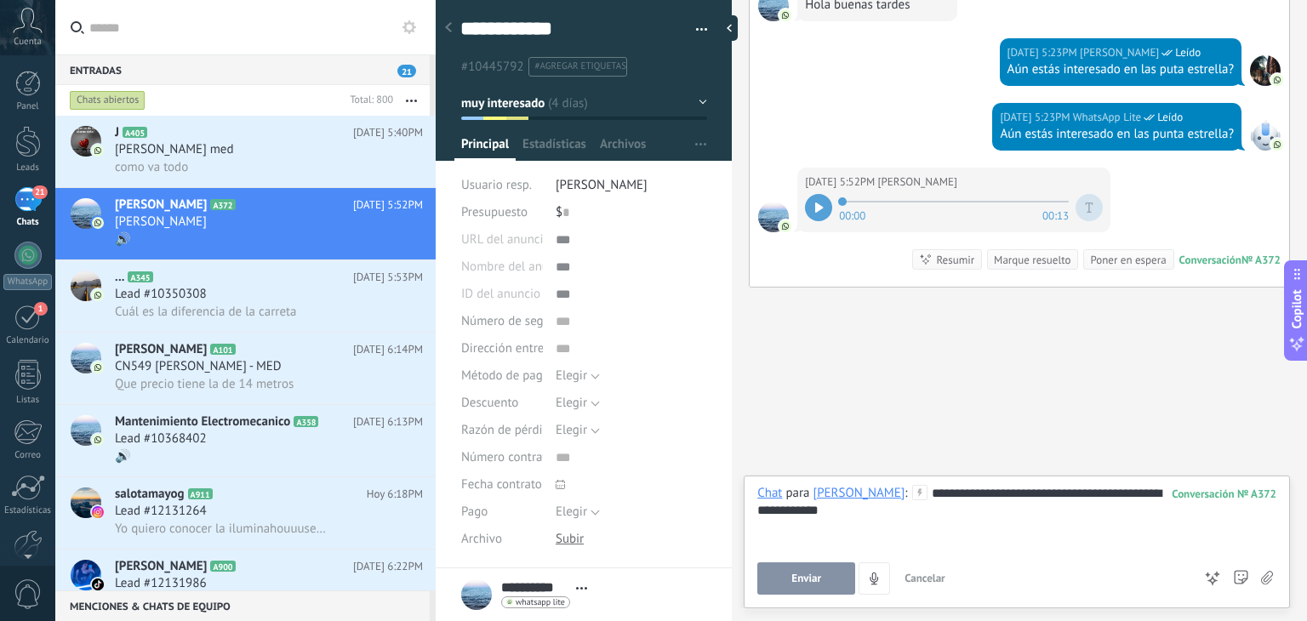
click at [793, 569] on button "Enviar" at bounding box center [806, 579] width 98 height 32
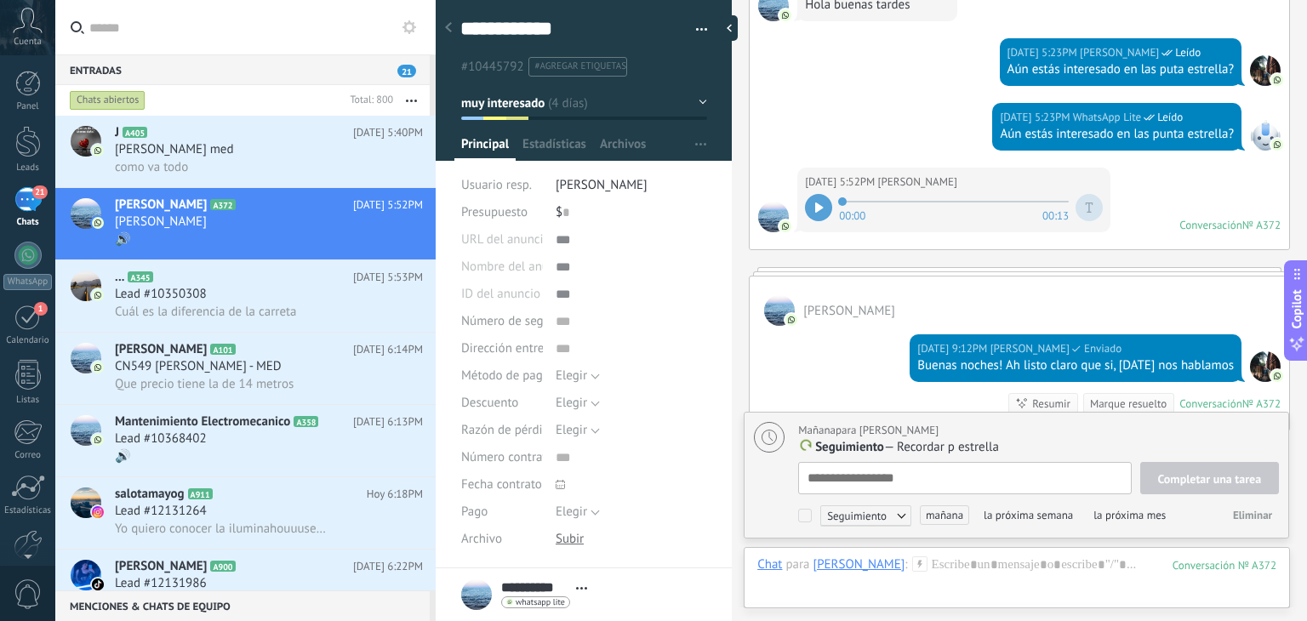
scroll to position [17, 0]
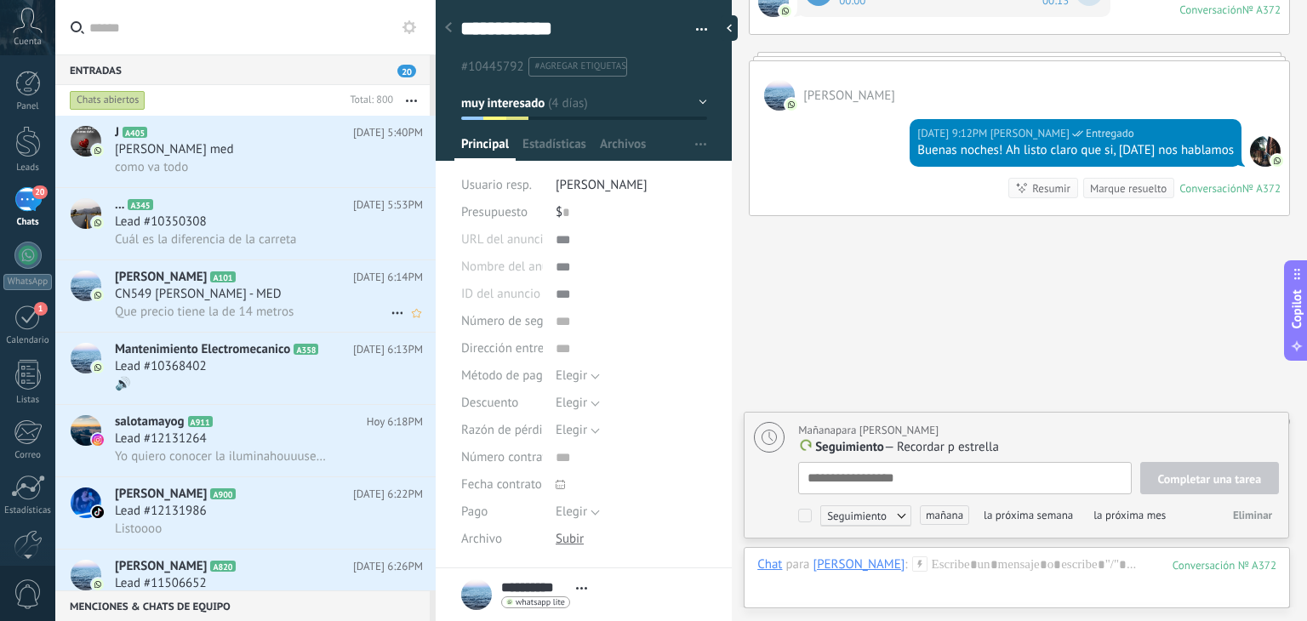
click at [249, 300] on span "CN549 [PERSON_NAME] - MED" at bounding box center [198, 294] width 167 height 17
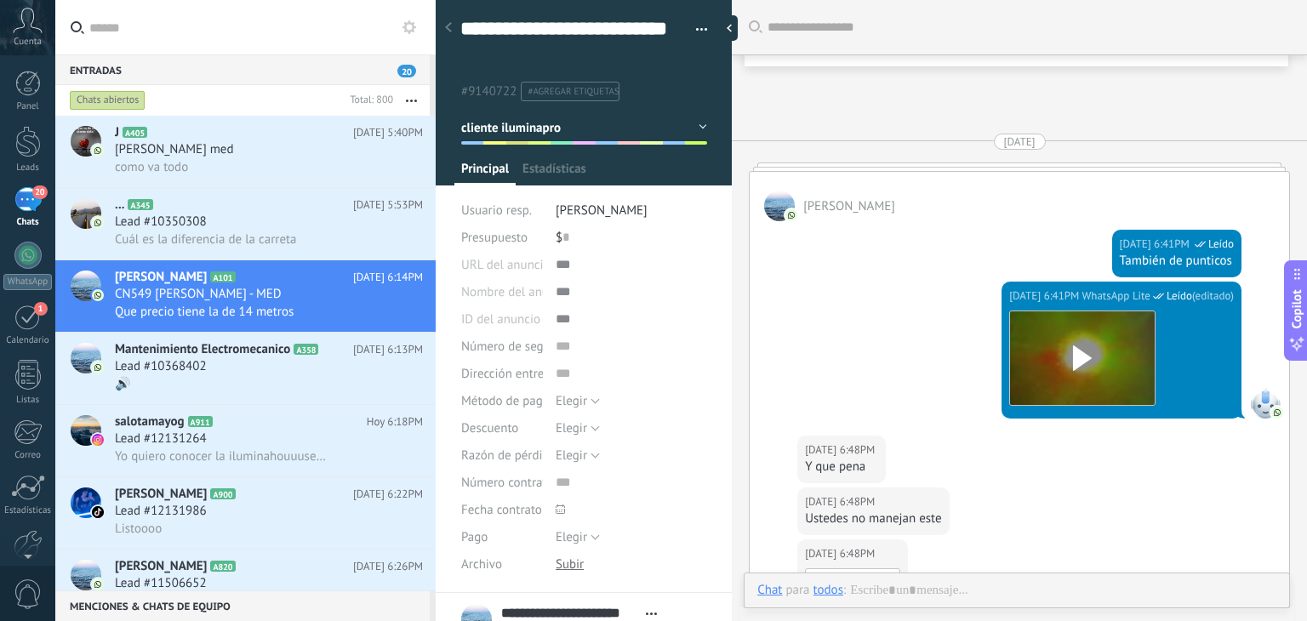
type textarea "**********"
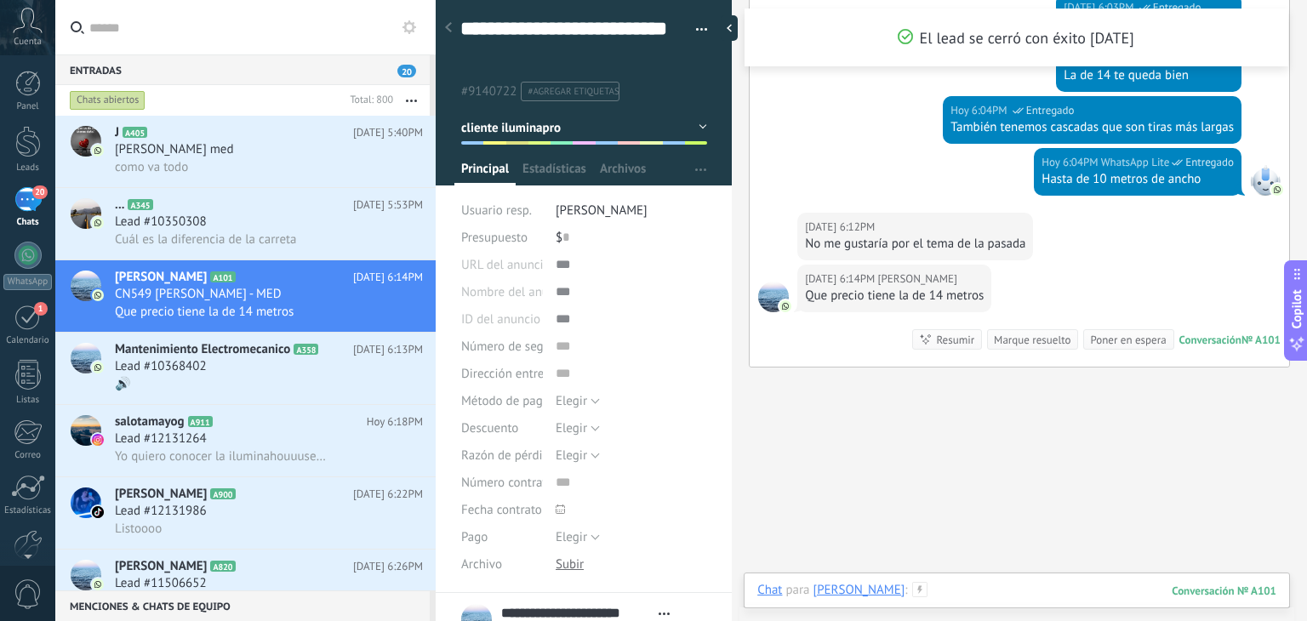
click at [1013, 586] on div at bounding box center [1016, 607] width 519 height 51
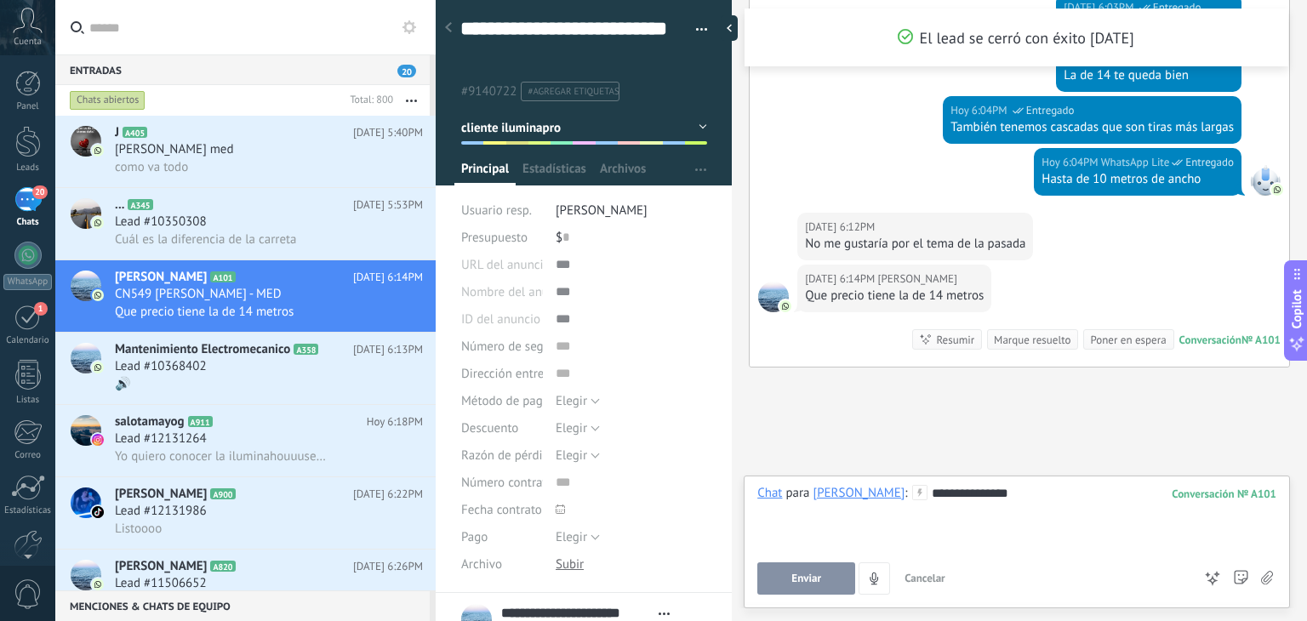
click at [815, 579] on span "Enviar" at bounding box center [807, 579] width 30 height 12
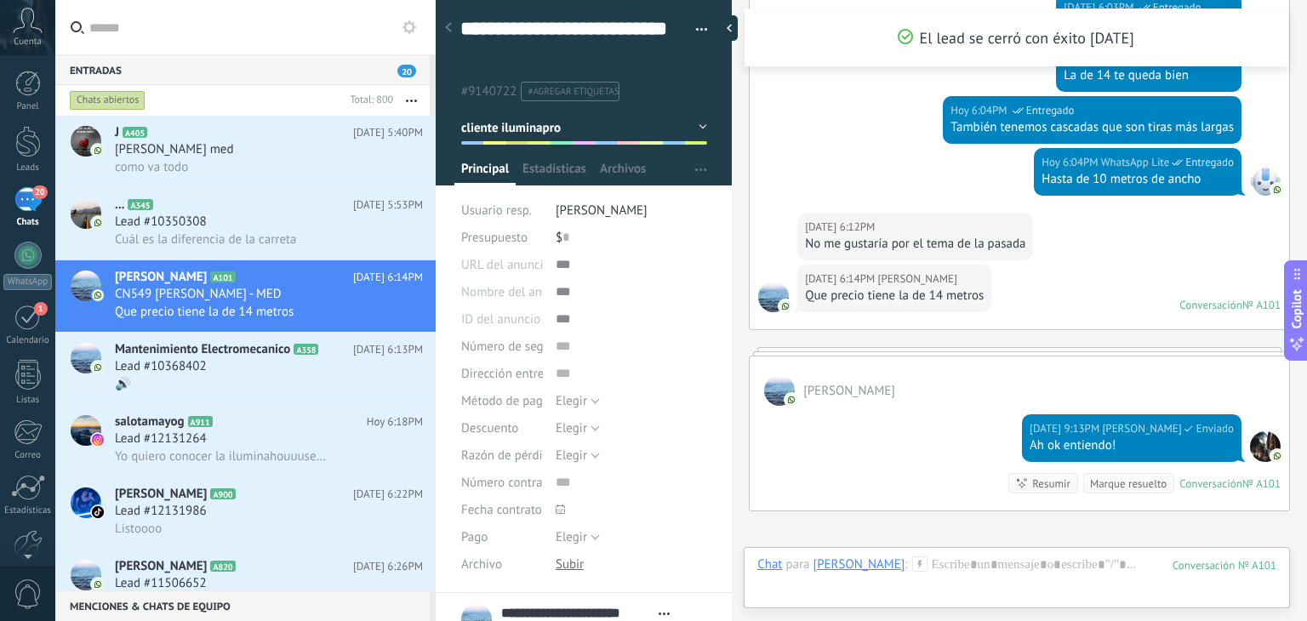
scroll to position [3101, 0]
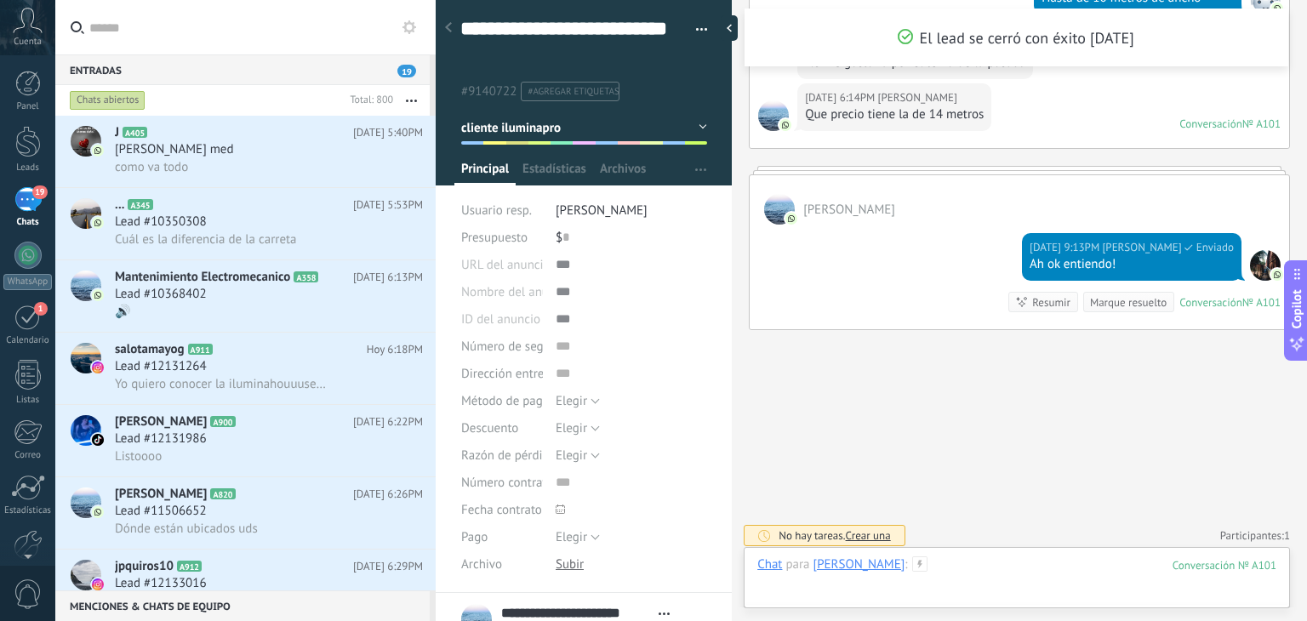
click at [1009, 559] on div at bounding box center [1016, 582] width 519 height 51
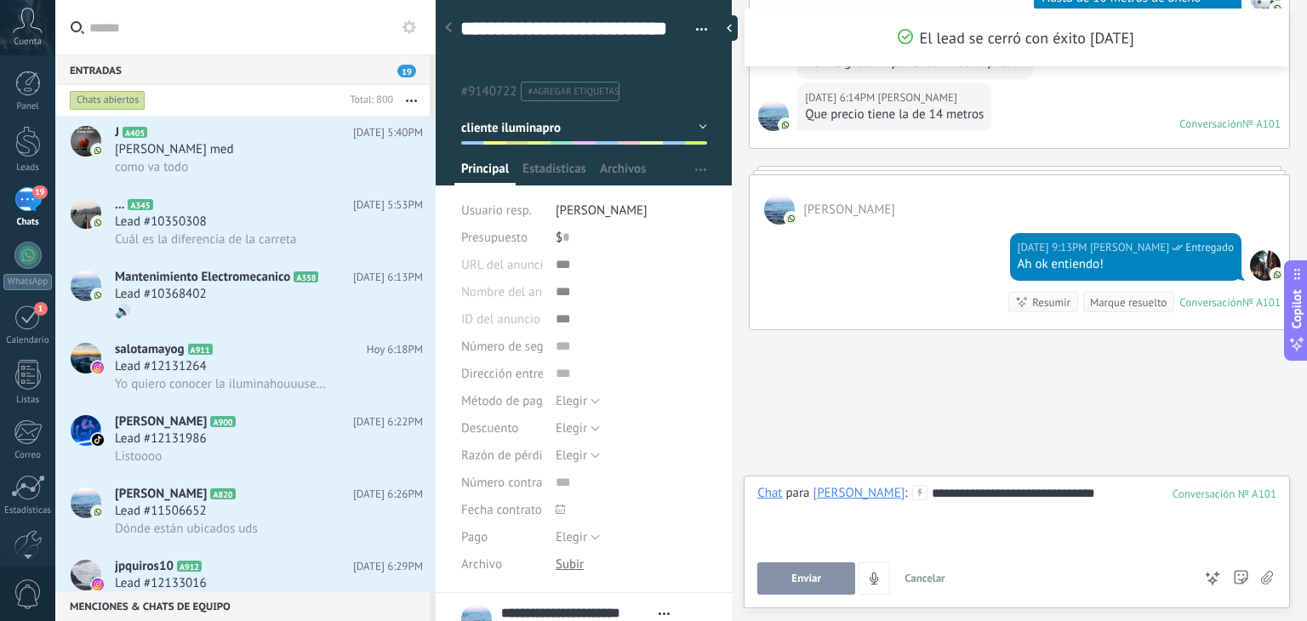
click at [828, 563] on button "Enviar" at bounding box center [806, 579] width 98 height 32
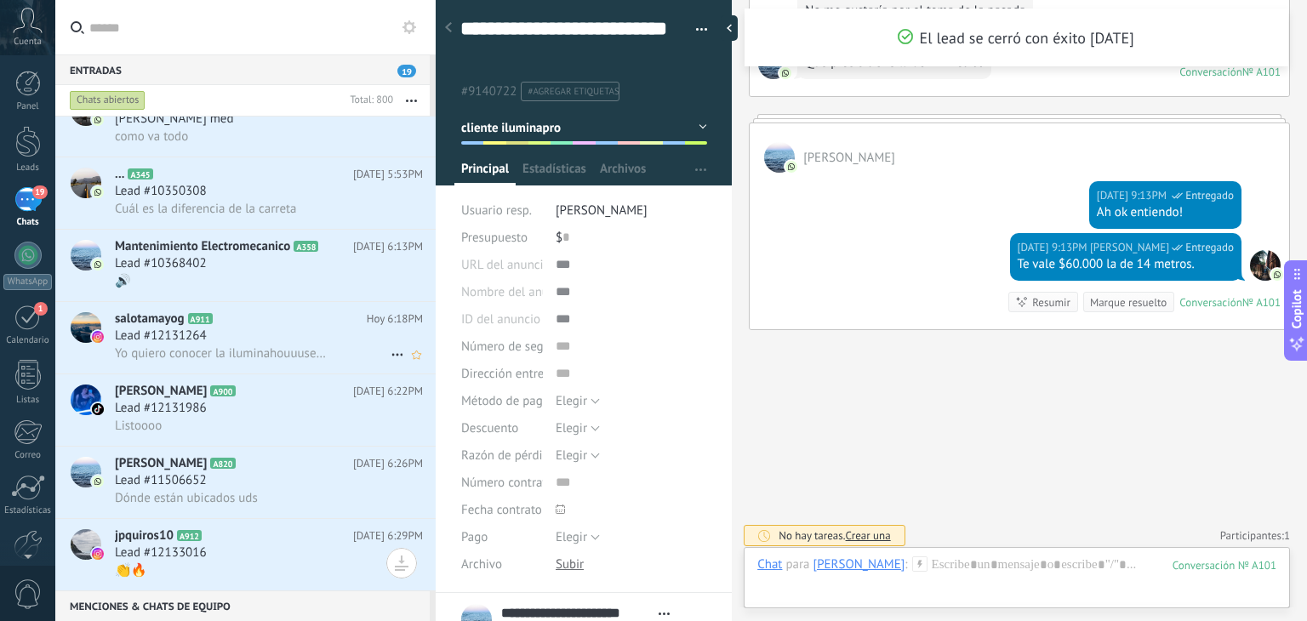
scroll to position [0, 0]
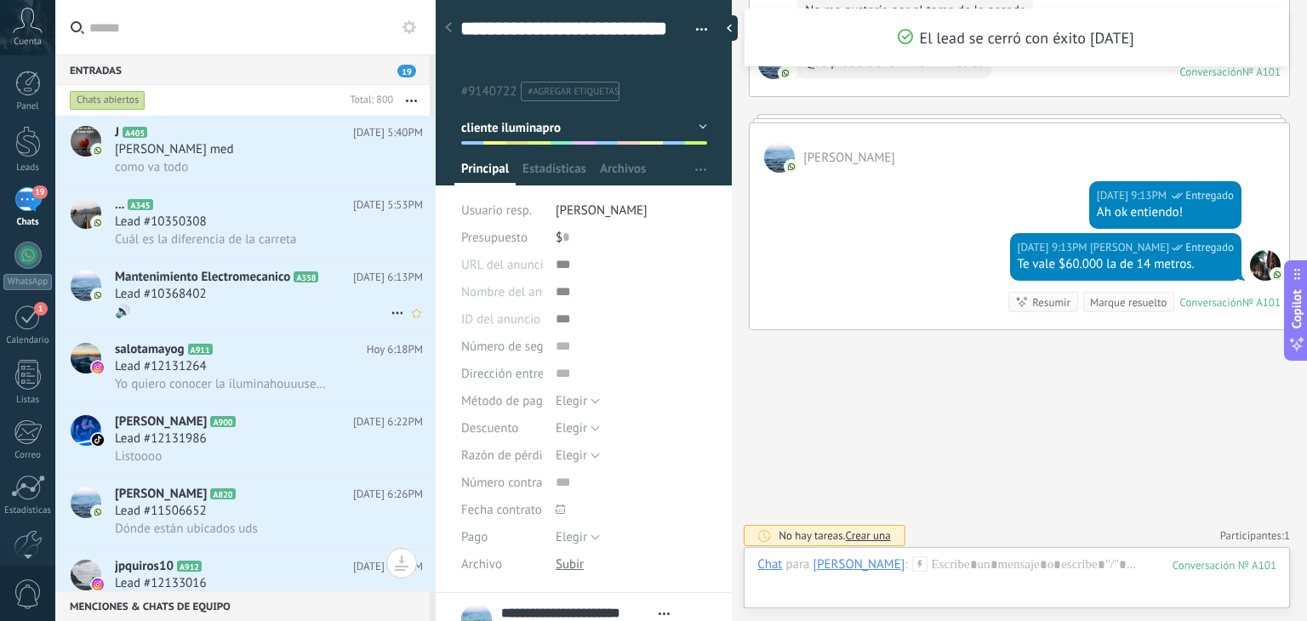
click at [262, 293] on div "Lead #10368402" at bounding box center [269, 294] width 308 height 17
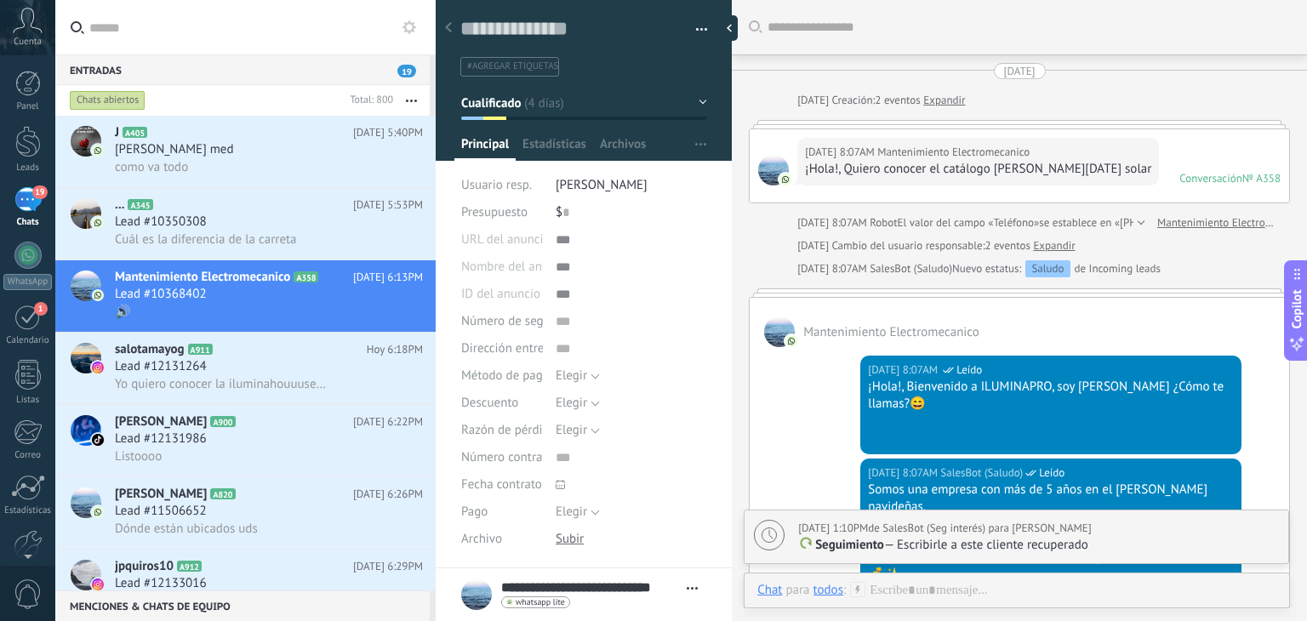
scroll to position [2703, 0]
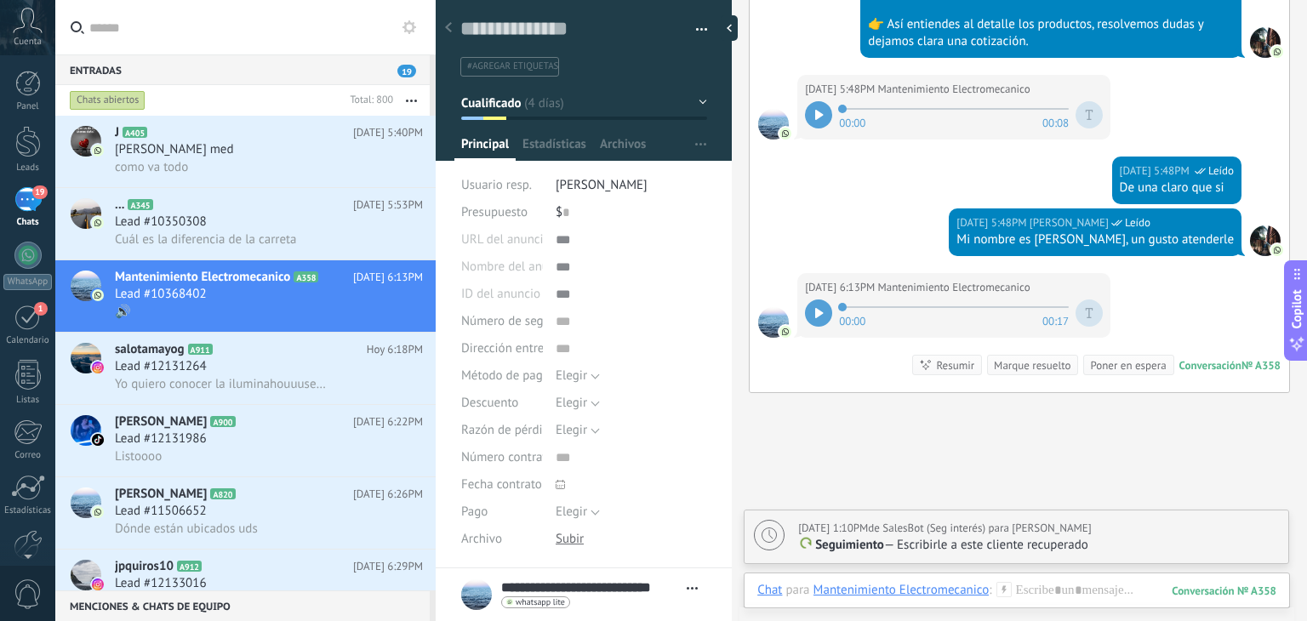
click at [813, 300] on div at bounding box center [818, 313] width 27 height 27
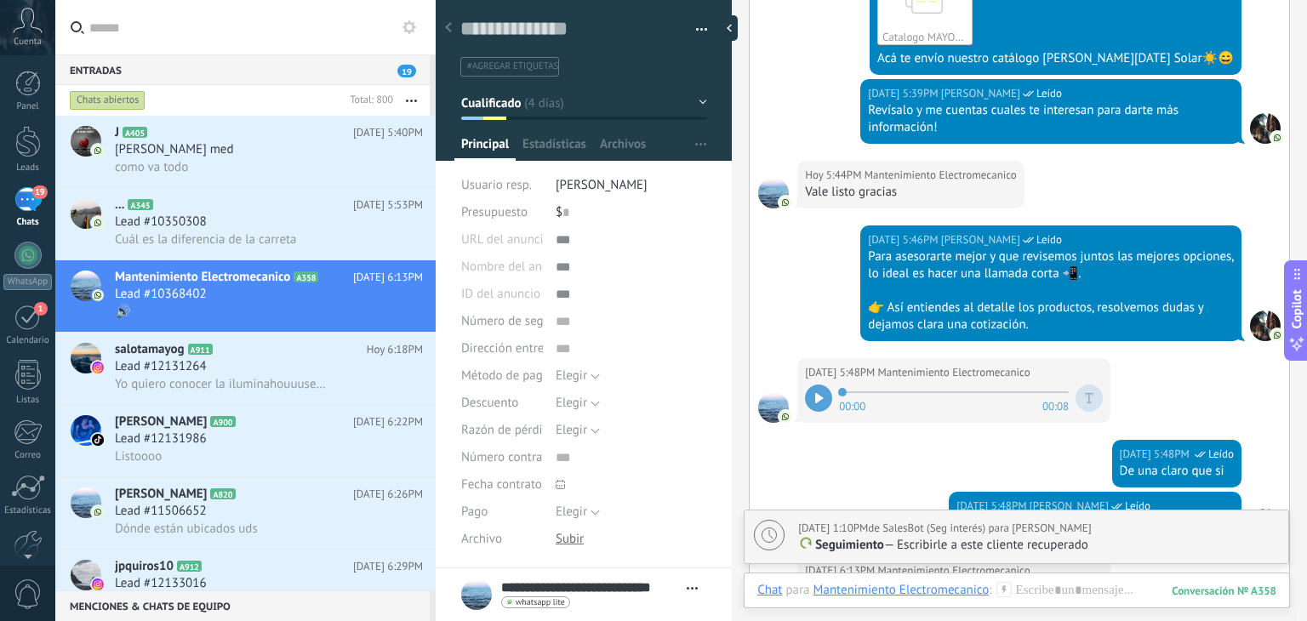
scroll to position [2809, 0]
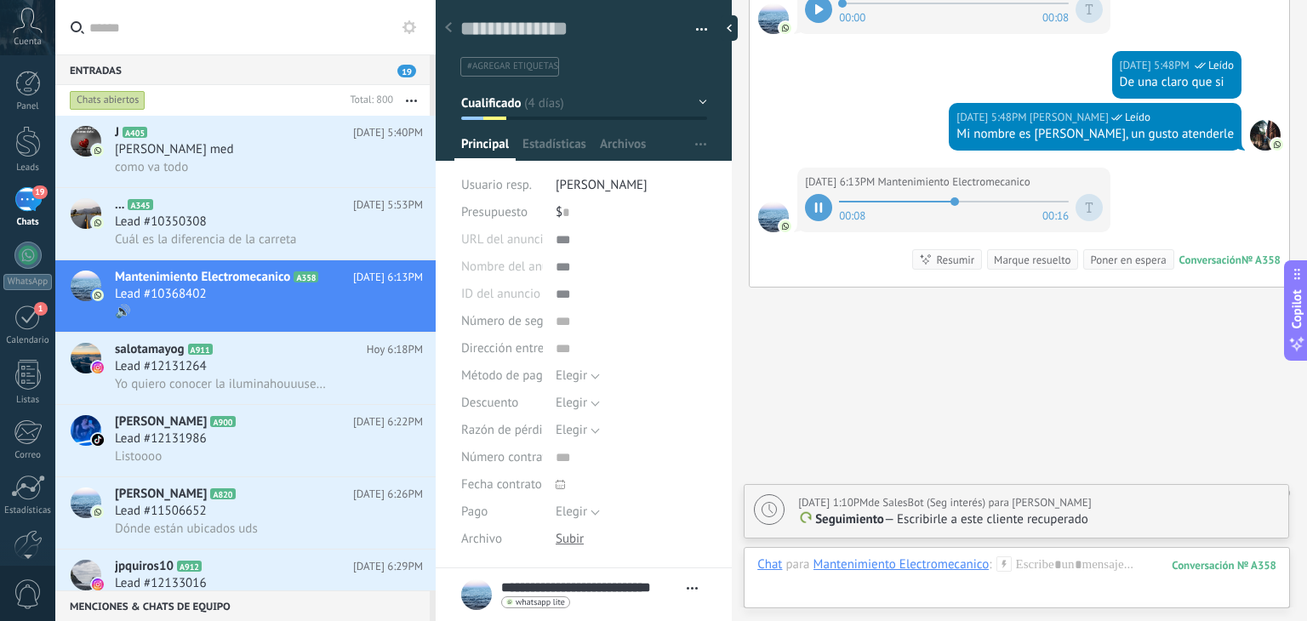
click at [1078, 528] on p "Seguimiento — Escribirle a este cliente recuperado" at bounding box center [1038, 519] width 481 height 17
type textarea "**********"
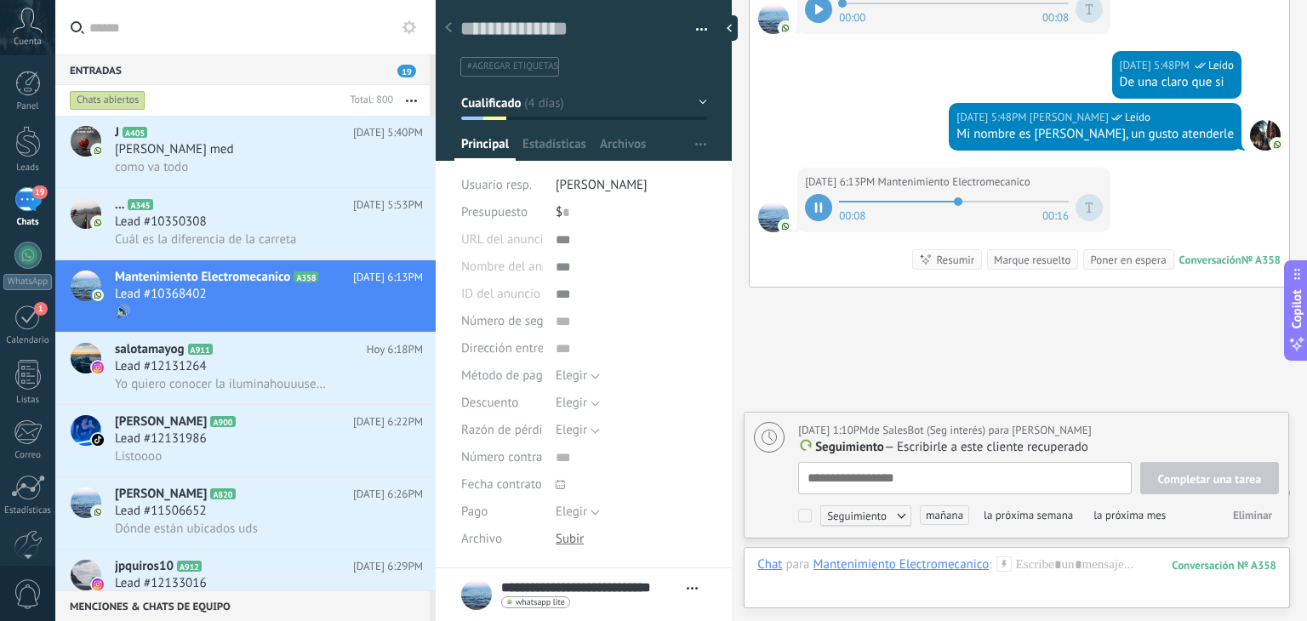
scroll to position [17, 0]
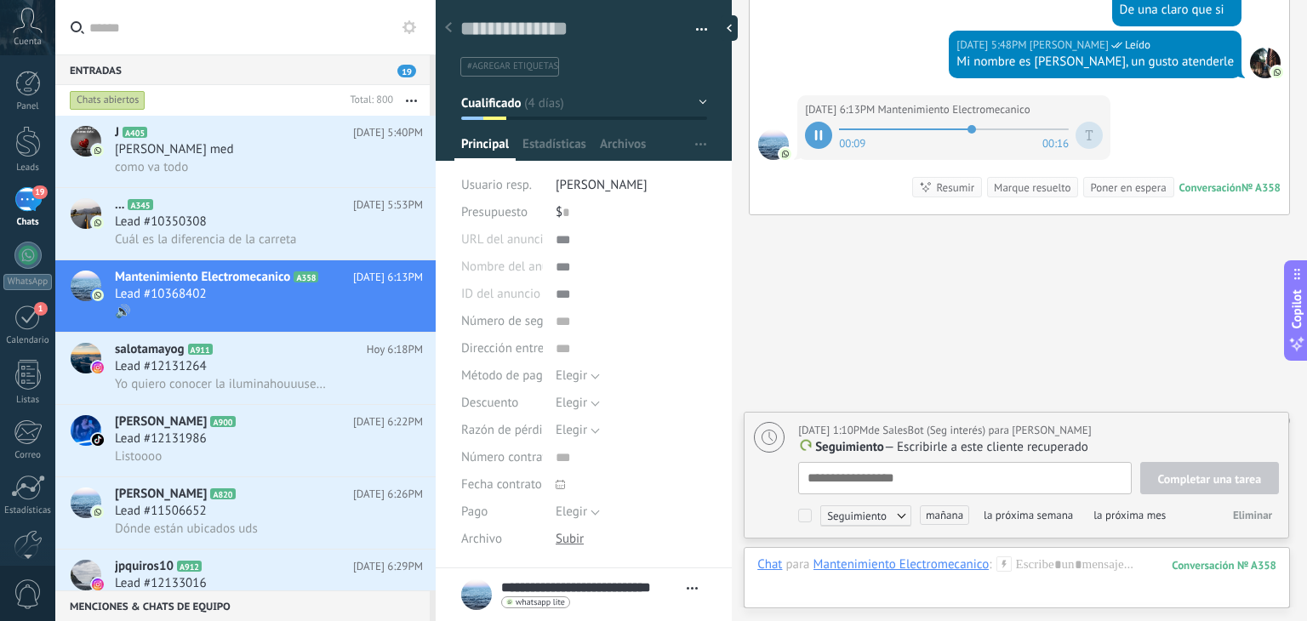
click at [1094, 446] on p "Seguimiento — Escribirle a este cliente recuperado" at bounding box center [1038, 447] width 481 height 17
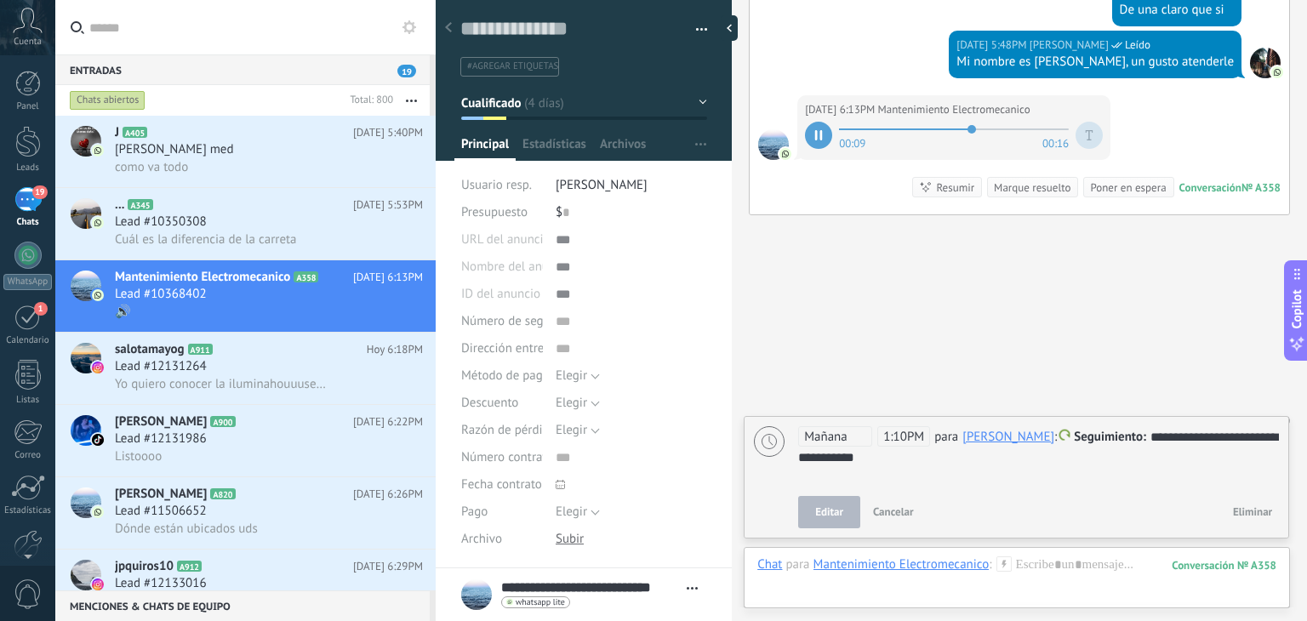
scroll to position [2877, 0]
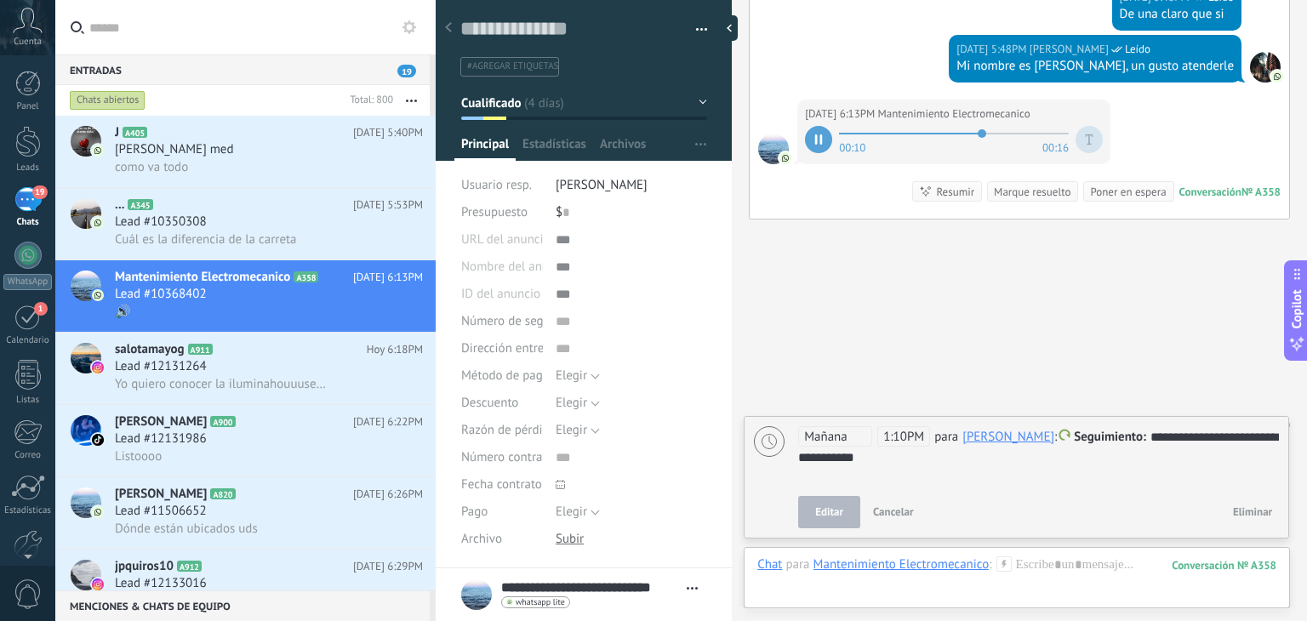
click at [1037, 463] on div "**********" at bounding box center [1039, 447] width 482 height 41
click at [825, 501] on button "Editar" at bounding box center [829, 512] width 62 height 32
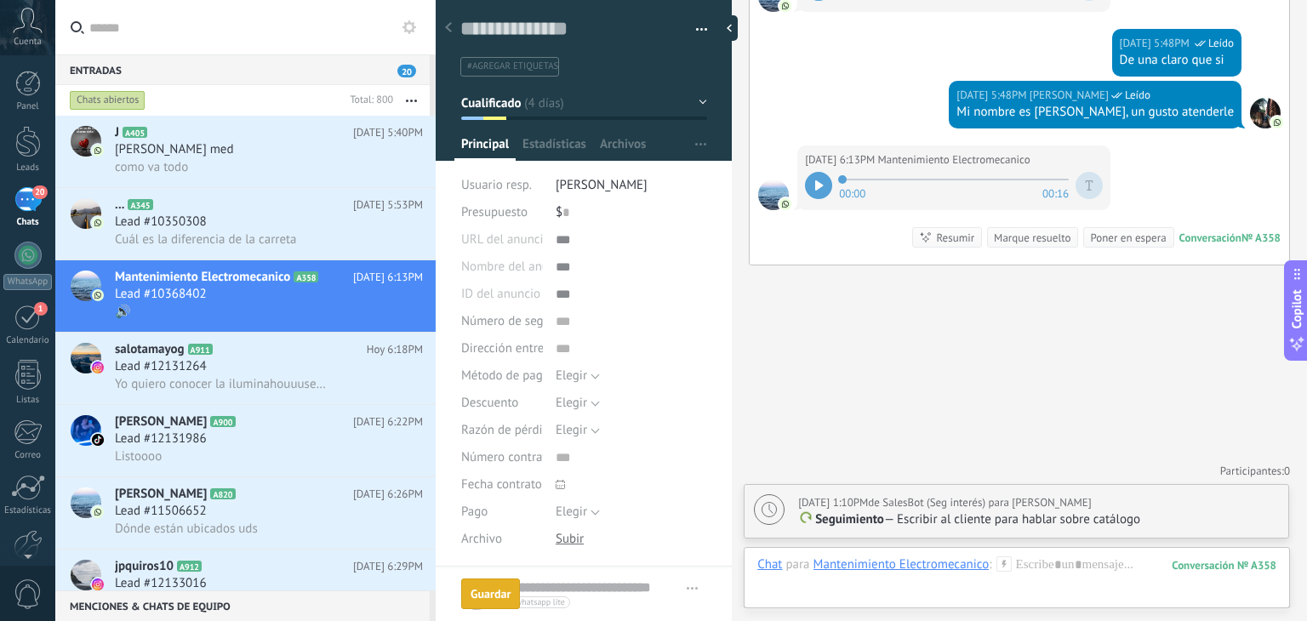
scroll to position [2809, 0]
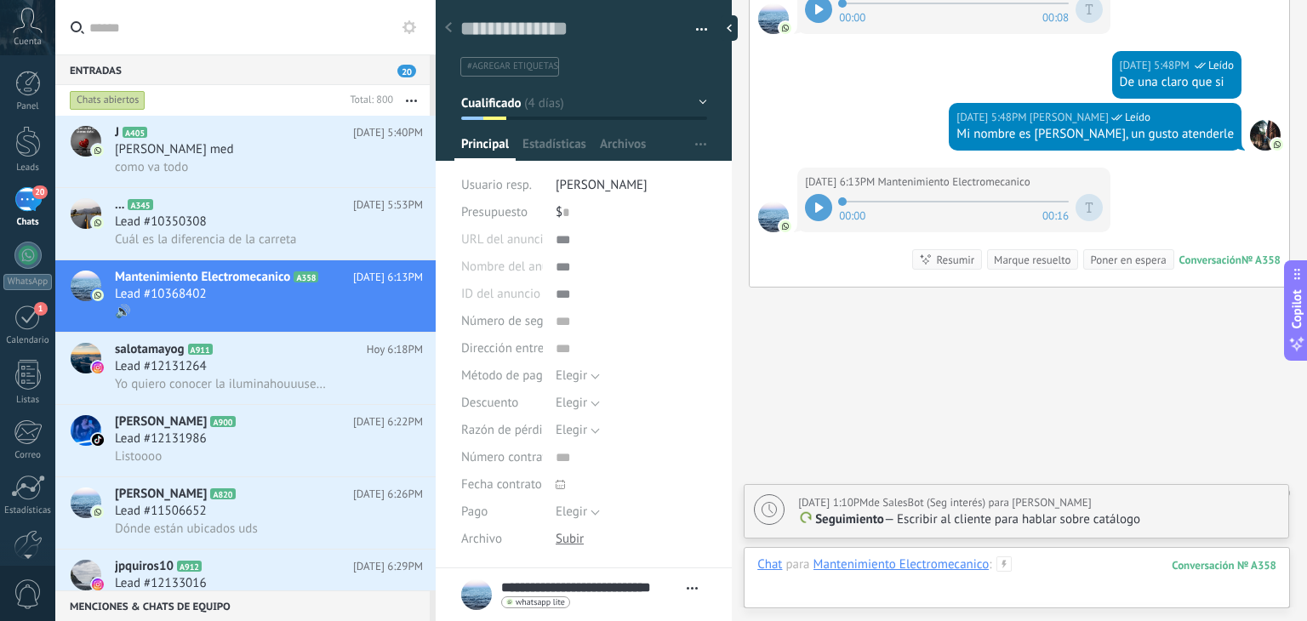
click at [1037, 570] on div at bounding box center [1016, 582] width 519 height 51
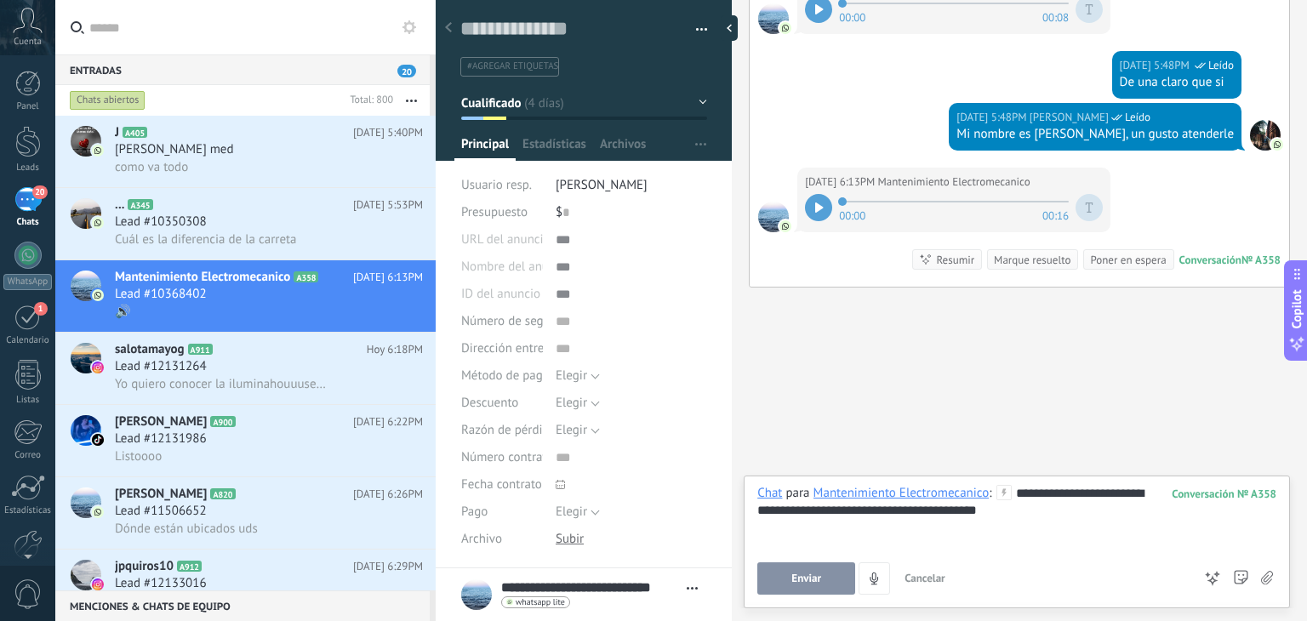
click at [832, 592] on button "Enviar" at bounding box center [806, 579] width 98 height 32
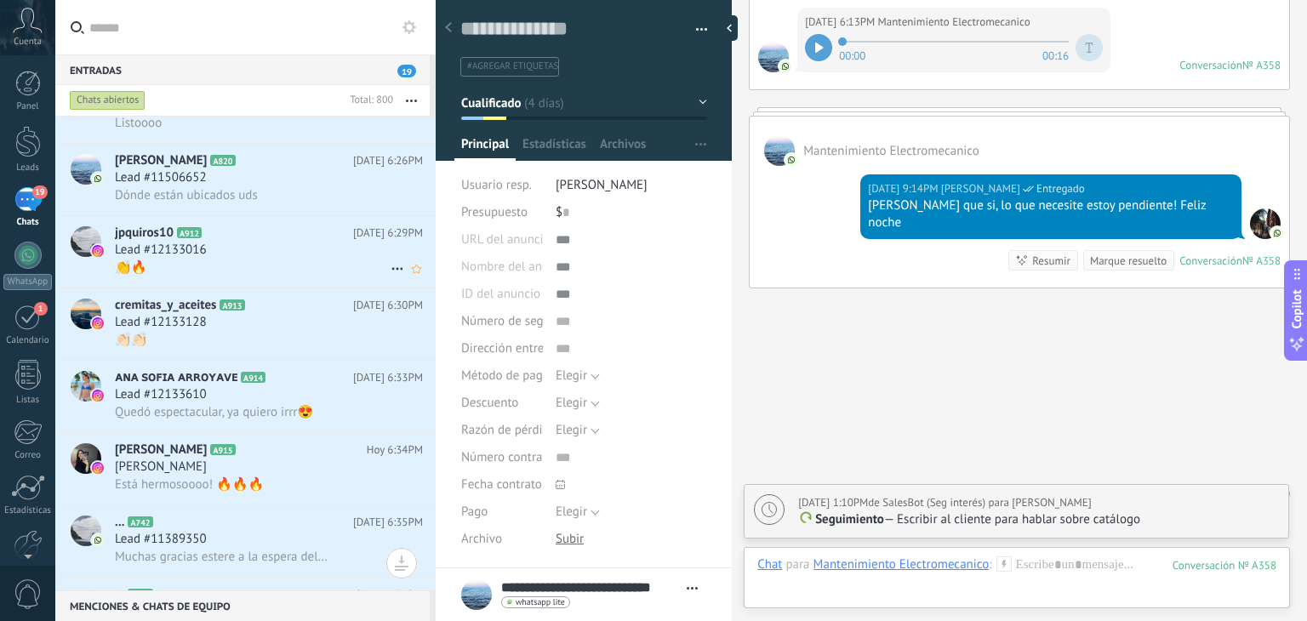
scroll to position [0, 0]
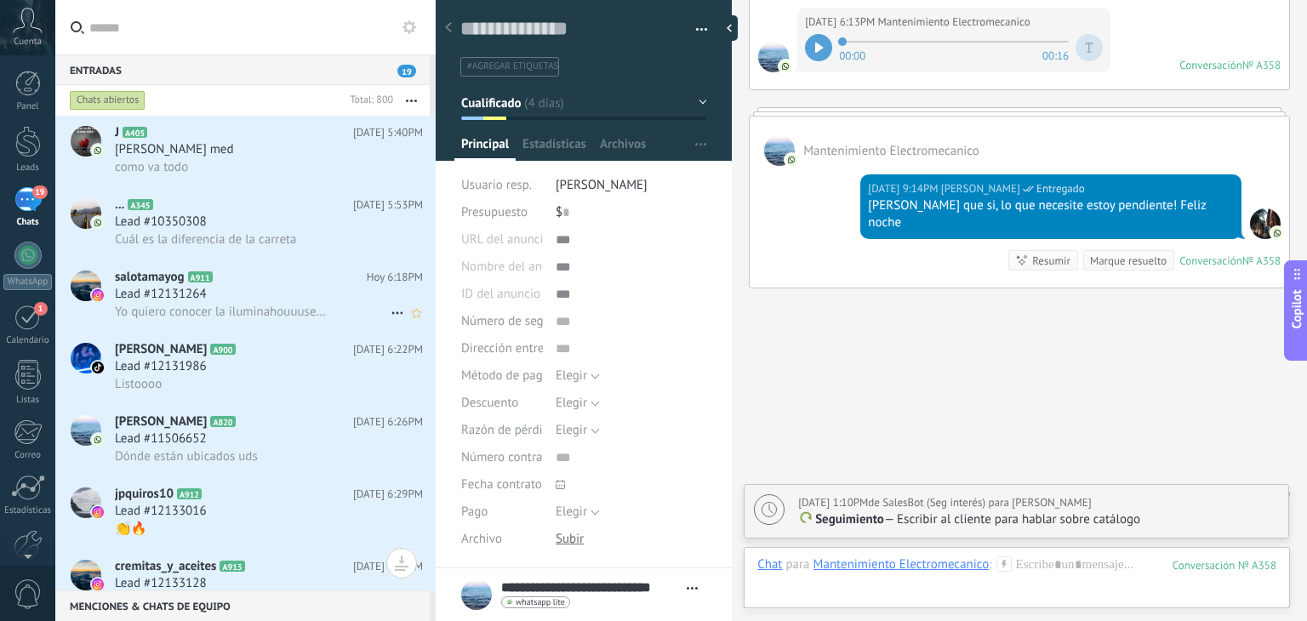
click at [232, 325] on div "salotamayog A911 [DATE] 6:18PM Lead #12131264 Yo quiero conocer la iluminahouuu…" at bounding box center [275, 295] width 321 height 71
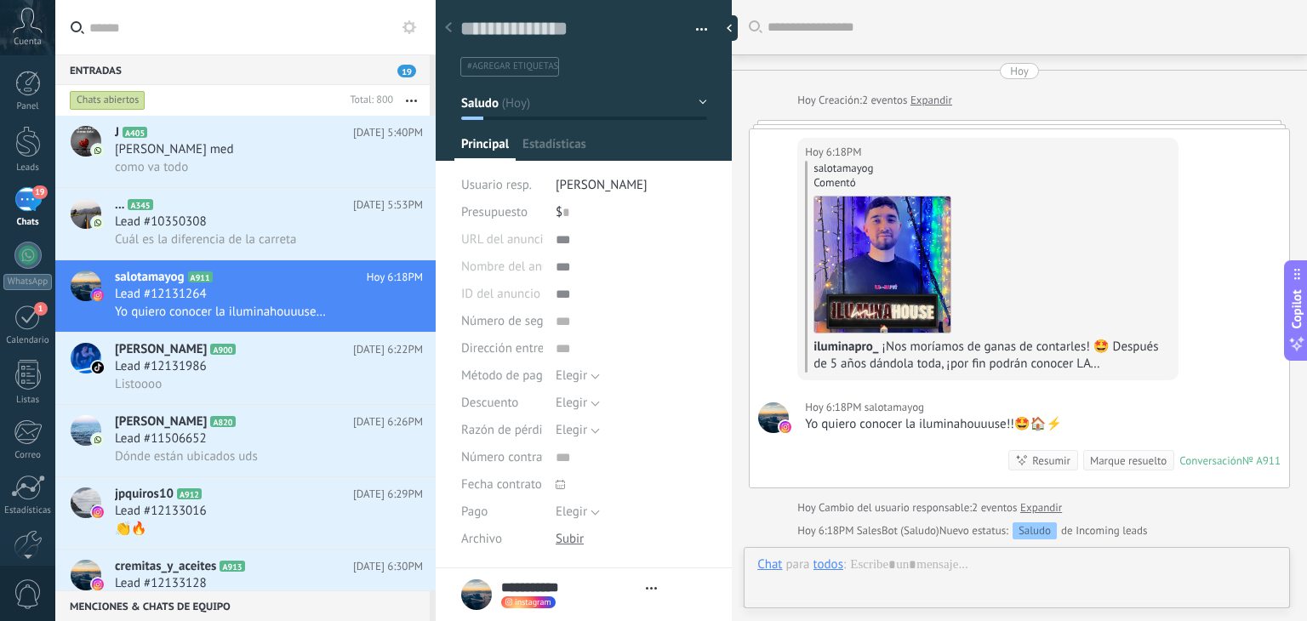
type textarea "**********"
click at [891, 560] on div at bounding box center [1016, 582] width 519 height 51
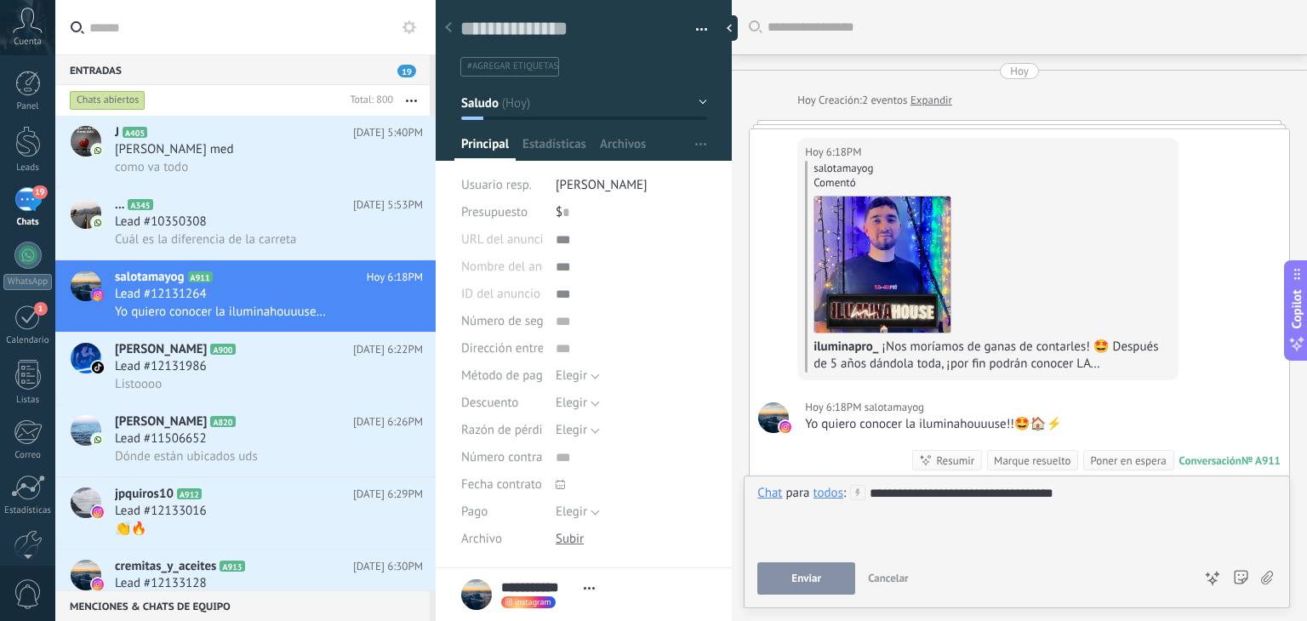
click at [1246, 578] on use at bounding box center [1241, 578] width 14 height 14
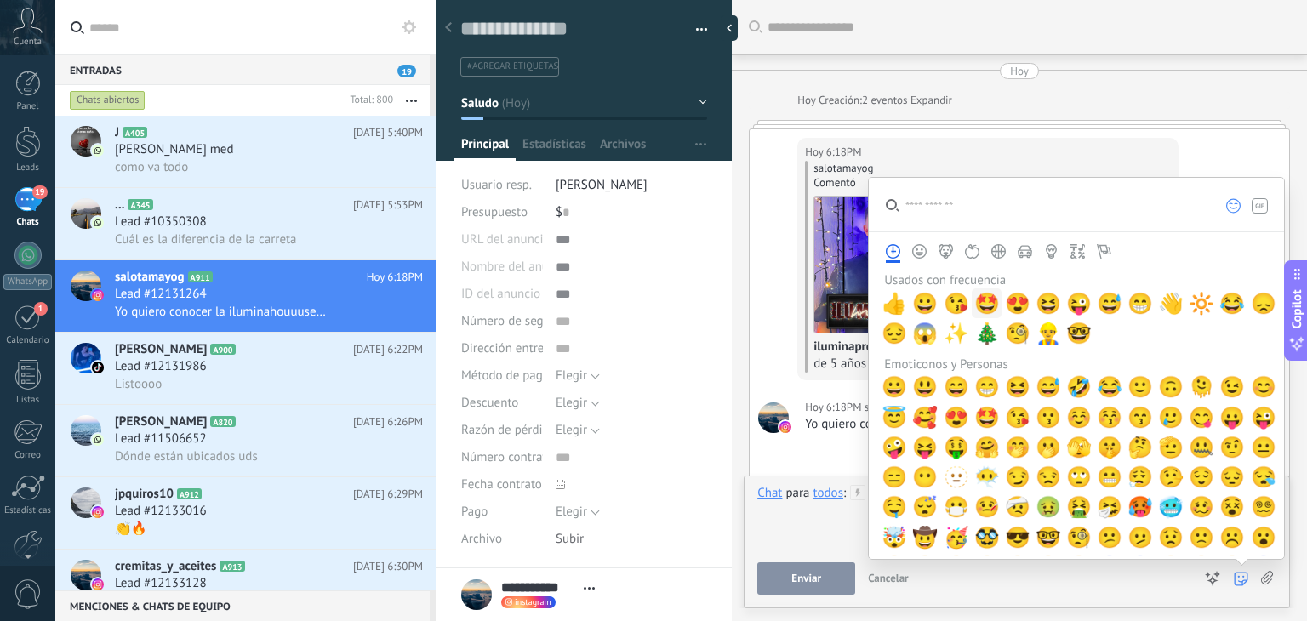
click at [984, 307] on span "🤩" at bounding box center [987, 304] width 26 height 24
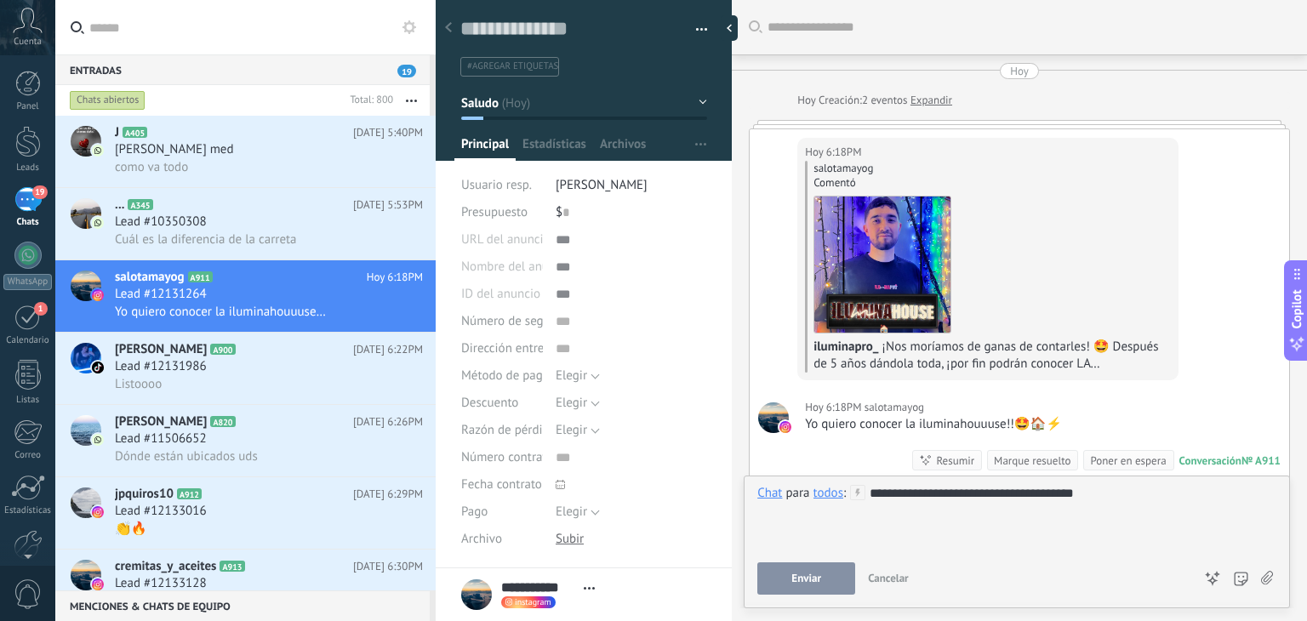
click at [837, 508] on div "**********" at bounding box center [1016, 517] width 519 height 65
click at [1098, 505] on div "**********" at bounding box center [1016, 517] width 519 height 65
click at [828, 579] on button "Enviar" at bounding box center [806, 579] width 98 height 32
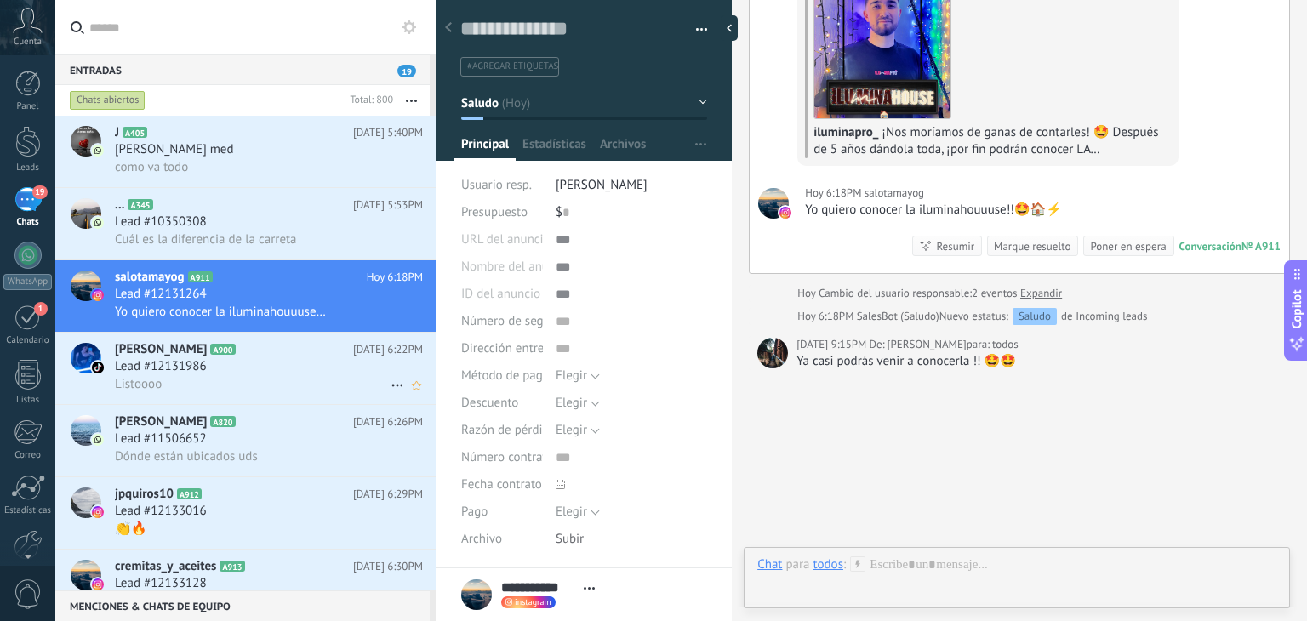
click at [305, 366] on div "Lead #12131986" at bounding box center [269, 366] width 308 height 17
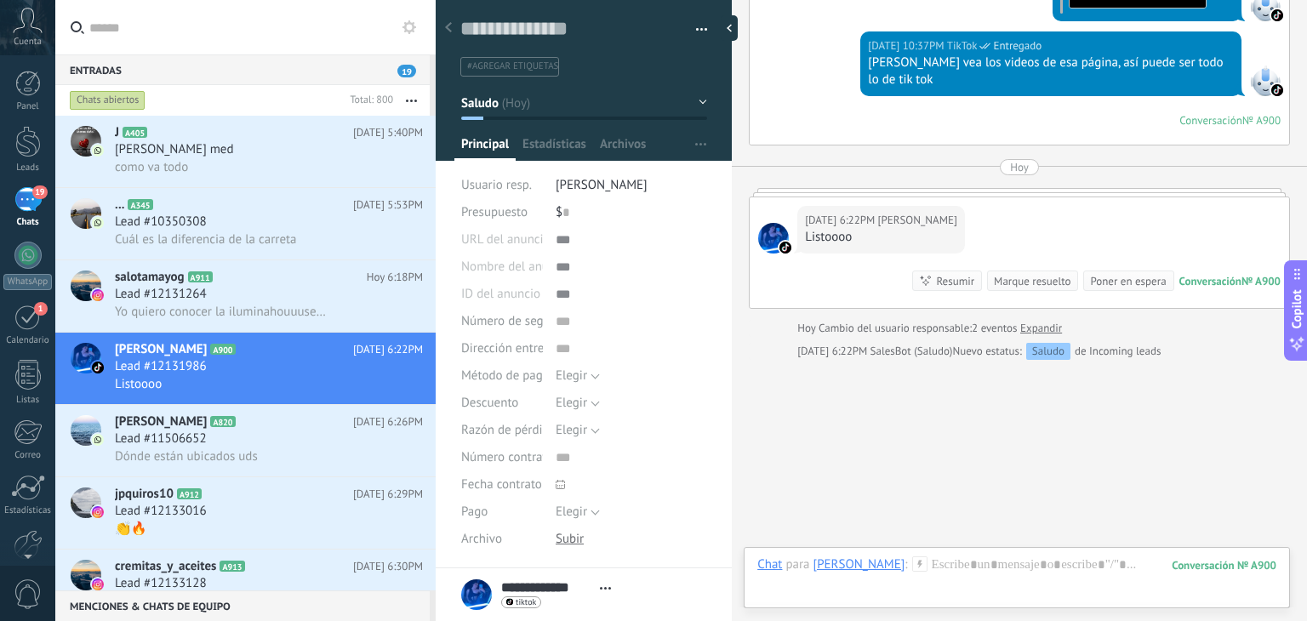
scroll to position [391, 0]
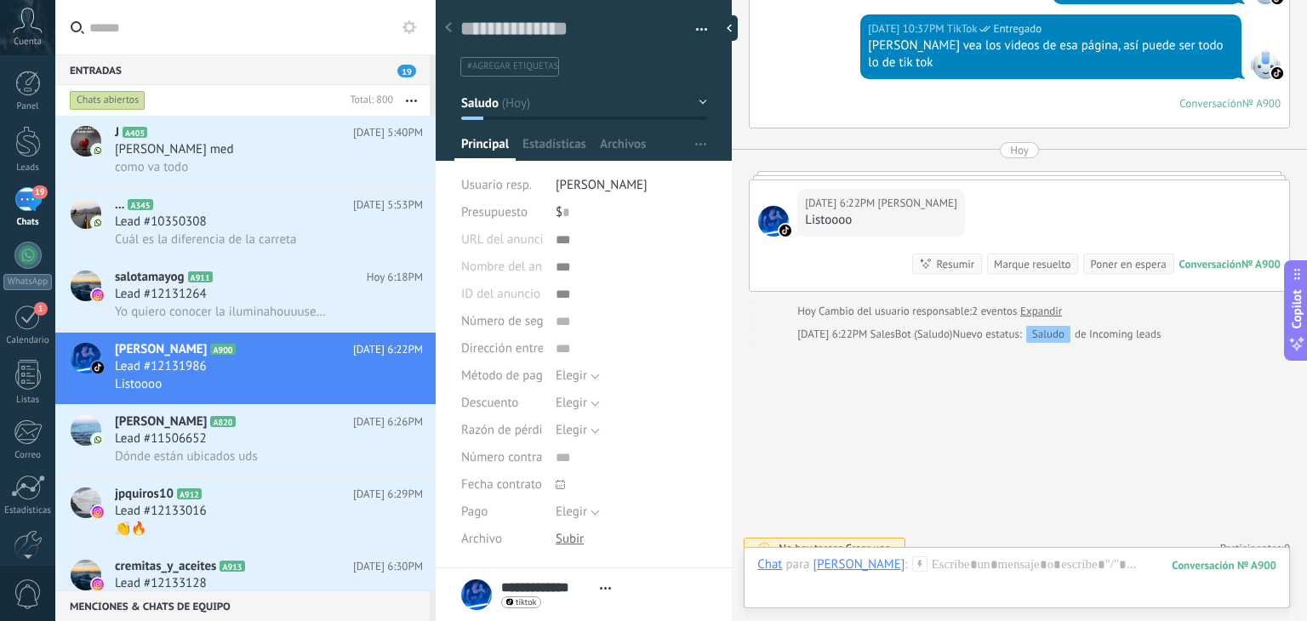
click at [619, 106] on button "Saludo" at bounding box center [584, 103] width 246 height 31
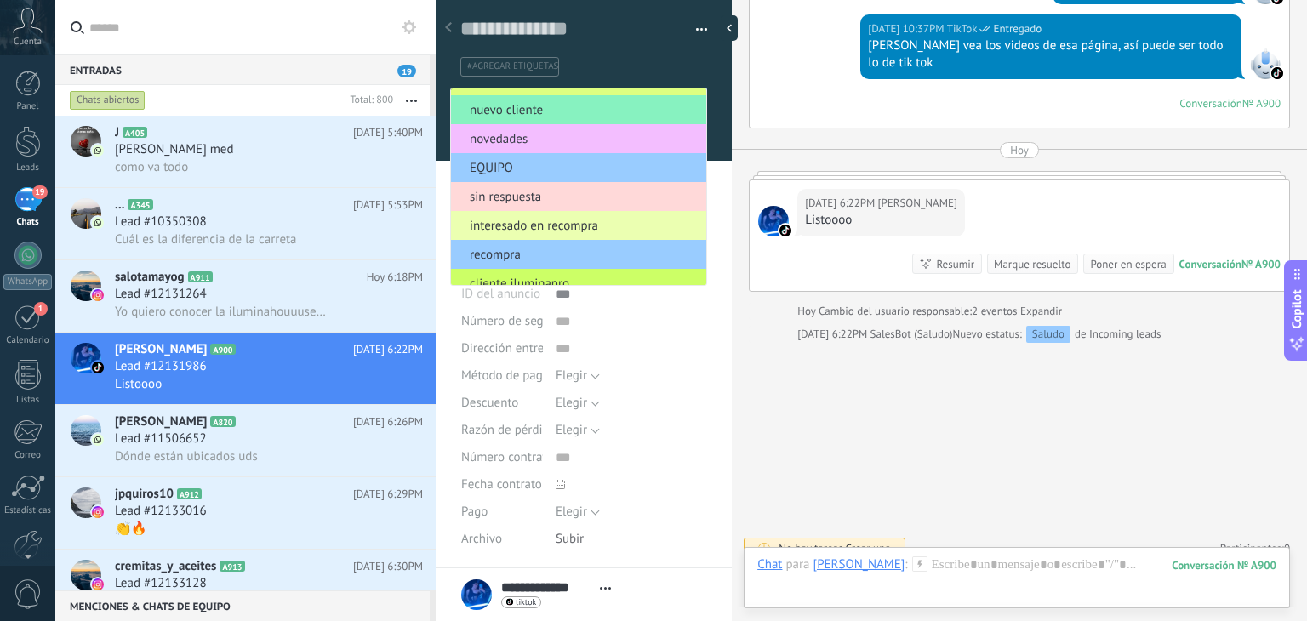
scroll to position [0, 0]
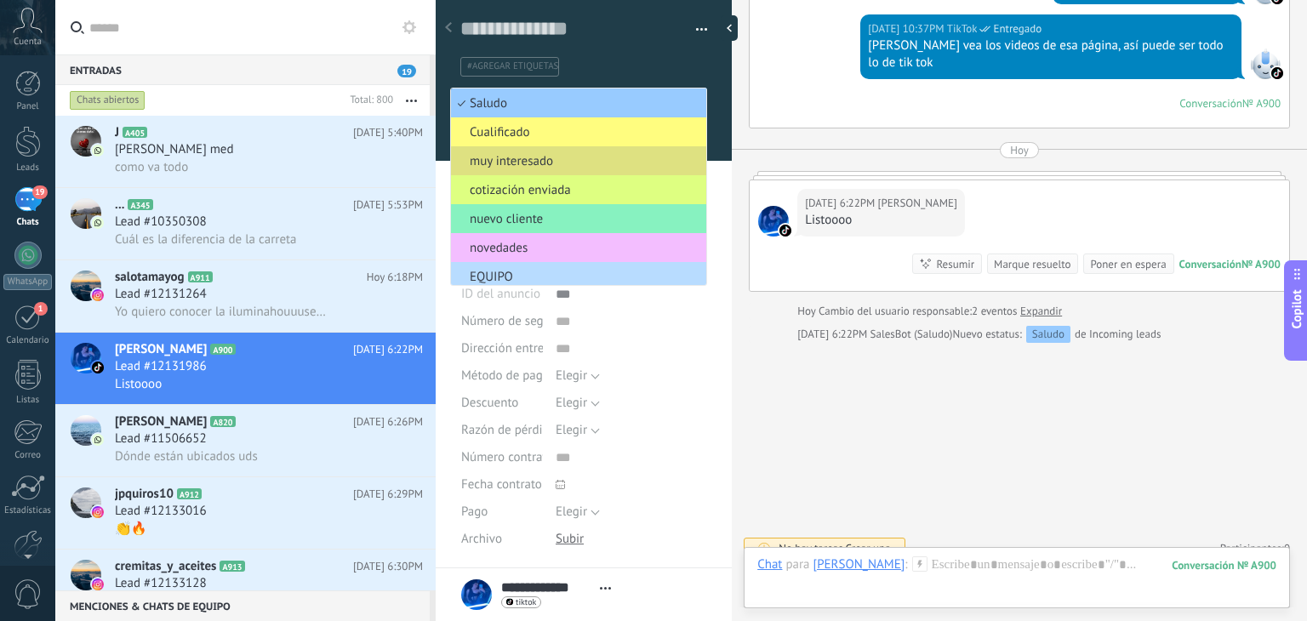
click at [534, 264] on li "EQUIPO" at bounding box center [578, 276] width 255 height 29
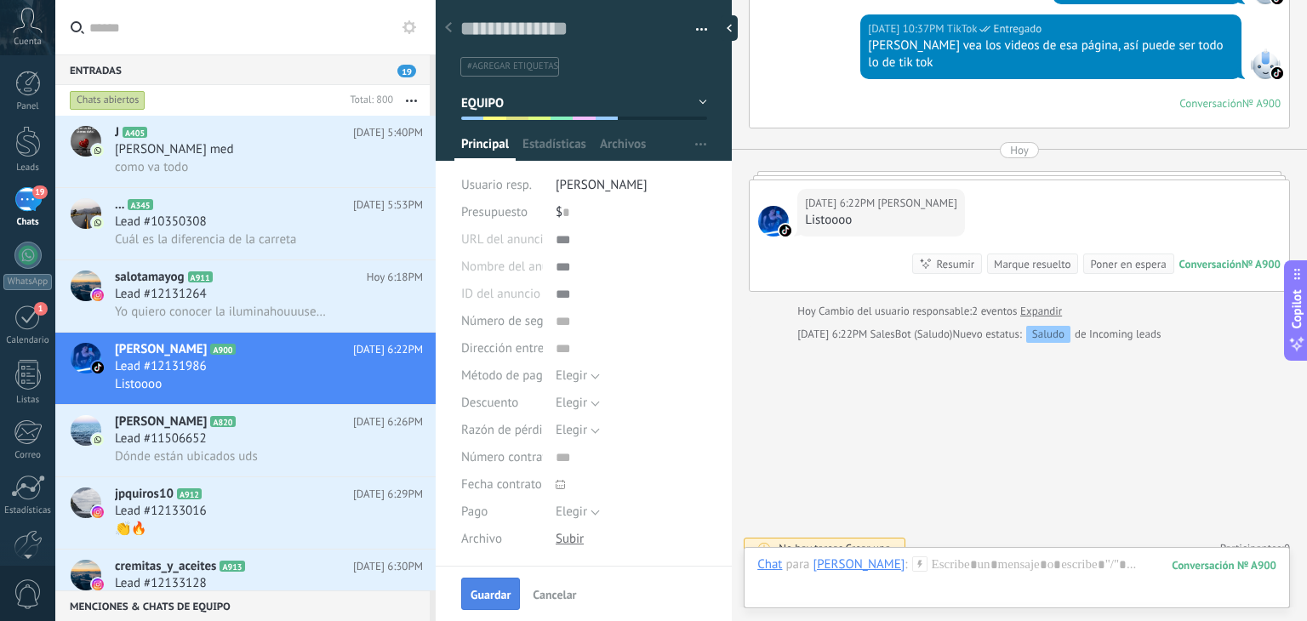
click at [481, 583] on button "Guardar" at bounding box center [490, 594] width 59 height 32
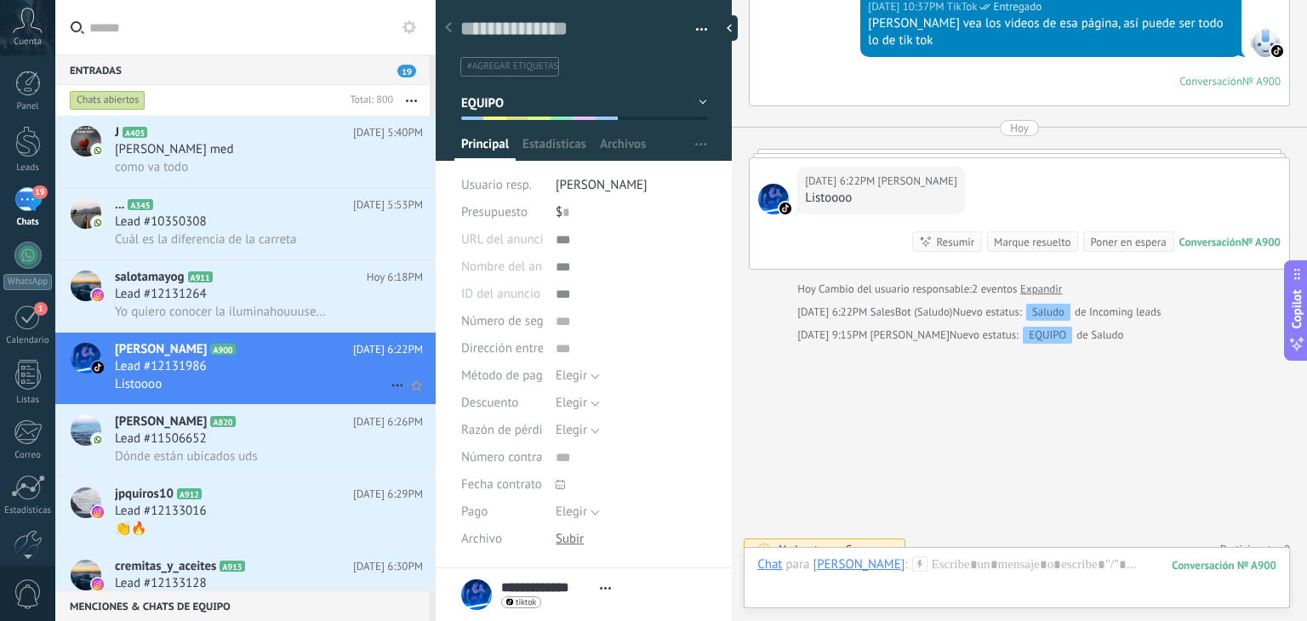
click at [391, 387] on use at bounding box center [396, 386] width 11 height 3
click at [413, 402] on div "[PERSON_NAME] respondió" at bounding box center [480, 399] width 169 height 34
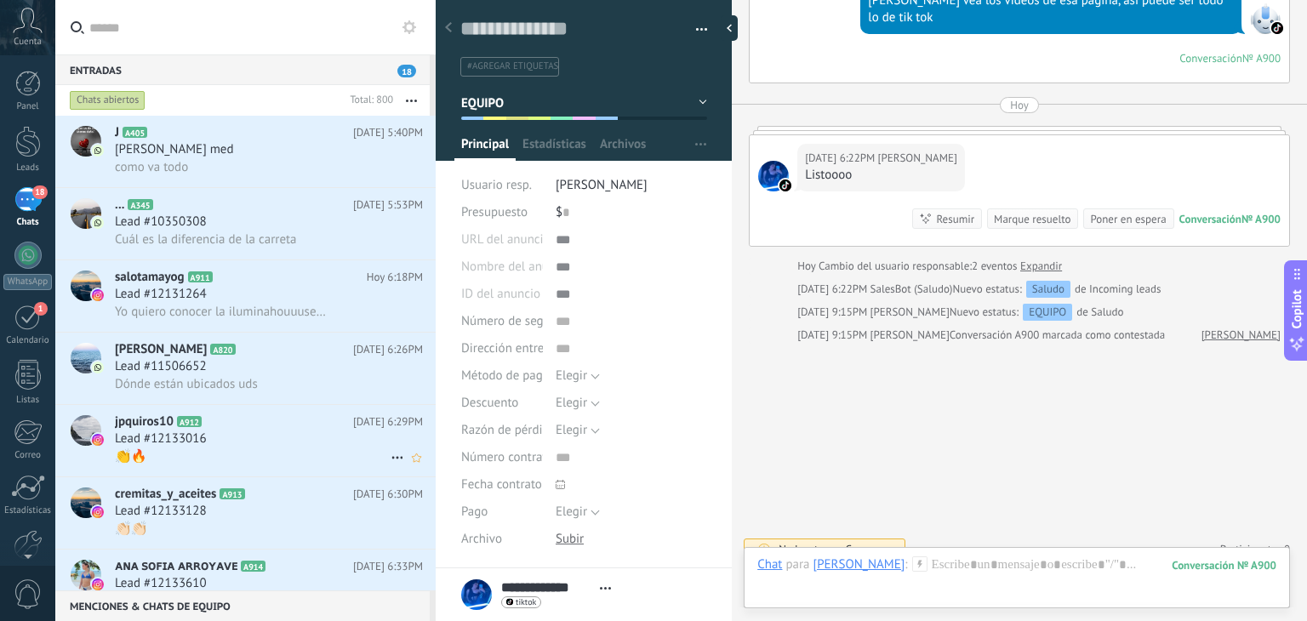
click at [292, 439] on div "Lead #12133016" at bounding box center [269, 439] width 308 height 17
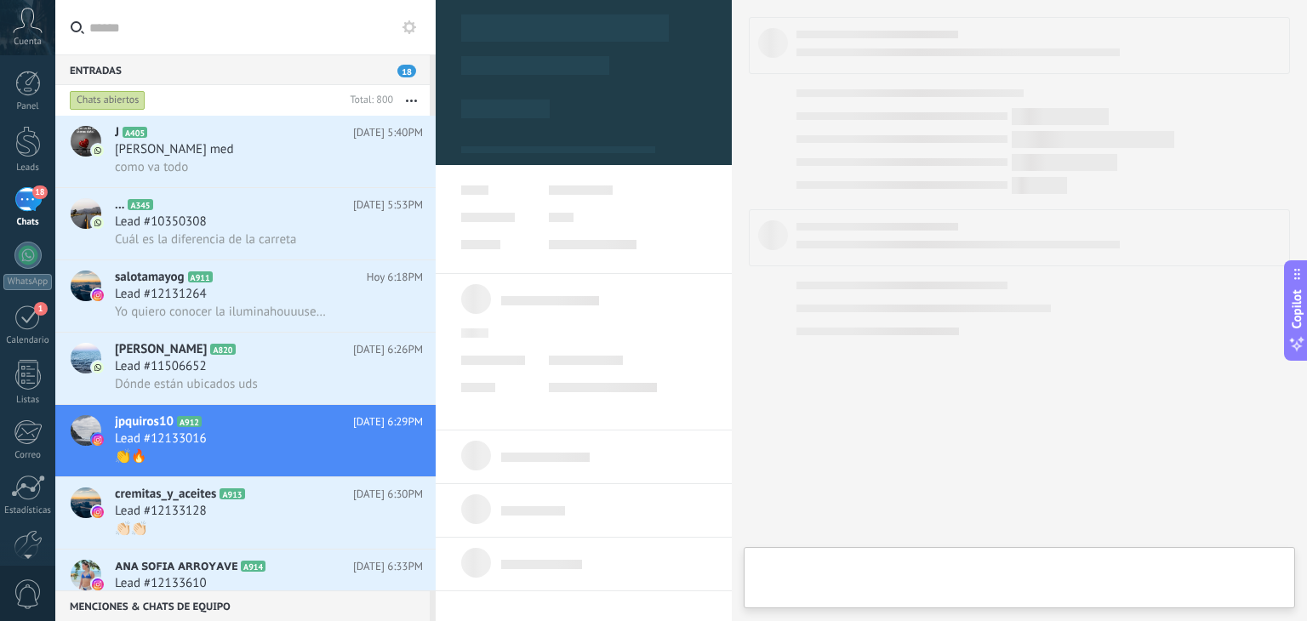
type textarea "**********"
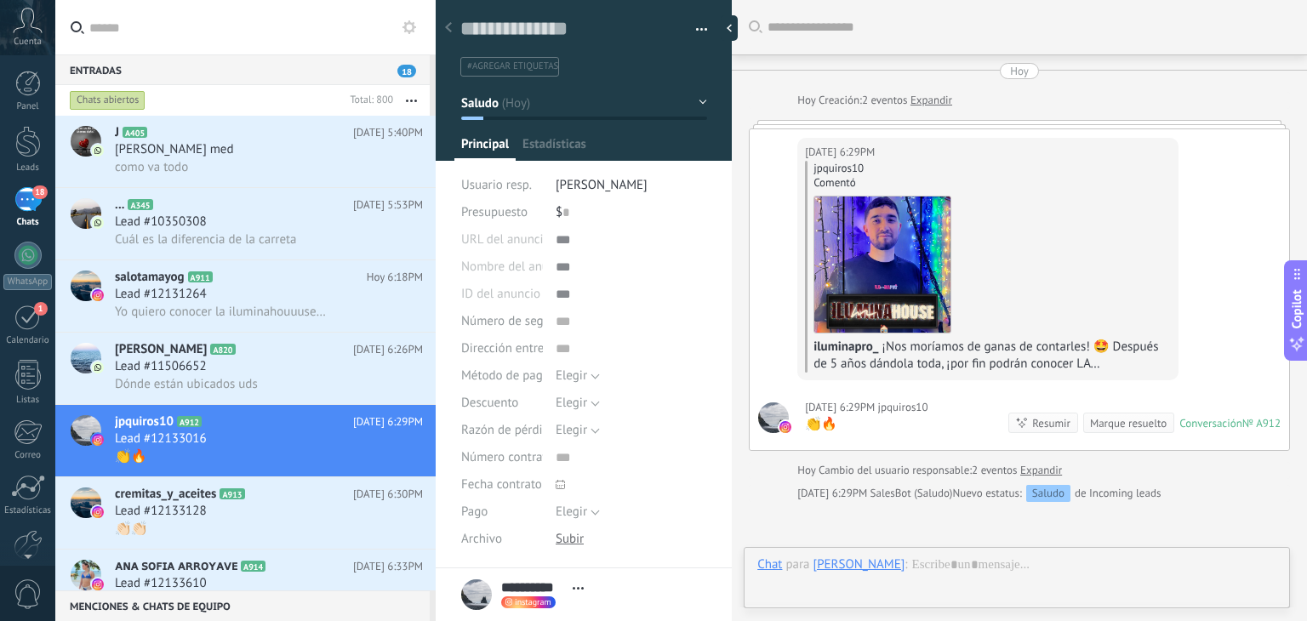
scroll to position [25, 0]
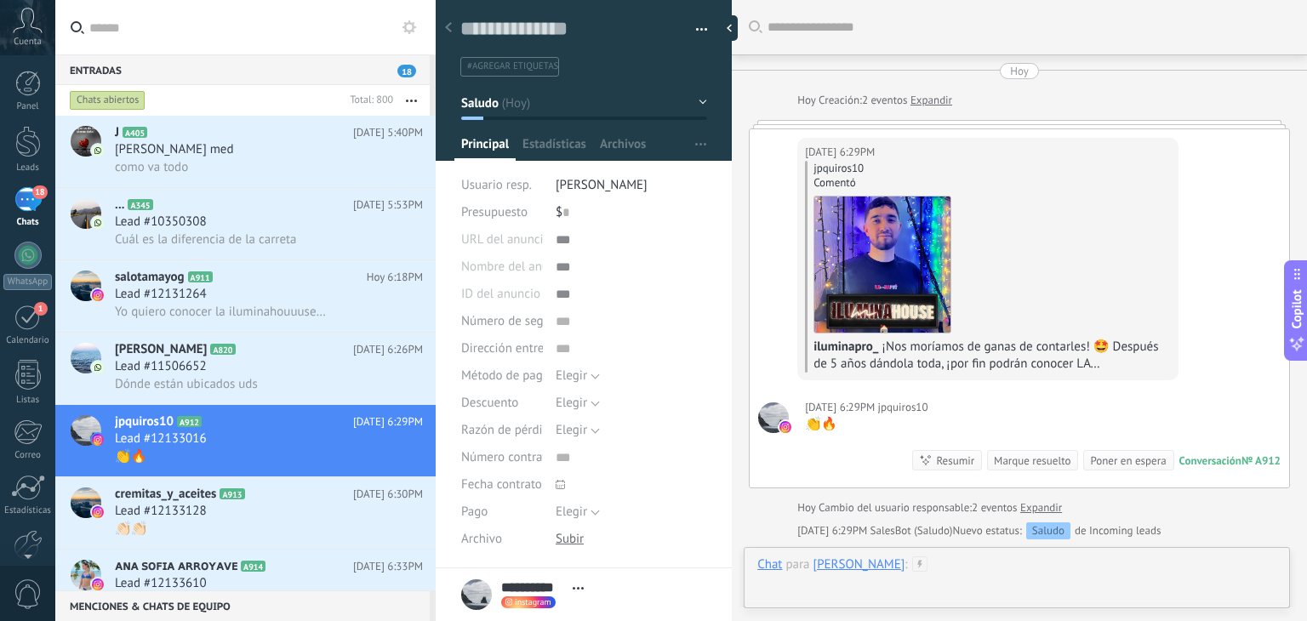
click at [960, 561] on div at bounding box center [1016, 582] width 519 height 51
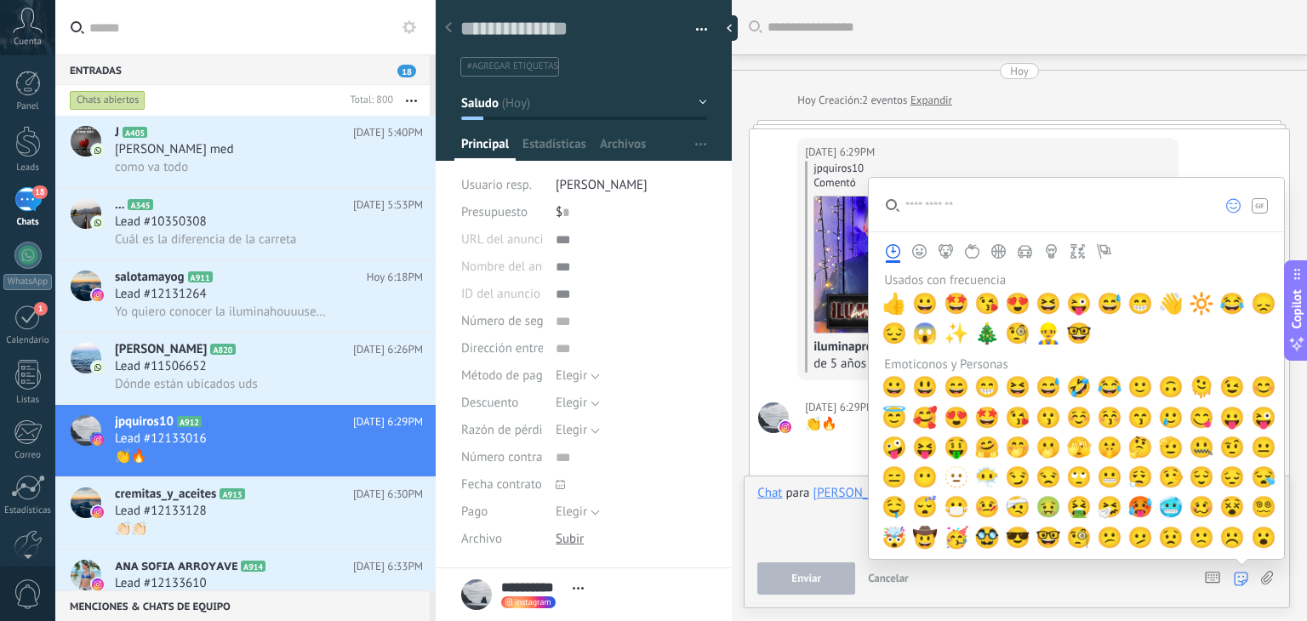
click at [1248, 582] on icon at bounding box center [1241, 579] width 14 height 14
click at [1009, 217] on input "search" at bounding box center [1039, 205] width 340 height 54
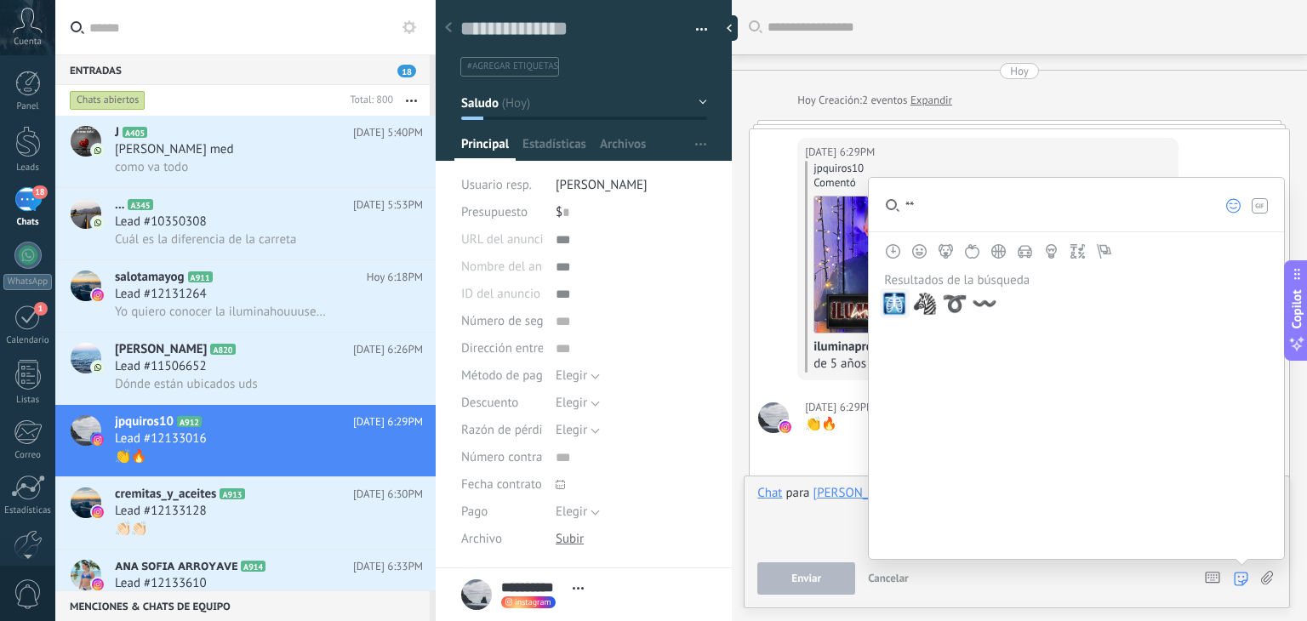
type input "*"
type input "***"
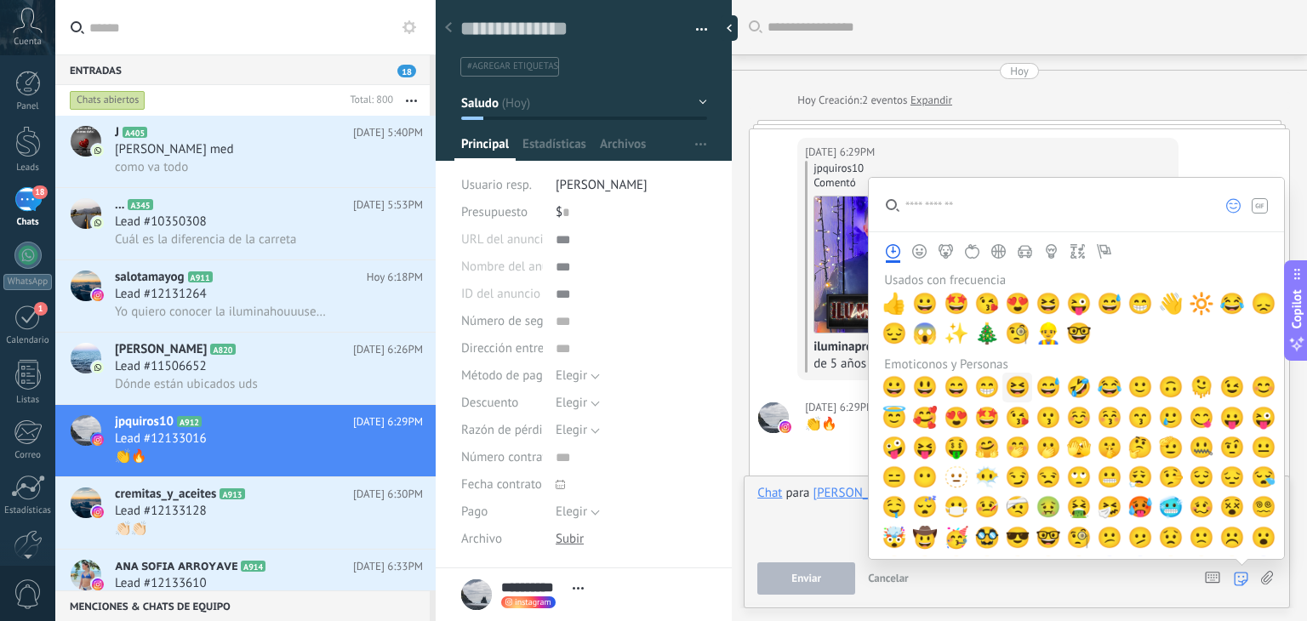
scroll to position [25, 0]
click at [933, 340] on span "😱" at bounding box center [925, 334] width 26 height 24
click at [978, 332] on span "🎄" at bounding box center [987, 334] width 26 height 24
click at [832, 528] on div at bounding box center [1016, 517] width 519 height 65
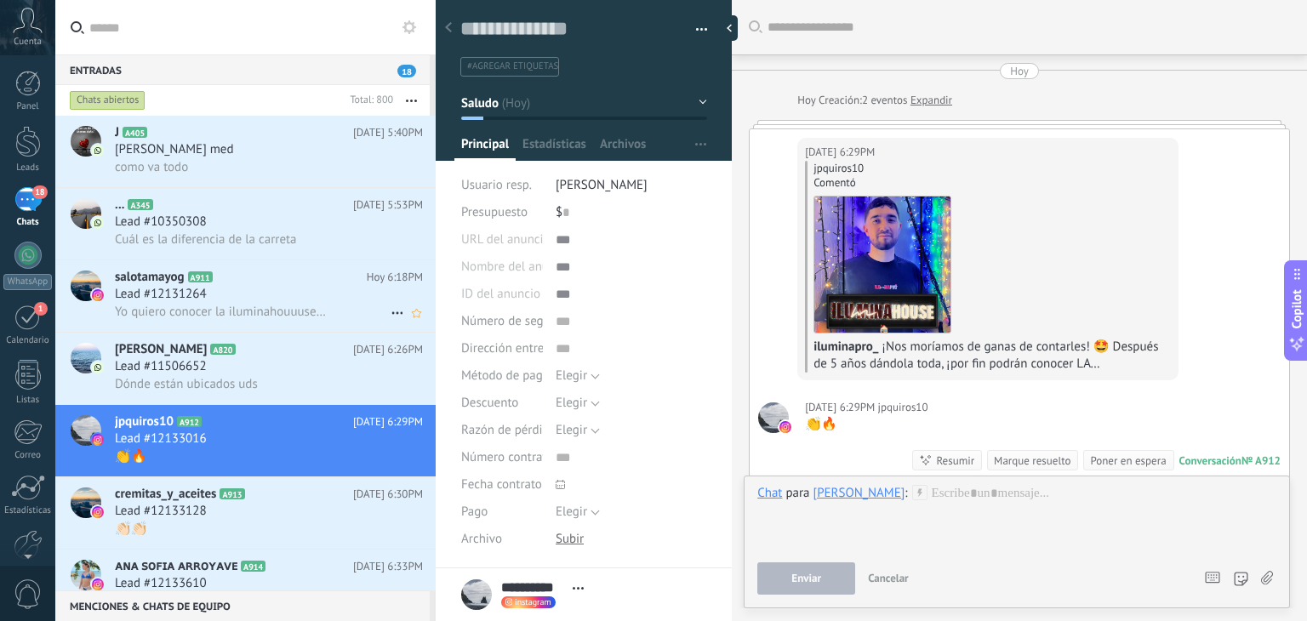
click at [392, 316] on icon at bounding box center [397, 313] width 20 height 20
click at [422, 326] on span "[PERSON_NAME] respondió" at bounding box center [489, 325] width 149 height 34
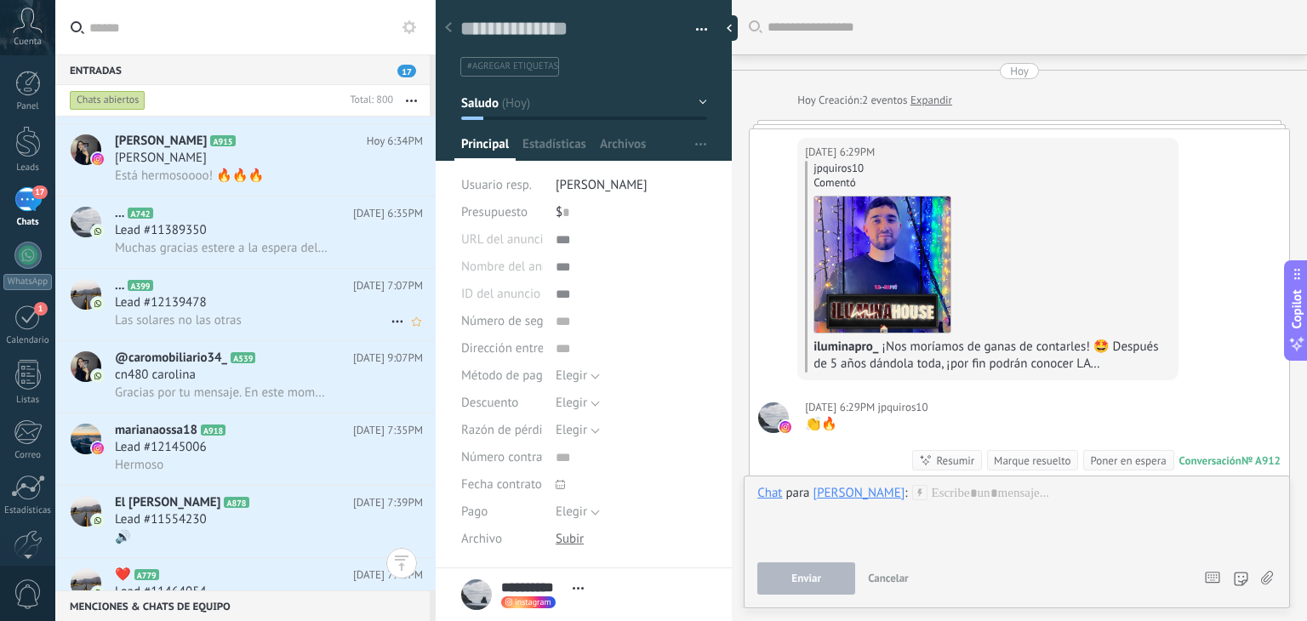
scroll to position [405, 0]
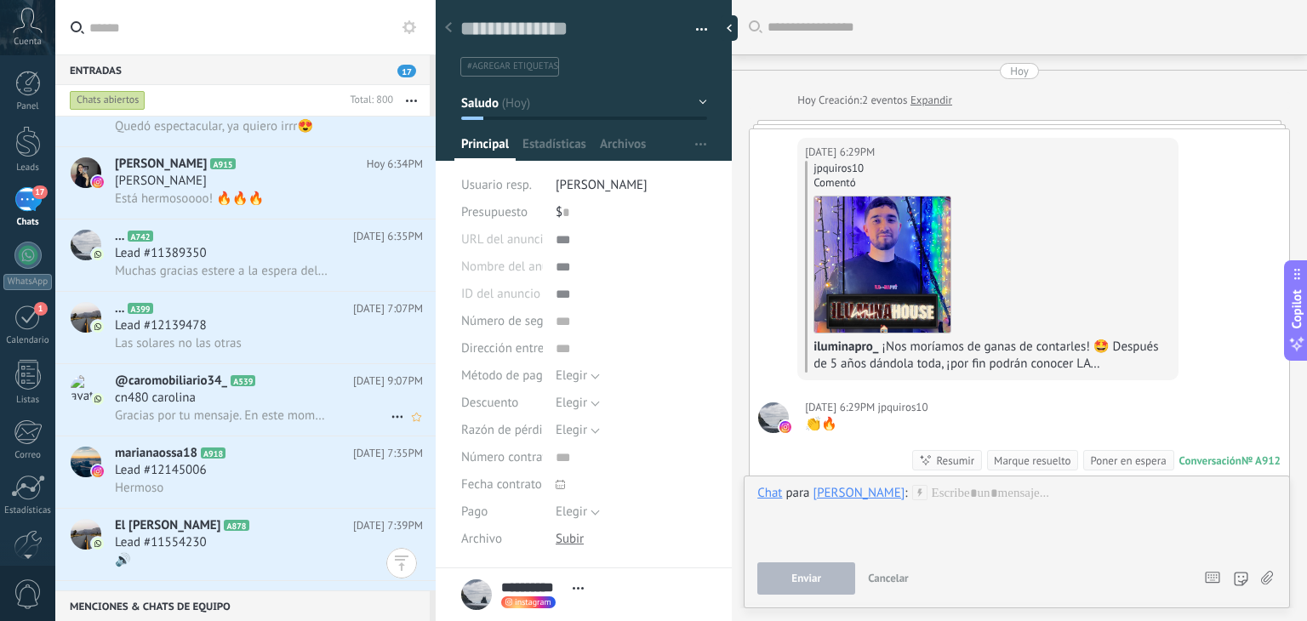
click at [286, 403] on div "cn480 carolina" at bounding box center [269, 398] width 308 height 17
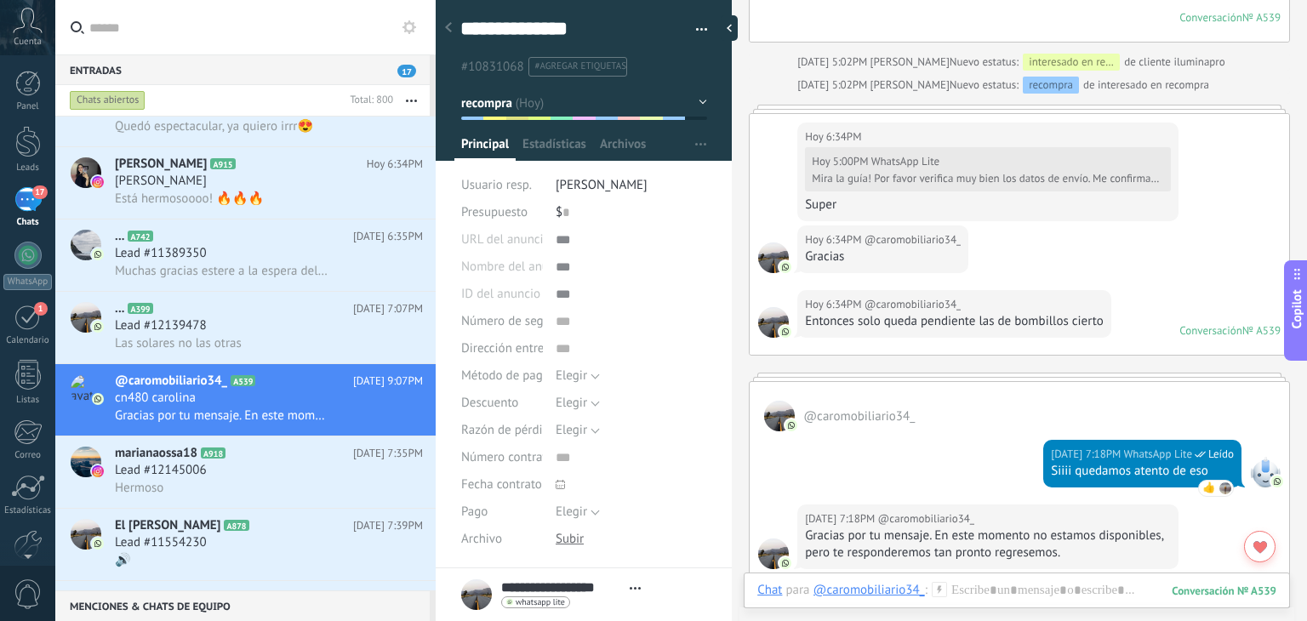
scroll to position [3185, 0]
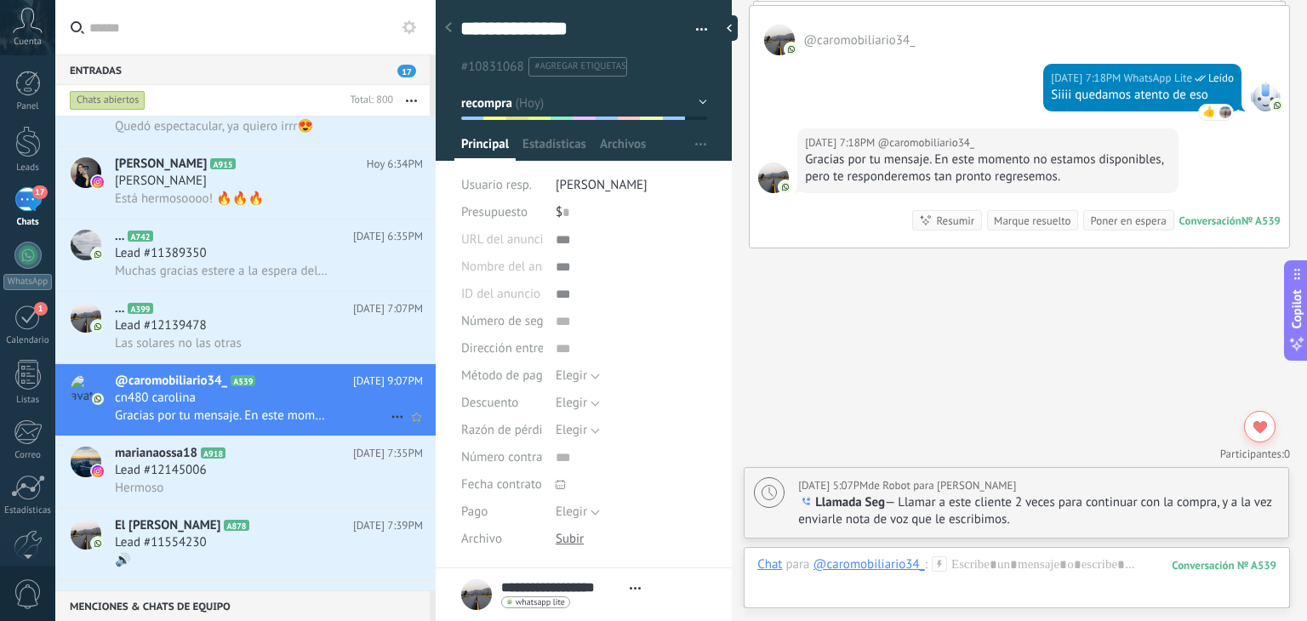
click at [391, 425] on icon at bounding box center [397, 417] width 20 height 20
click at [452, 423] on span "[PERSON_NAME] respondió" at bounding box center [489, 435] width 149 height 34
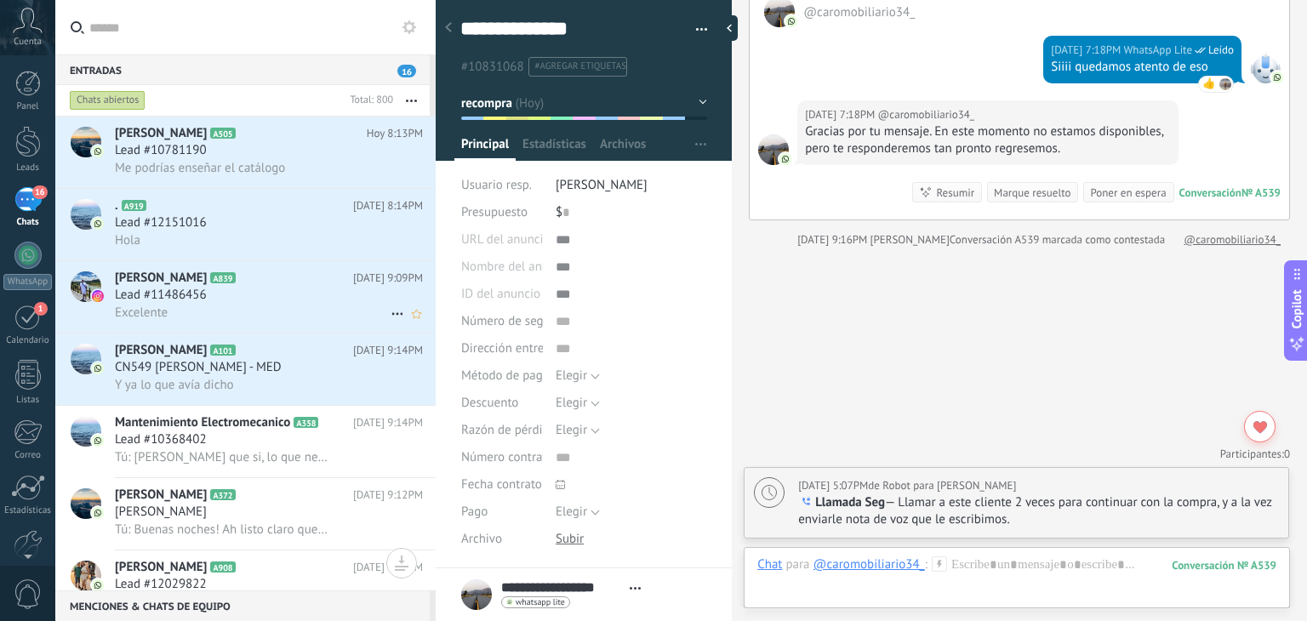
scroll to position [927, 0]
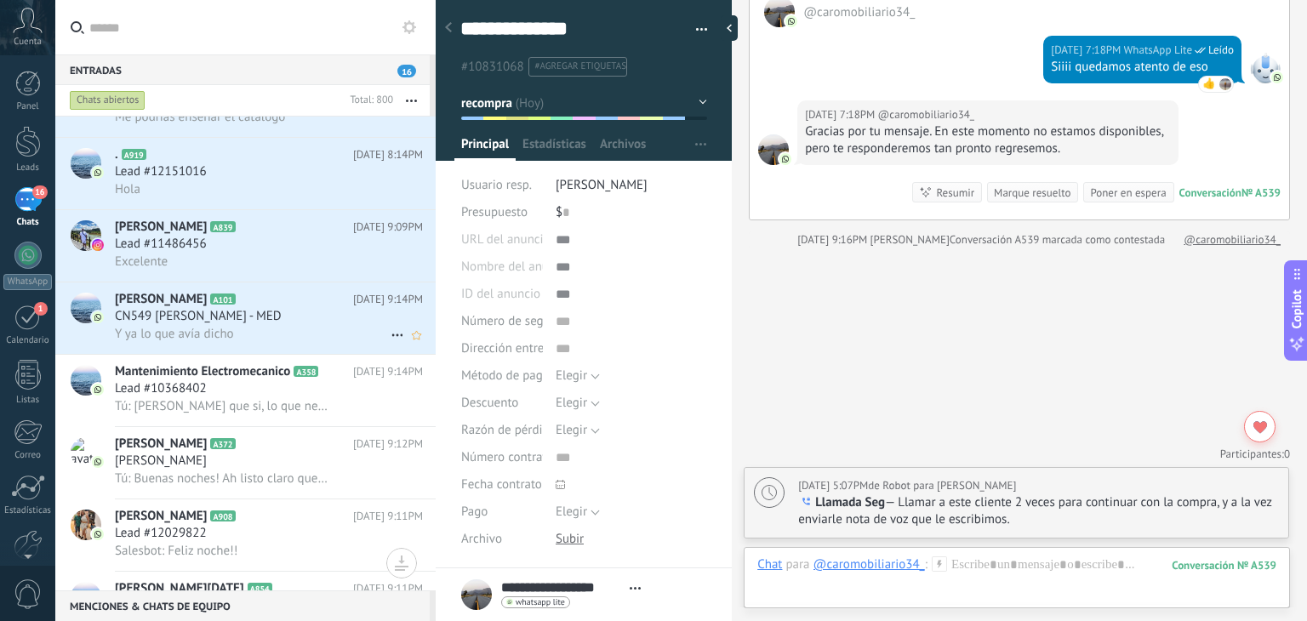
click at [248, 334] on div "Y ya lo que avía dicho" at bounding box center [269, 334] width 308 height 18
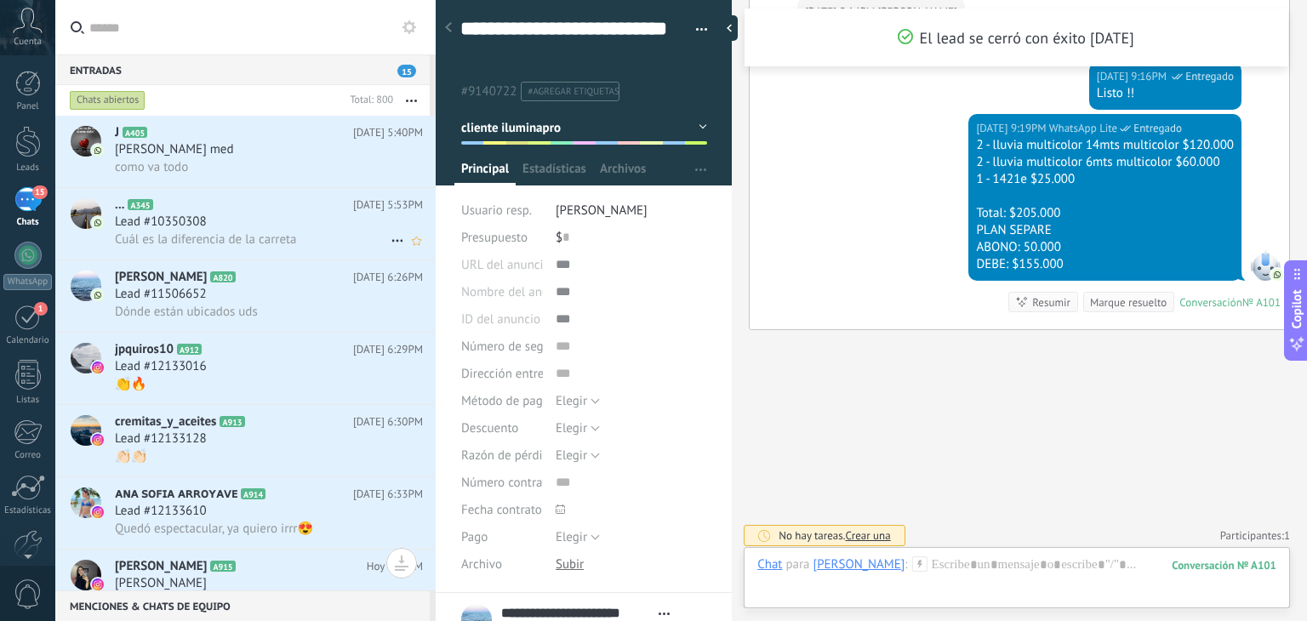
click at [274, 239] on span "Cuál es la diferencia de la carreta" at bounding box center [206, 239] width 182 height 16
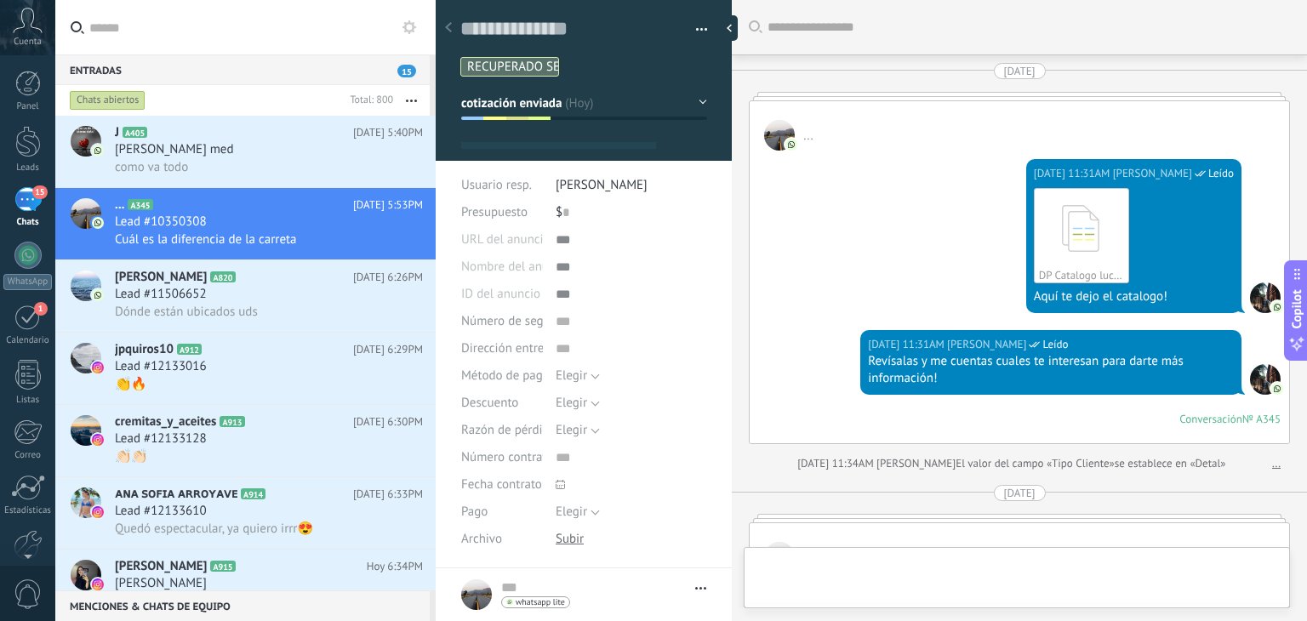
type textarea "**********"
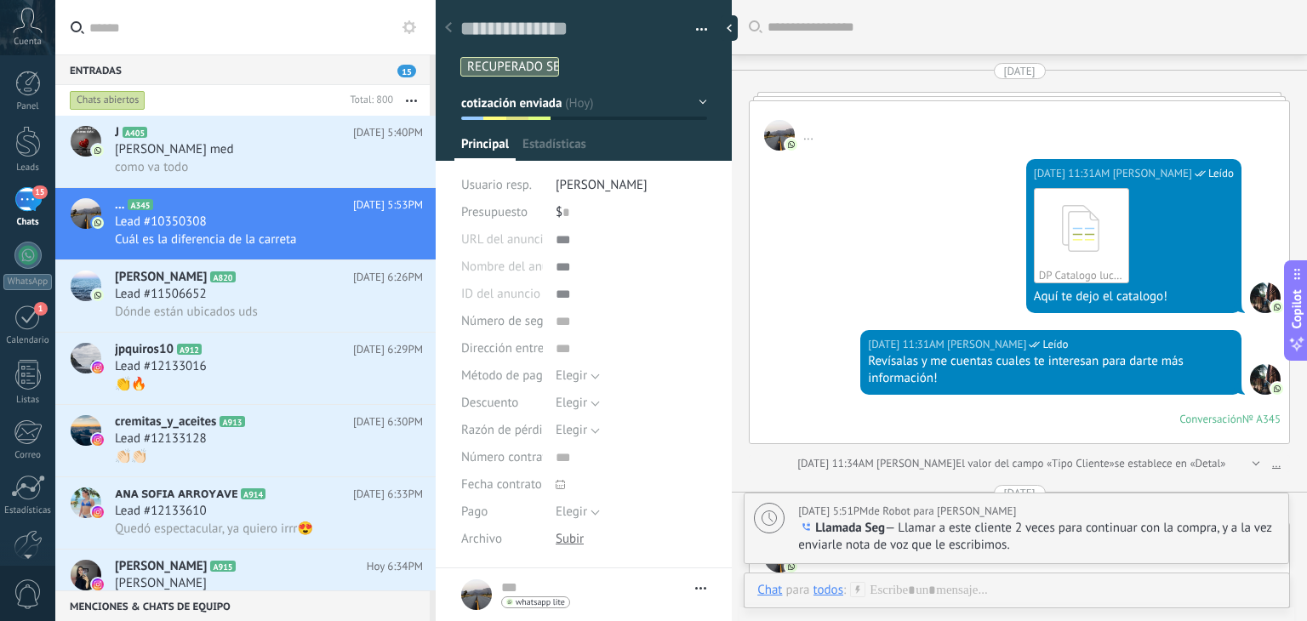
scroll to position [3679, 0]
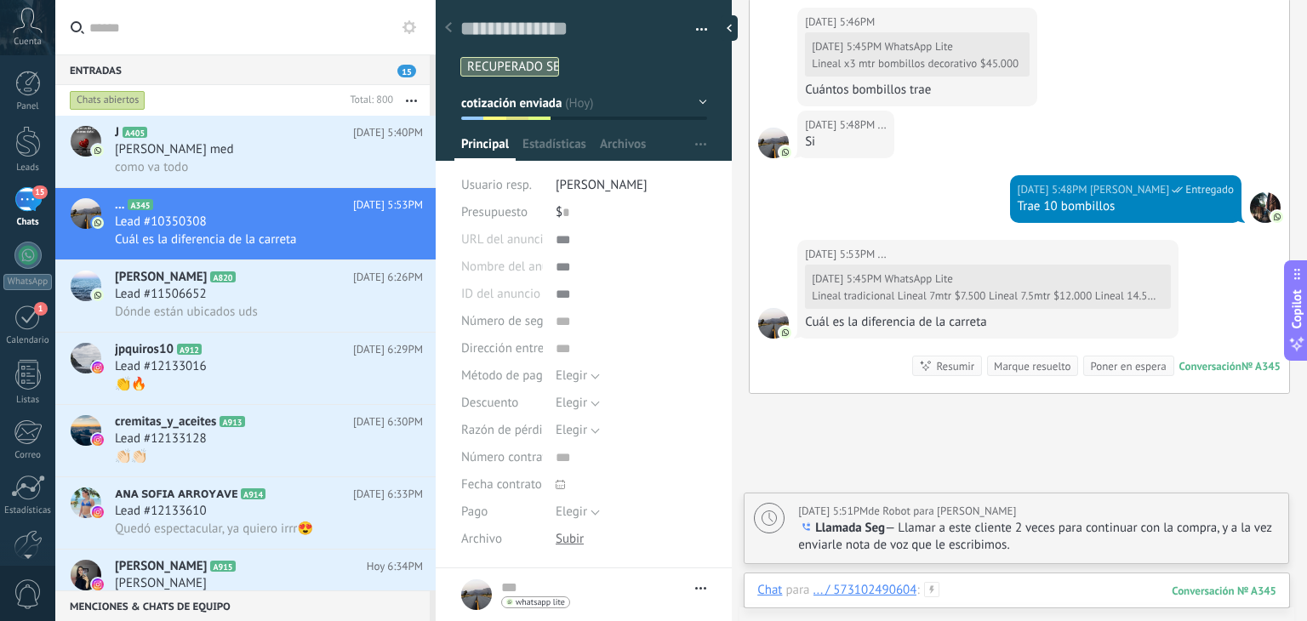
click at [969, 601] on div at bounding box center [1016, 607] width 519 height 51
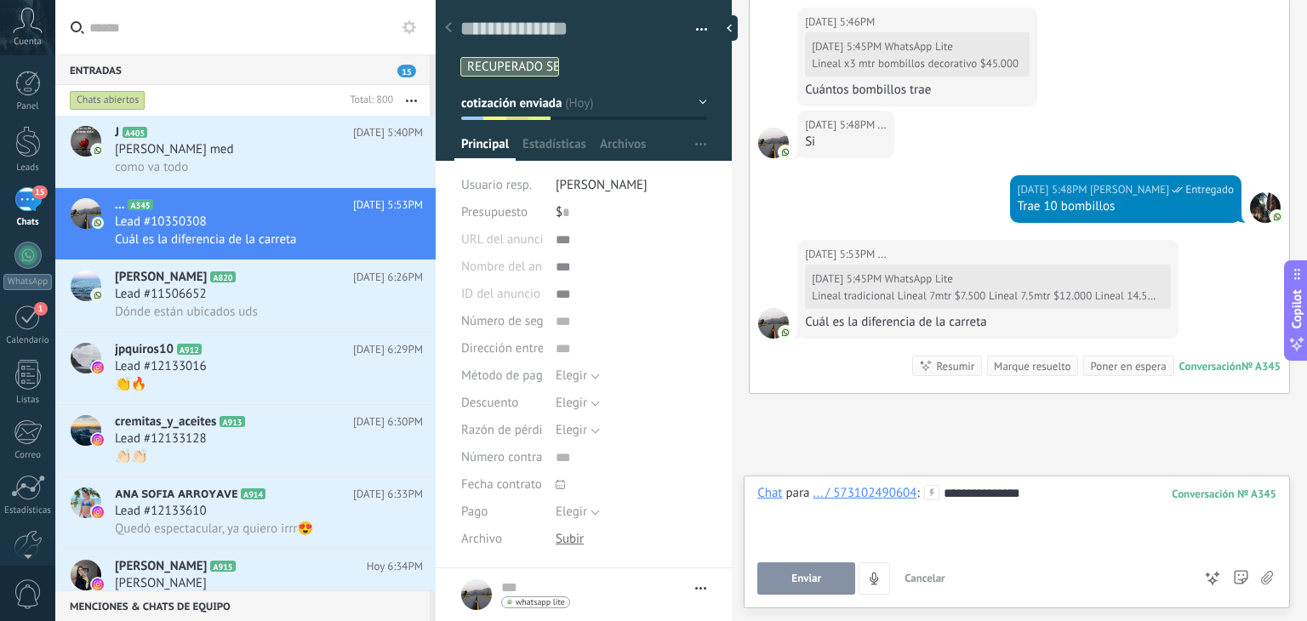
click at [810, 592] on button "Enviar" at bounding box center [806, 579] width 98 height 32
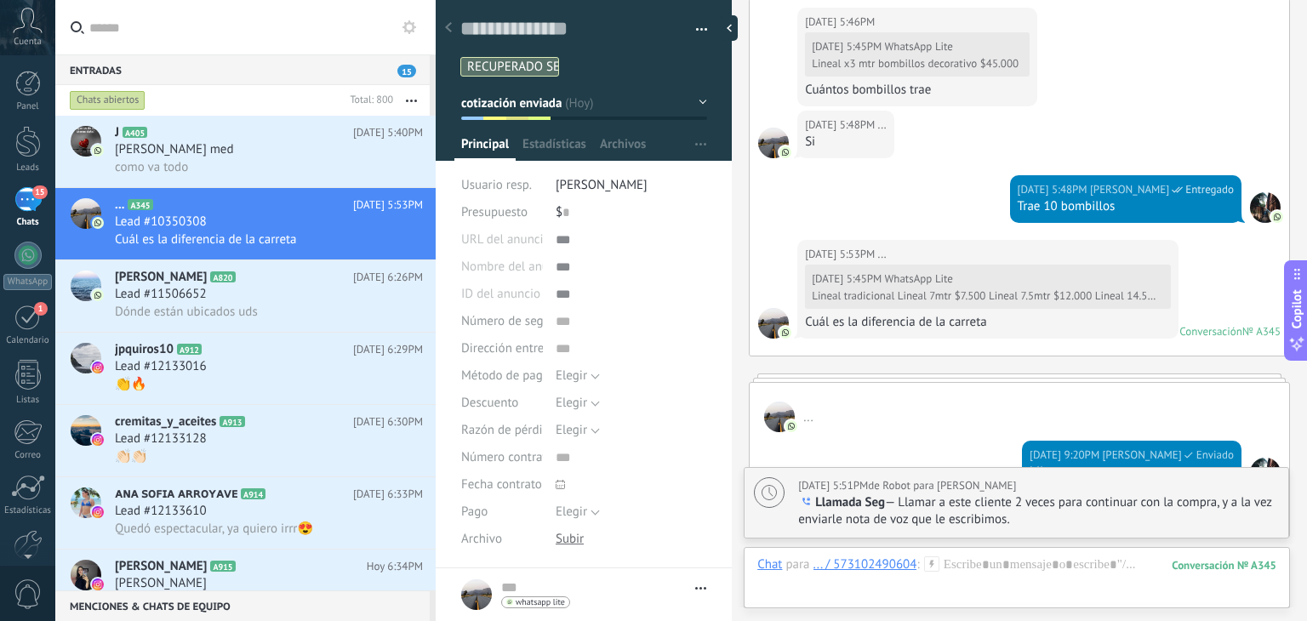
scroll to position [3813, 0]
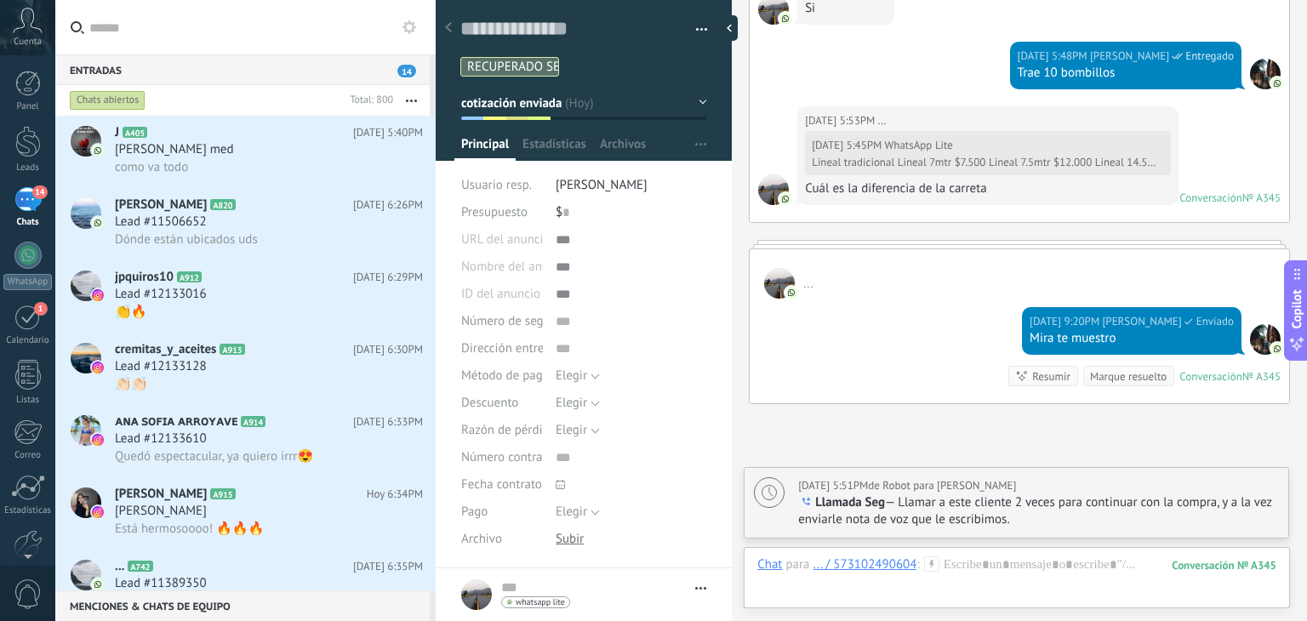
click at [988, 503] on p "Llamada Seg — Llamar a este cliente 2 veces para continuar con la compra, y a l…" at bounding box center [1038, 511] width 481 height 34
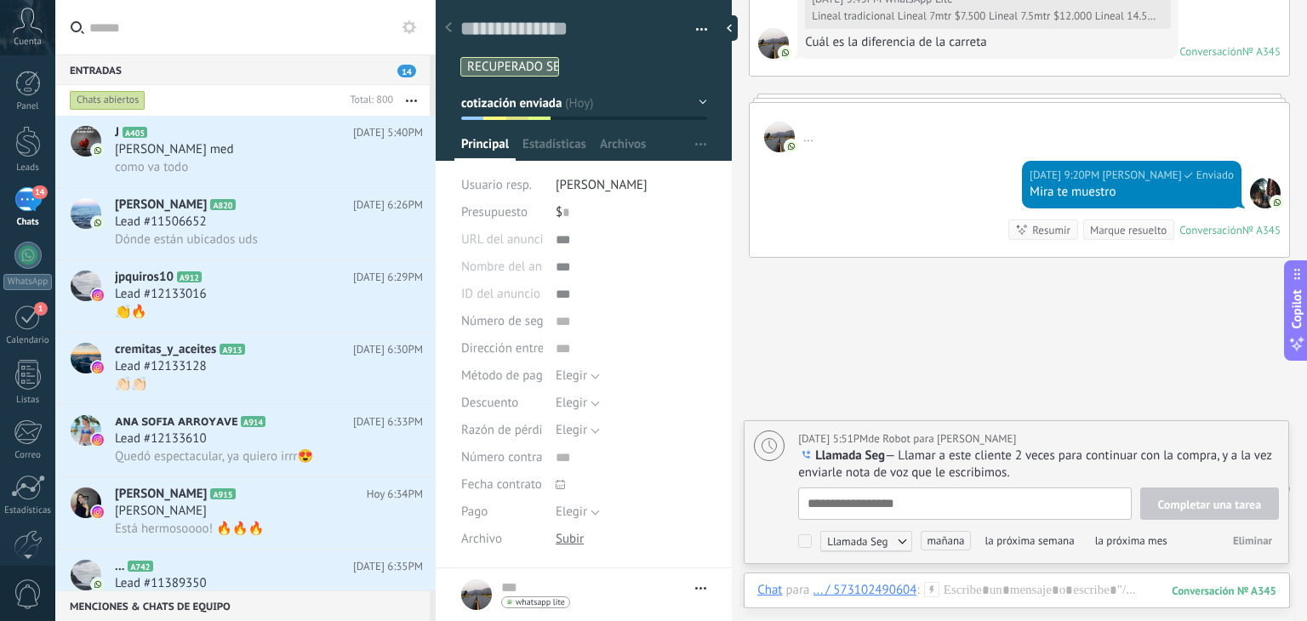
click at [1250, 546] on span "Eliminar" at bounding box center [1252, 541] width 39 height 14
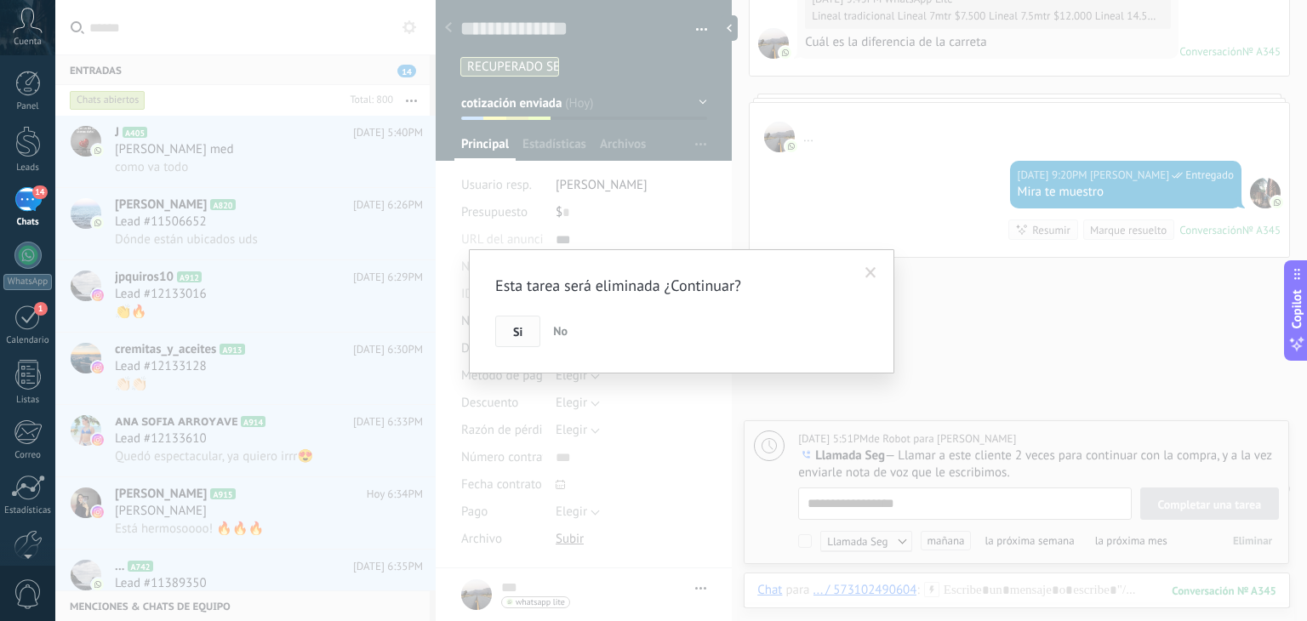
click at [531, 328] on button "Si" at bounding box center [517, 332] width 45 height 32
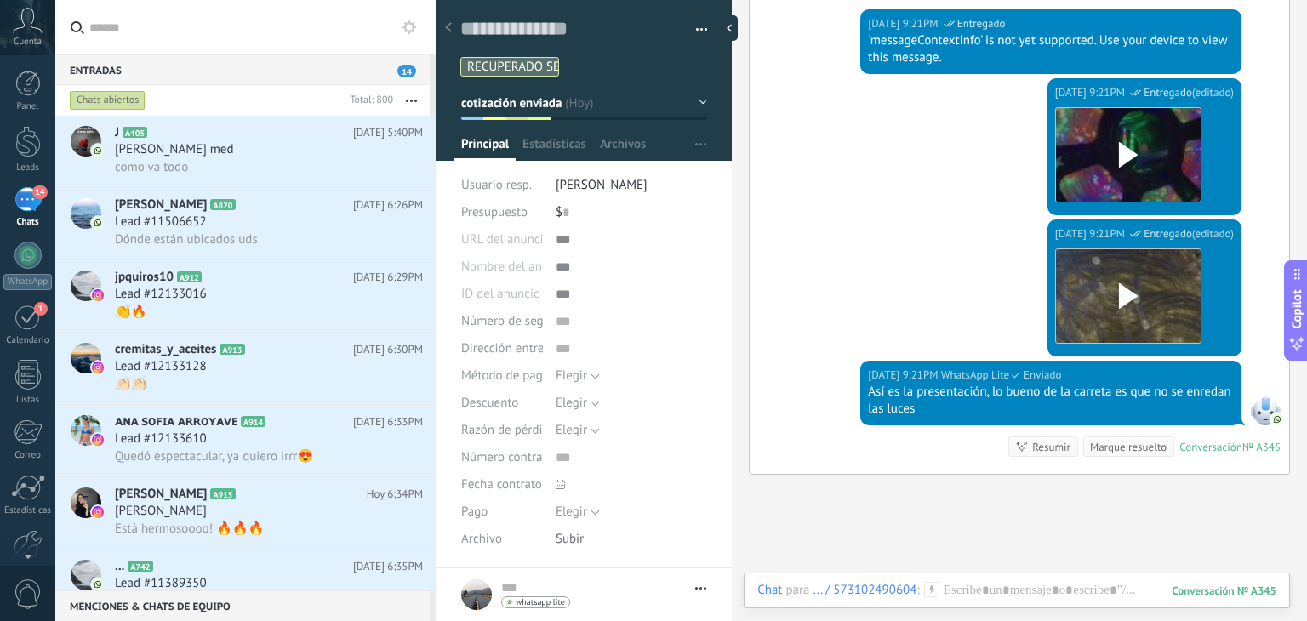
scroll to position [4249, 0]
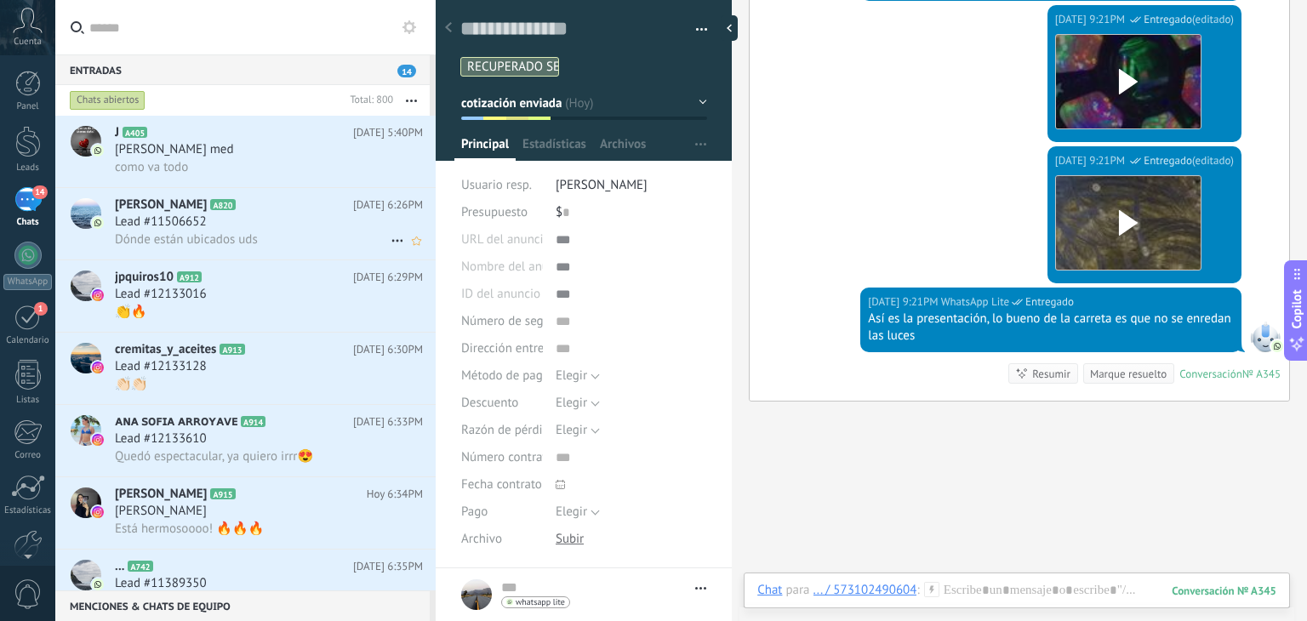
click at [249, 233] on span "Dónde están ubicados uds" at bounding box center [186, 239] width 143 height 16
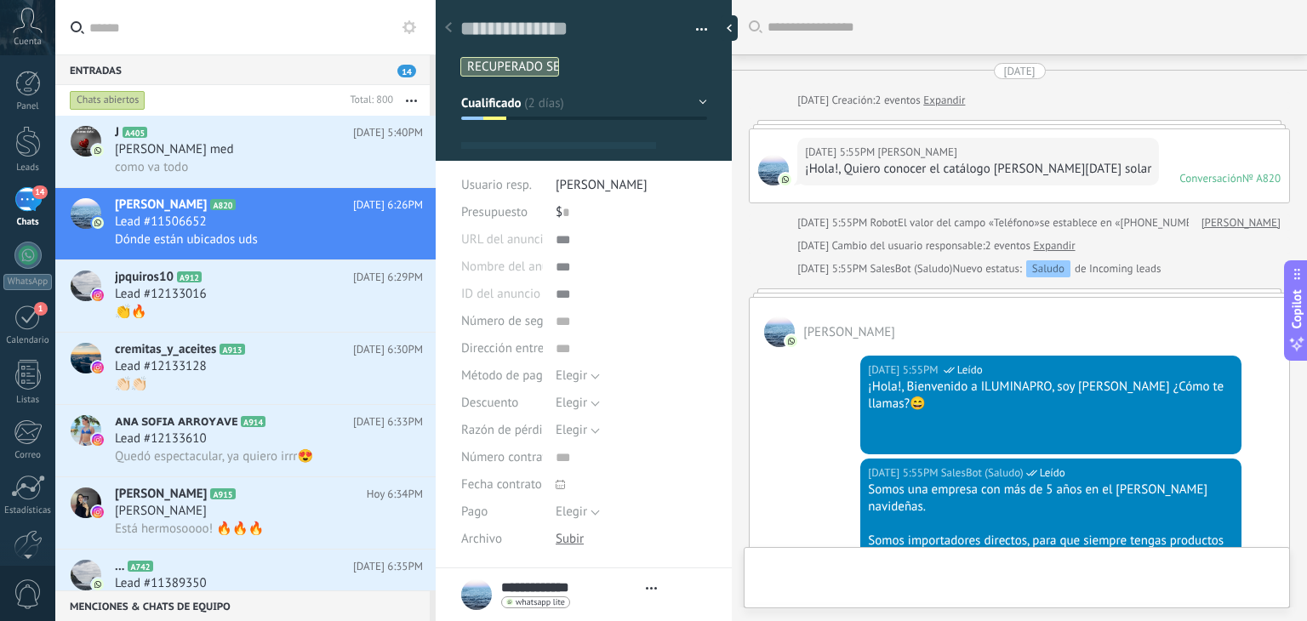
type textarea "**********"
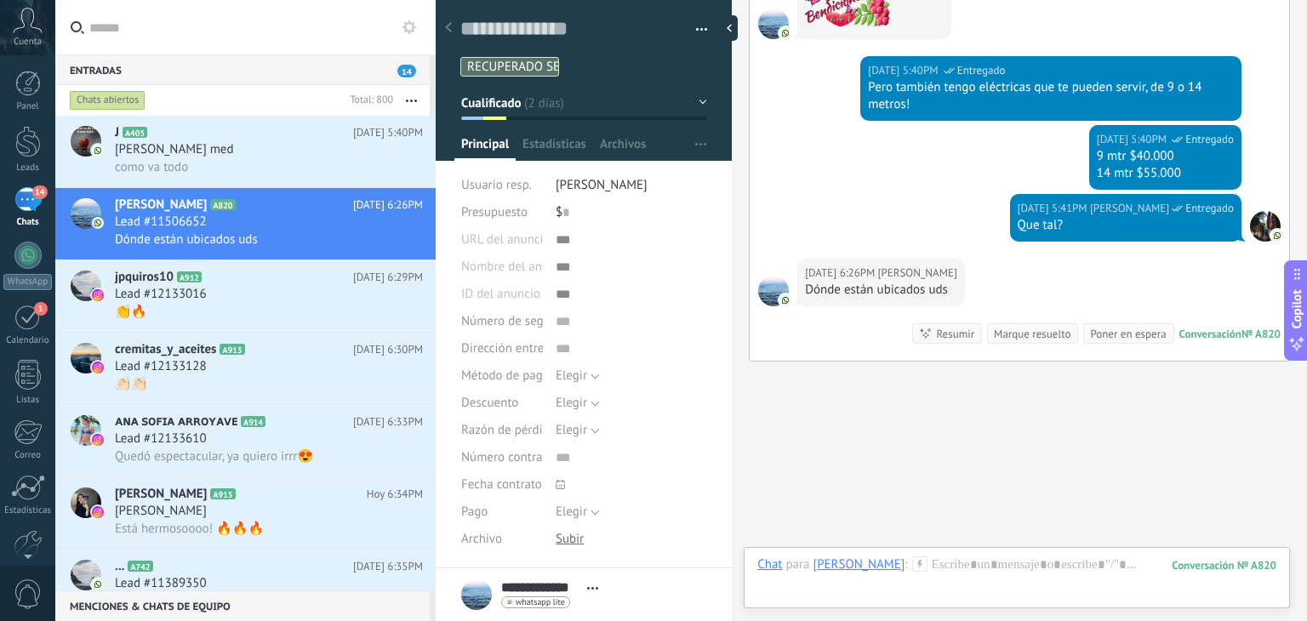
scroll to position [2298, 0]
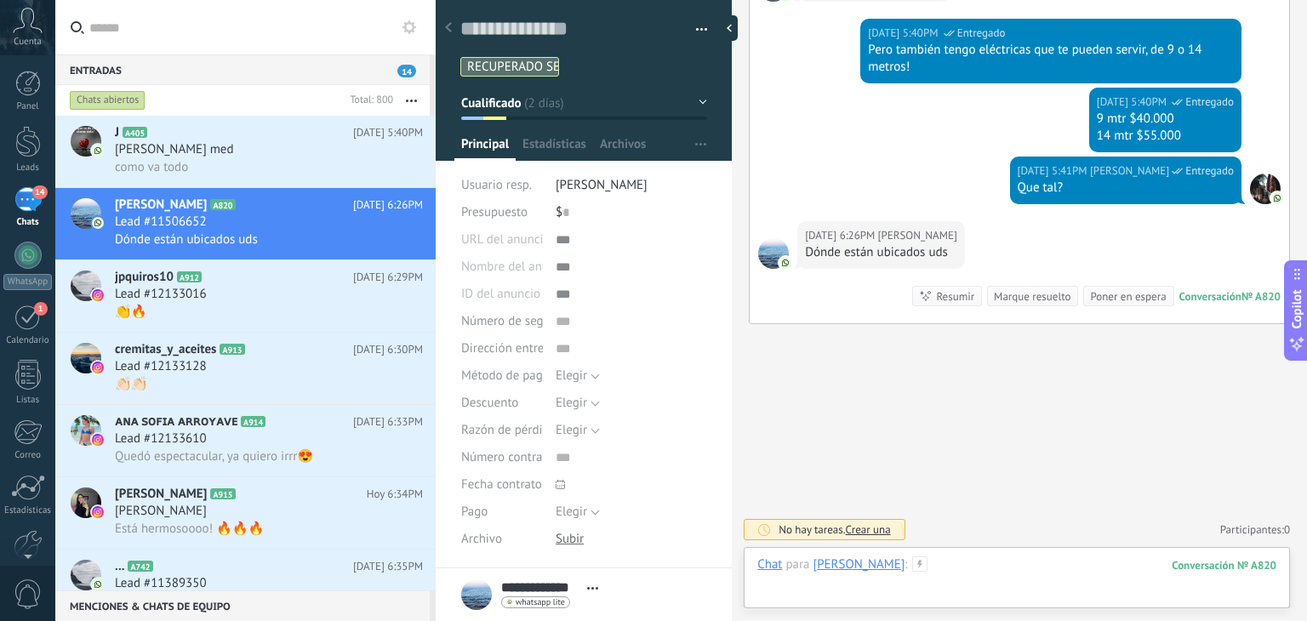
click at [1021, 561] on div at bounding box center [1016, 582] width 519 height 51
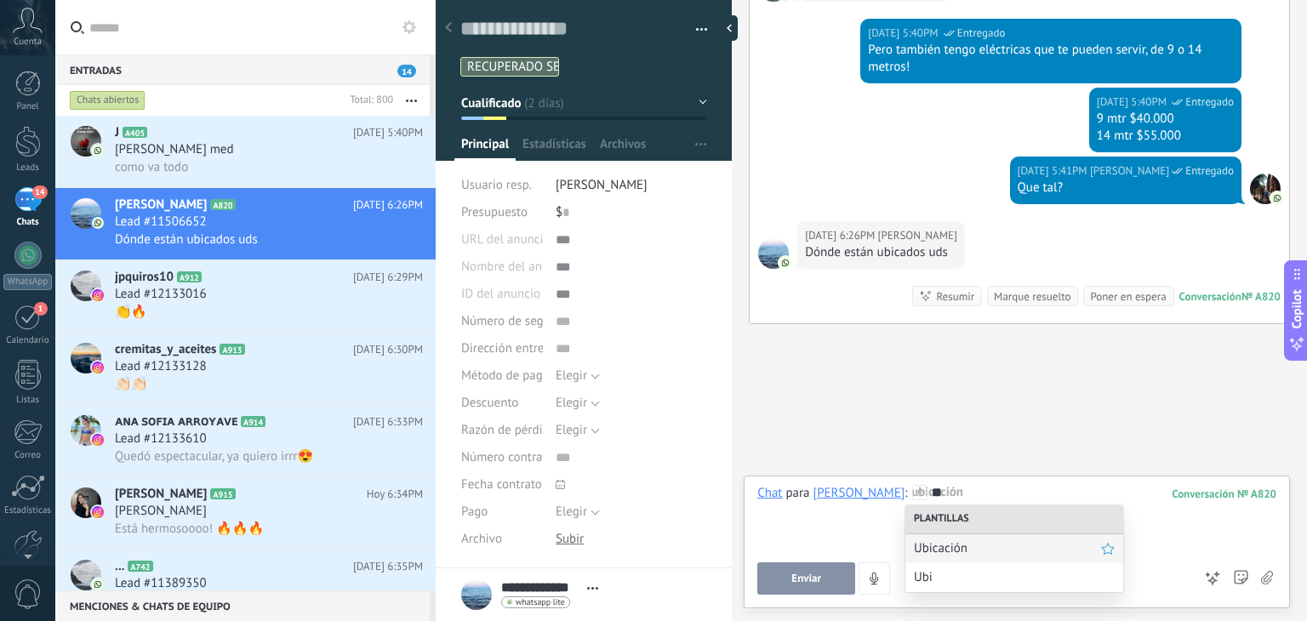
click at [1001, 559] on div "Ubicación" at bounding box center [1015, 548] width 218 height 29
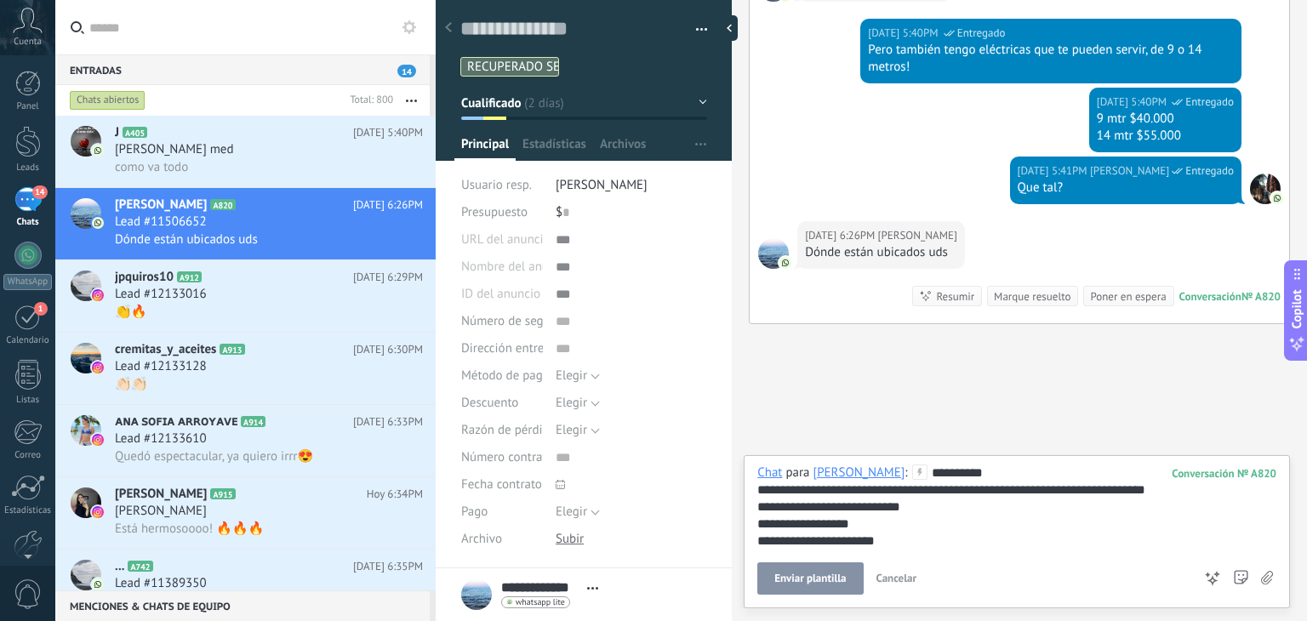
click at [846, 573] on button "Enviar plantilla" at bounding box center [810, 579] width 106 height 32
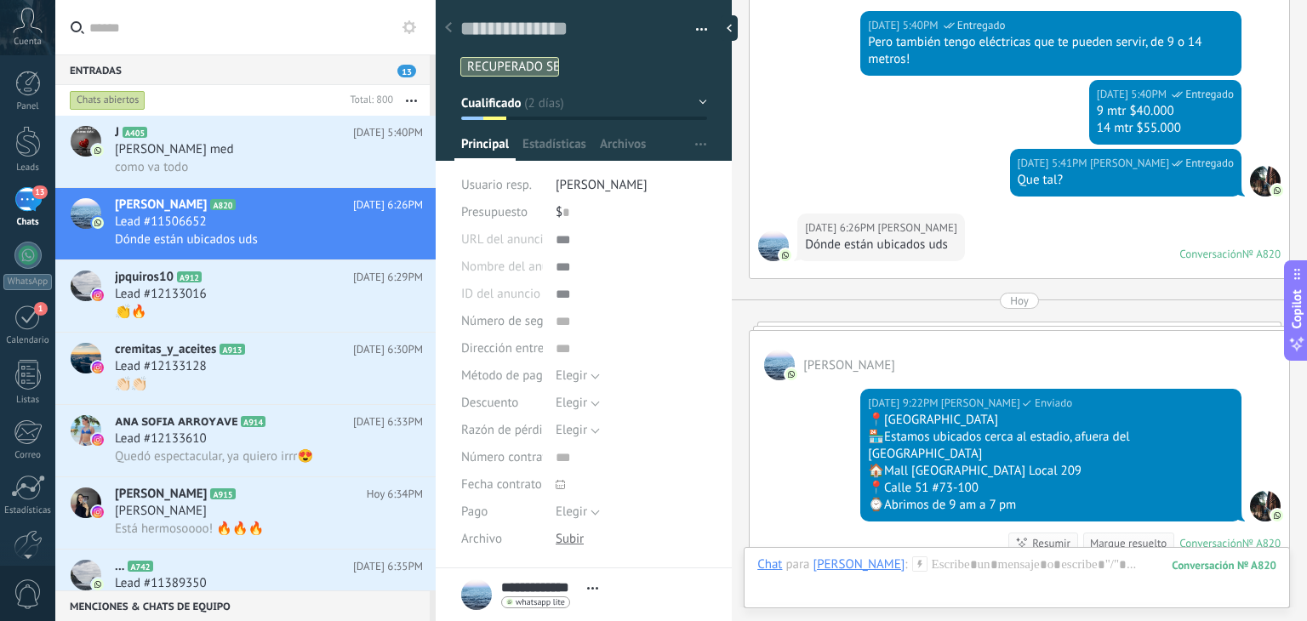
scroll to position [2260, 0]
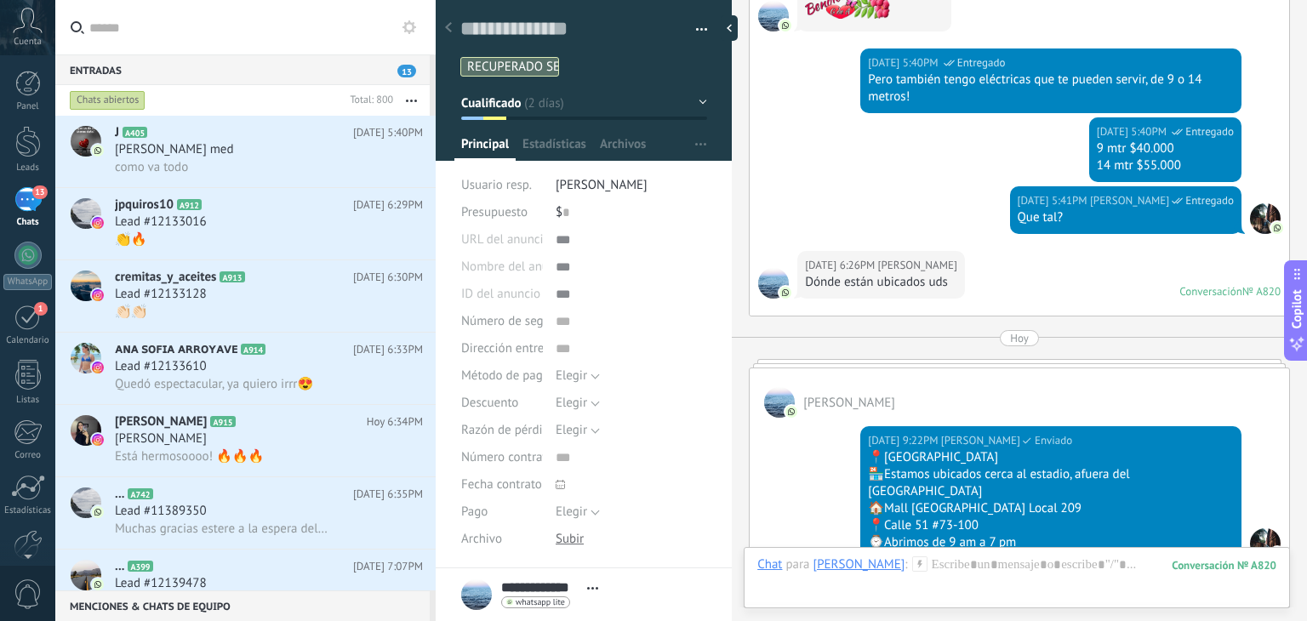
click at [995, 551] on div "Chat Correo Nota Tarea Chat para Beatriz Serna : 820 Enviar Cancelar Rastrear c…" at bounding box center [1017, 577] width 546 height 61
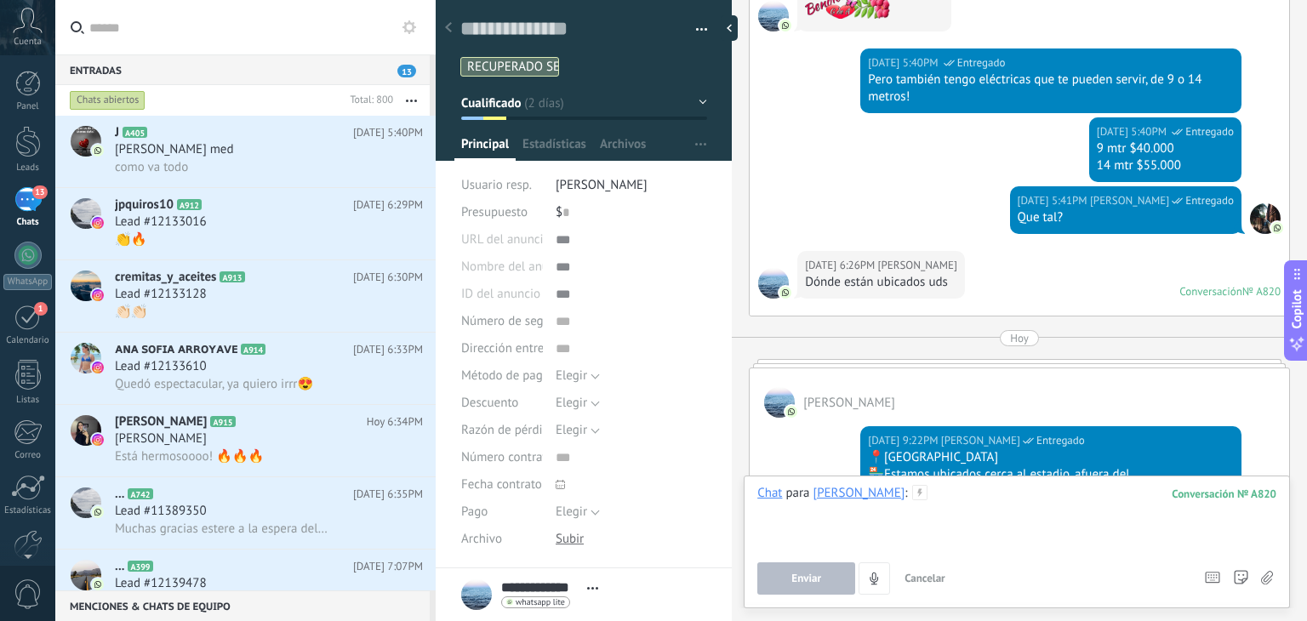
click at [983, 505] on div at bounding box center [1016, 517] width 519 height 65
click at [786, 592] on button "Enviar" at bounding box center [806, 579] width 98 height 32
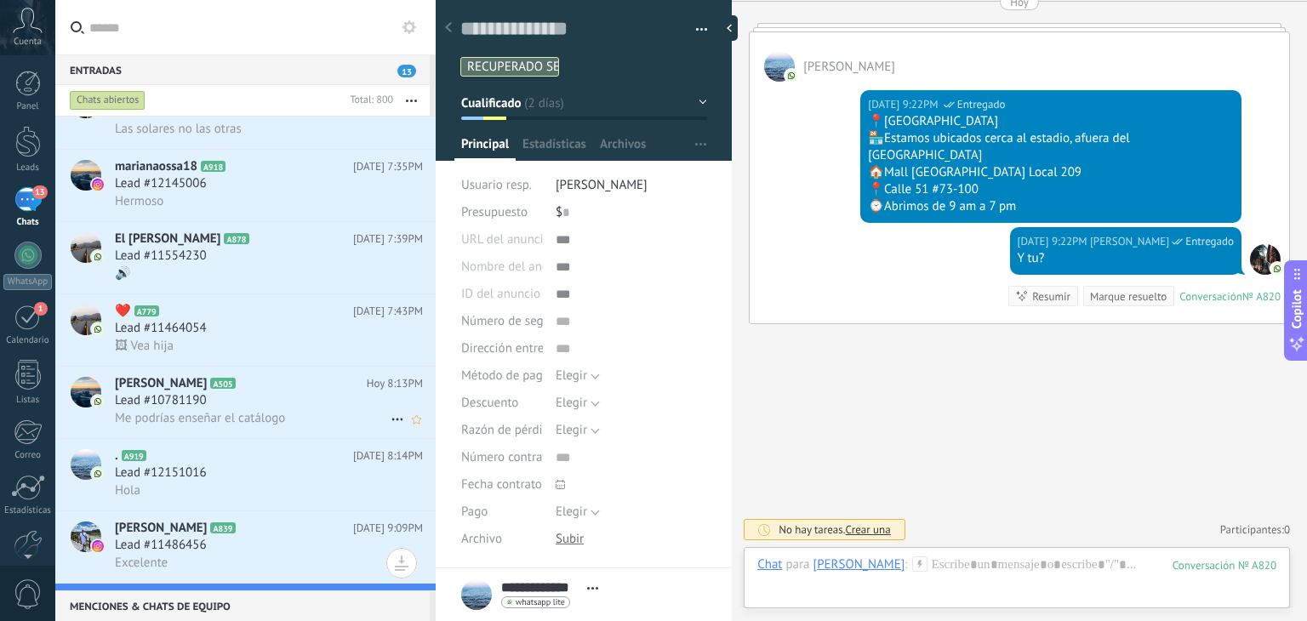
scroll to position [556, 0]
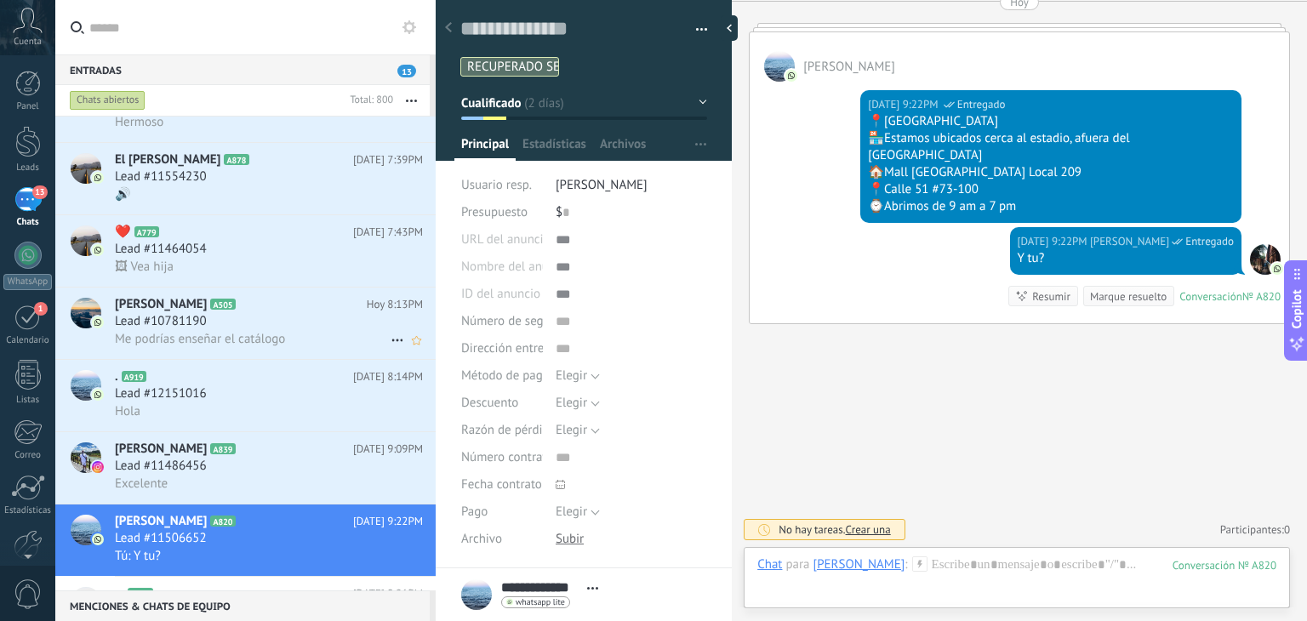
click at [259, 342] on span "Me podrías enseñar el catálogo" at bounding box center [200, 339] width 170 height 16
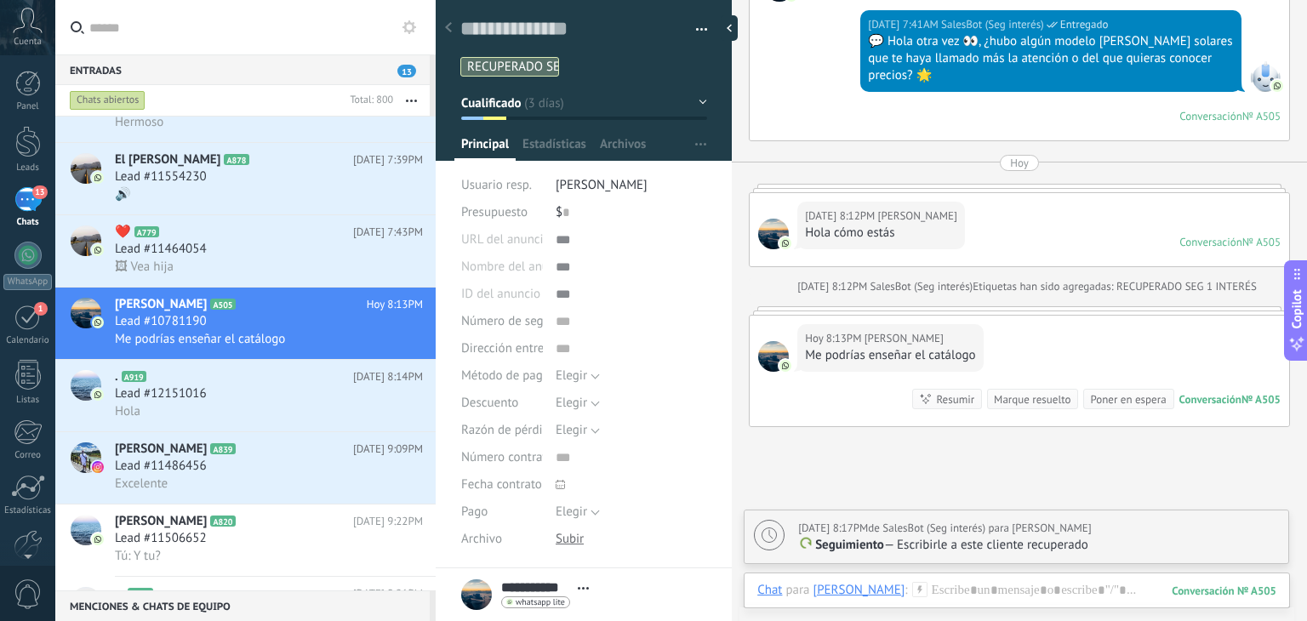
scroll to position [1552, 0]
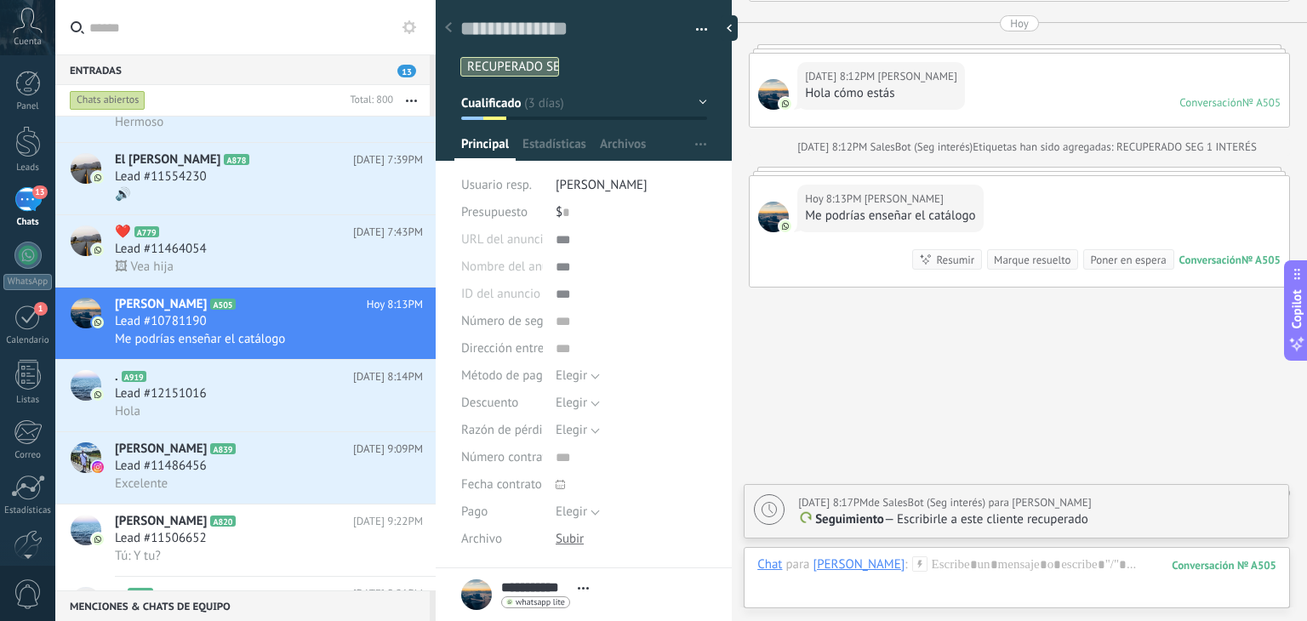
click at [946, 532] on div "Mañana 8:17PM de SalesBot (Seg interés) para Tomas Echeverri Seguimiento — Escr…" at bounding box center [1017, 511] width 544 height 53
type textarea "**********"
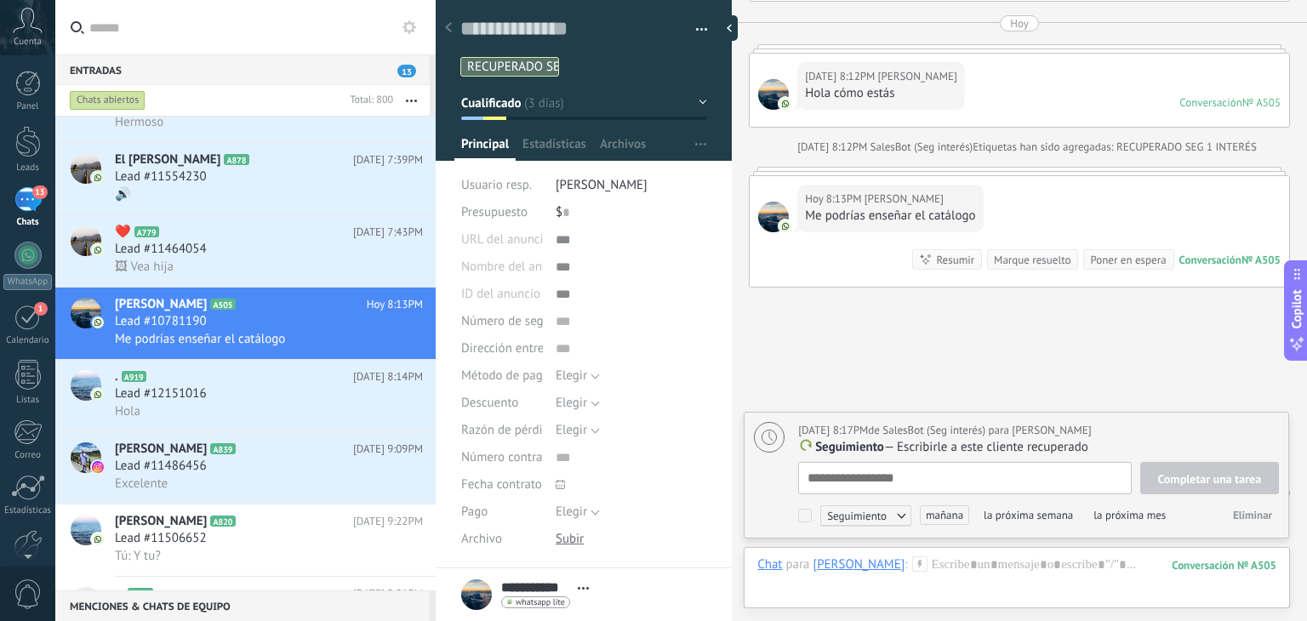
scroll to position [17, 0]
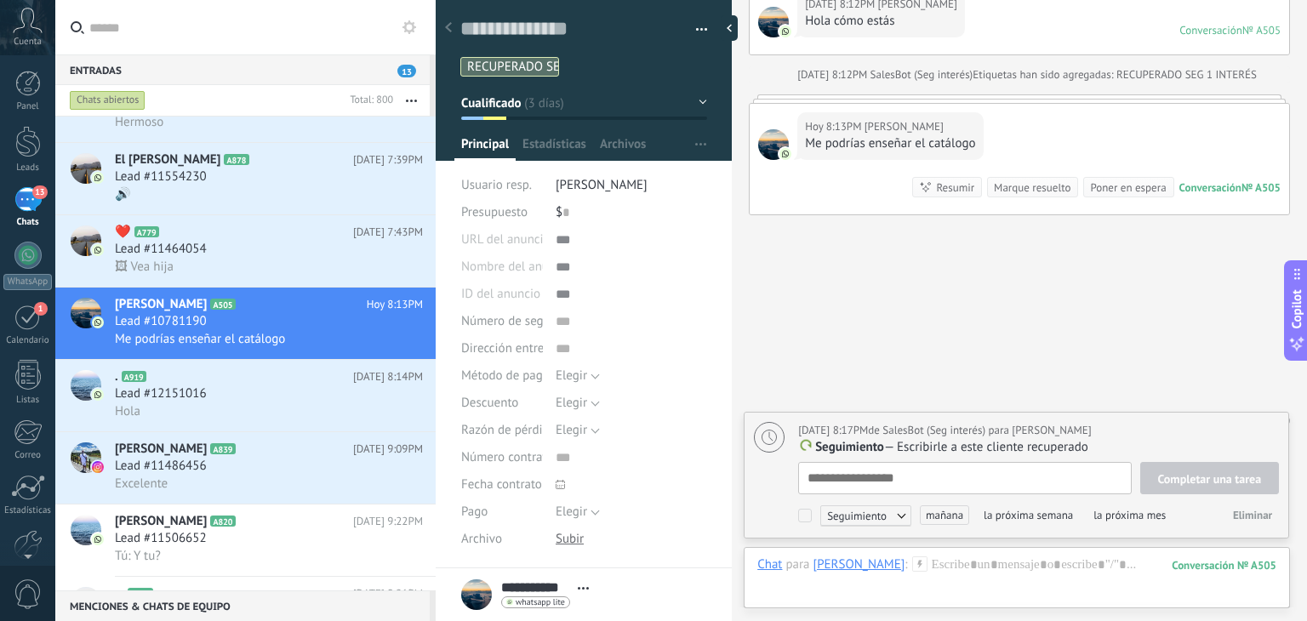
click at [1249, 525] on button "Eliminar" at bounding box center [1252, 516] width 53 height 26
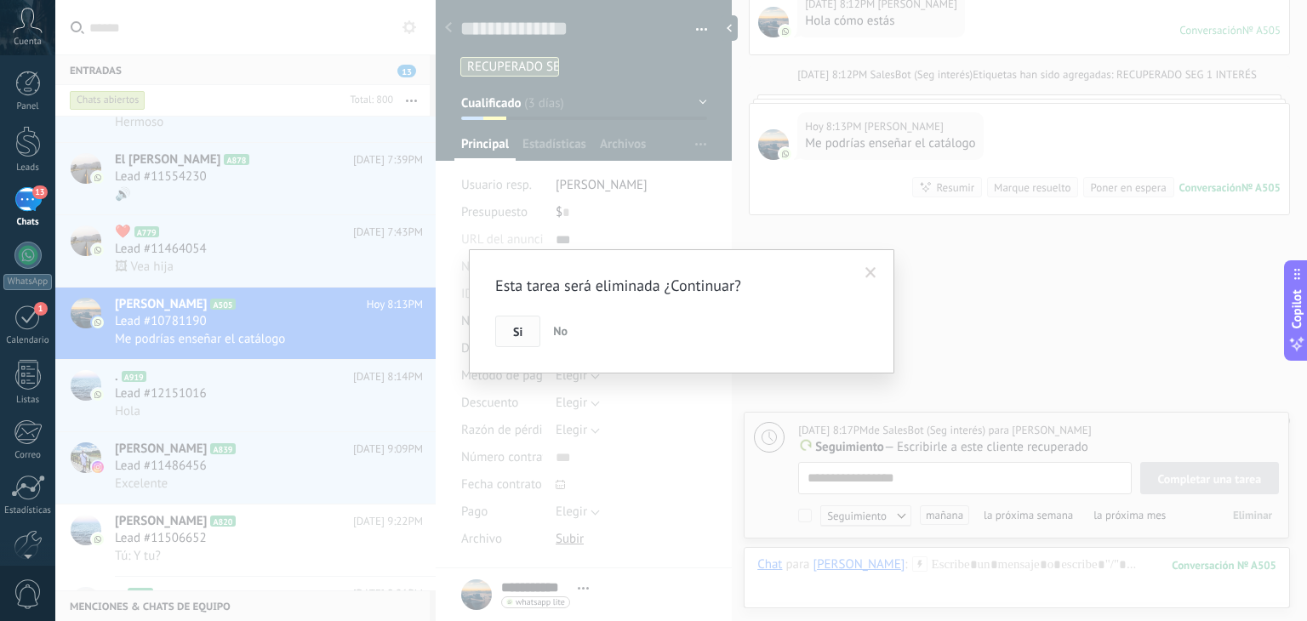
click at [517, 327] on span "Si" at bounding box center [517, 332] width 9 height 12
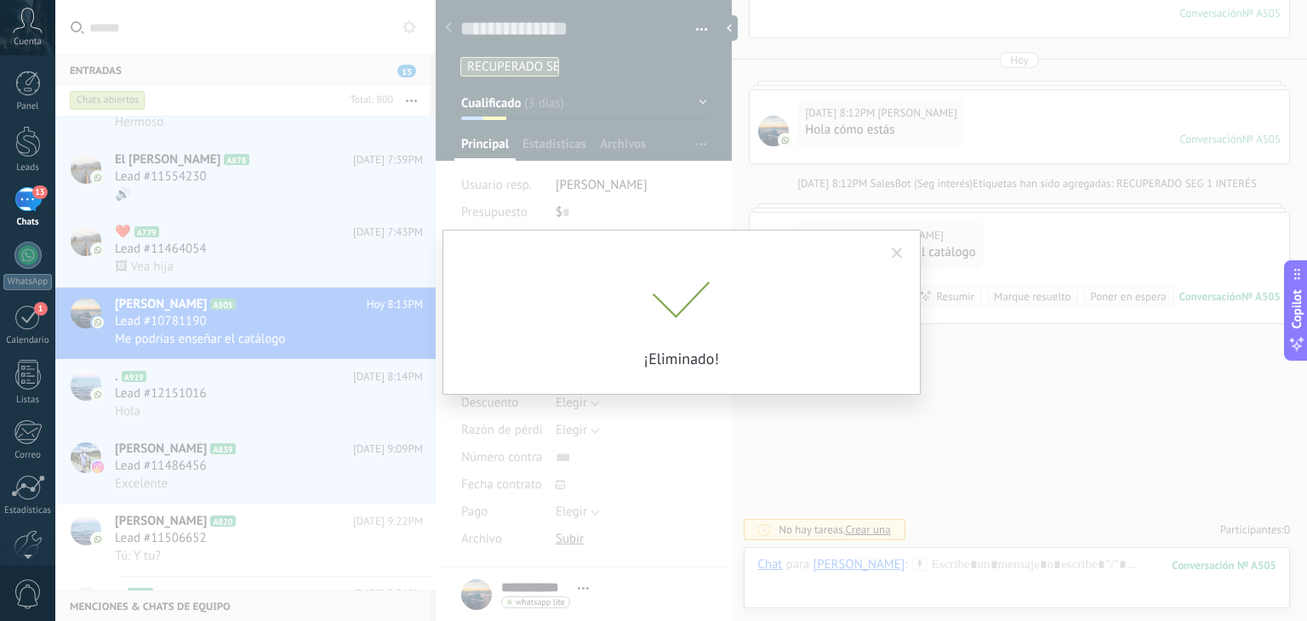
scroll to position [1494, 0]
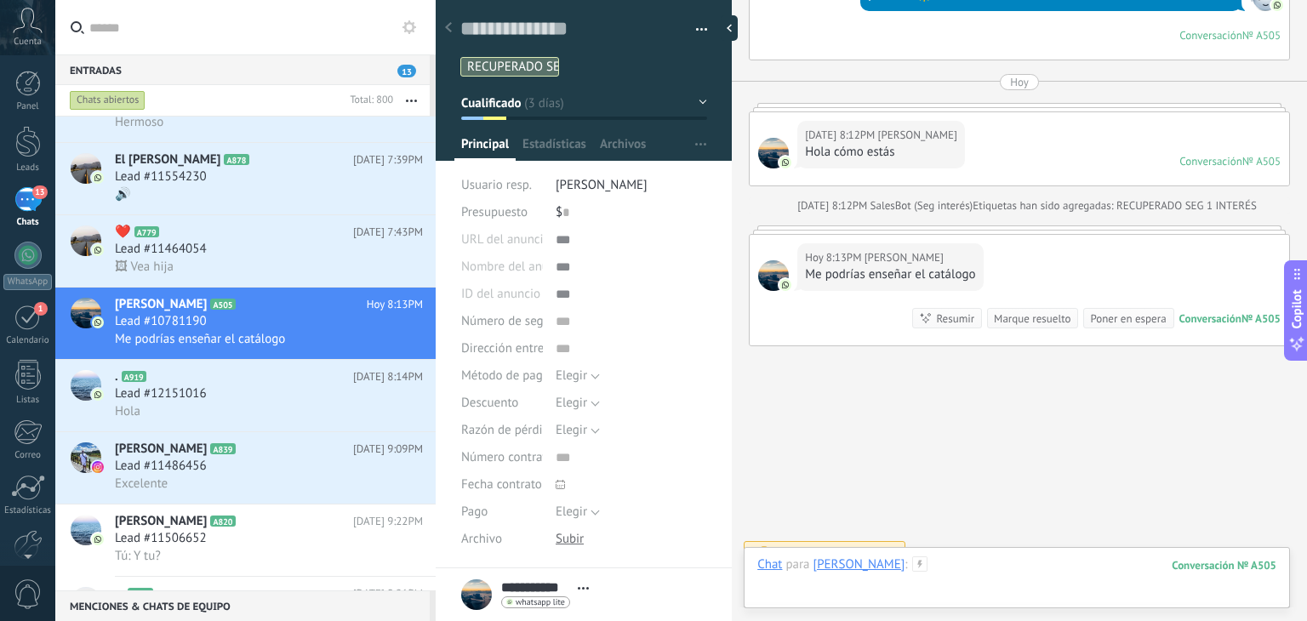
click at [980, 580] on div at bounding box center [1016, 582] width 519 height 51
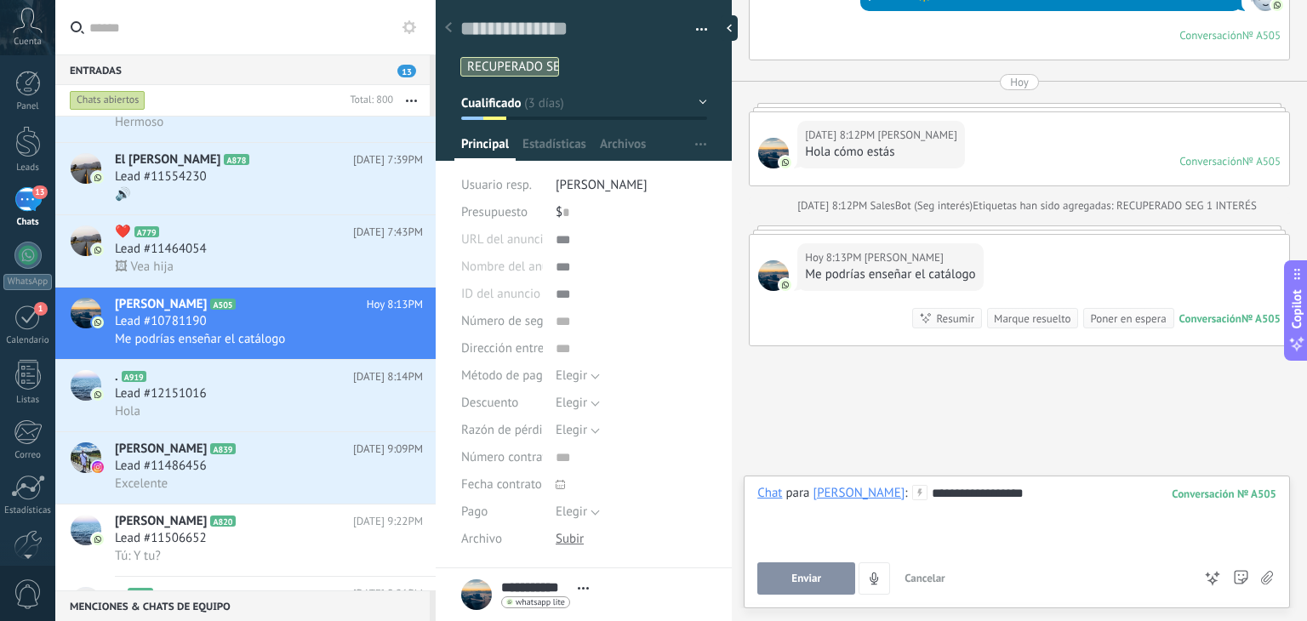
click at [805, 567] on button "Enviar" at bounding box center [806, 579] width 98 height 32
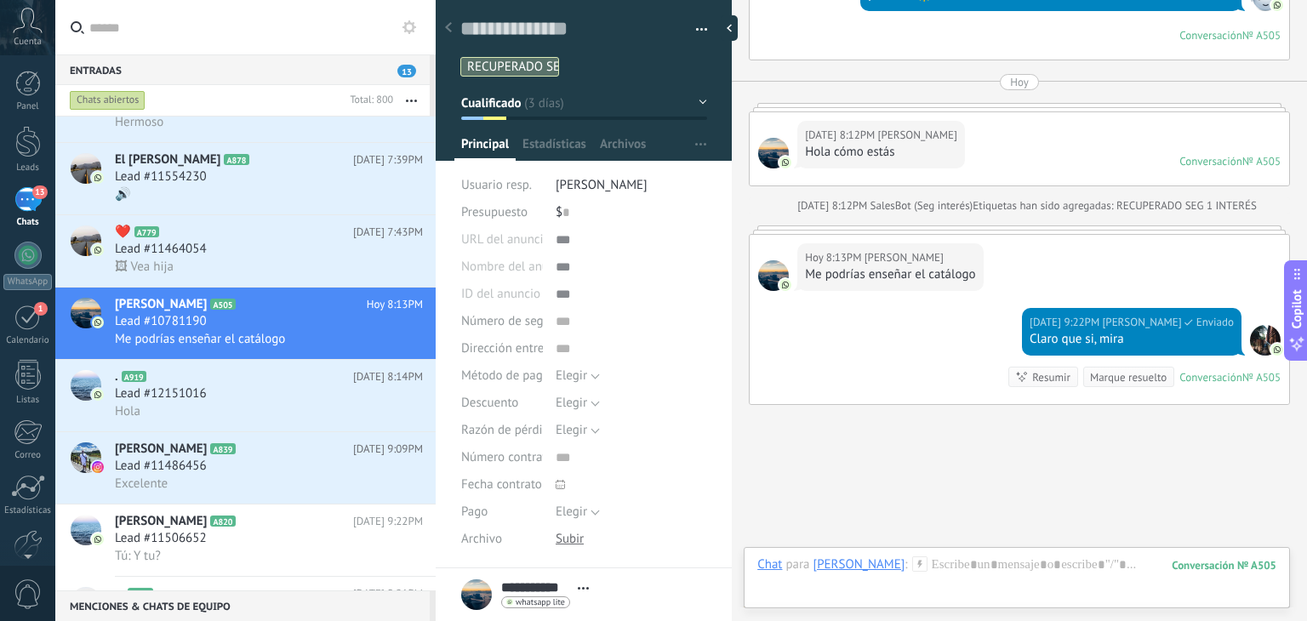
scroll to position [1552, 0]
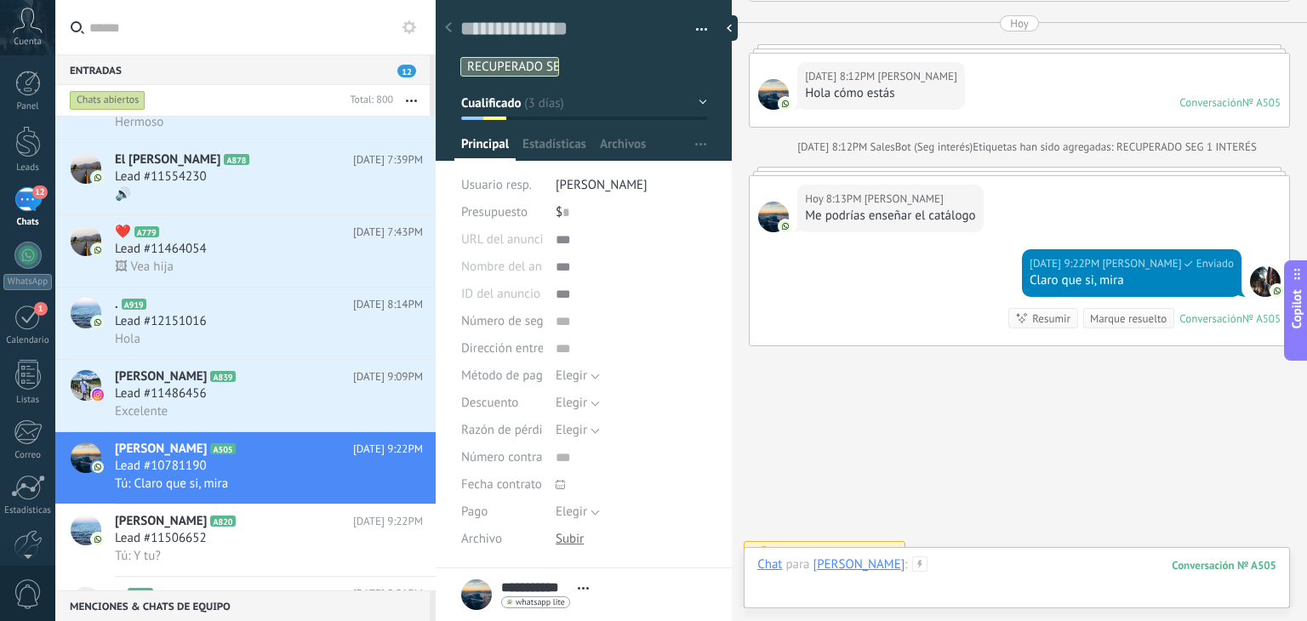
click at [981, 563] on div at bounding box center [1016, 582] width 519 height 51
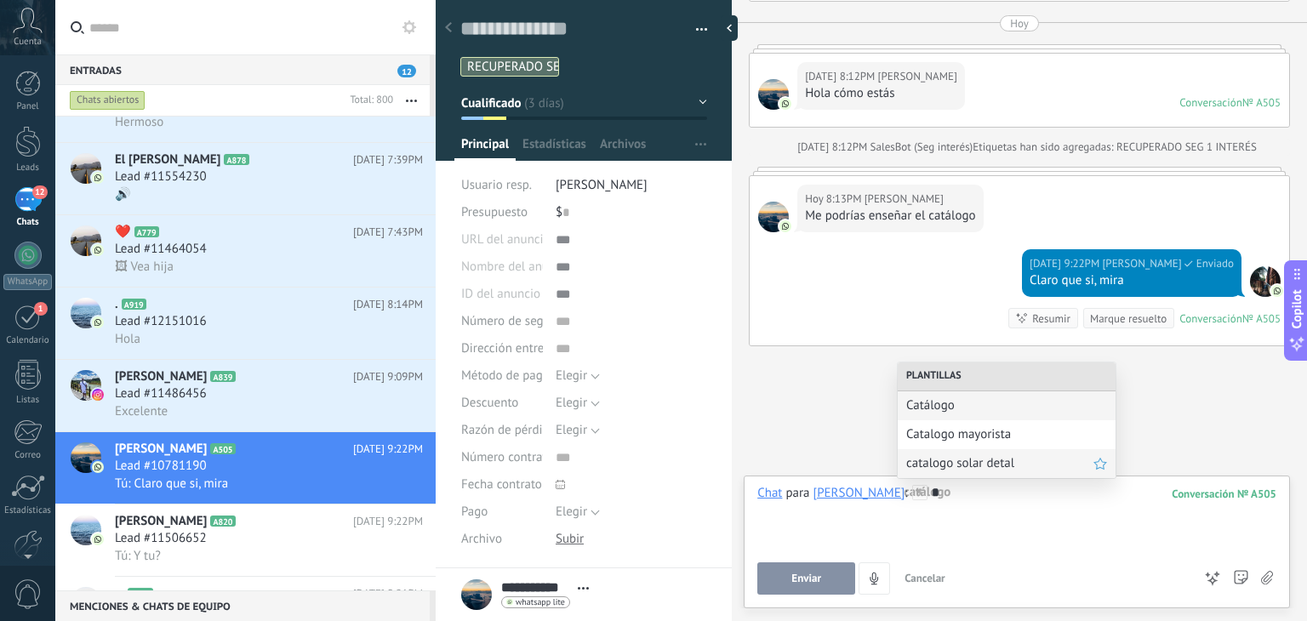
click at [974, 464] on span "catalogo solar detal" at bounding box center [999, 463] width 187 height 16
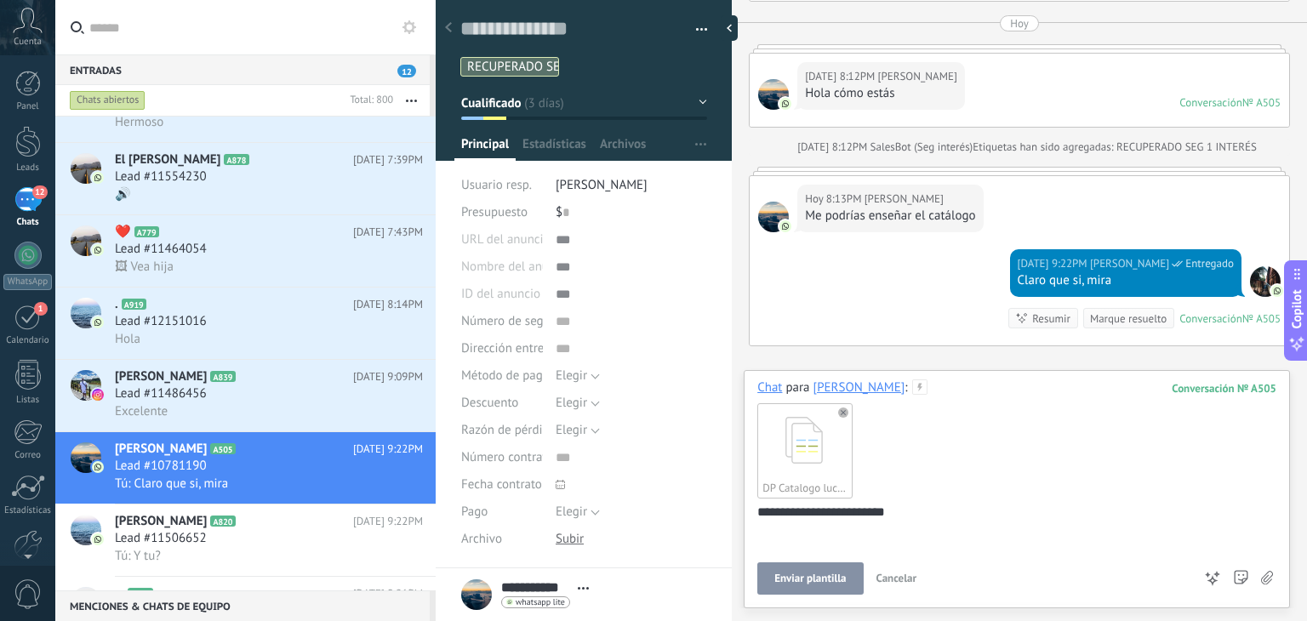
click at [801, 589] on button "Enviar plantilla" at bounding box center [810, 579] width 106 height 32
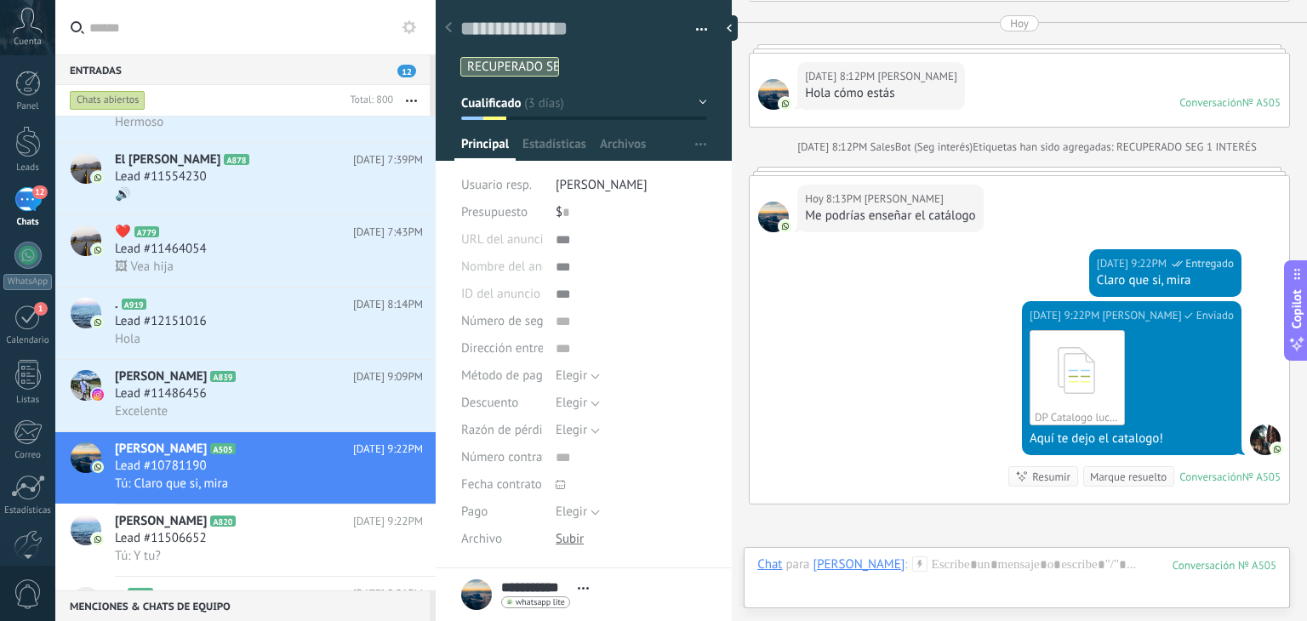
scroll to position [1709, 0]
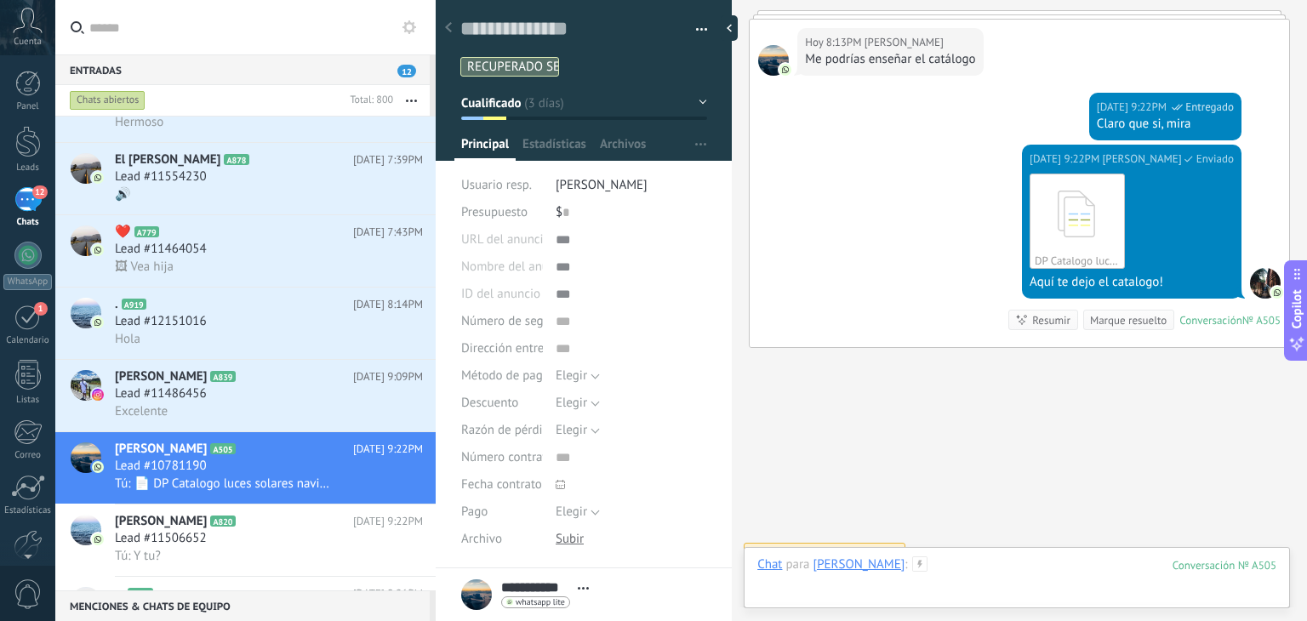
click at [976, 570] on div at bounding box center [1016, 582] width 519 height 51
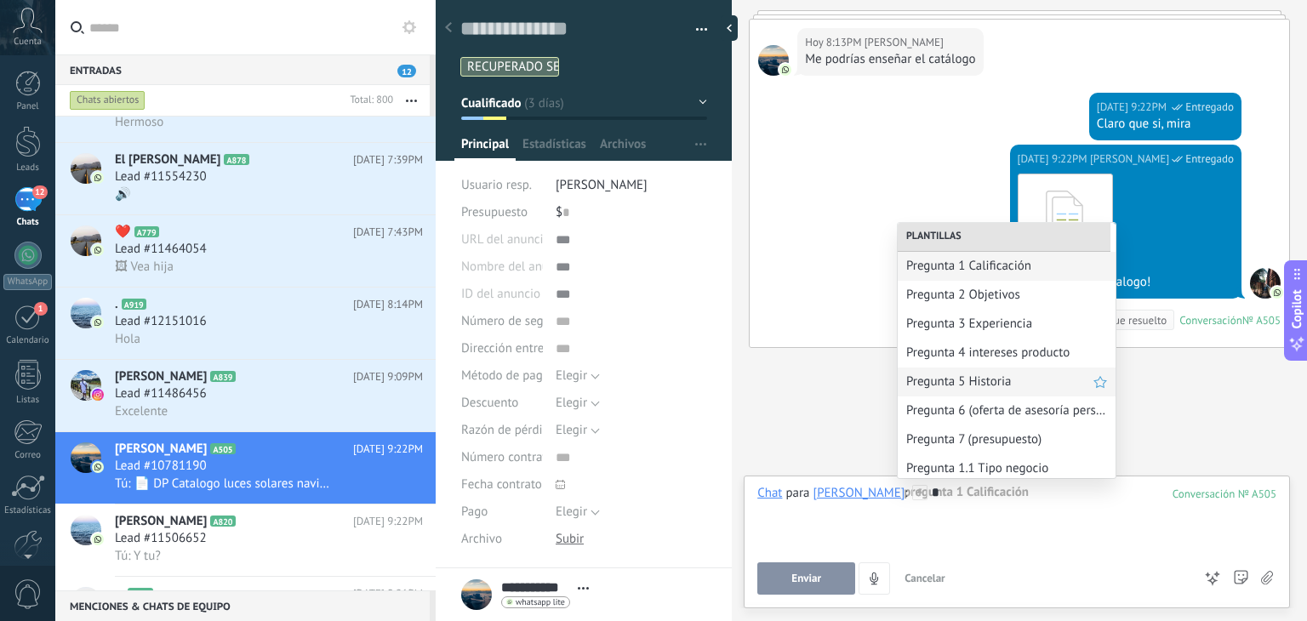
scroll to position [92, 0]
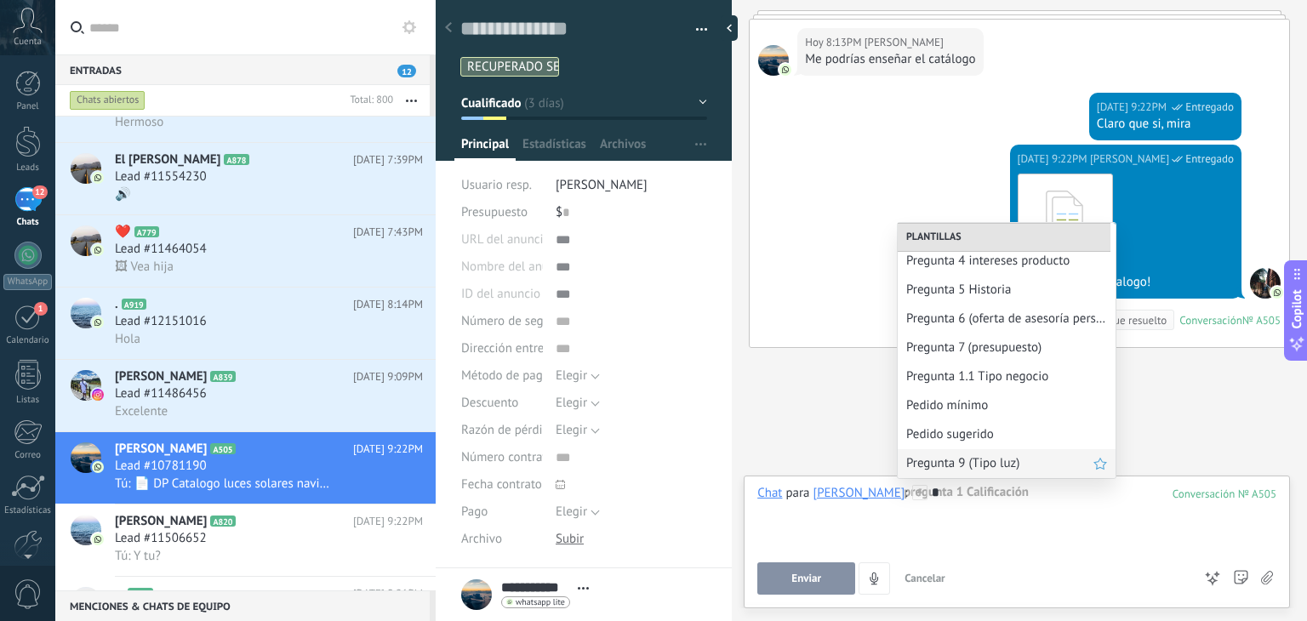
click at [978, 457] on span "Pregunta 9 (Tipo luz)" at bounding box center [999, 463] width 187 height 16
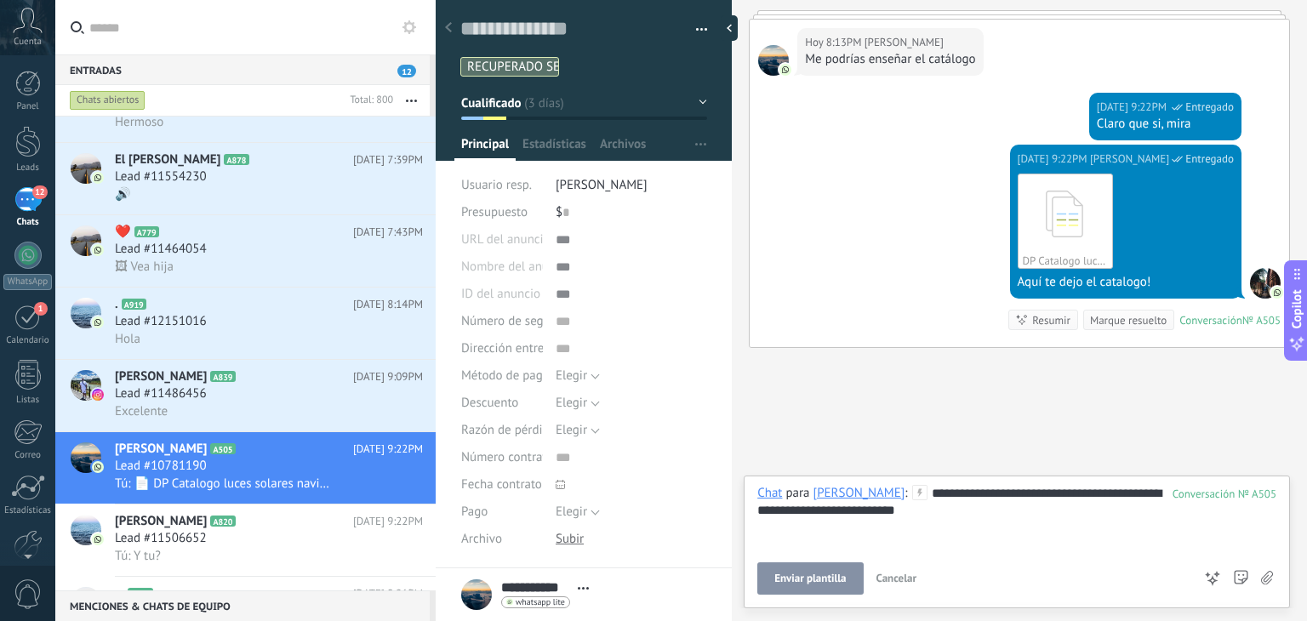
click at [828, 594] on button "Enviar plantilla" at bounding box center [810, 579] width 106 height 32
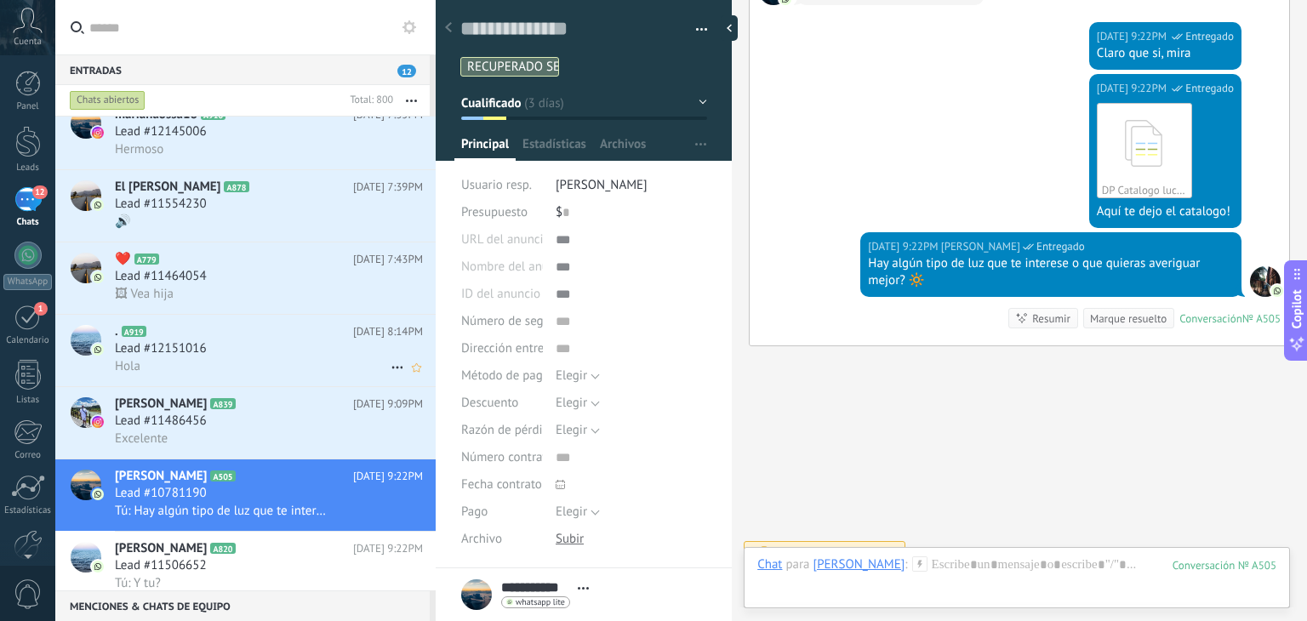
scroll to position [470, 0]
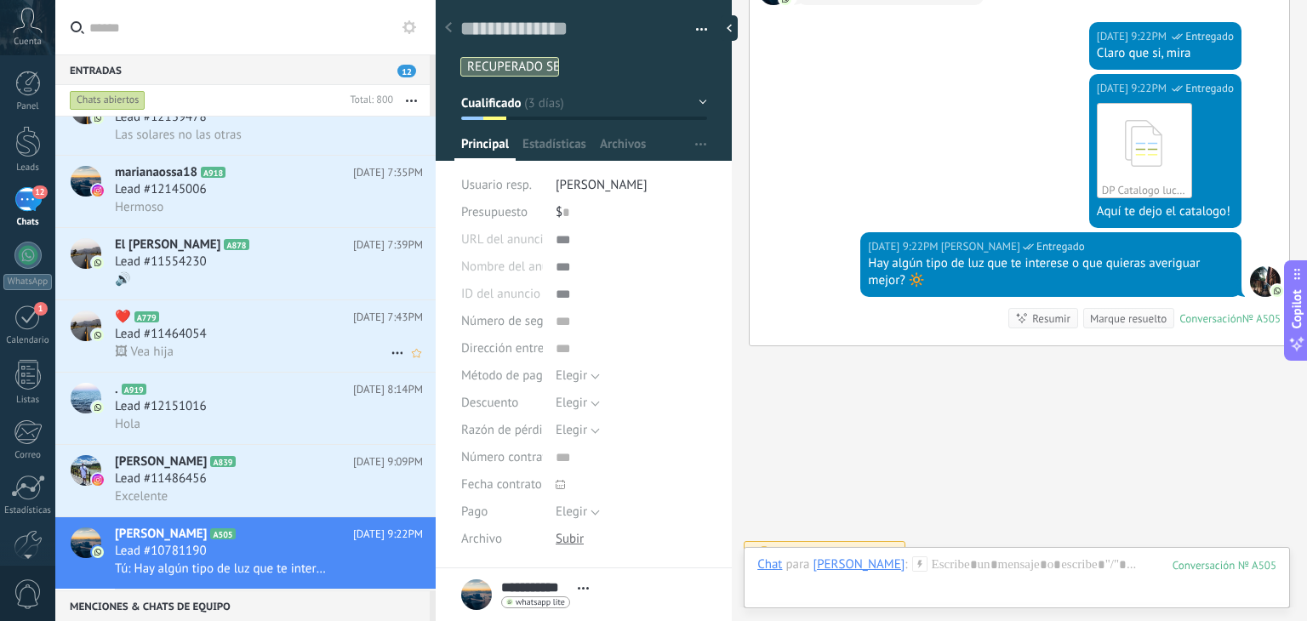
click at [257, 356] on div "🖼 Vea hija" at bounding box center [269, 352] width 308 height 18
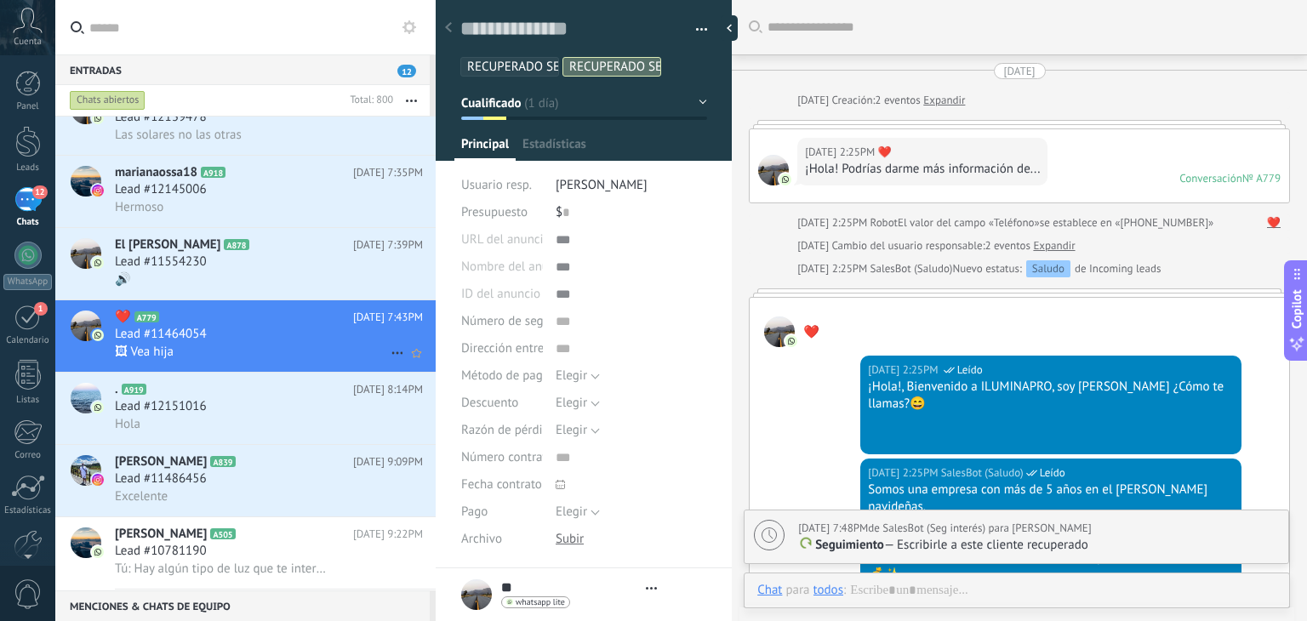
type textarea "**********"
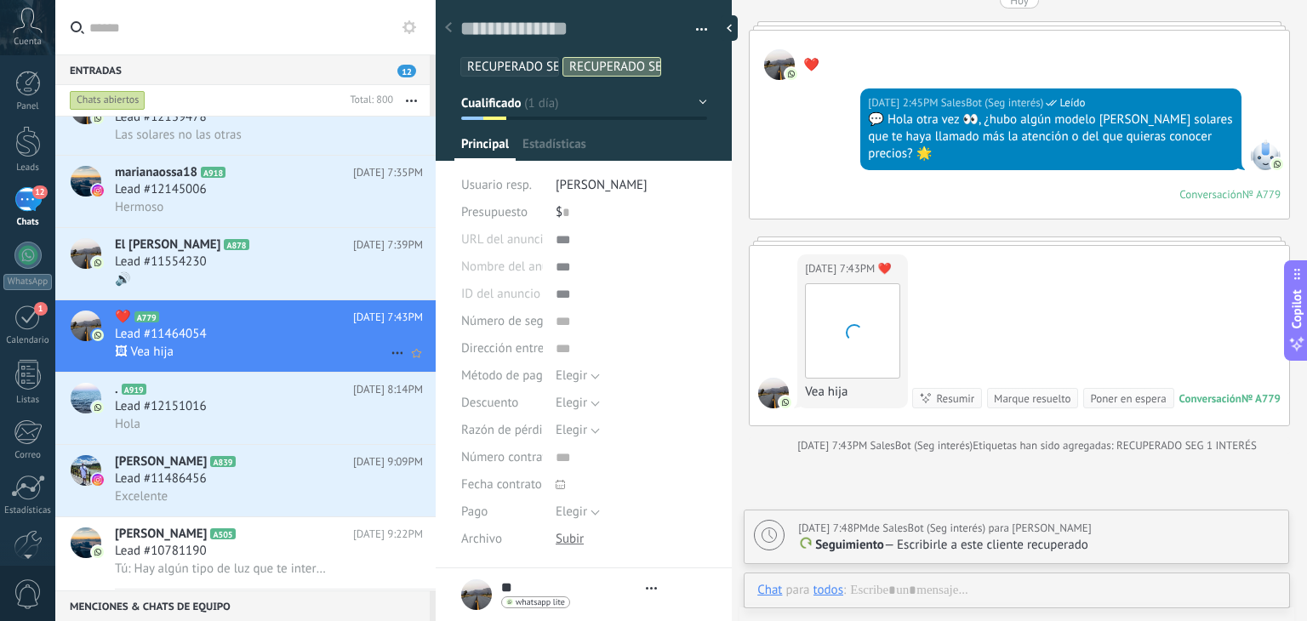
scroll to position [25, 0]
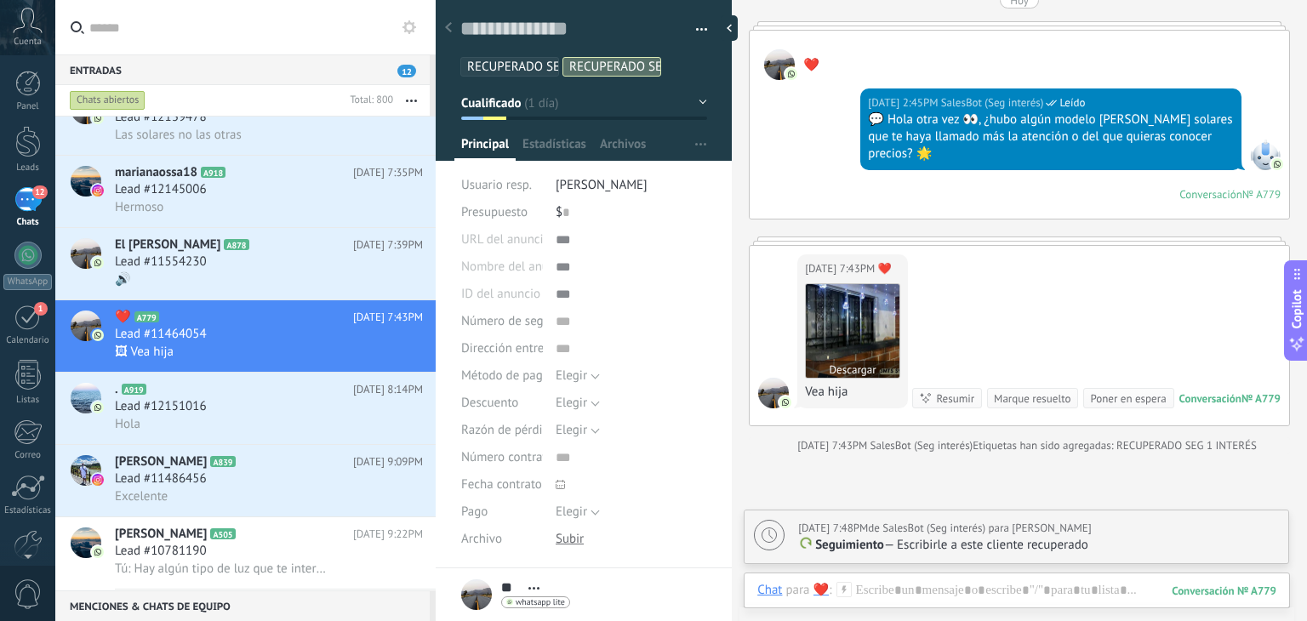
click at [864, 297] on img at bounding box center [853, 331] width 94 height 94
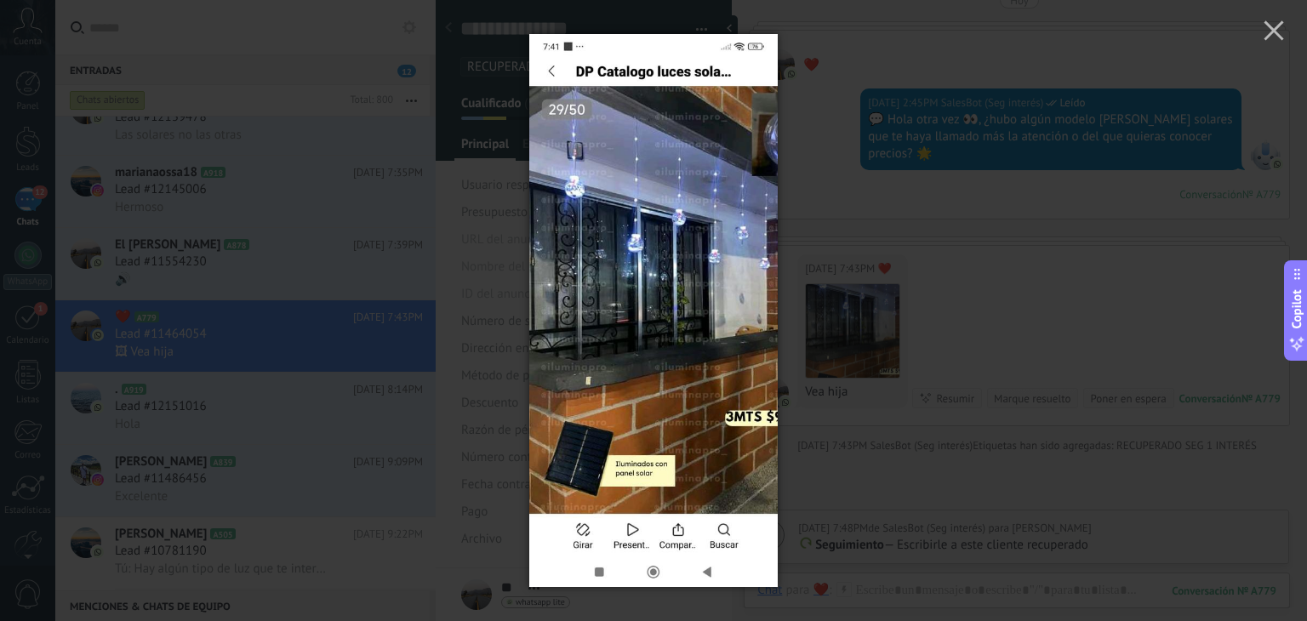
click at [900, 365] on div at bounding box center [653, 310] width 1307 height 621
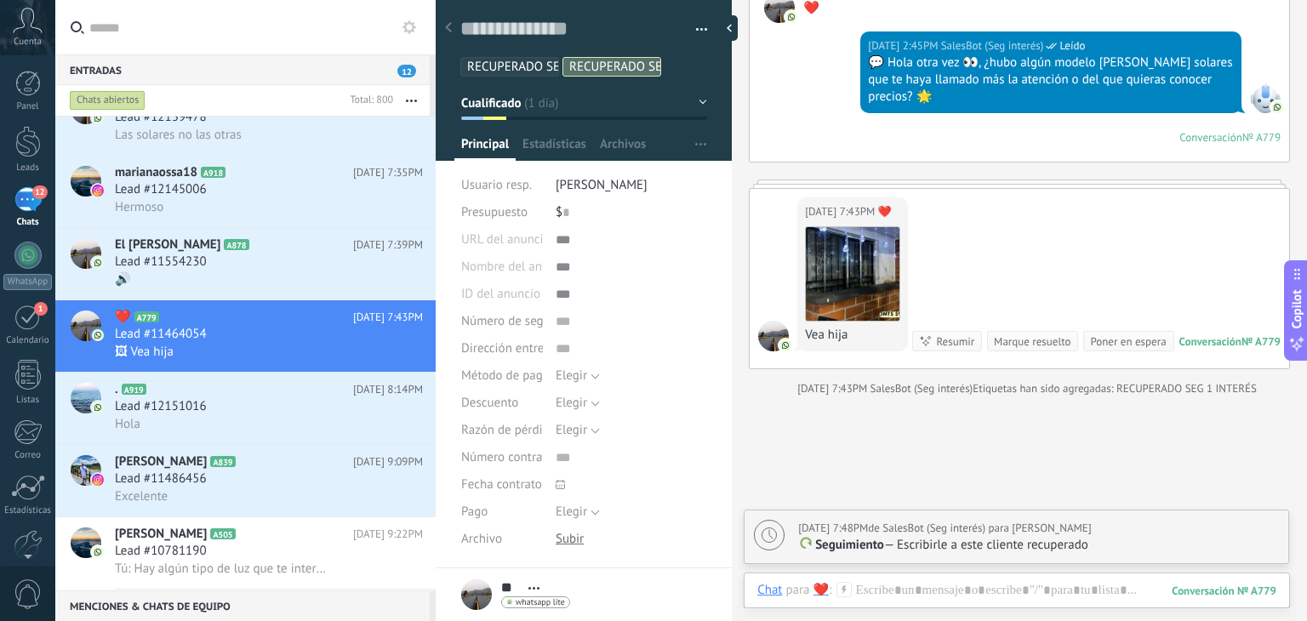
scroll to position [2410, 0]
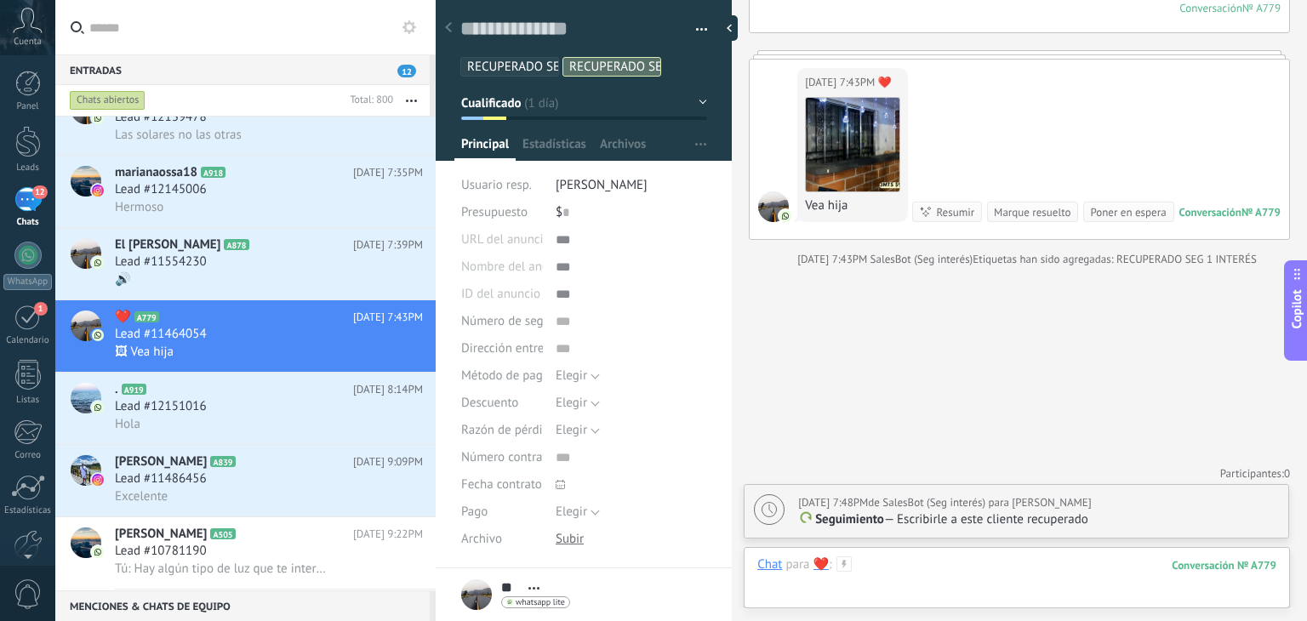
click at [943, 557] on div at bounding box center [1016, 582] width 519 height 51
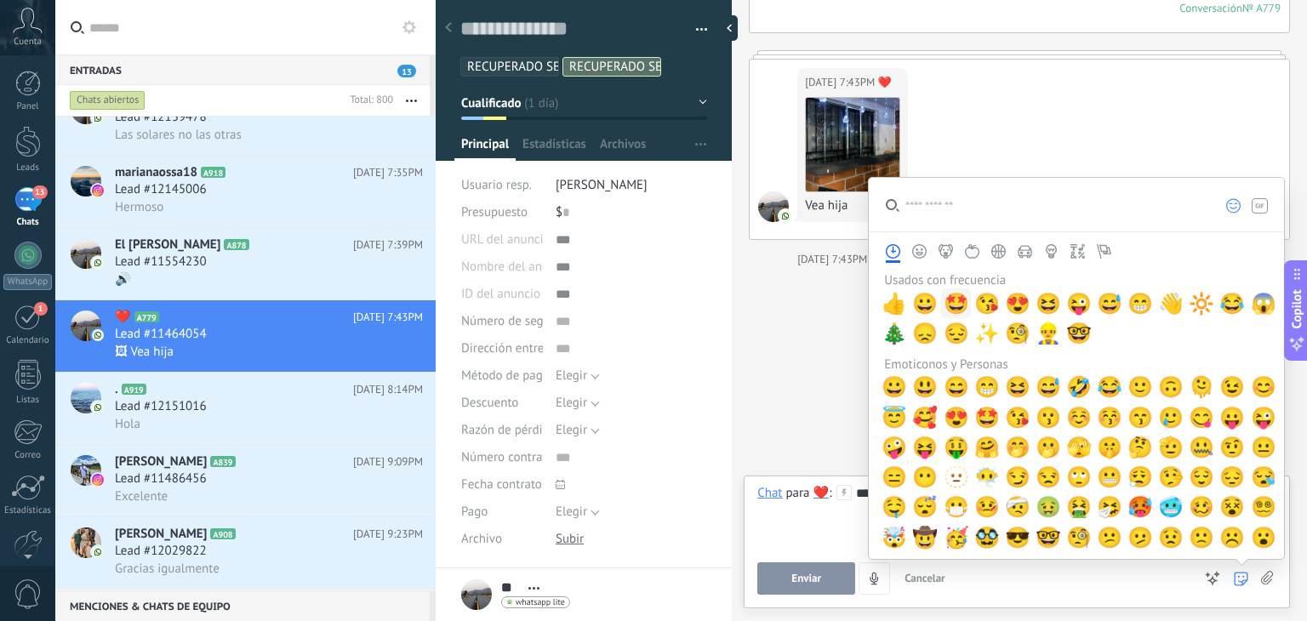
click at [952, 300] on span "🤩" at bounding box center [957, 304] width 26 height 24
click at [832, 529] on div "**********" at bounding box center [1016, 517] width 519 height 65
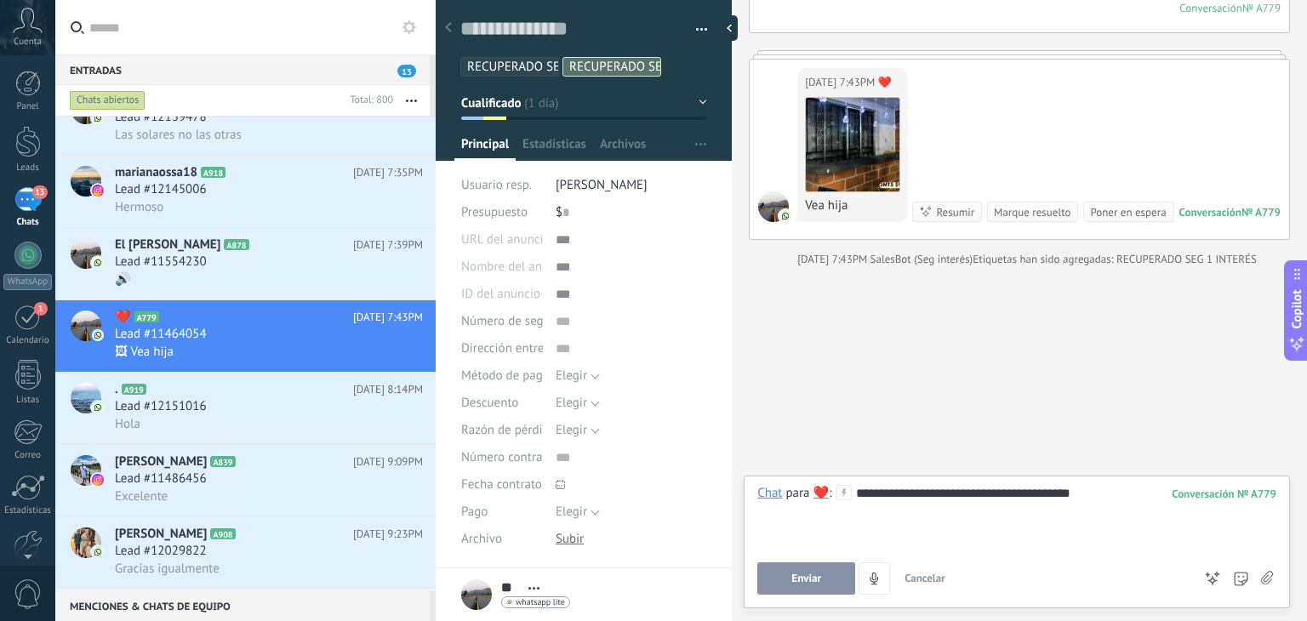
click at [819, 585] on span "Enviar" at bounding box center [807, 579] width 30 height 12
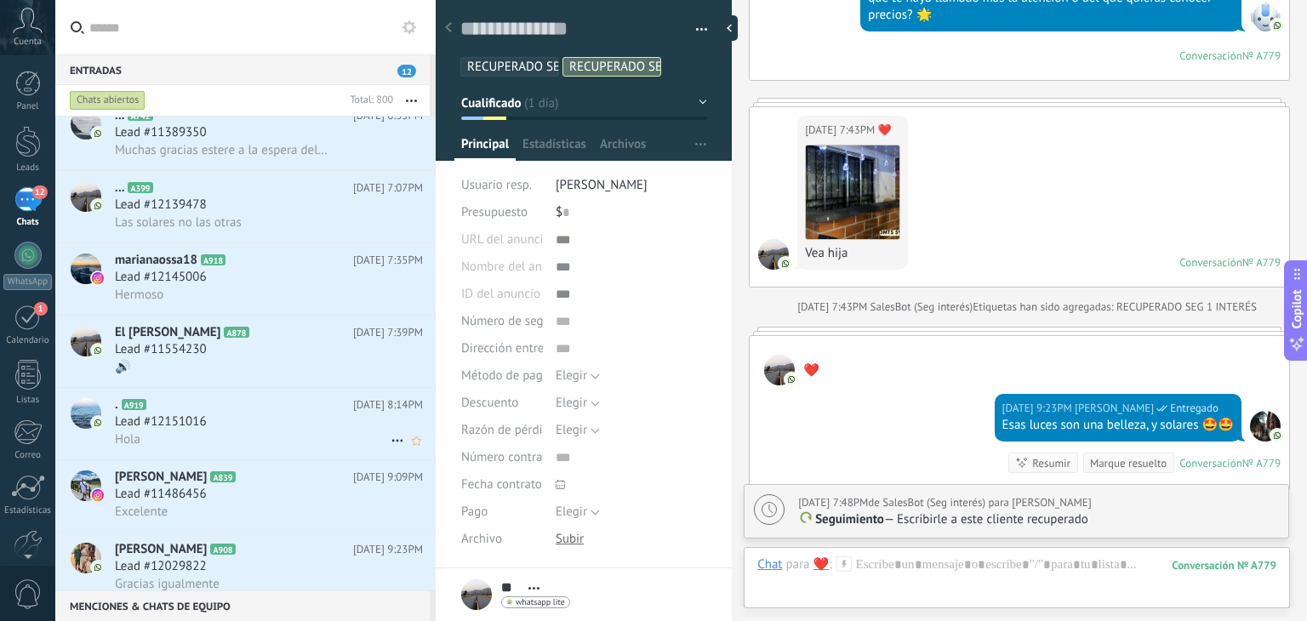
scroll to position [473, 0]
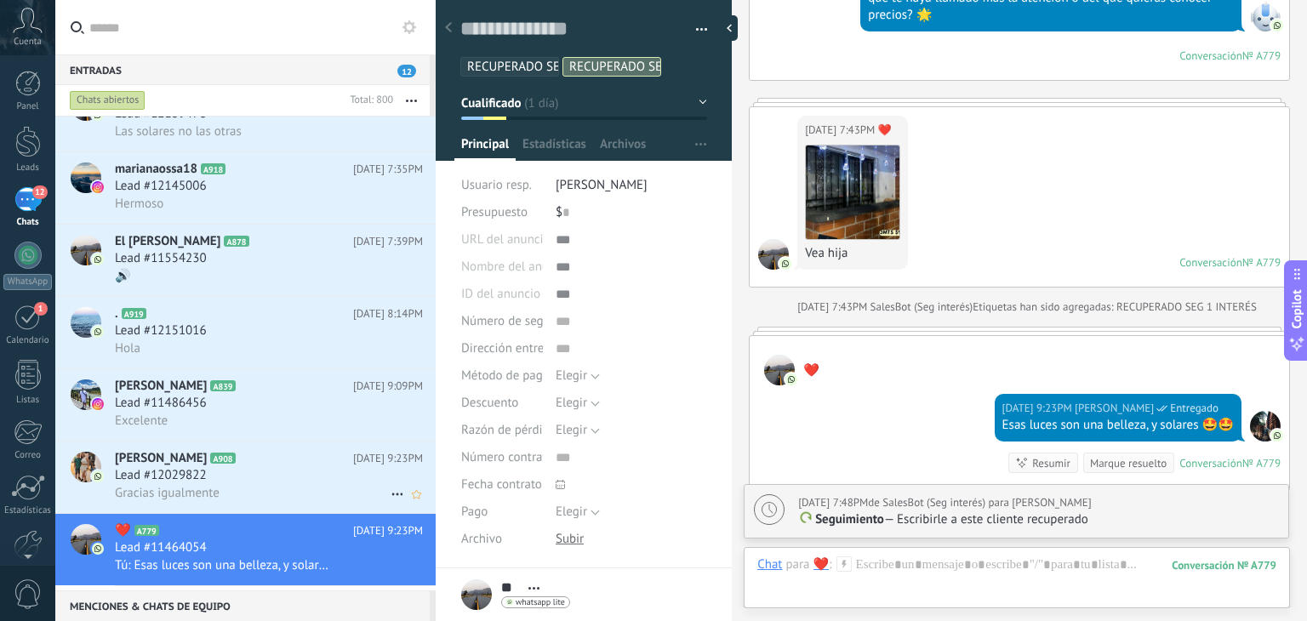
click at [234, 483] on div "Lead #12029822" at bounding box center [269, 475] width 308 height 17
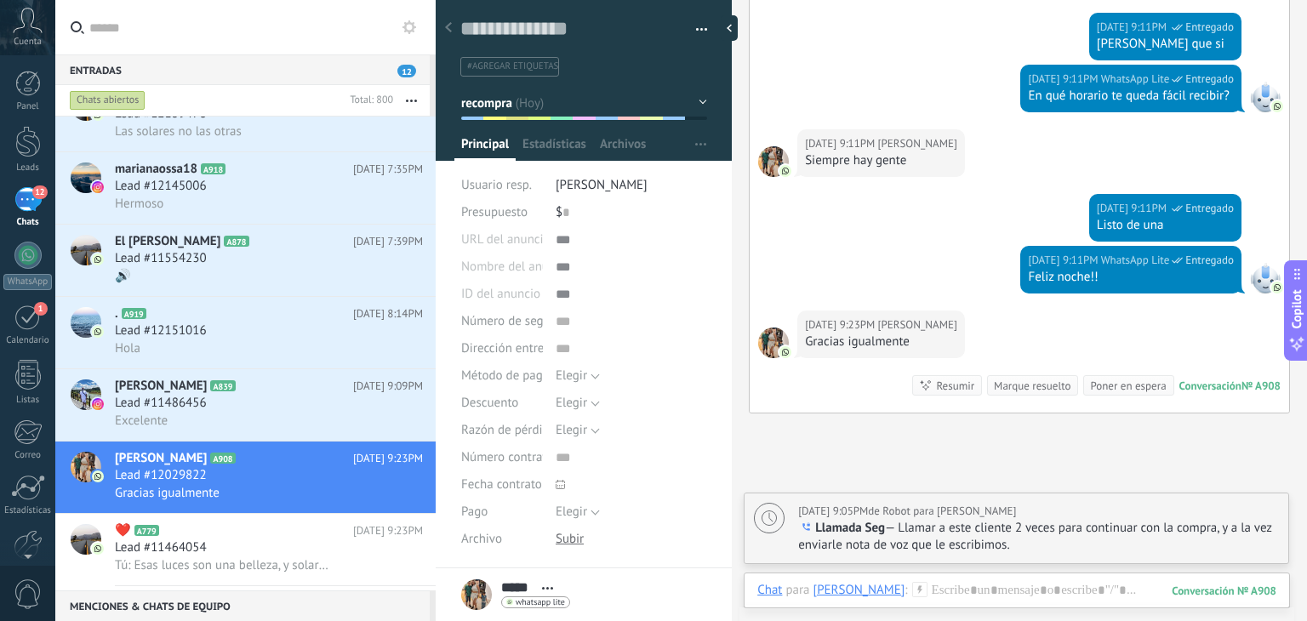
scroll to position [2197, 0]
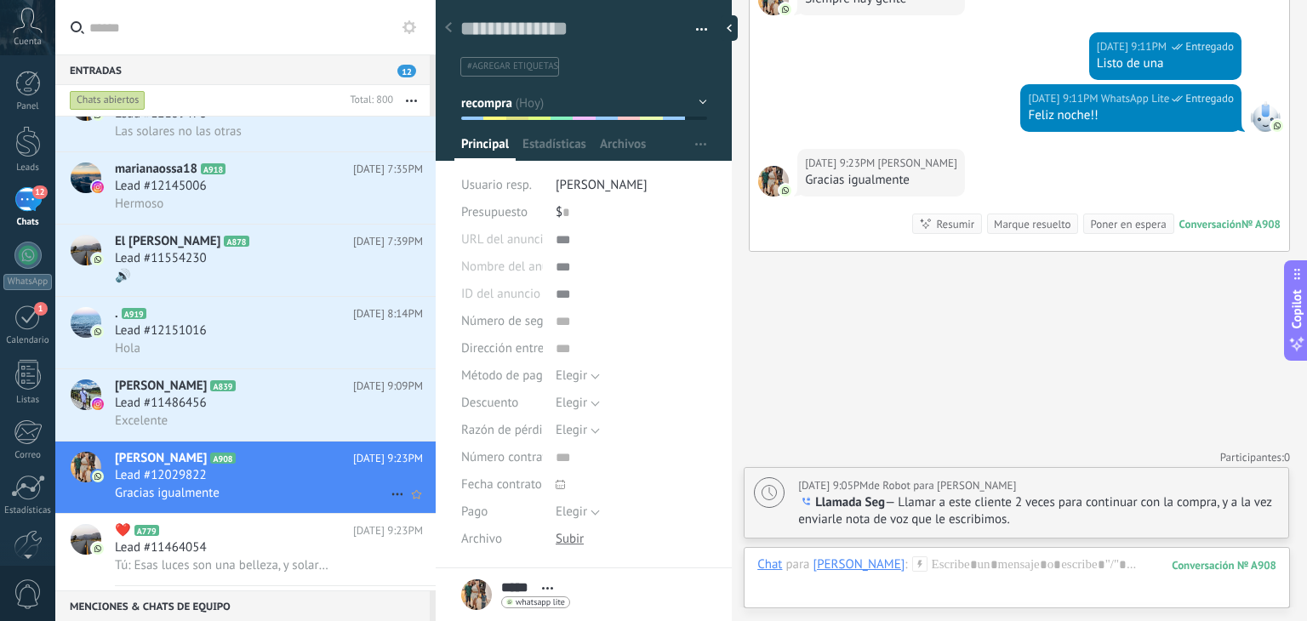
click at [388, 501] on icon at bounding box center [397, 494] width 20 height 20
click at [422, 501] on span "[PERSON_NAME] respondió" at bounding box center [489, 514] width 149 height 34
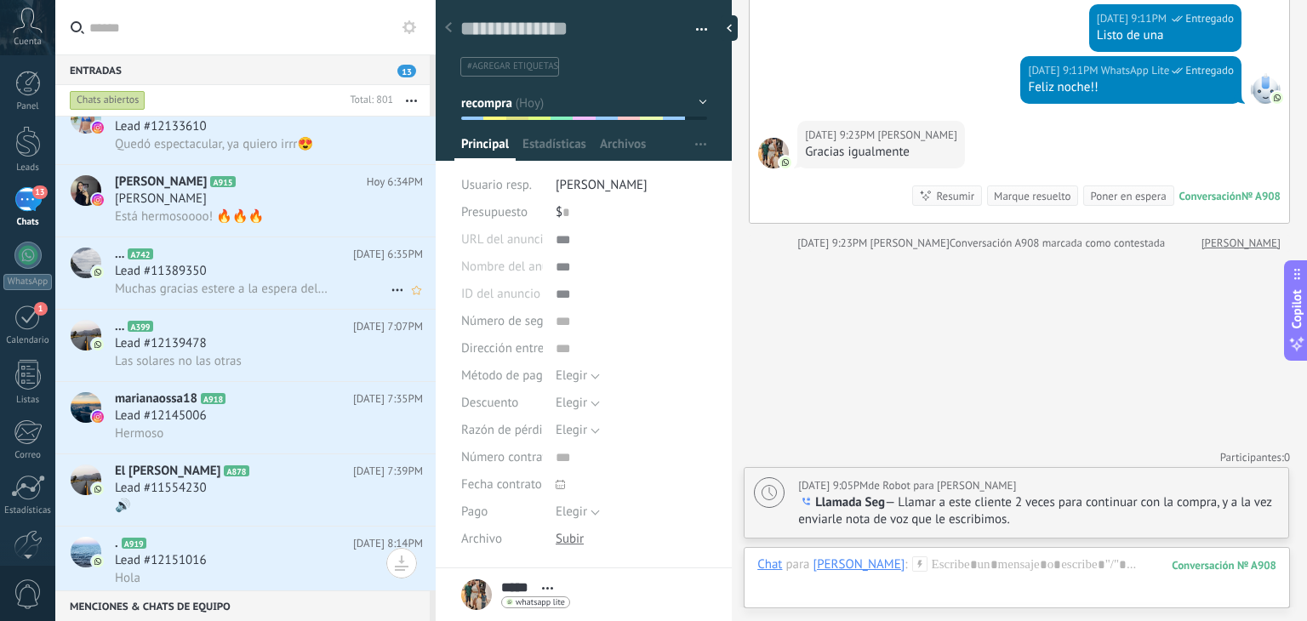
scroll to position [292, 0]
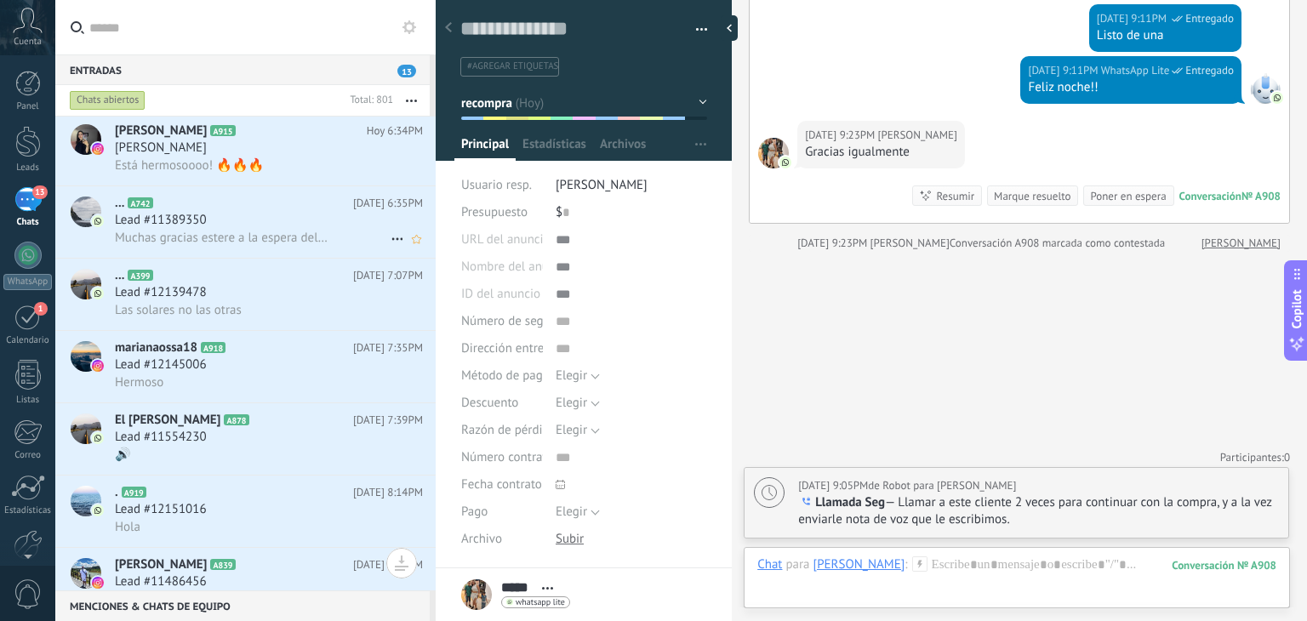
click at [234, 246] on span "Muchas gracias estere a la espera del pedido" at bounding box center [222, 238] width 214 height 16
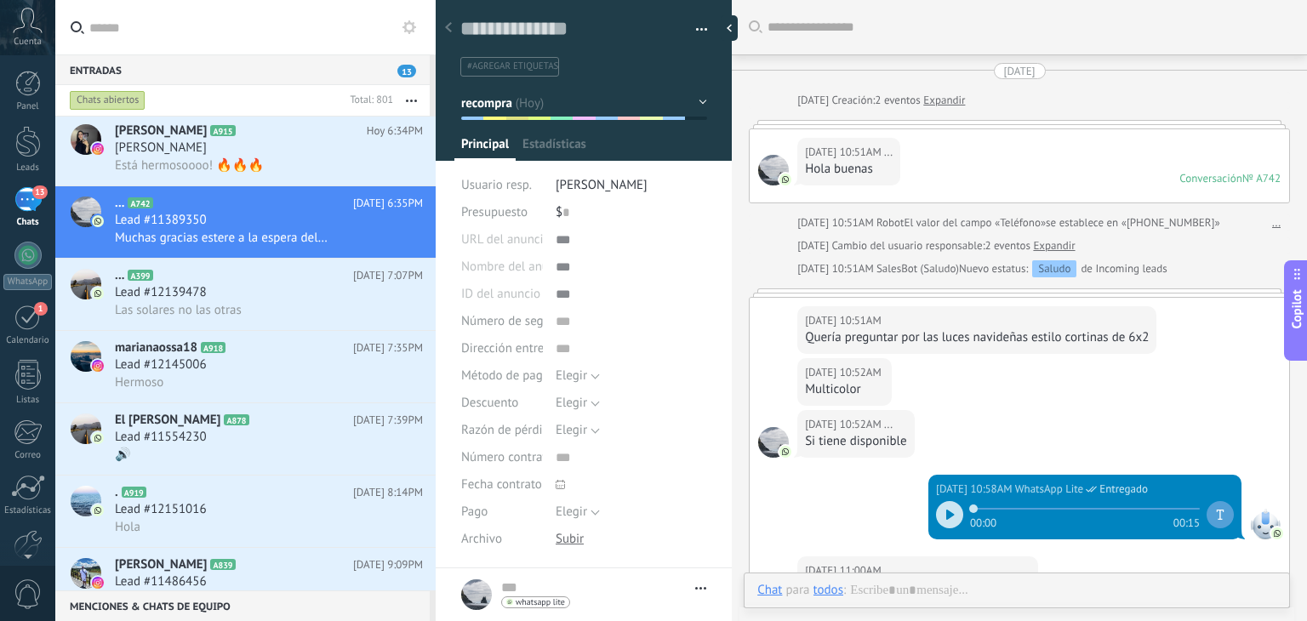
type textarea "**********"
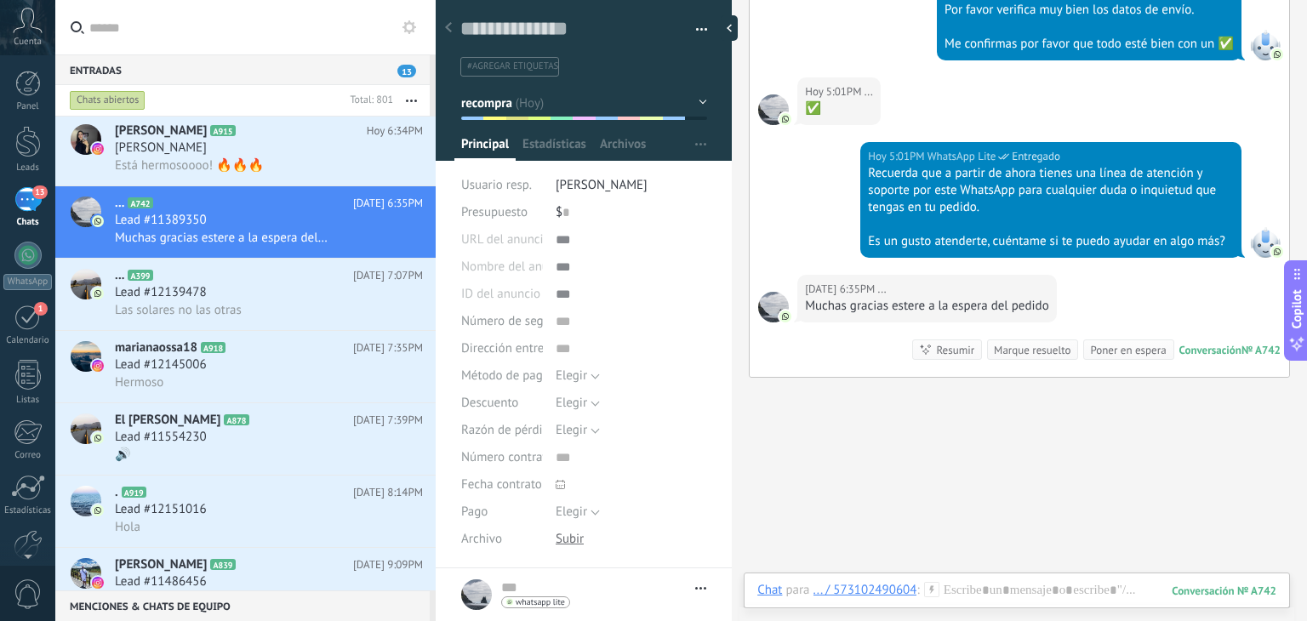
scroll to position [2999, 0]
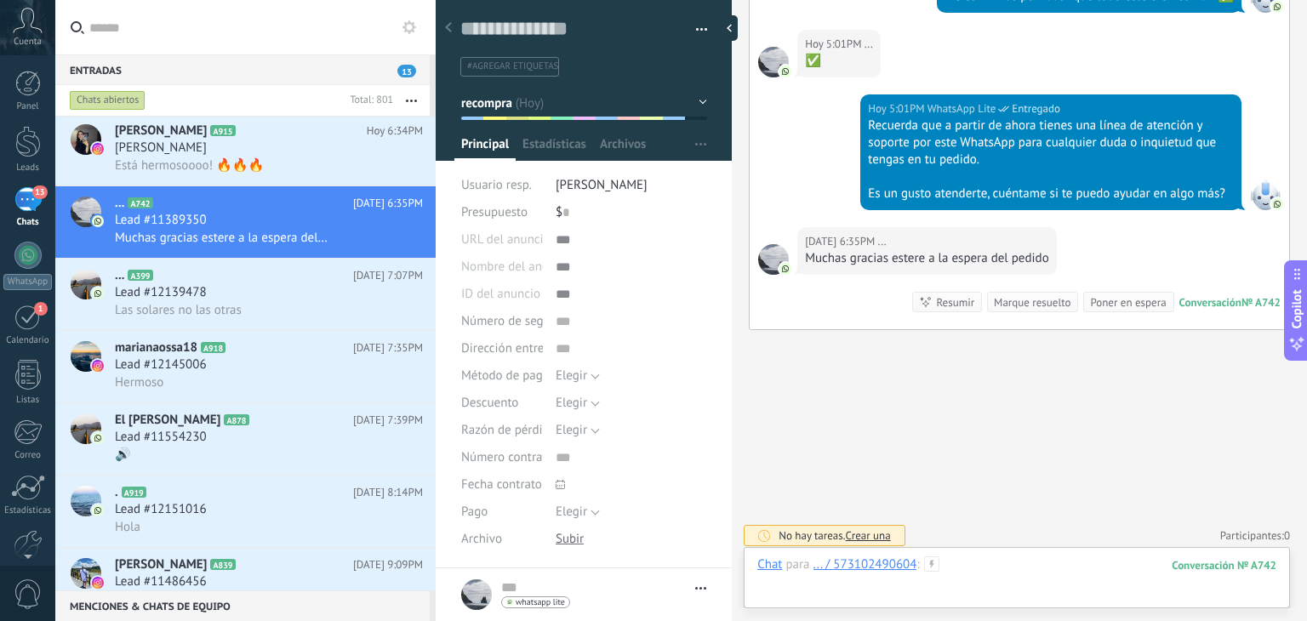
click at [999, 573] on div at bounding box center [1016, 582] width 519 height 51
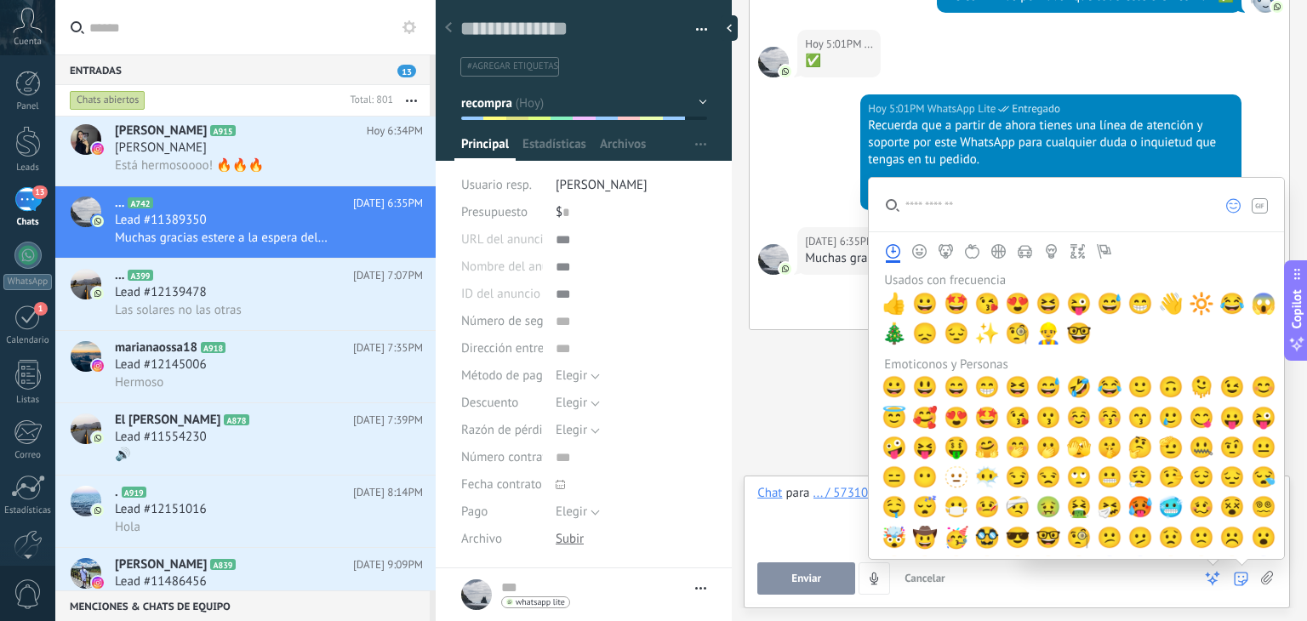
click at [1234, 590] on div at bounding box center [1240, 579] width 15 height 32
click at [996, 348] on div "Usados con frecuencia 👍 😀 🤩 😘 😍 😆 😜 😅 😁 👋 🔆 😂 😱 🎄 😞 😔 ✨ 🧐 👷‍♂️ 🤓 Emoticonos y P…" at bounding box center [1079, 414] width 399 height 284
click at [994, 345] on span "✨" at bounding box center [987, 334] width 26 height 24
click at [808, 539] on div "**********" at bounding box center [1016, 517] width 519 height 65
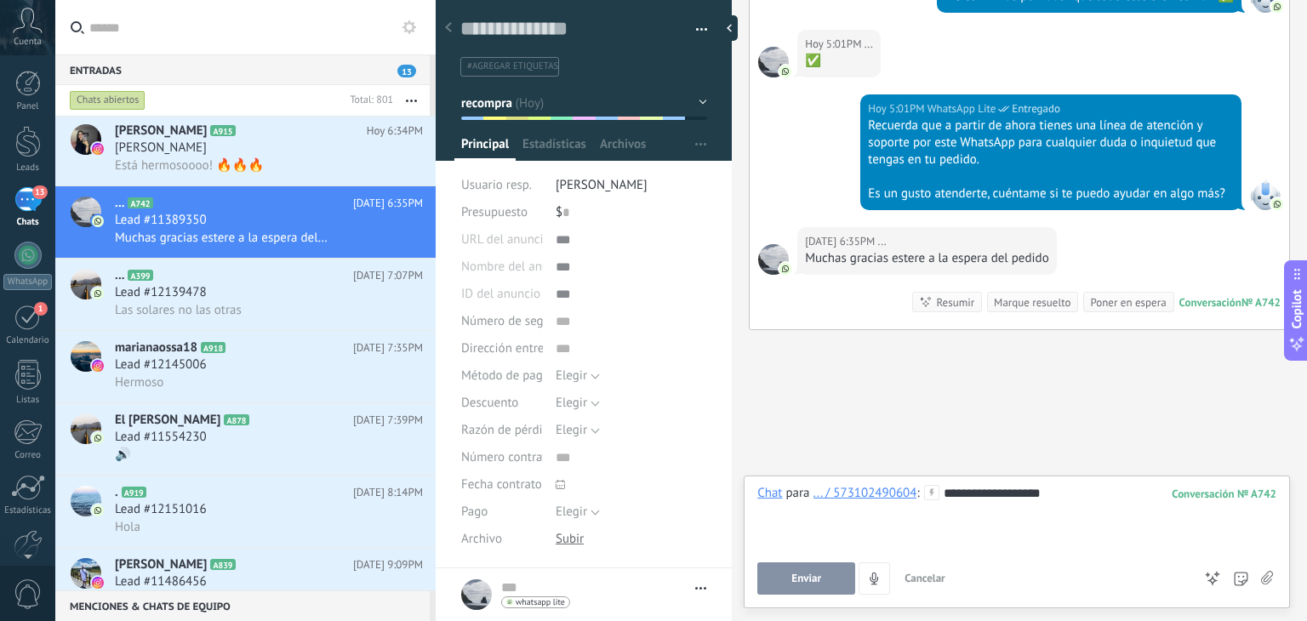
click at [837, 580] on button "Enviar" at bounding box center [806, 579] width 98 height 32
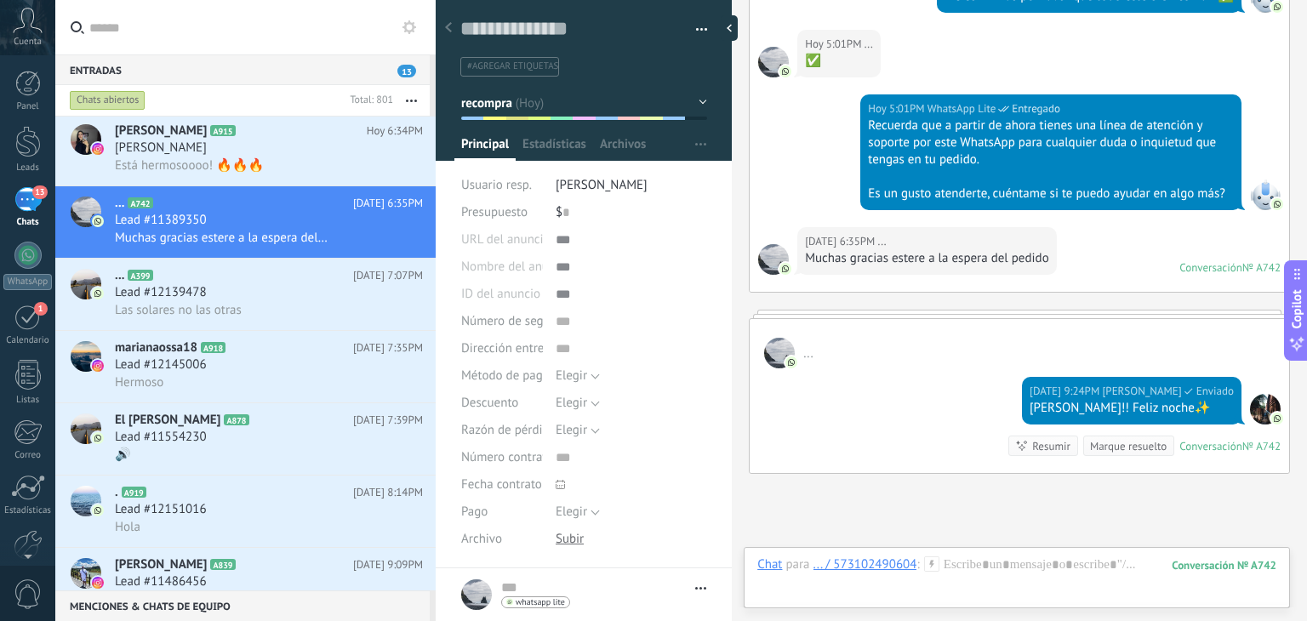
scroll to position [2962, 0]
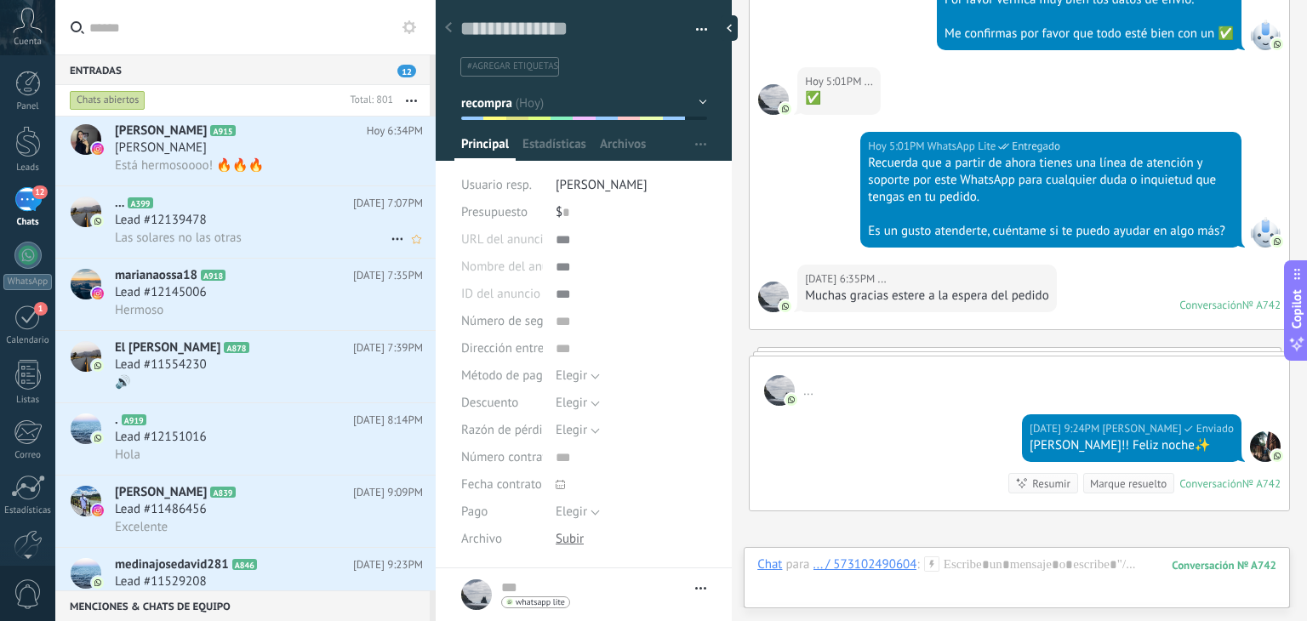
click at [229, 245] on span "Las solares no las otras" at bounding box center [178, 238] width 127 height 16
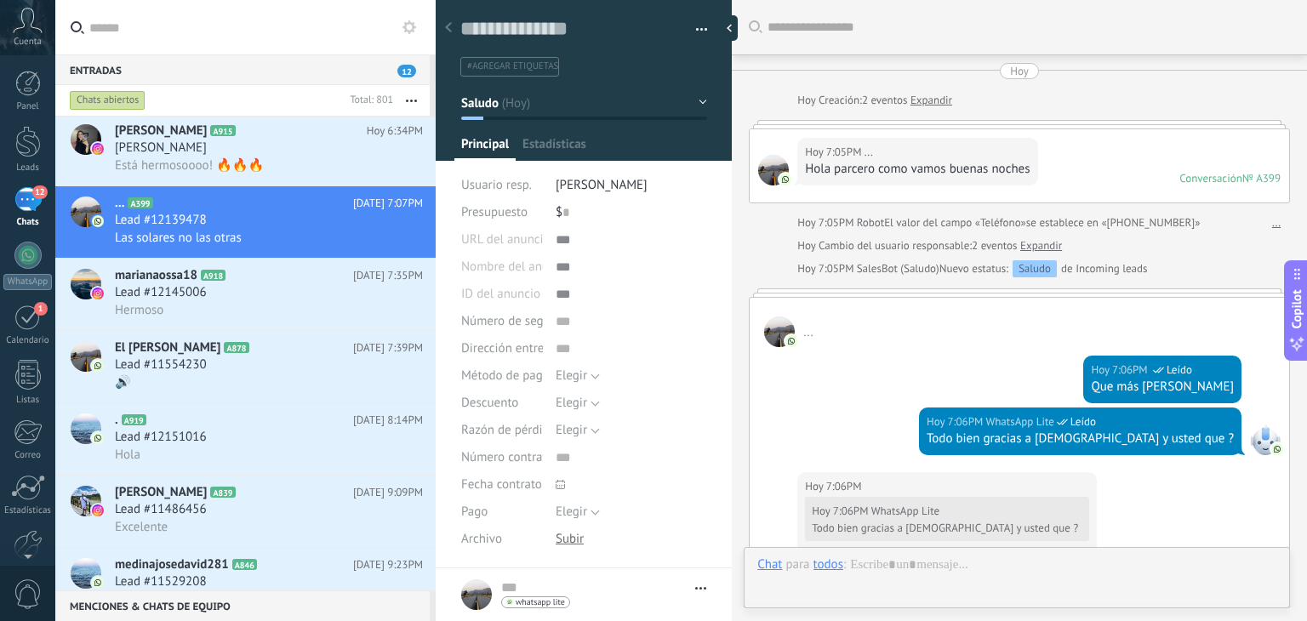
type textarea "**********"
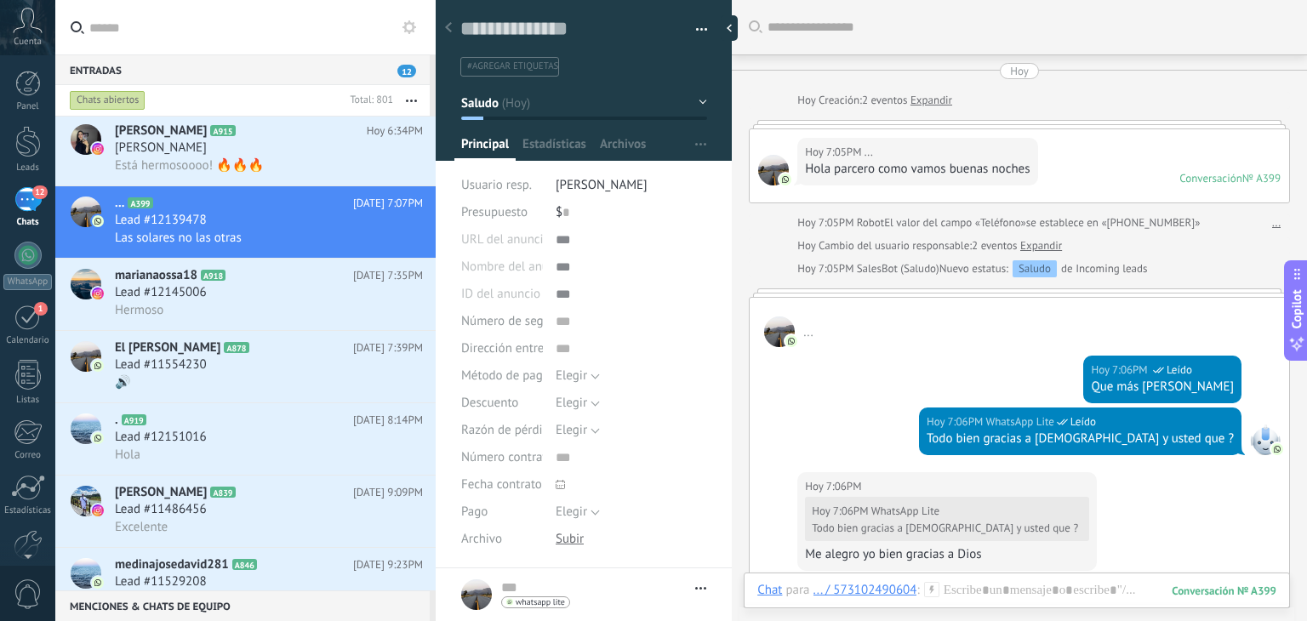
scroll to position [405, 0]
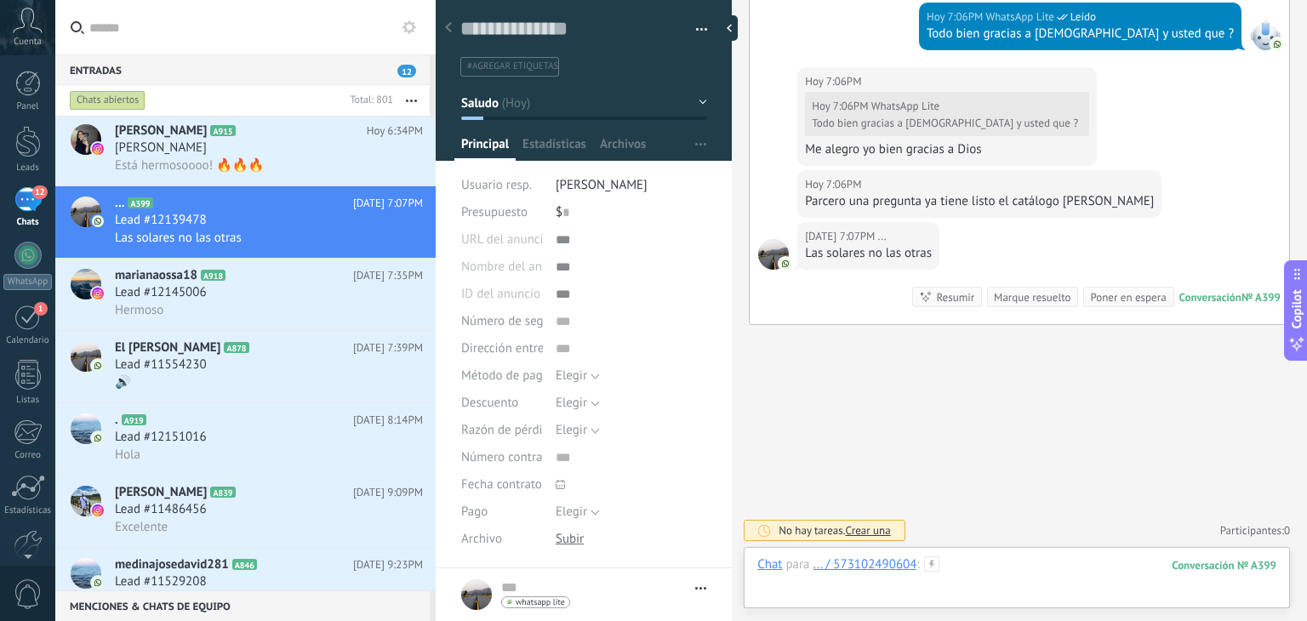
click at [1072, 592] on div at bounding box center [1016, 582] width 519 height 51
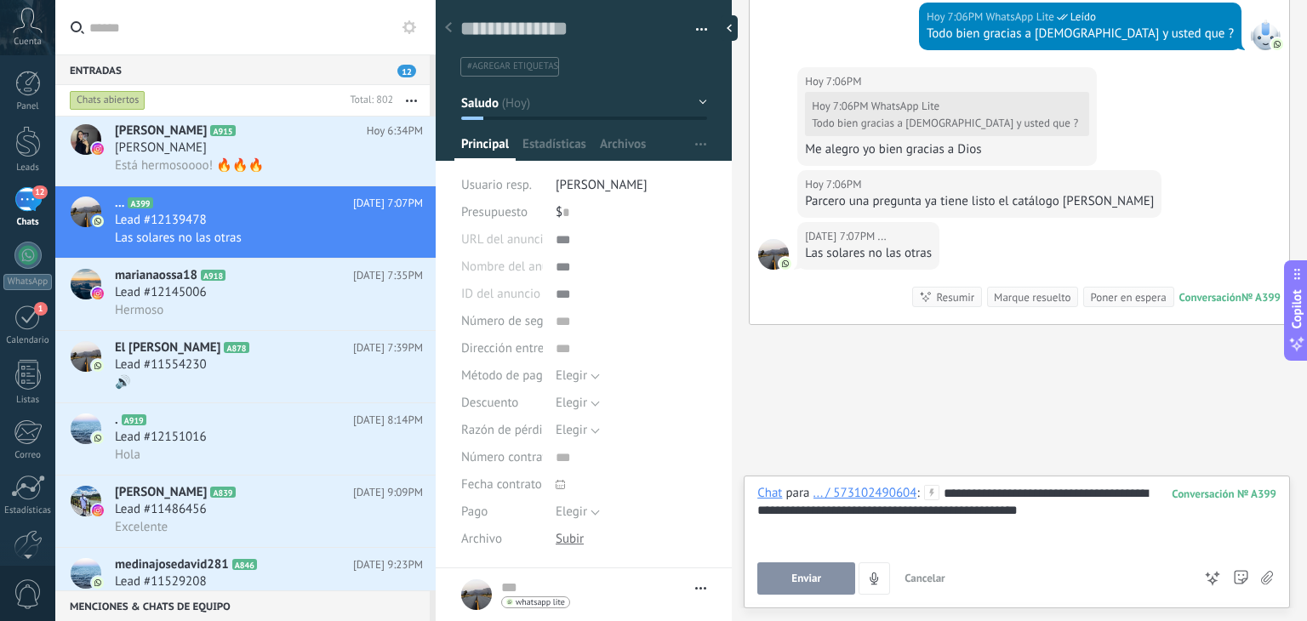
click at [1084, 493] on div "**********" at bounding box center [1016, 517] width 519 height 65
click at [834, 576] on button "Enviar" at bounding box center [806, 579] width 98 height 32
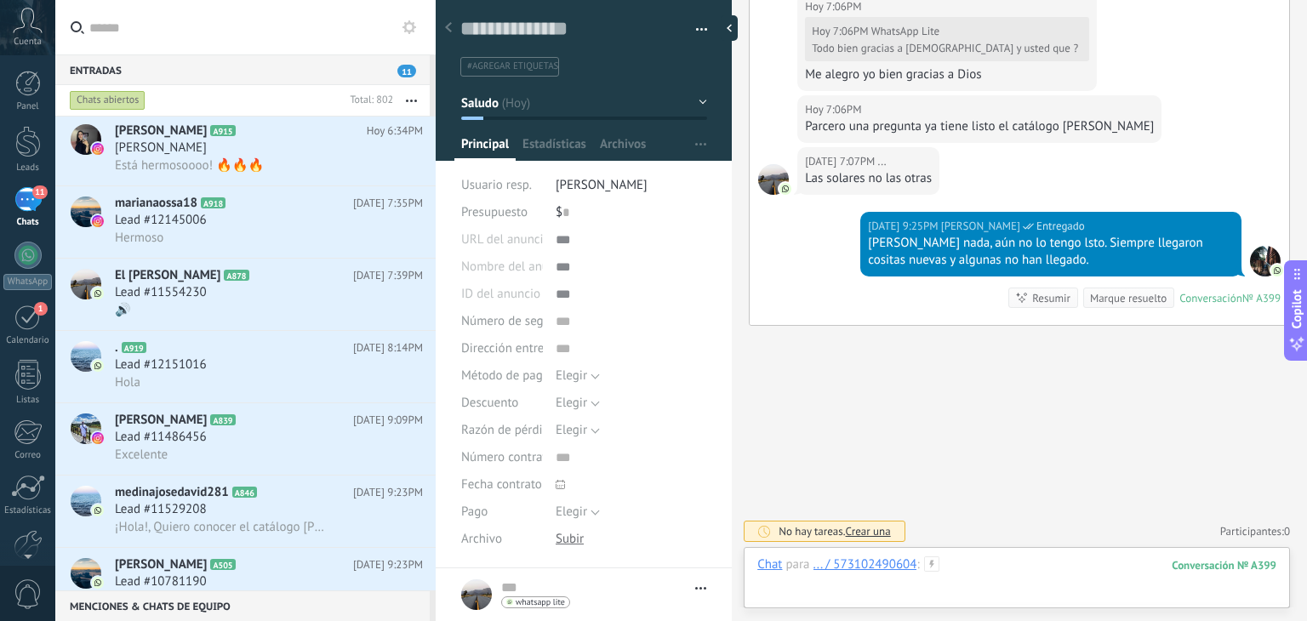
click at [1003, 566] on div at bounding box center [1016, 582] width 519 height 51
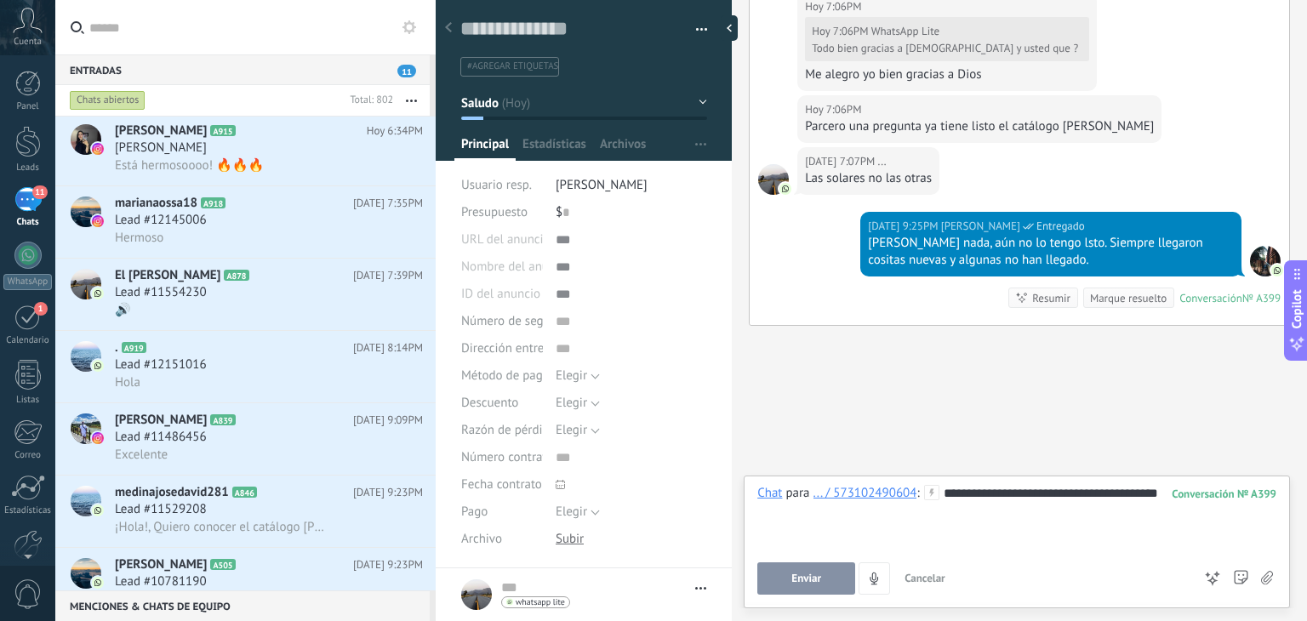
click at [827, 583] on button "Enviar" at bounding box center [806, 579] width 98 height 32
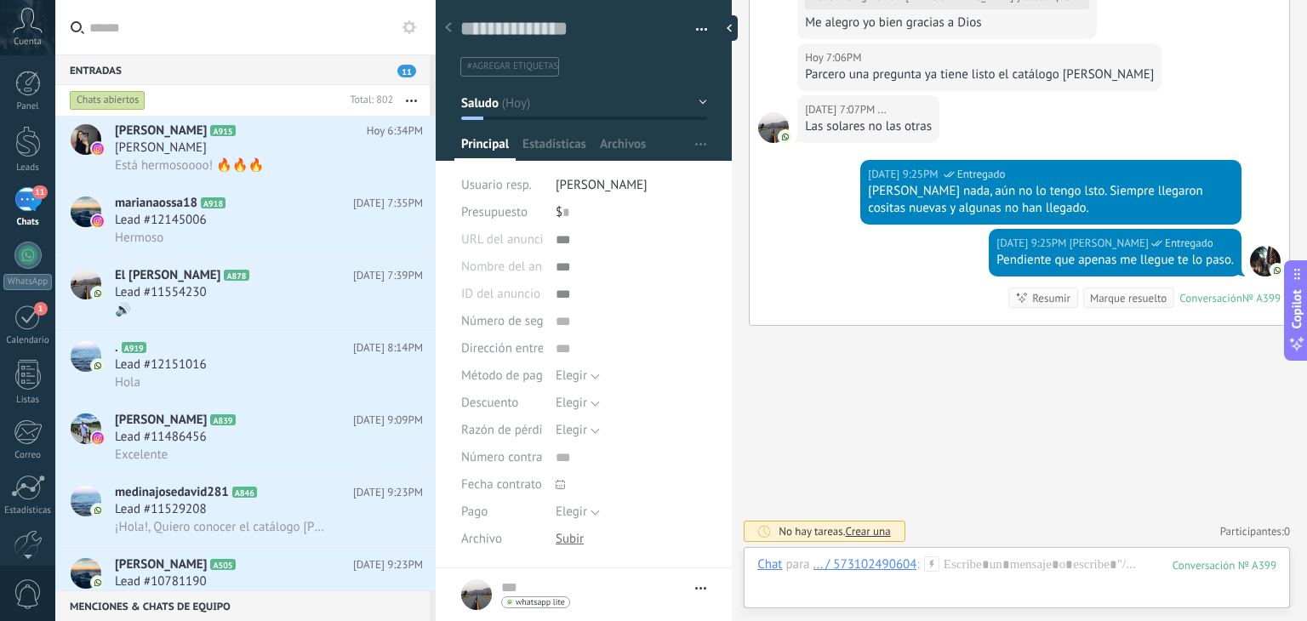
click at [776, 566] on div "Chat" at bounding box center [769, 564] width 25 height 15
click at [779, 529] on div "Tarea" at bounding box center [775, 535] width 60 height 29
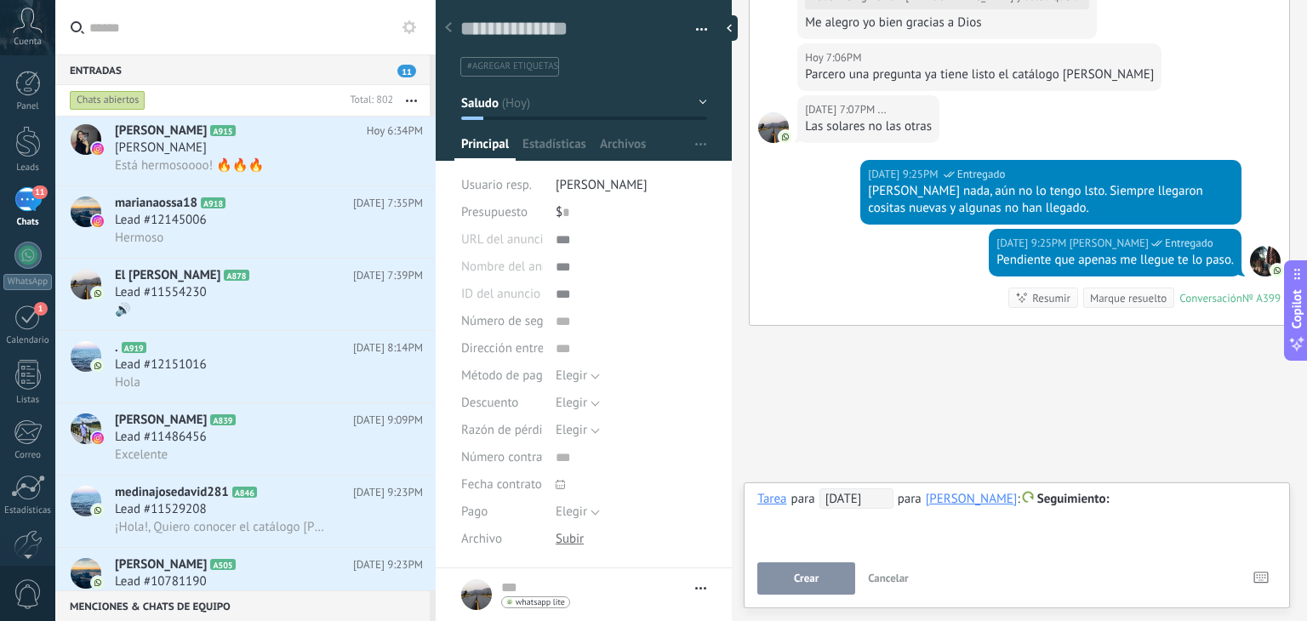
click at [851, 500] on span "[DATE]" at bounding box center [857, 499] width 74 height 20
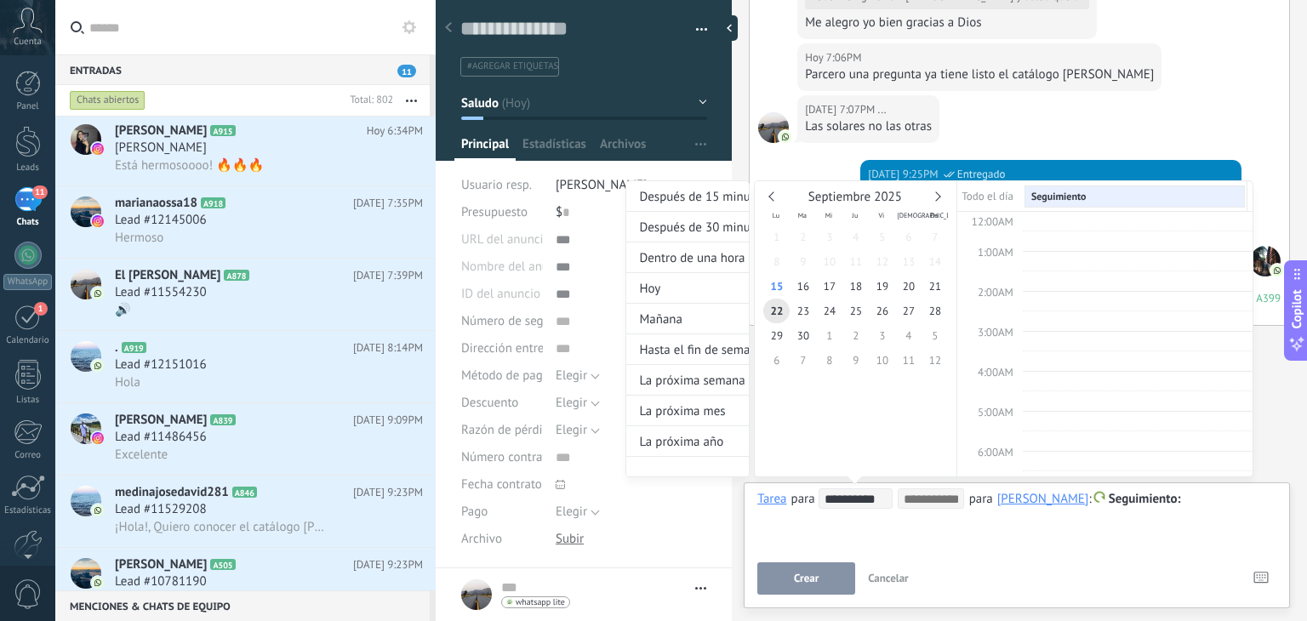
scroll to position [318, 0]
type input "**********"
click at [803, 334] on span "30" at bounding box center [803, 335] width 26 height 25
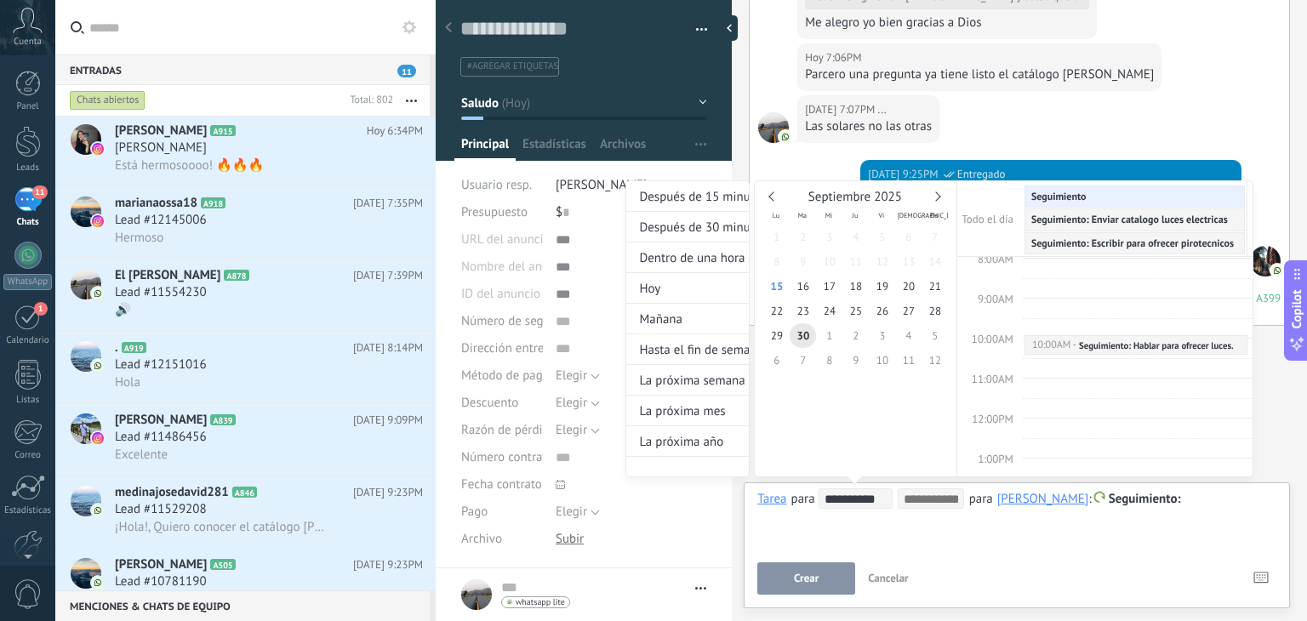
click at [1222, 508] on div "**********" at bounding box center [940, 344] width 628 height 329
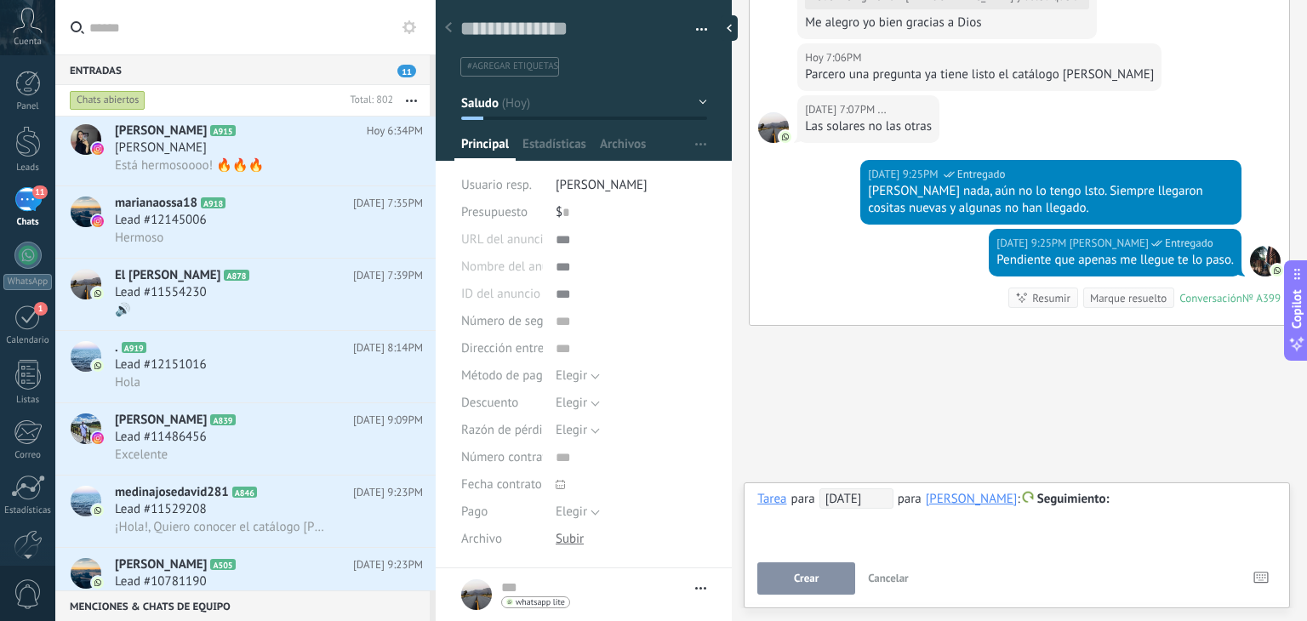
click at [1168, 502] on div at bounding box center [1016, 499] width 519 height 20
click at [819, 580] on button "Crear" at bounding box center [806, 579] width 98 height 32
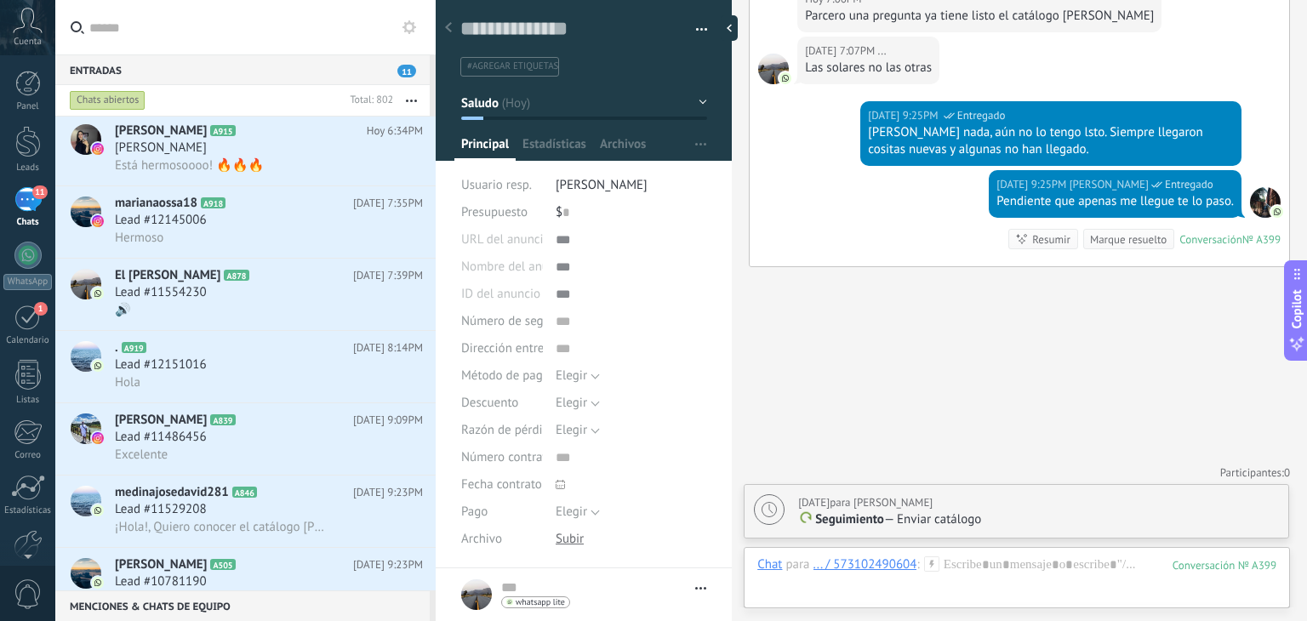
scroll to position [0, 0]
click at [517, 118] on div at bounding box center [517, 118] width 22 height 3
click at [517, 105] on button "Saludo" at bounding box center [584, 103] width 246 height 31
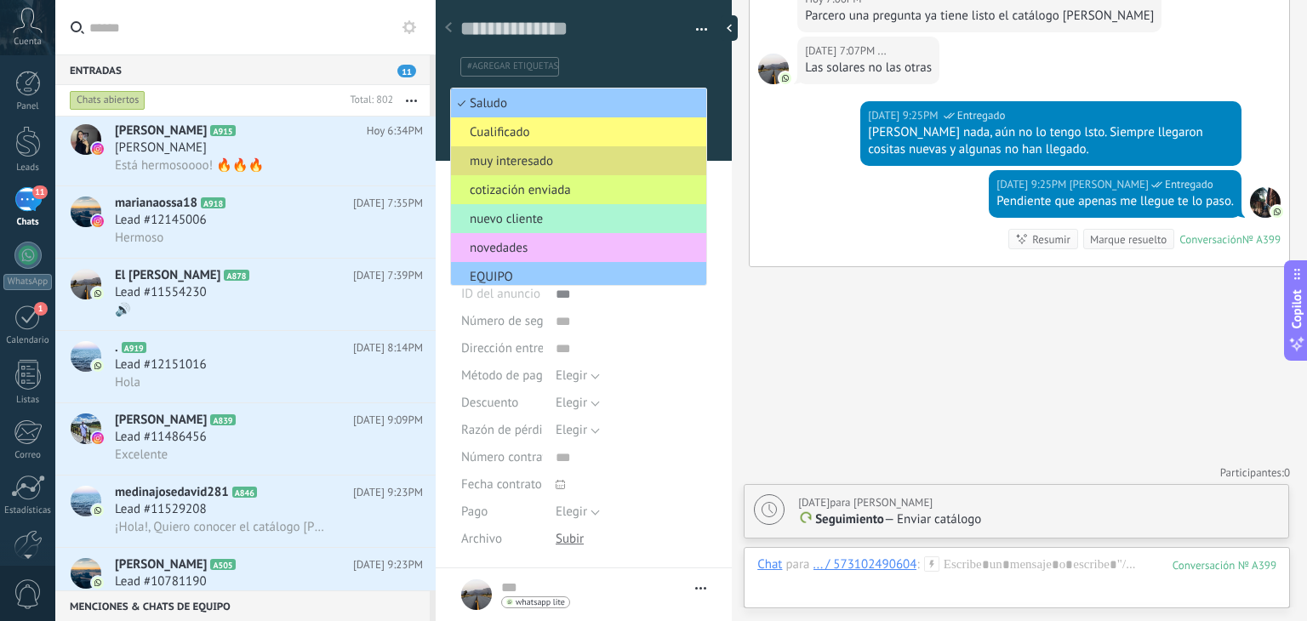
scroll to position [152, 0]
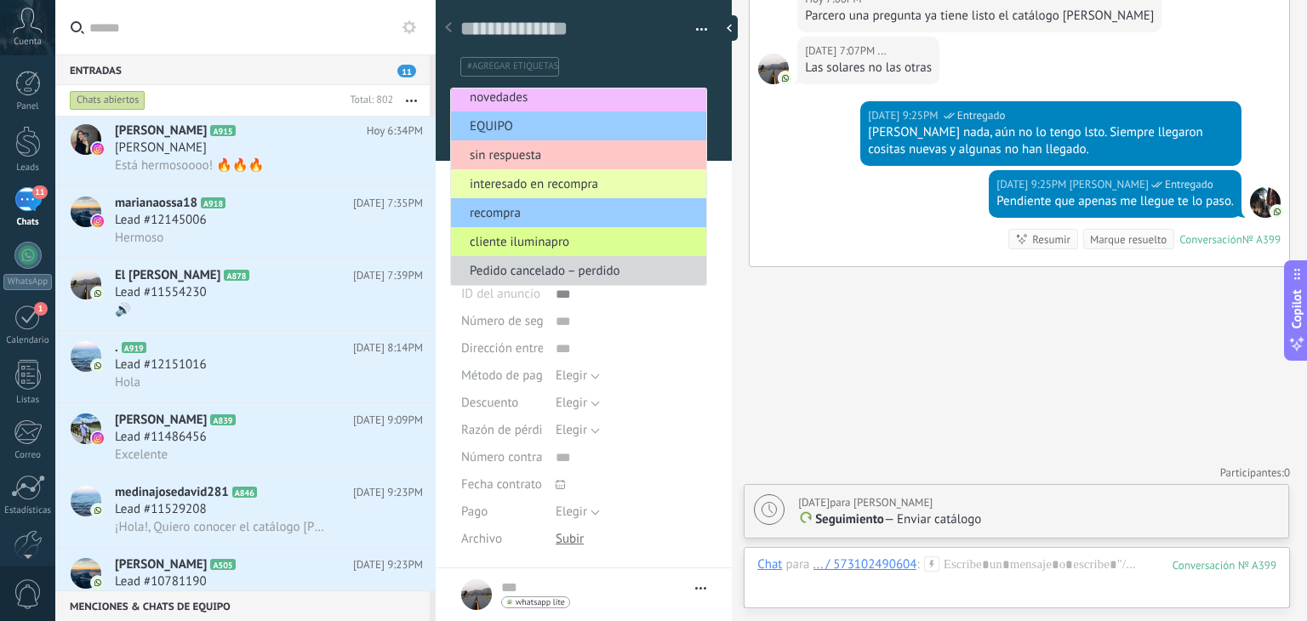
click at [523, 239] on span "cliente iluminapro" at bounding box center [576, 242] width 250 height 16
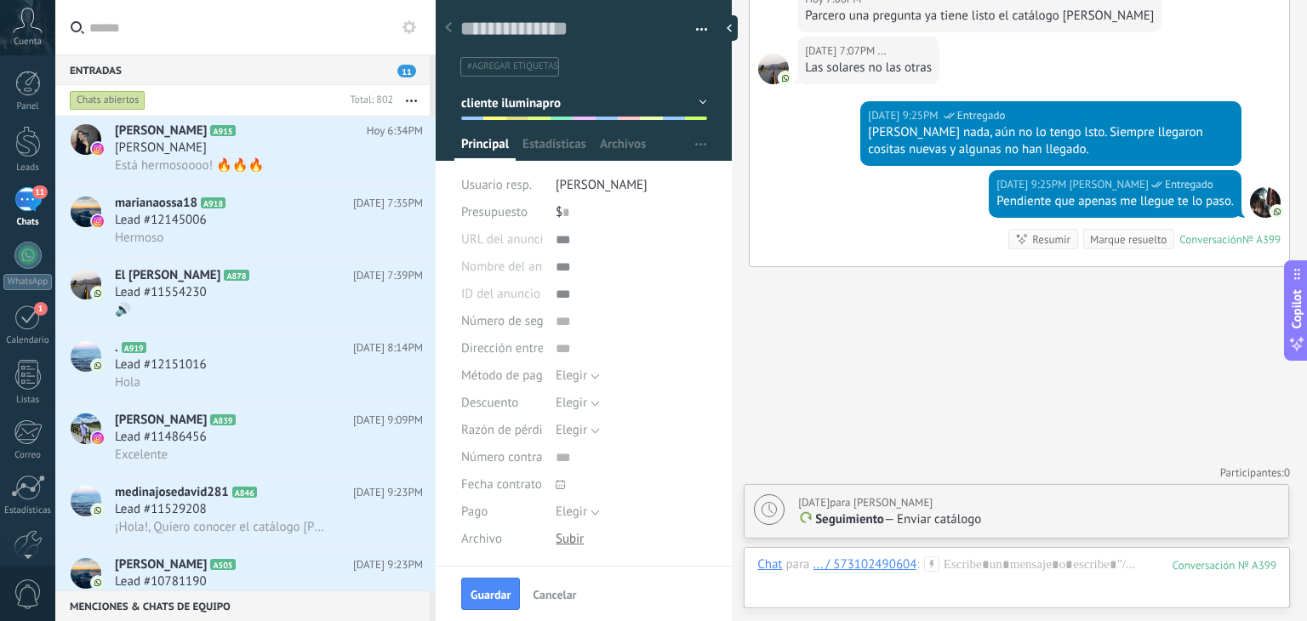
scroll to position [244, 0]
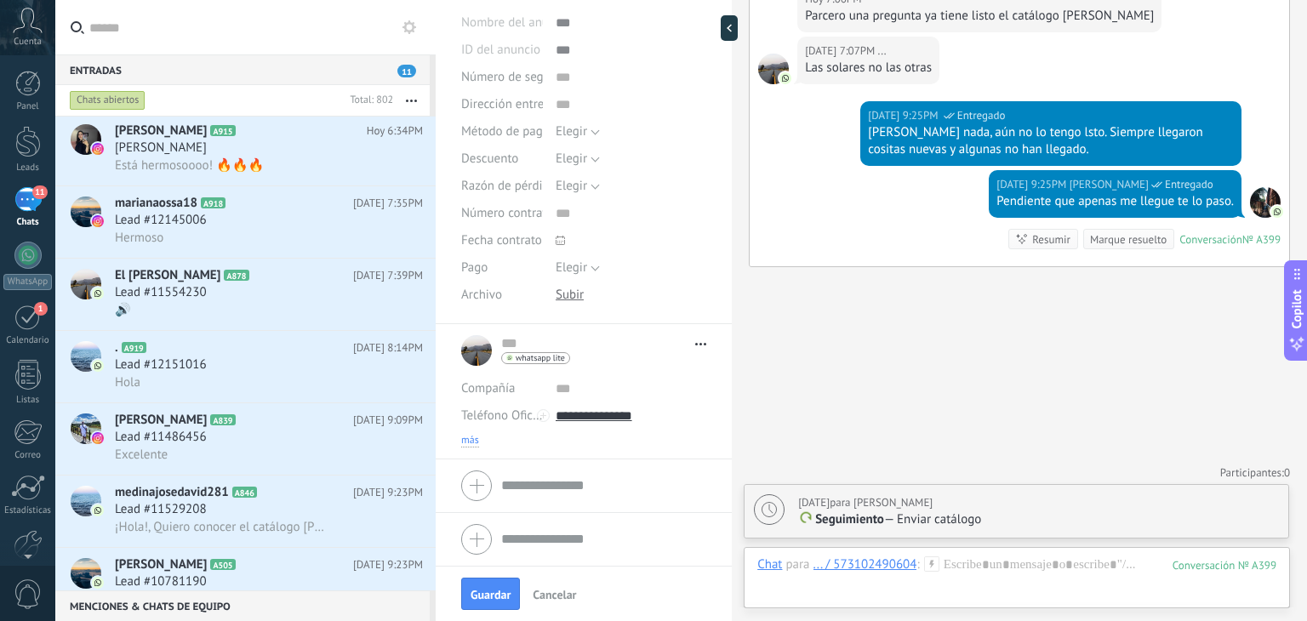
click at [471, 437] on span "más" at bounding box center [470, 441] width 18 height 14
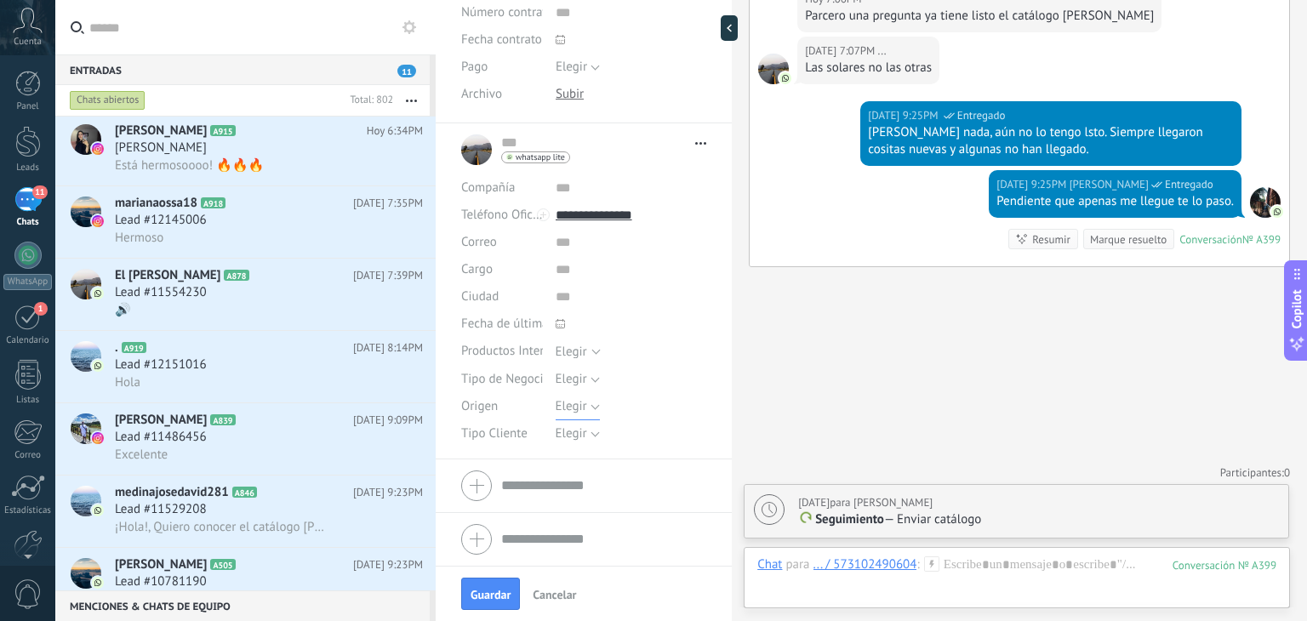
click at [584, 409] on span "Elegir" at bounding box center [571, 406] width 31 height 16
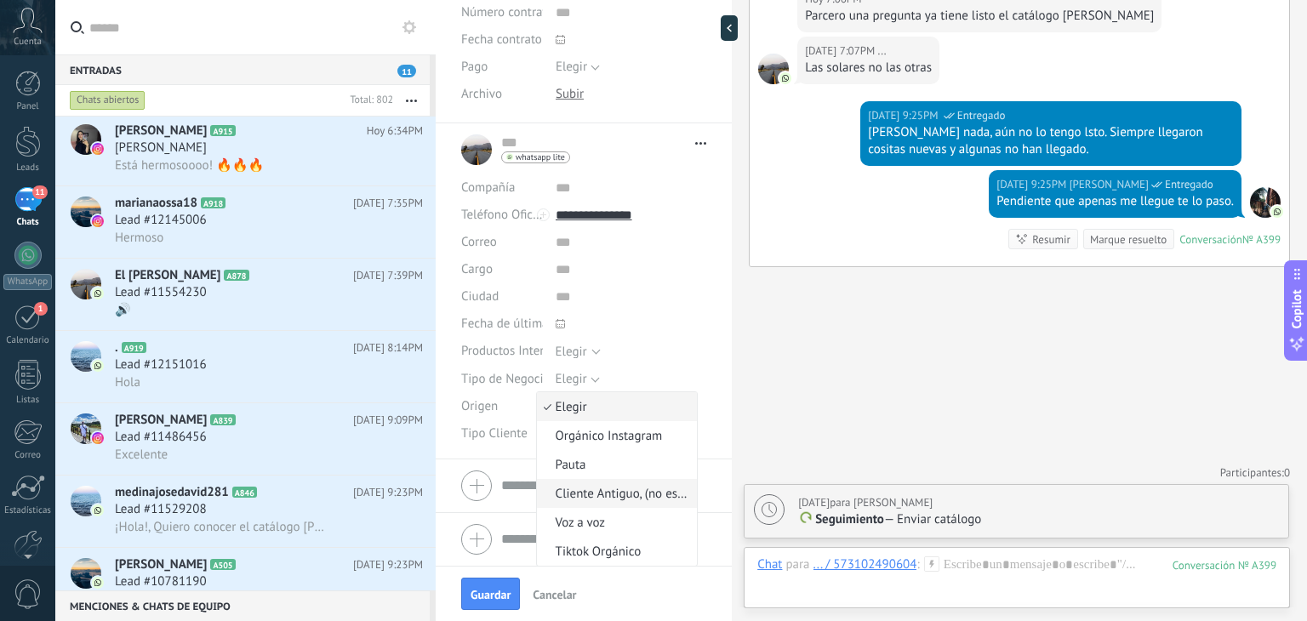
click at [586, 495] on span "Cliente Antiguo, (no especifica)" at bounding box center [615, 494] width 156 height 16
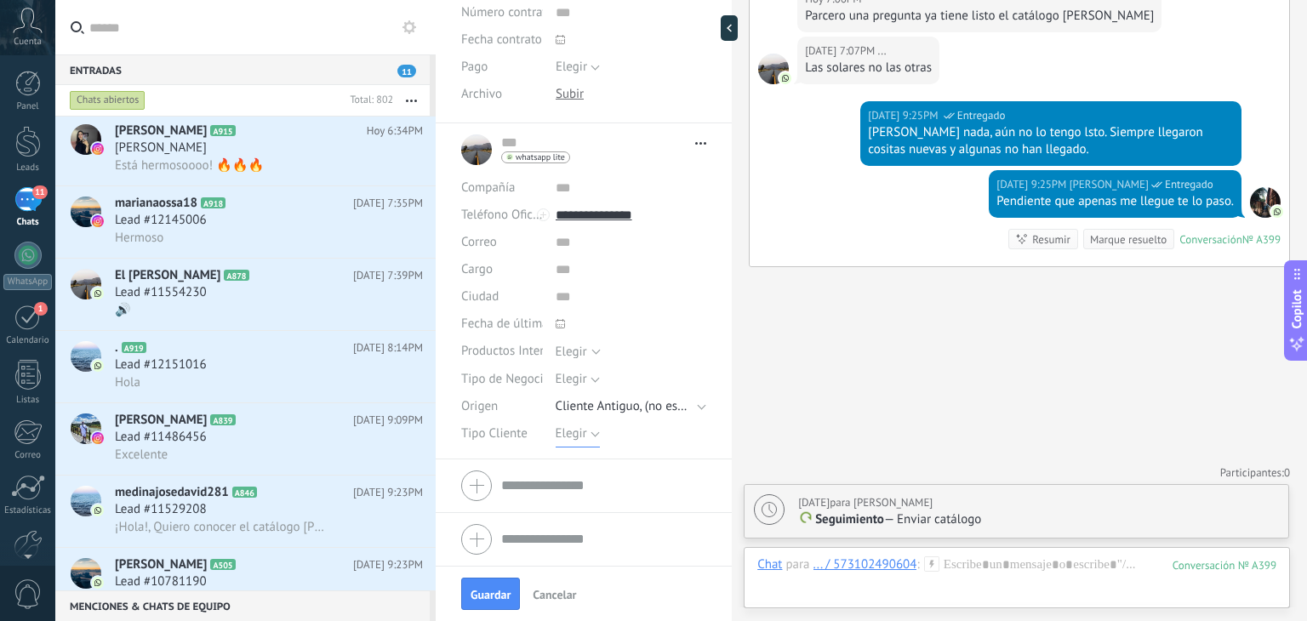
click at [574, 437] on span "Elegir" at bounding box center [571, 434] width 31 height 16
click at [579, 518] on span "Detal" at bounding box center [615, 521] width 156 height 16
click at [506, 592] on span "Guardar" at bounding box center [491, 595] width 40 height 12
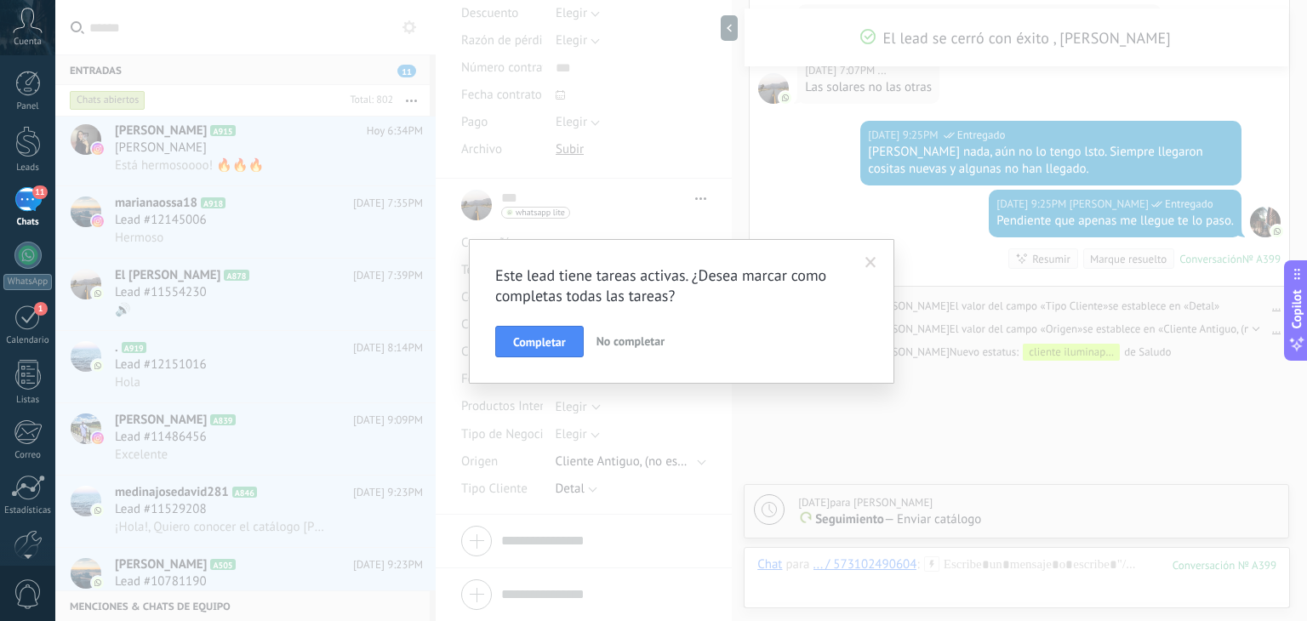
scroll to position [735, 0]
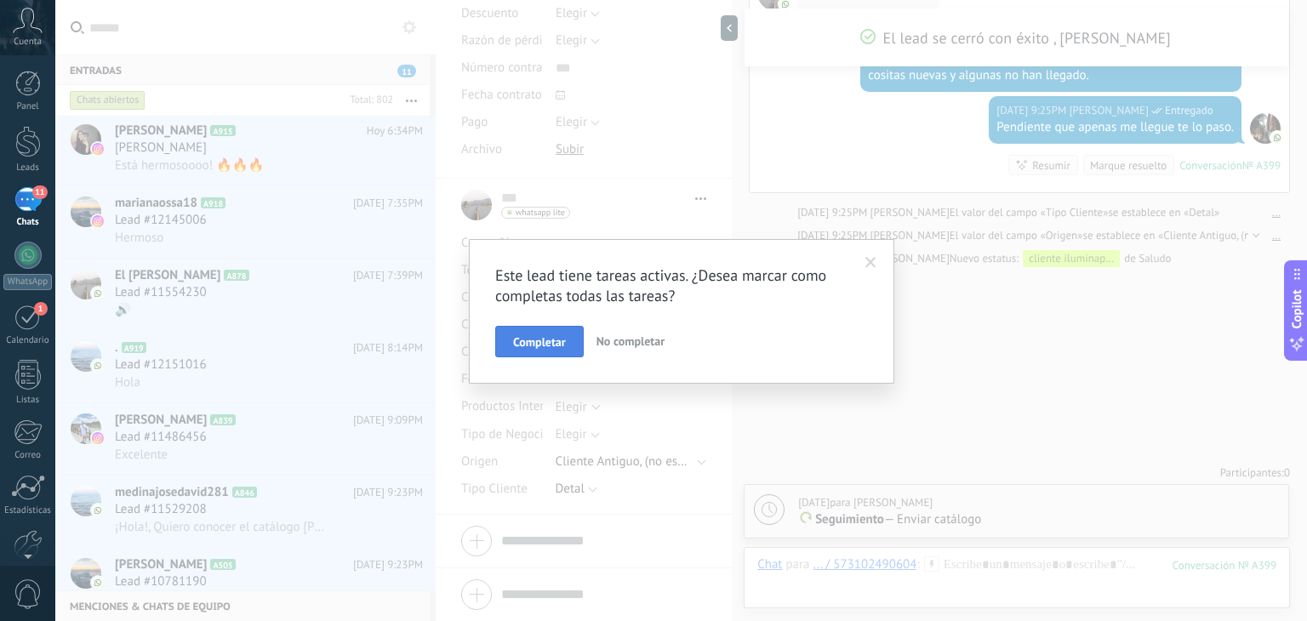
click at [569, 345] on button "Completar" at bounding box center [539, 342] width 89 height 32
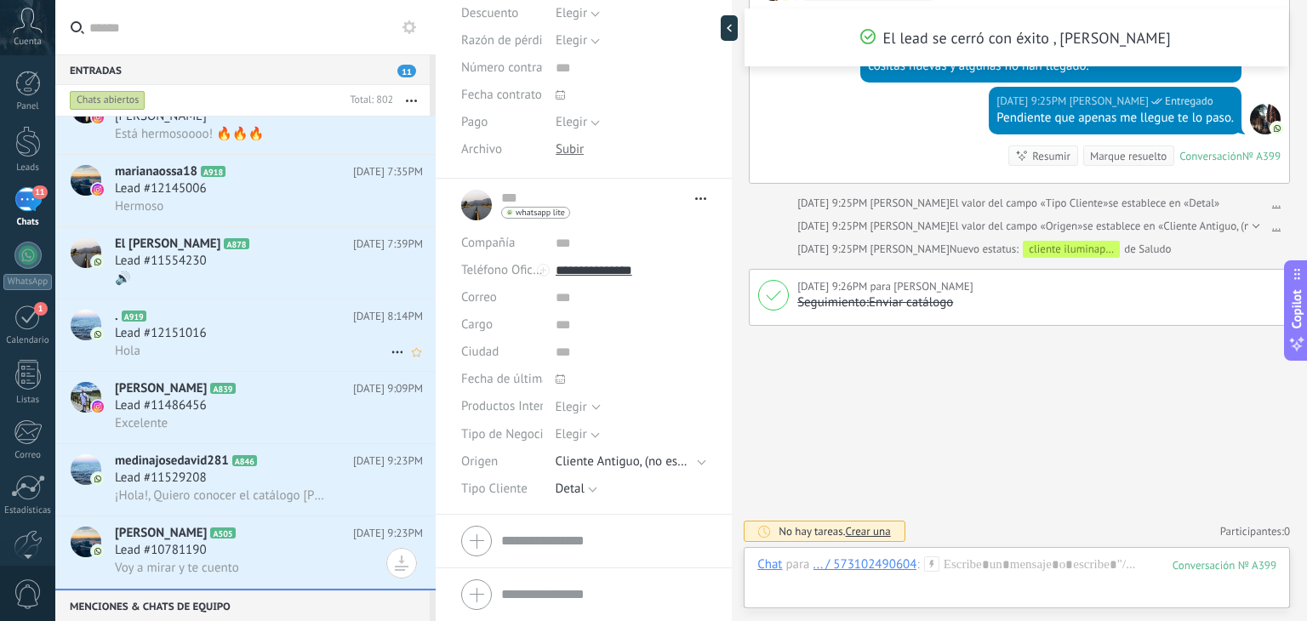
scroll to position [330, 0]
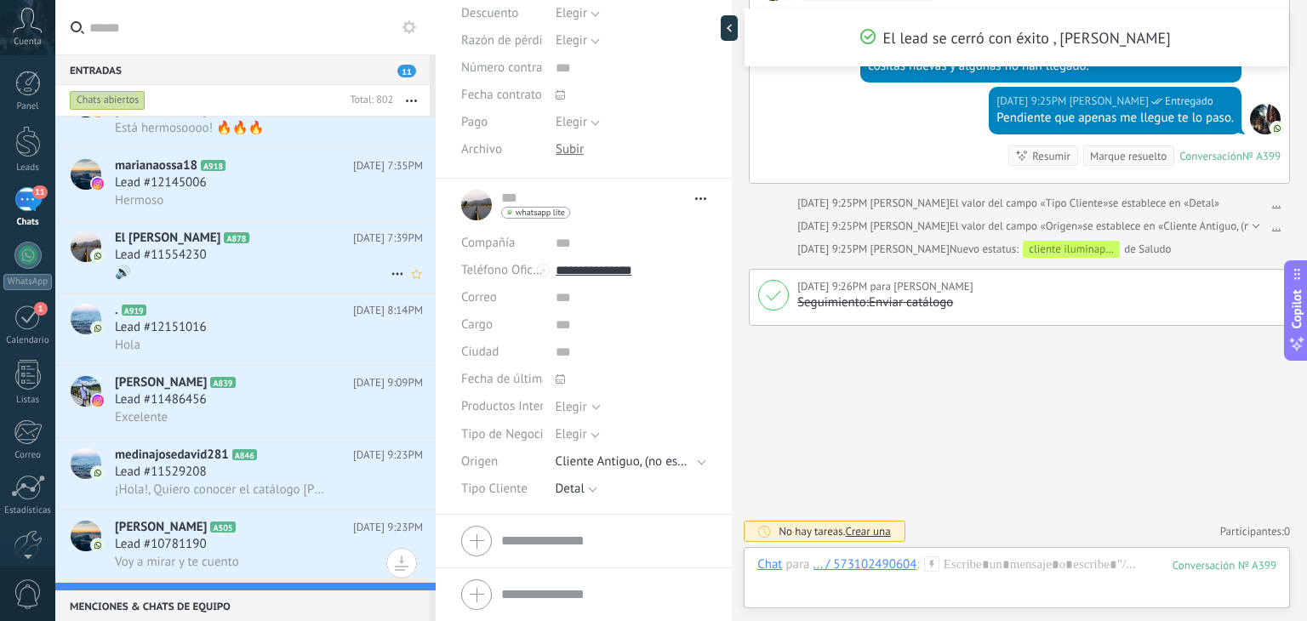
click at [191, 282] on div "🔊" at bounding box center [269, 273] width 308 height 18
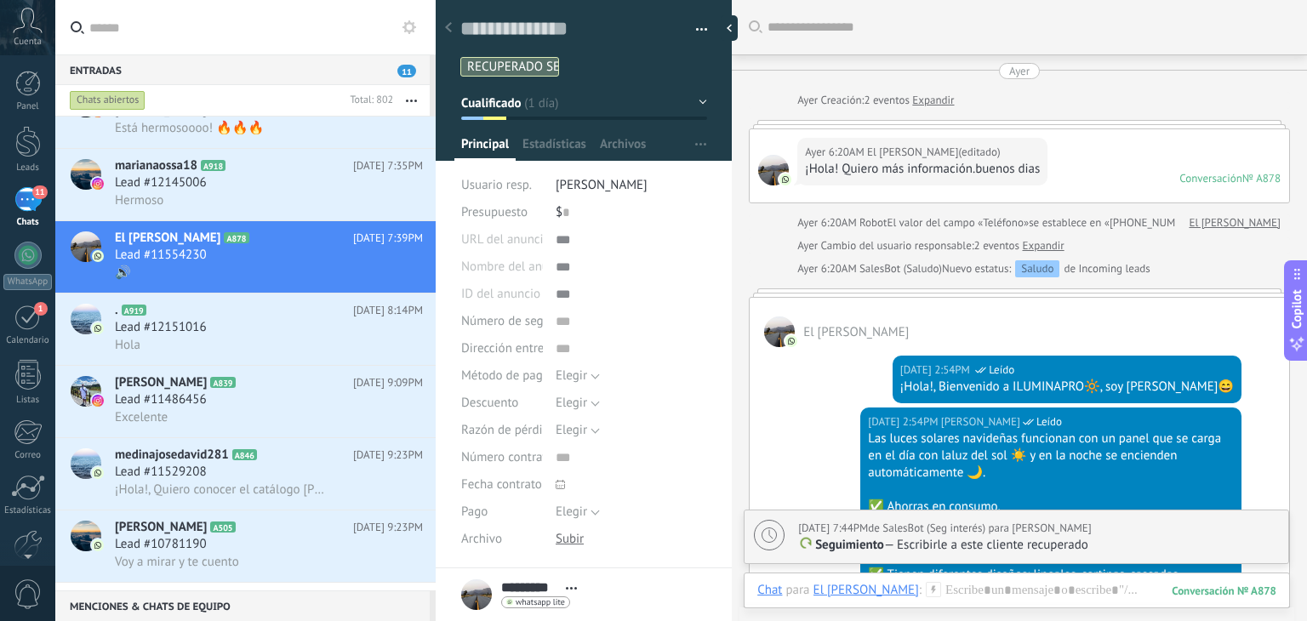
scroll to position [2070, 0]
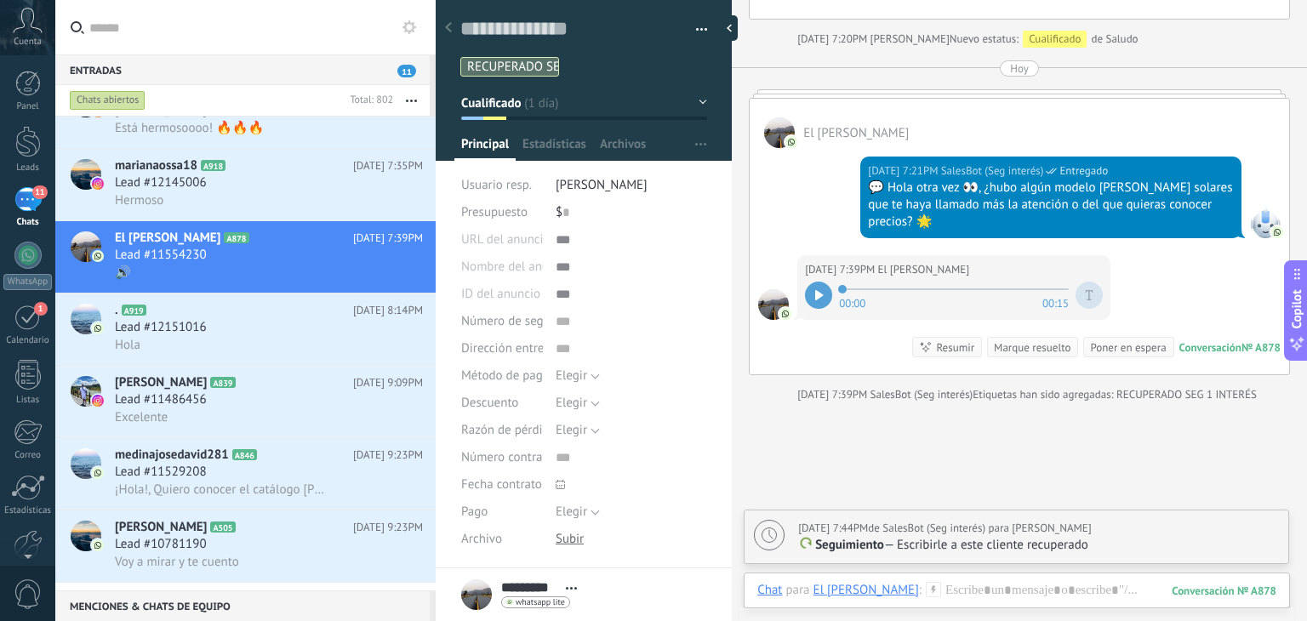
click at [817, 290] on icon at bounding box center [819, 295] width 8 height 10
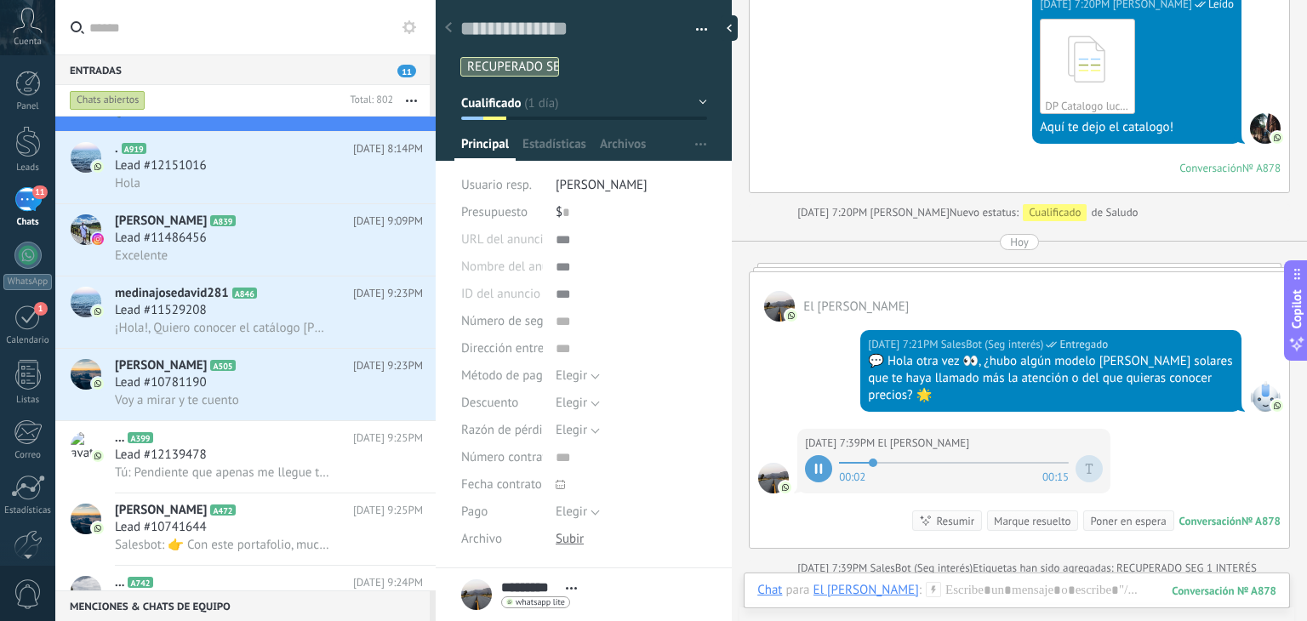
scroll to position [1895, 0]
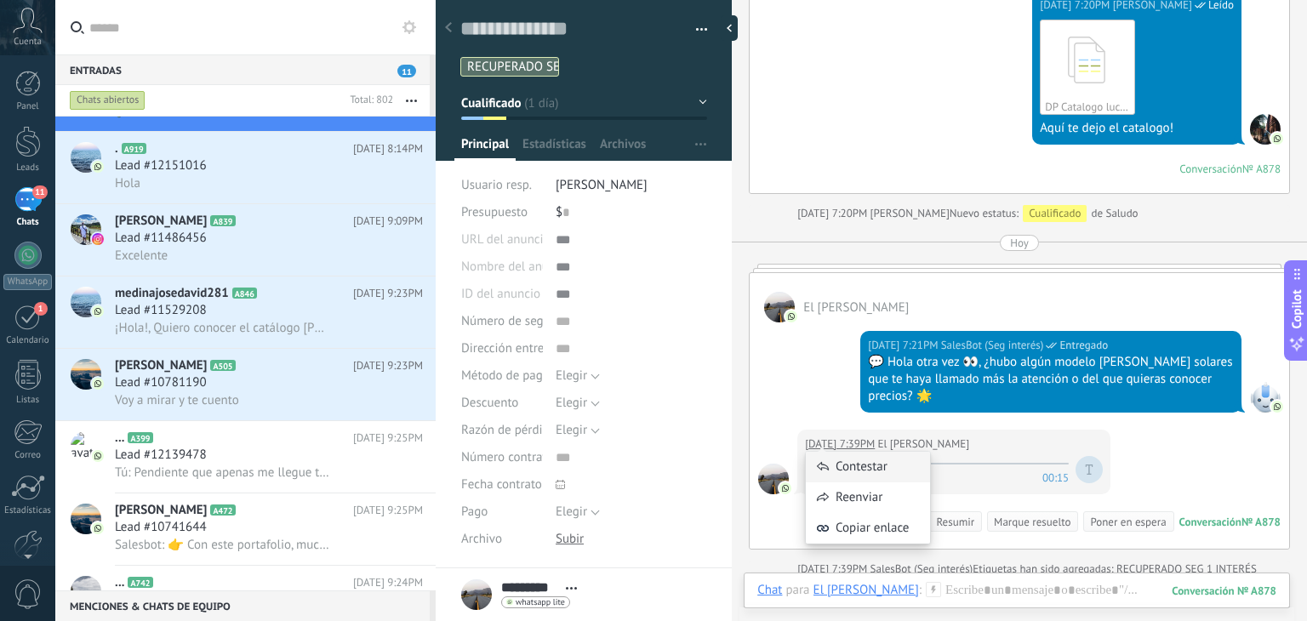
click at [846, 454] on div "Contestar" at bounding box center [868, 467] width 124 height 31
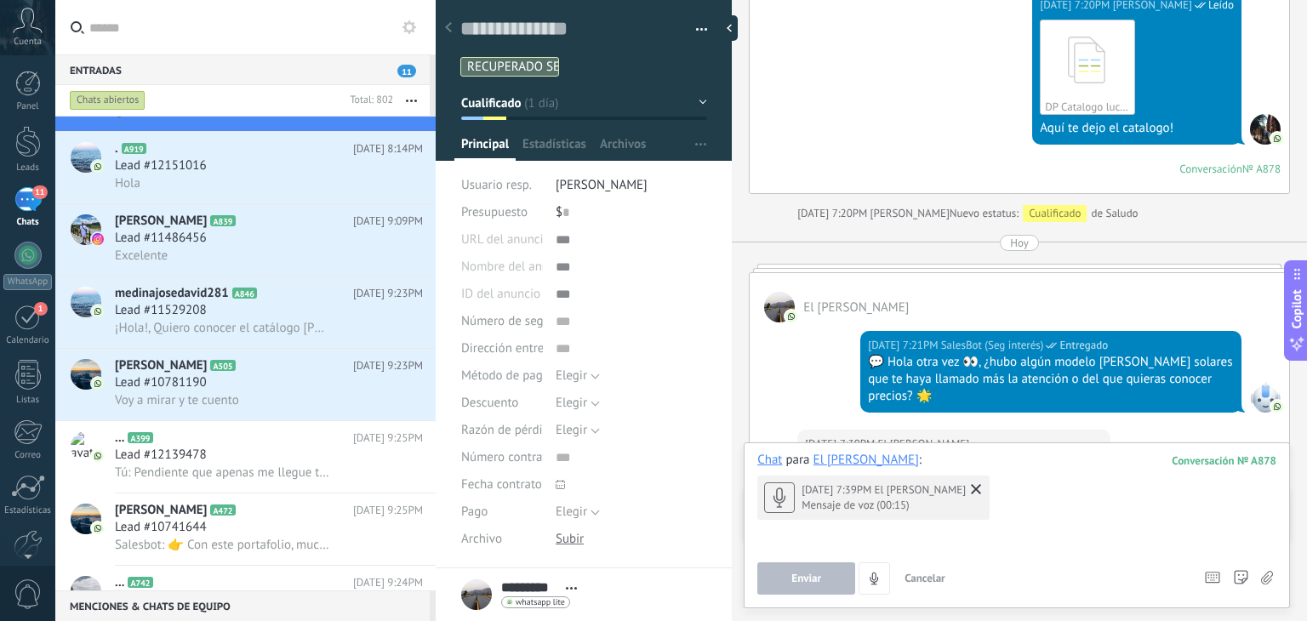
scroll to position [2203, 0]
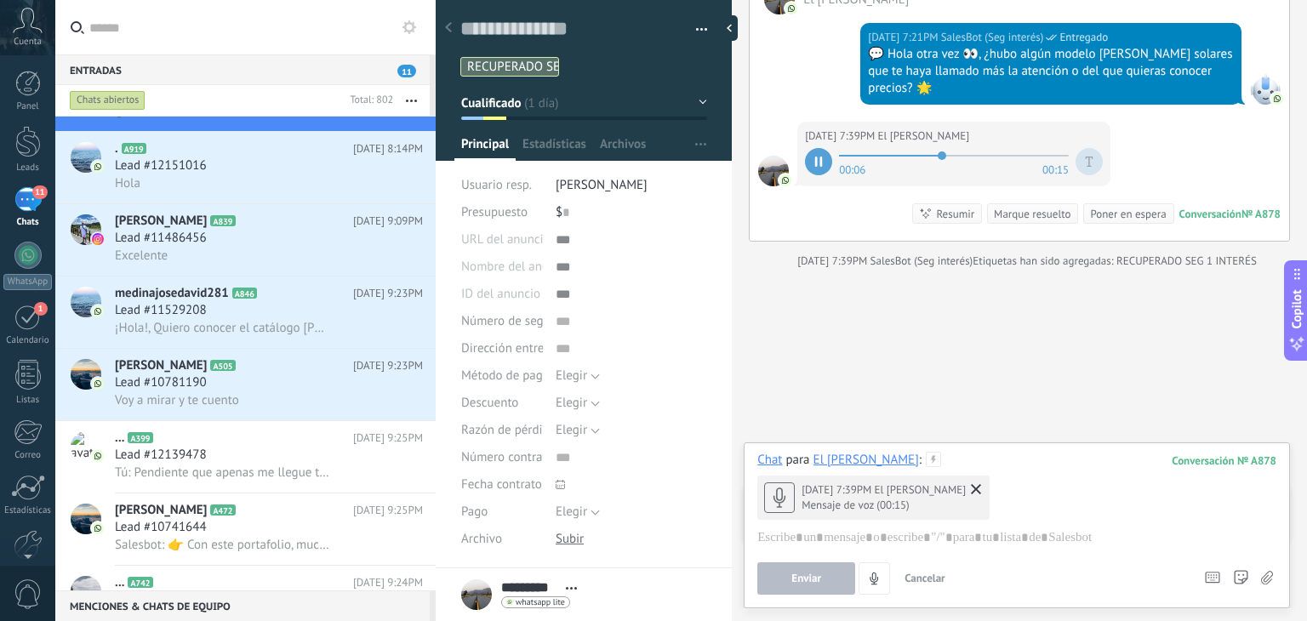
click at [971, 484] on use at bounding box center [976, 489] width 10 height 10
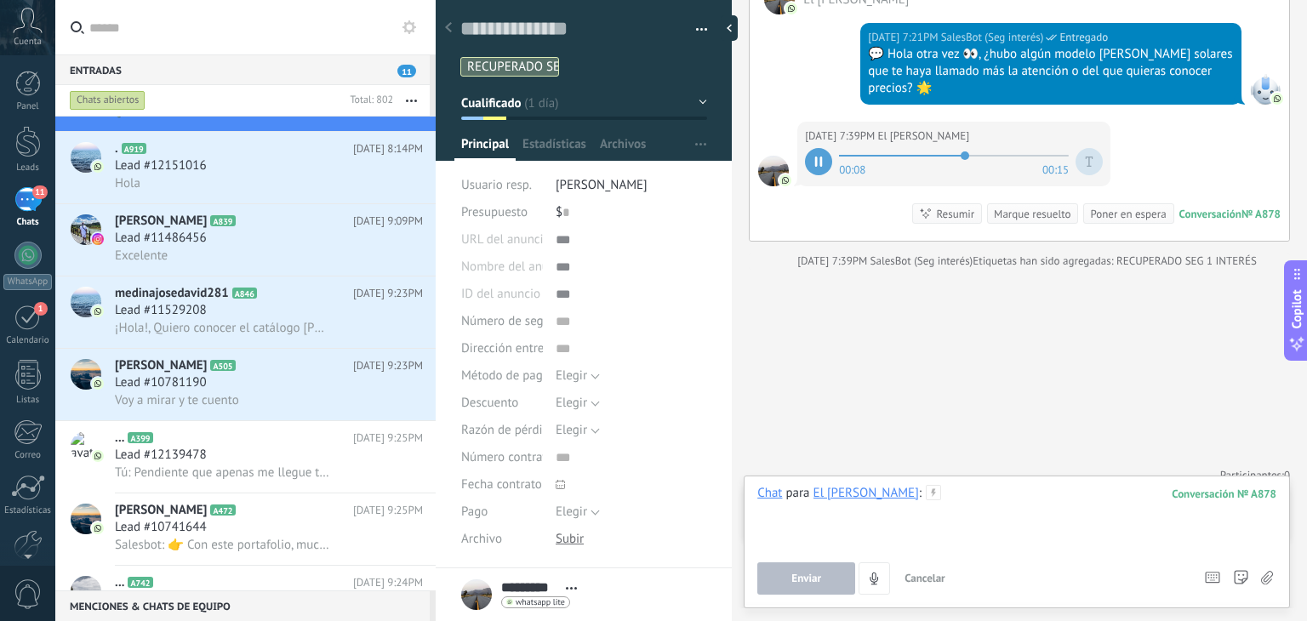
click at [843, 152] on span at bounding box center [954, 156] width 230 height 14
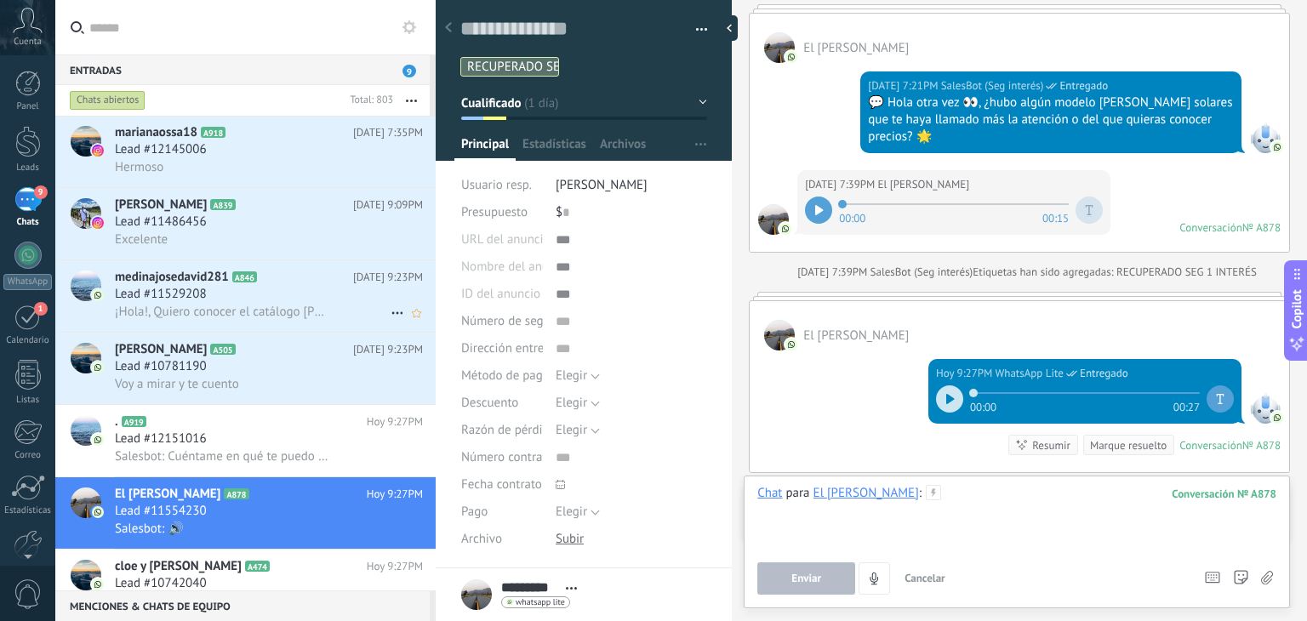
scroll to position [368, 0]
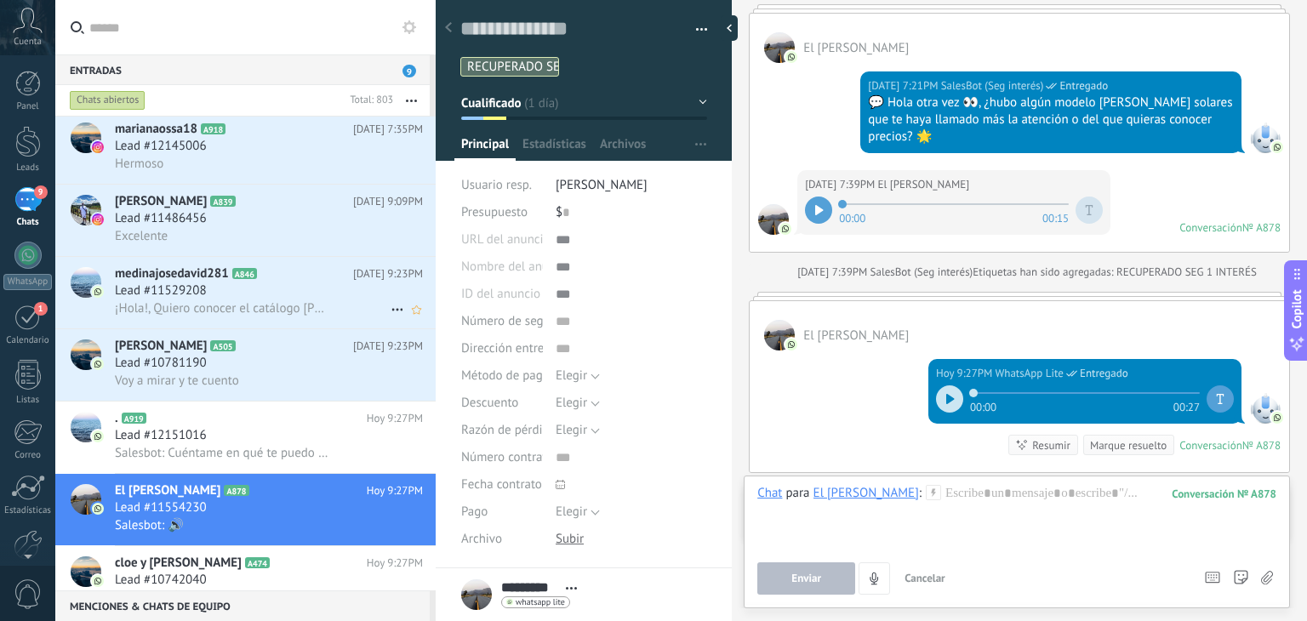
click at [193, 300] on span "Lead #11529208" at bounding box center [161, 291] width 92 height 17
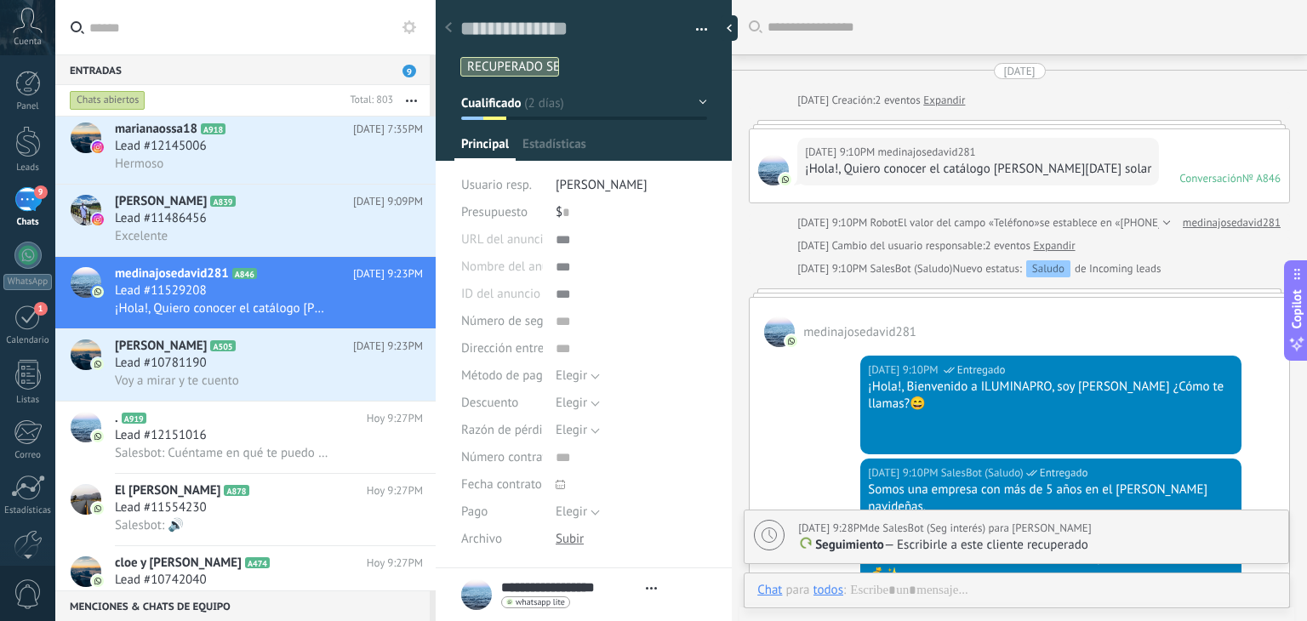
type textarea "**********"
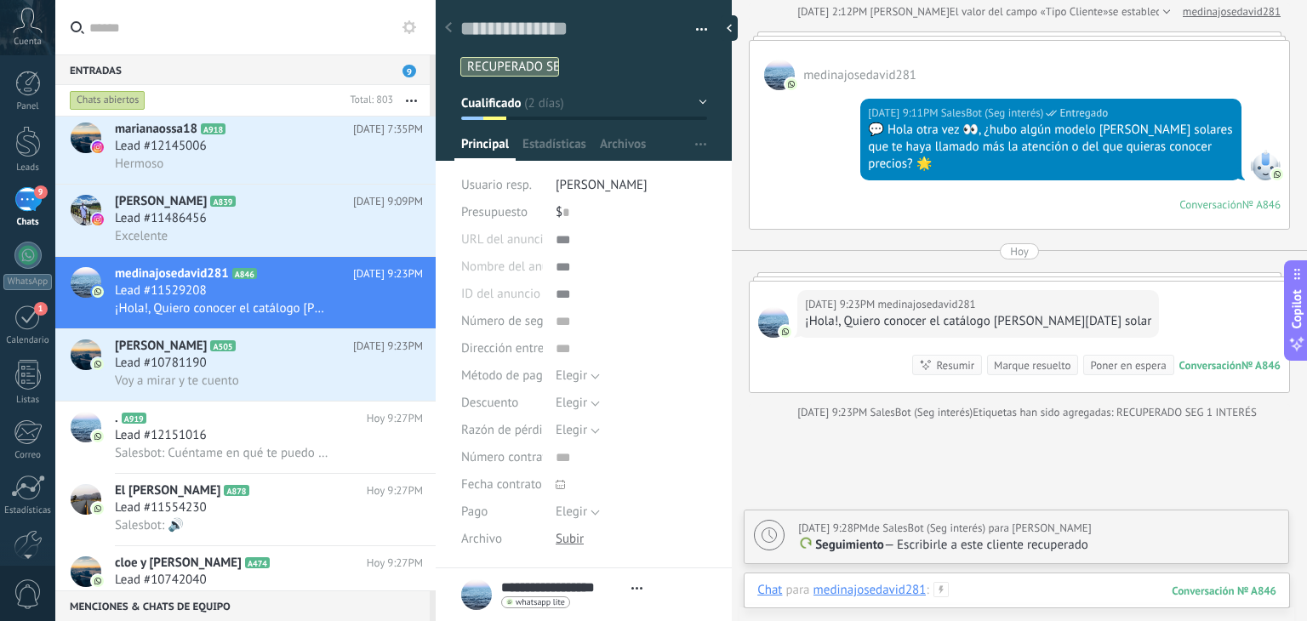
click at [978, 588] on div at bounding box center [1016, 607] width 519 height 51
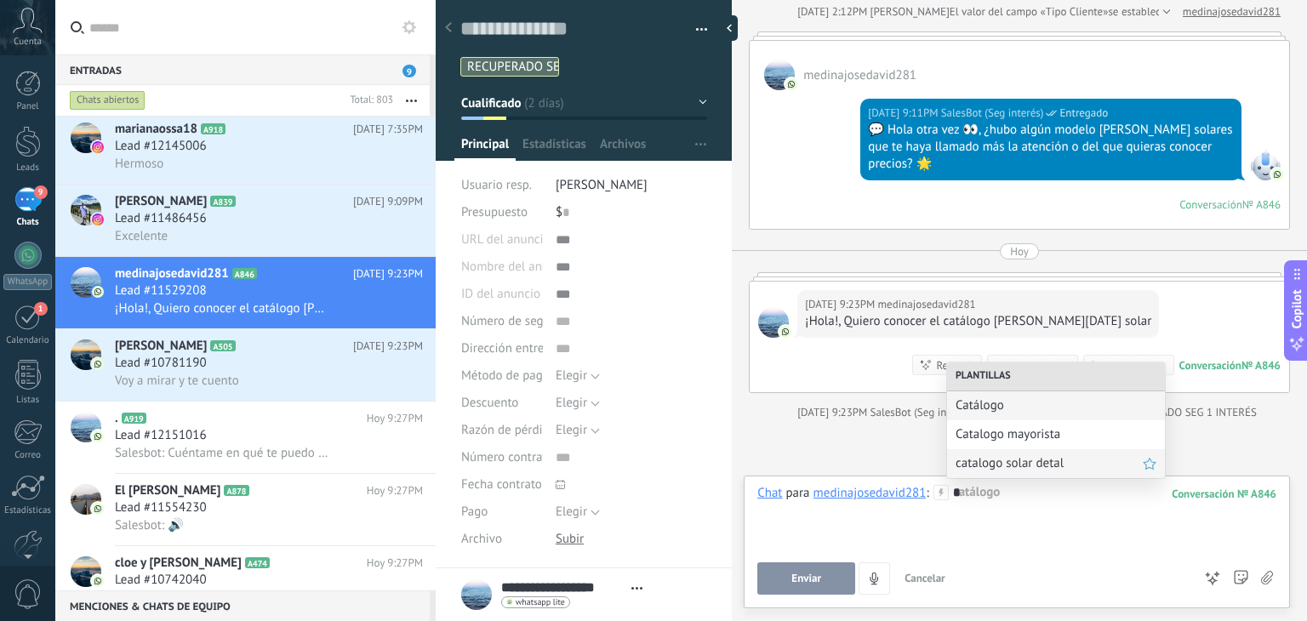
click at [999, 454] on div "catalogo solar detal" at bounding box center [1056, 463] width 218 height 29
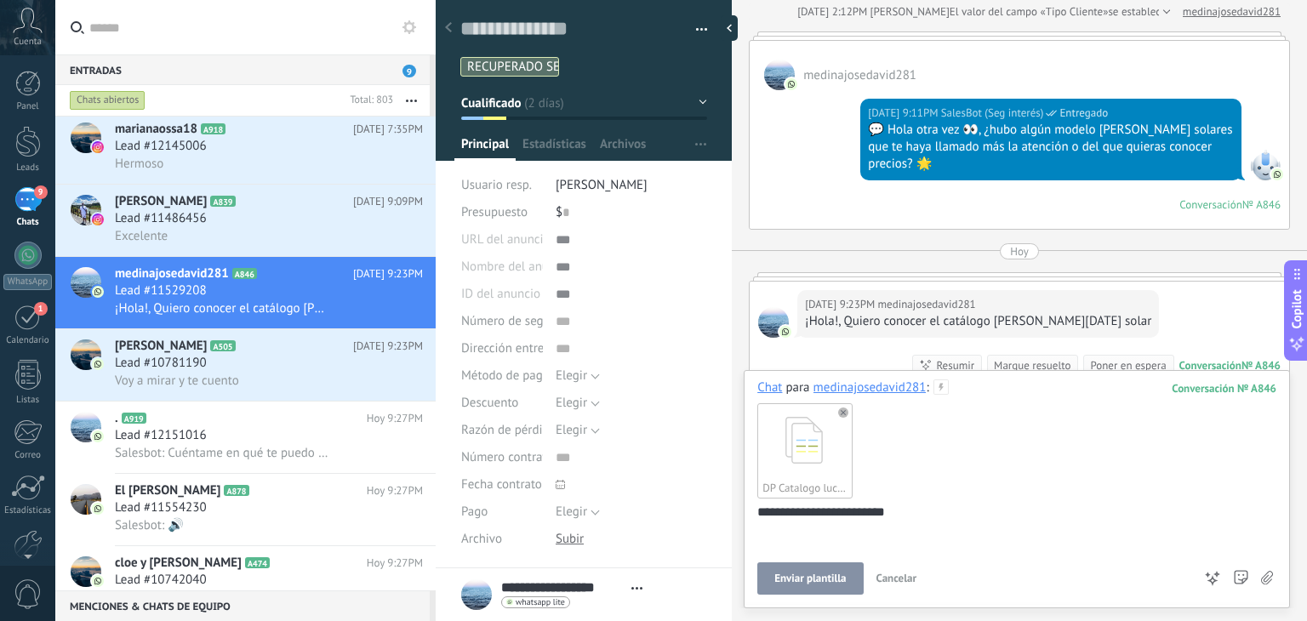
click at [809, 574] on span "Enviar plantilla" at bounding box center [809, 579] width 71 height 12
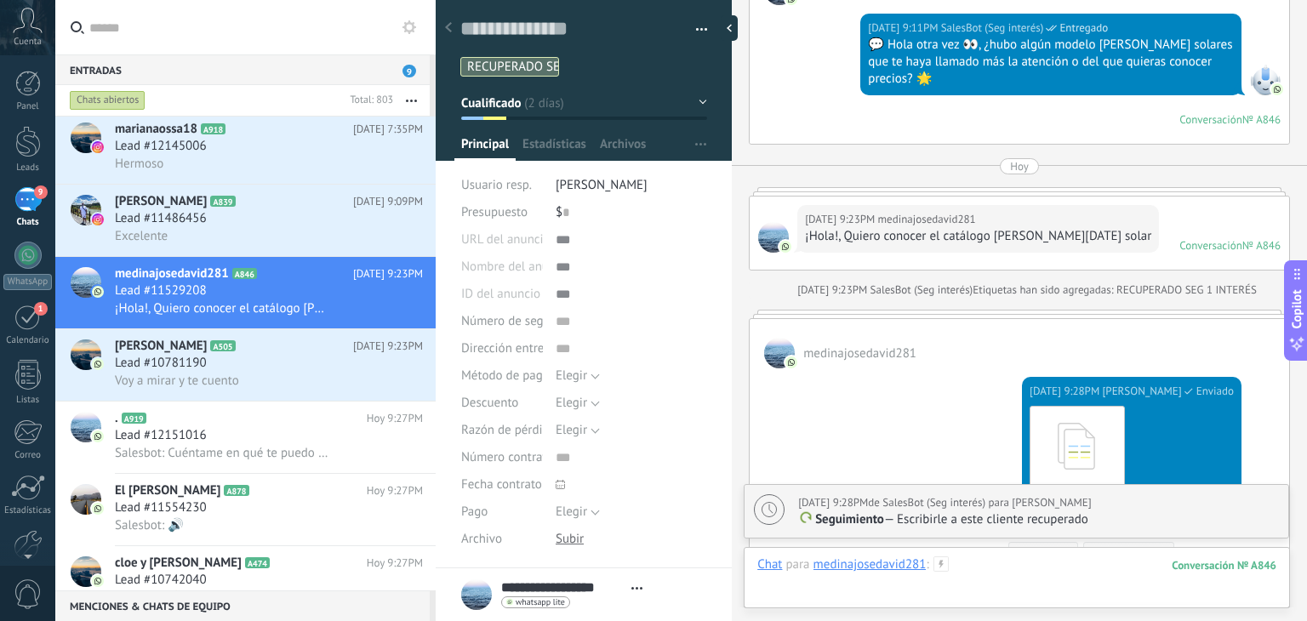
click at [970, 558] on div at bounding box center [1016, 582] width 519 height 51
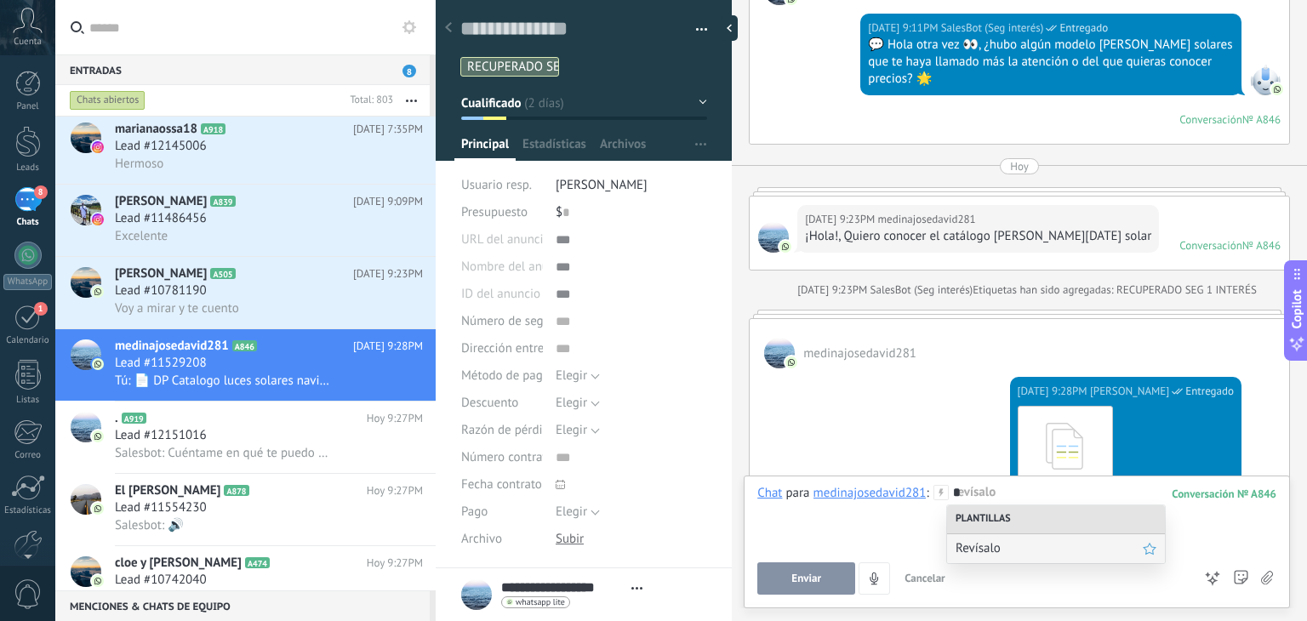
click at [970, 556] on span "Revísalo" at bounding box center [1049, 548] width 187 height 16
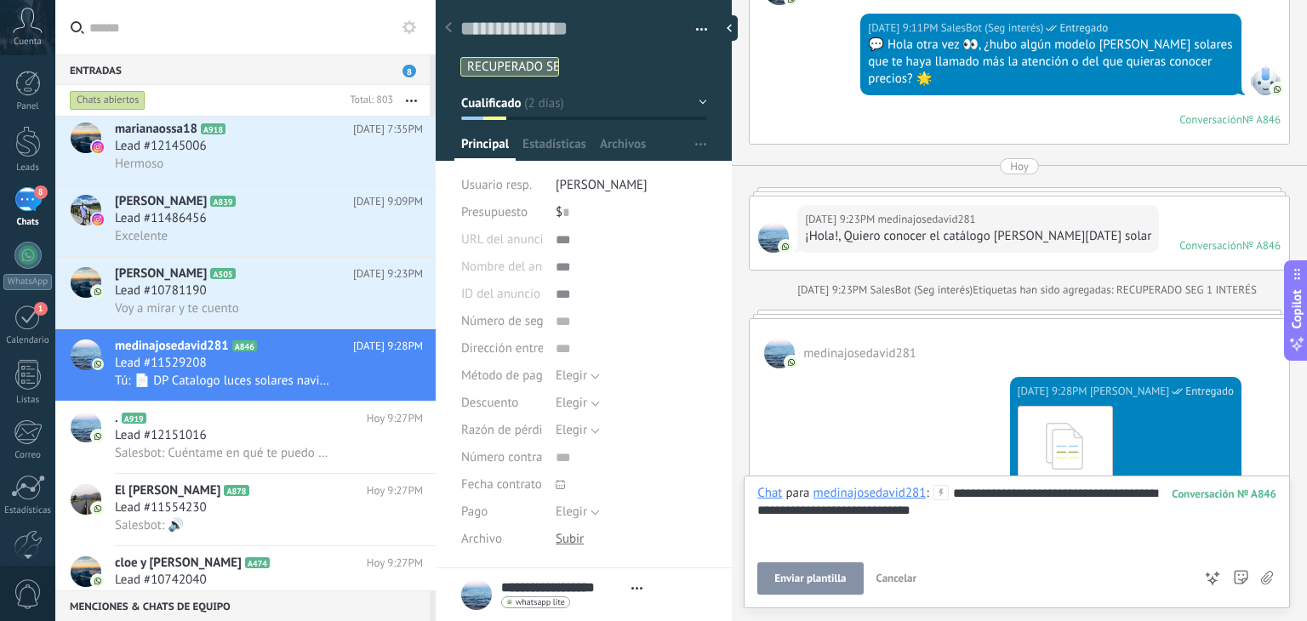
click at [838, 578] on span "Enviar plantilla" at bounding box center [809, 579] width 71 height 12
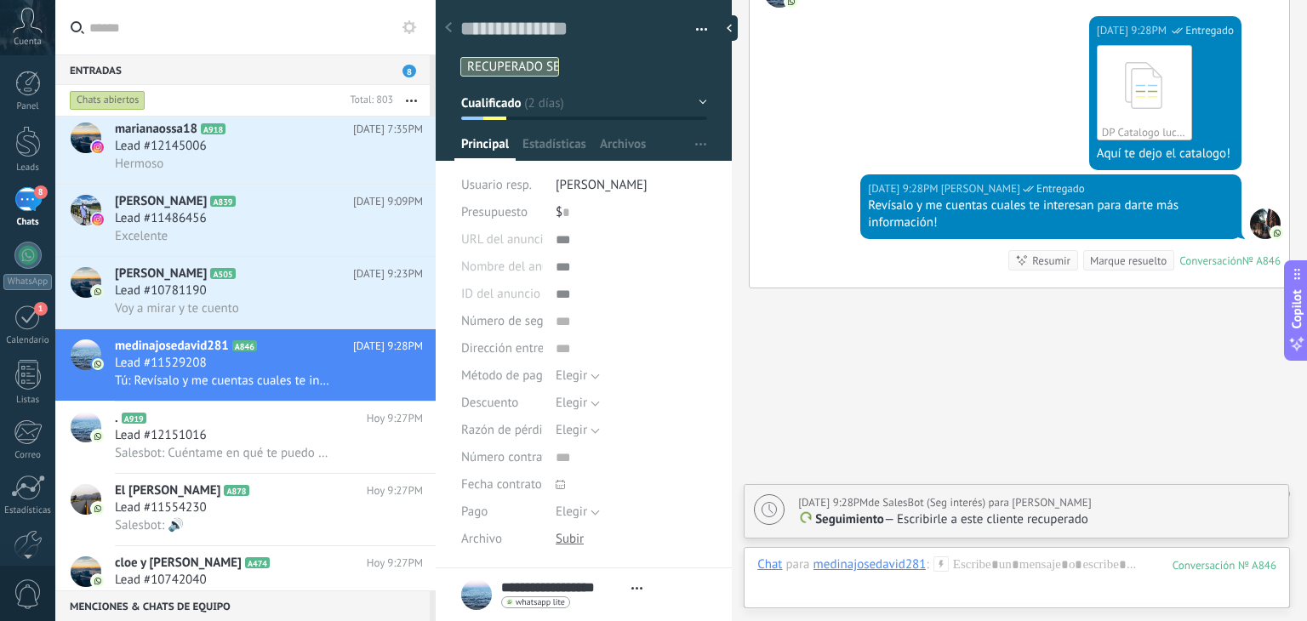
click at [1072, 510] on div "Mañana 9:28PM de SalesBot (Seg interés) para Tomas Echeverri" at bounding box center [945, 502] width 294 height 17
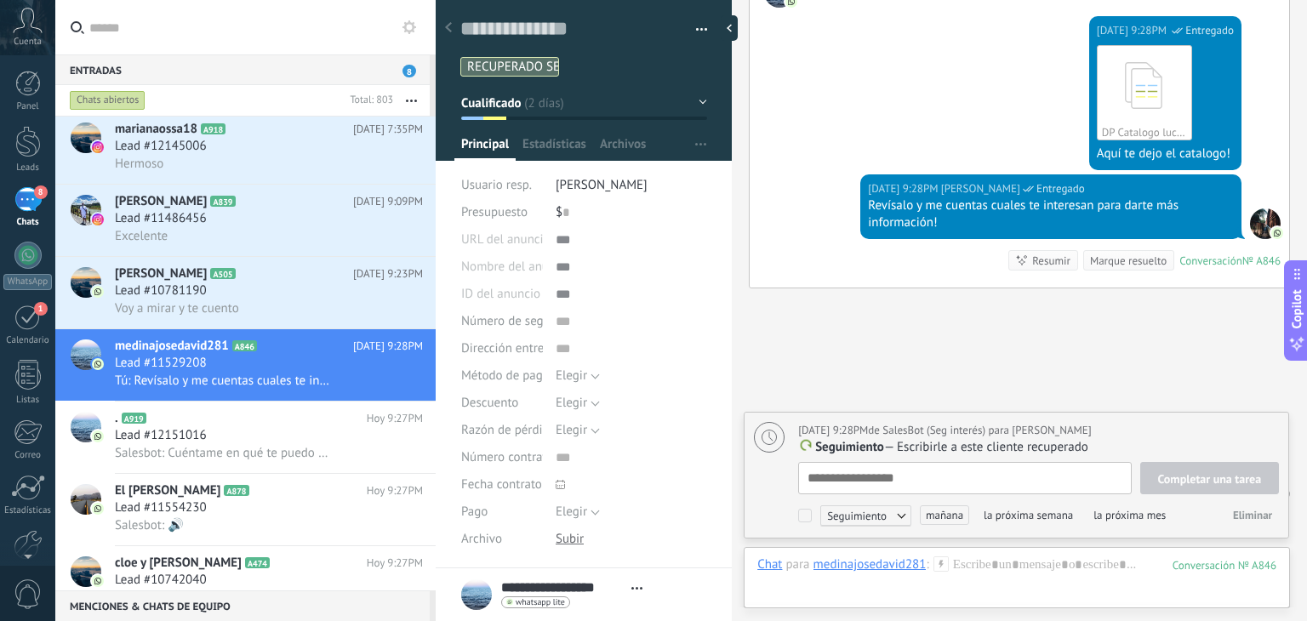
scroll to position [17, 0]
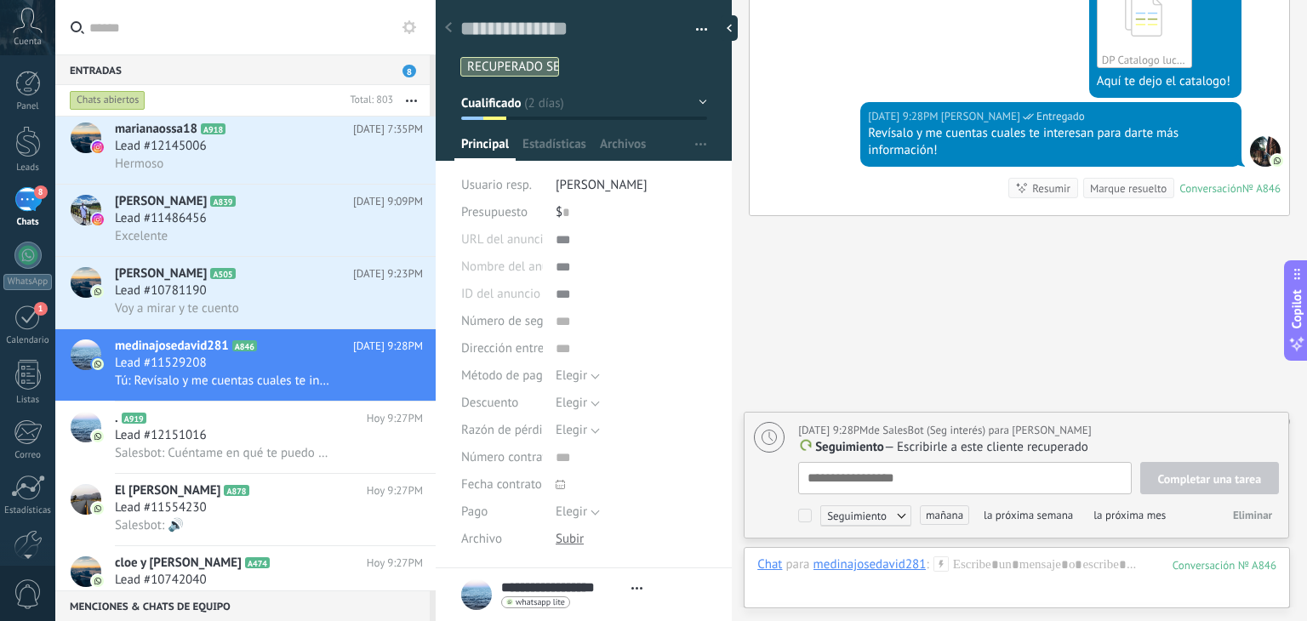
click at [1243, 517] on span "Eliminar" at bounding box center [1252, 515] width 39 height 14
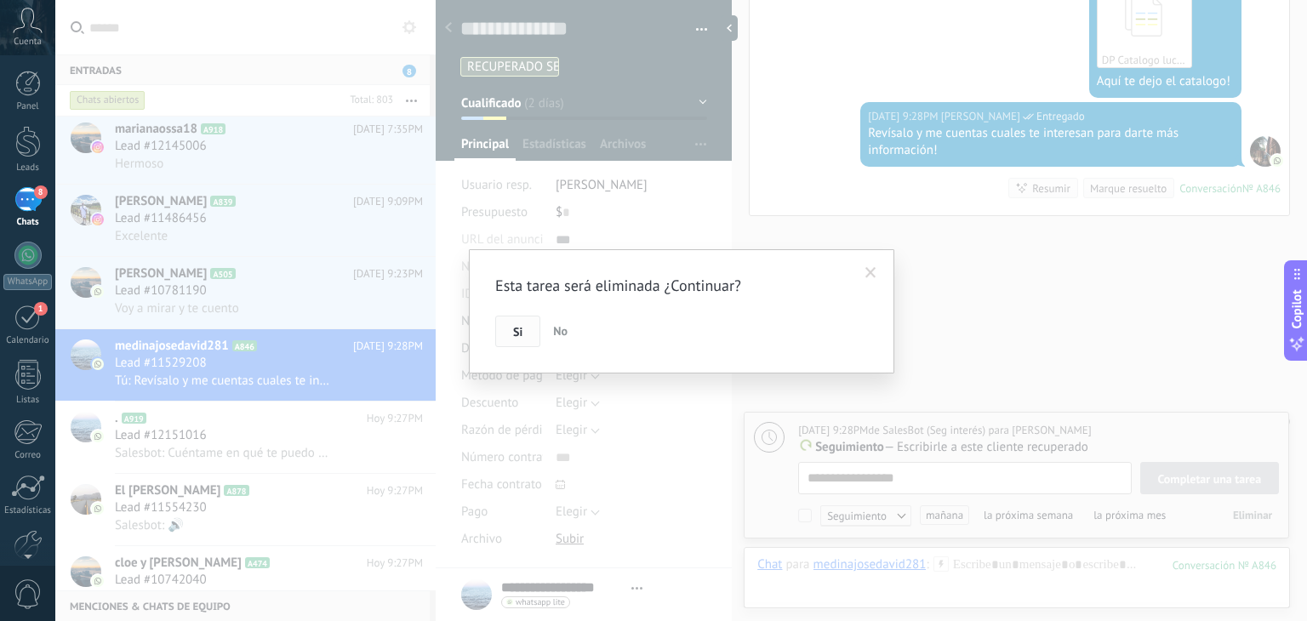
click at [519, 336] on span "Si" at bounding box center [517, 332] width 9 height 12
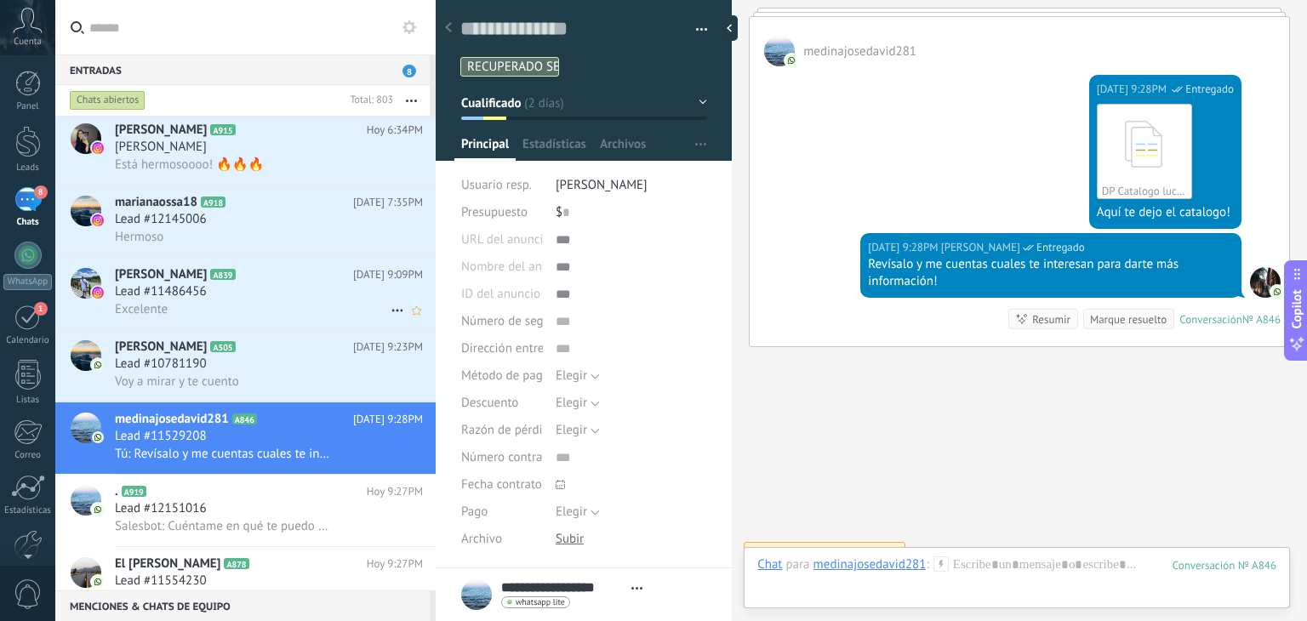
scroll to position [276, 0]
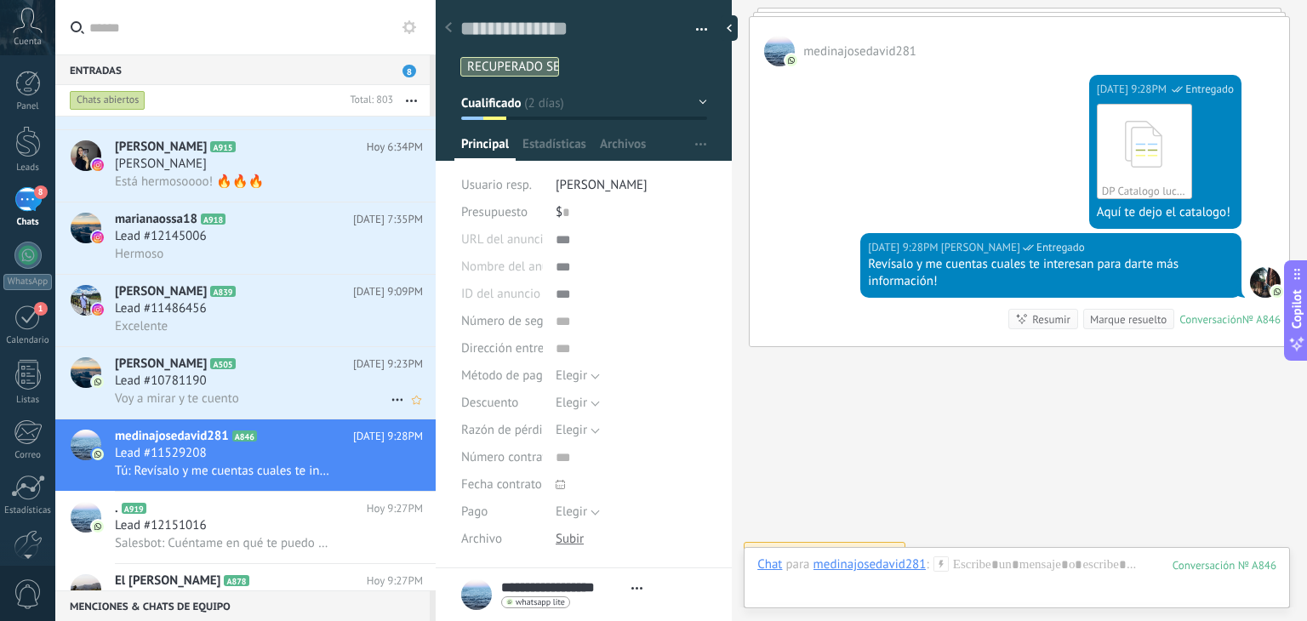
click at [218, 390] on div "Lead #10781190" at bounding box center [269, 381] width 308 height 17
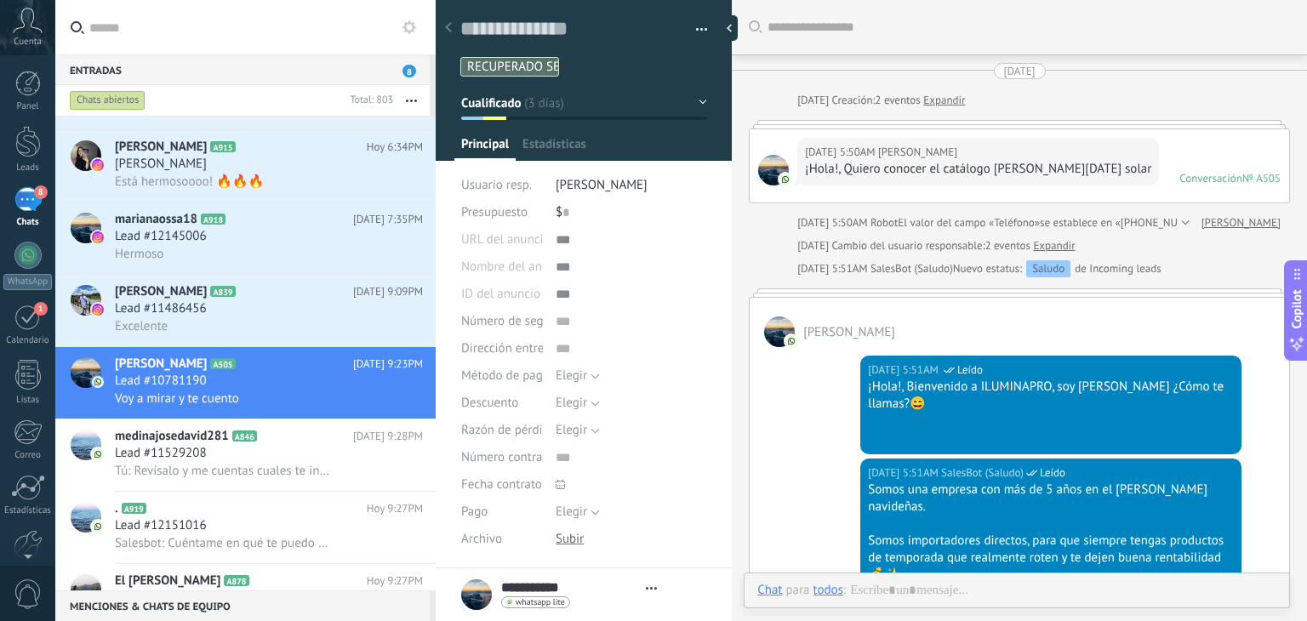
type textarea "**********"
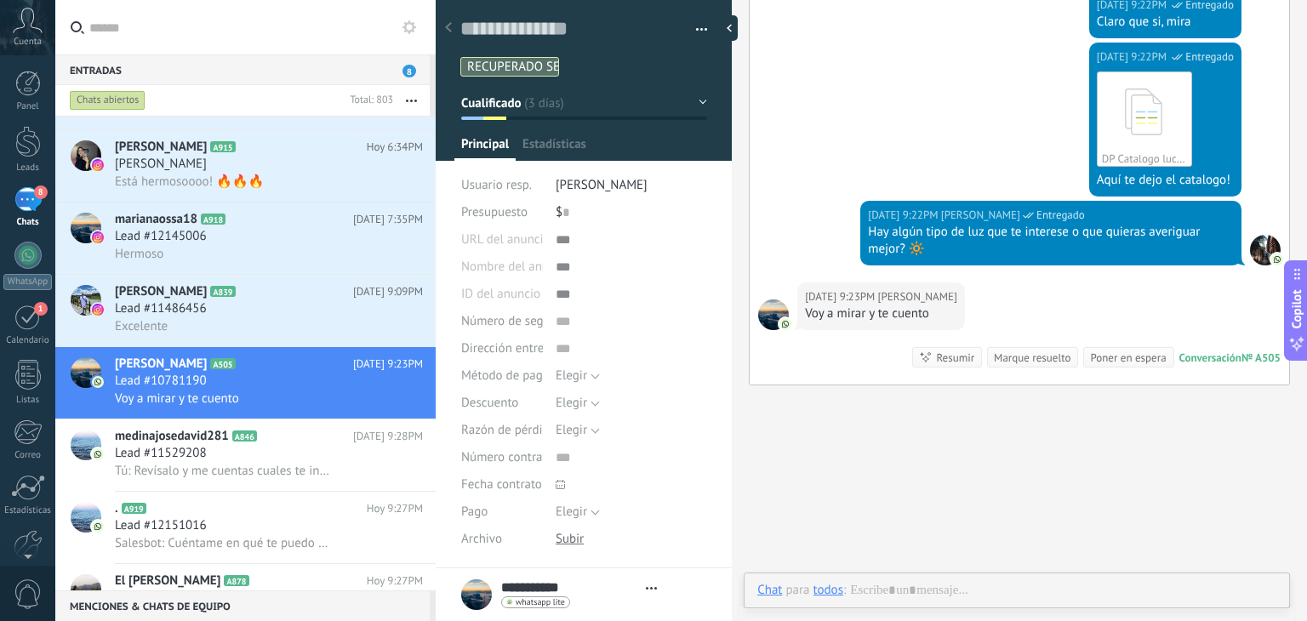
scroll to position [25, 0]
click at [986, 585] on div at bounding box center [1016, 607] width 519 height 51
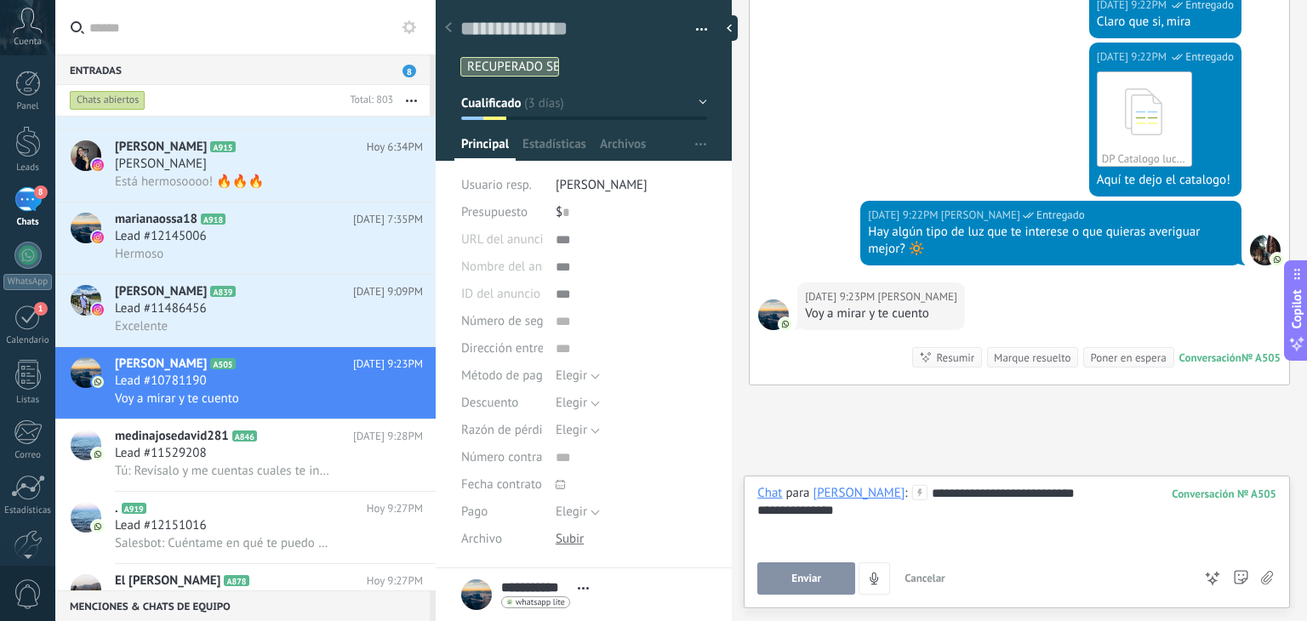
click at [817, 584] on span "Enviar" at bounding box center [807, 579] width 30 height 12
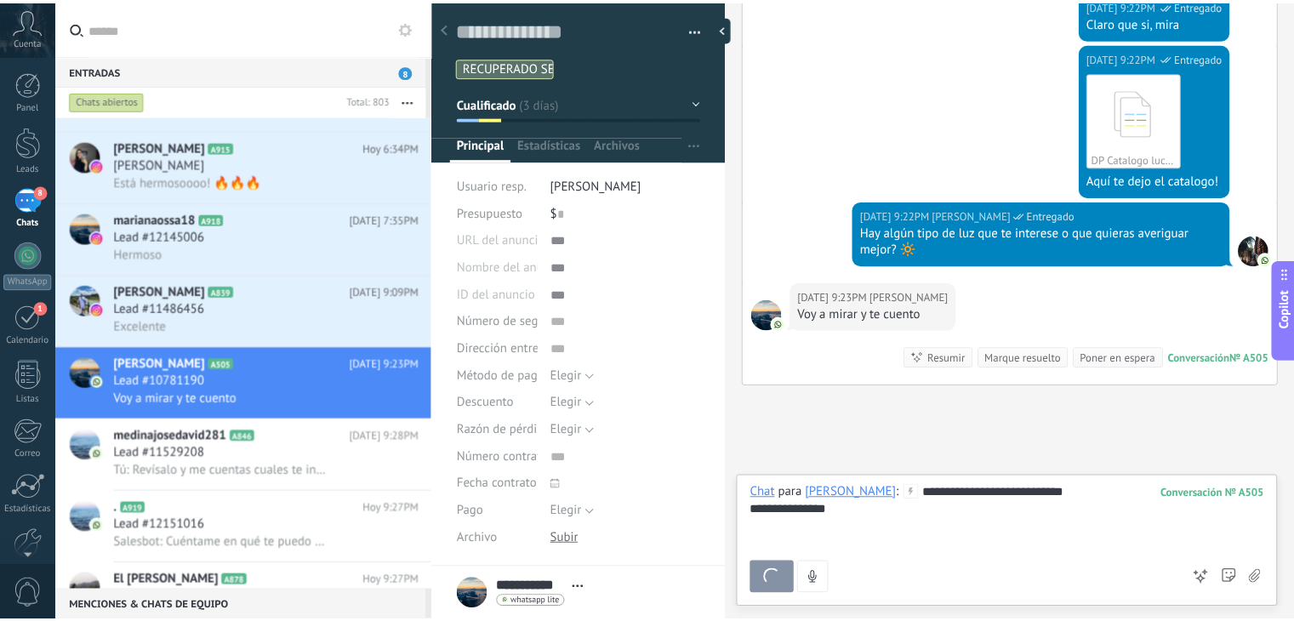
scroll to position [1926, 0]
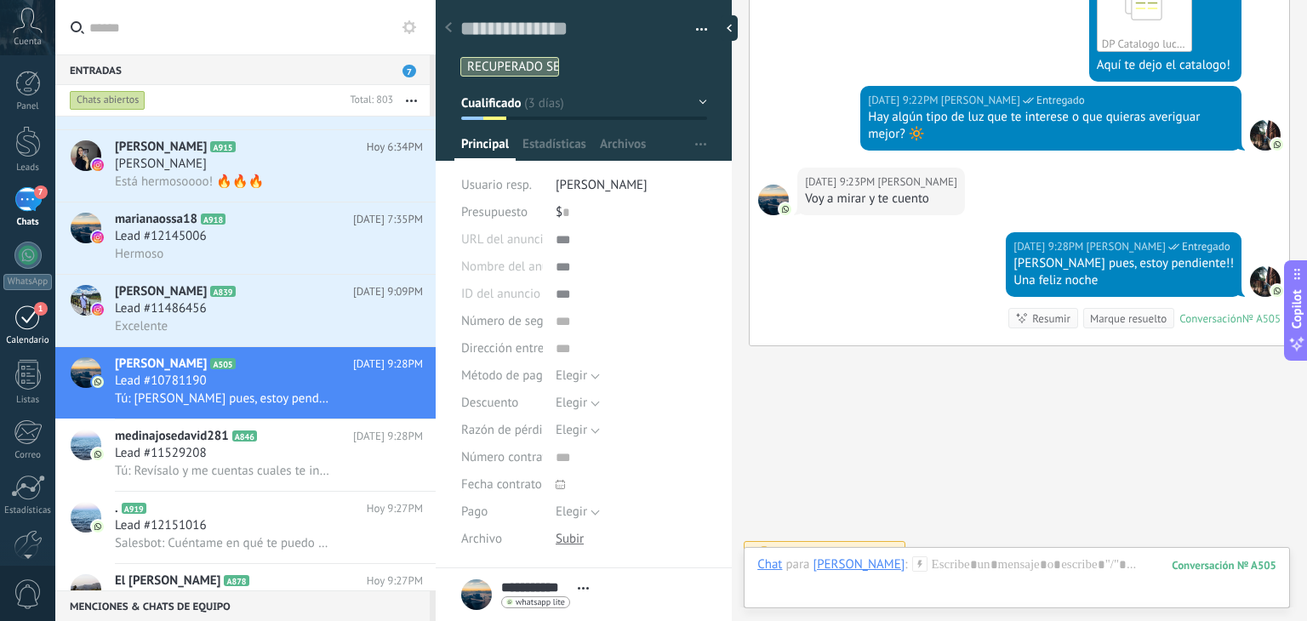
click at [38, 321] on div "1" at bounding box center [27, 317] width 27 height 26
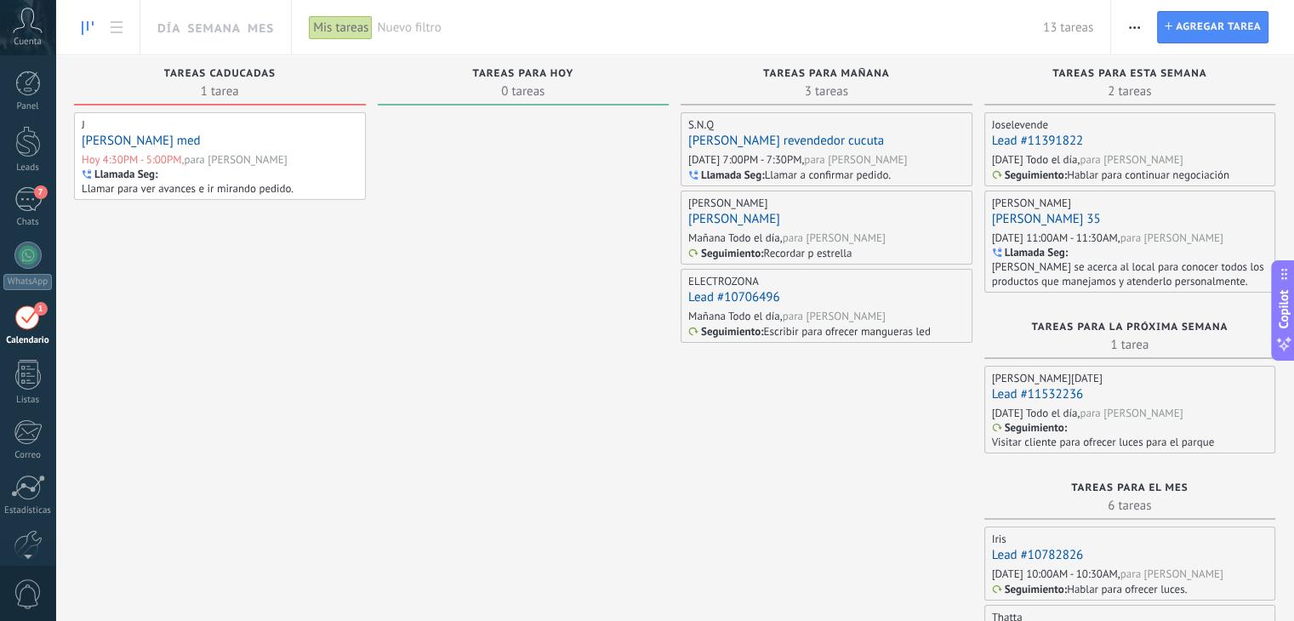
click at [426, 37] on div "Nuevo filtro 13 tareas" at bounding box center [735, 27] width 717 height 54
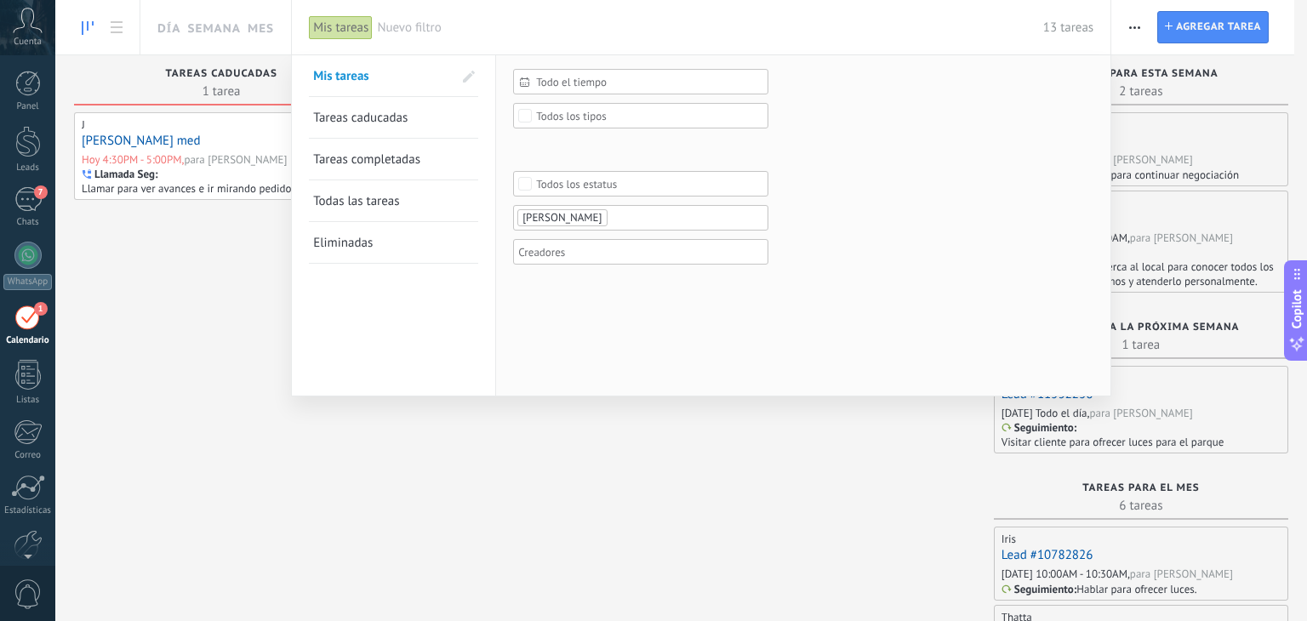
click at [660, 229] on div "[PERSON_NAME]" at bounding box center [640, 218] width 255 height 26
click at [660, 214] on ul "[PERSON_NAME]" at bounding box center [635, 218] width 238 height 20
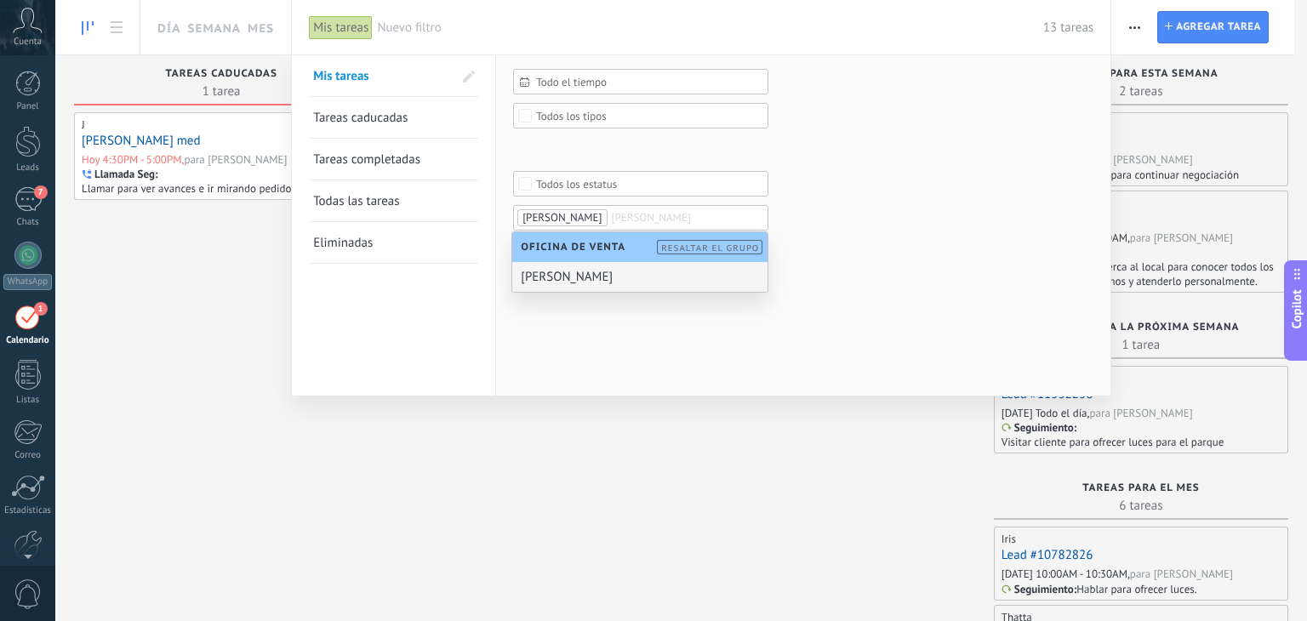
click at [560, 277] on div "[PERSON_NAME]" at bounding box center [639, 277] width 255 height 30
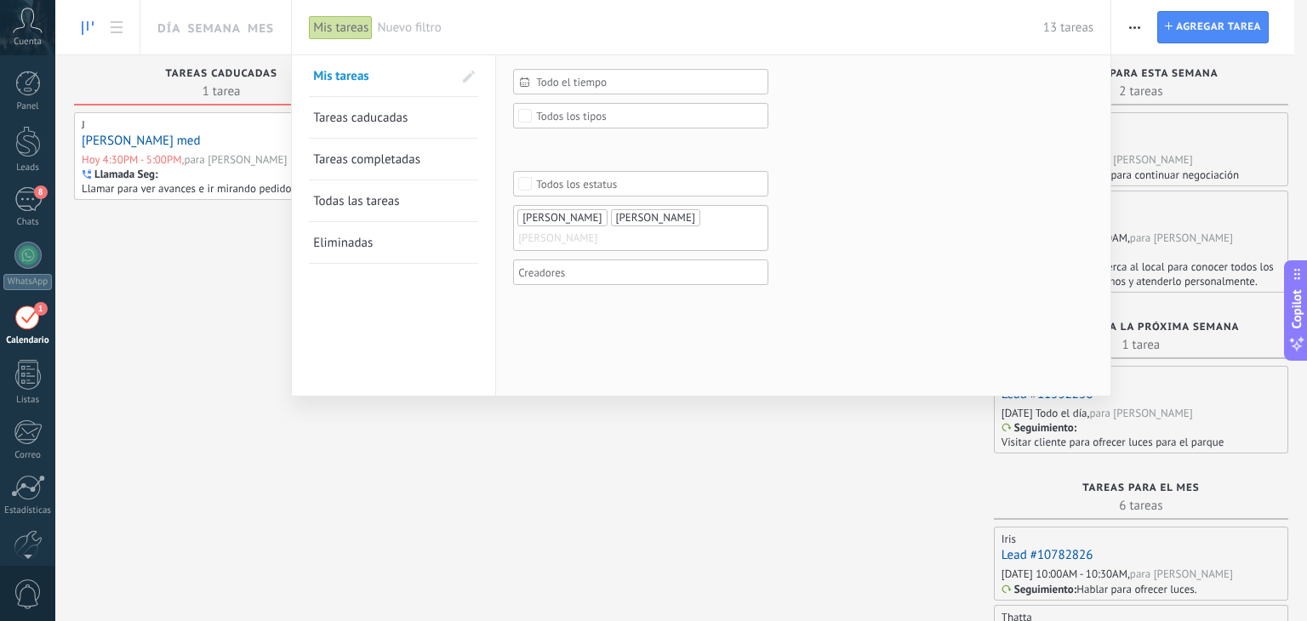
click at [591, 311] on div "Todo el tiempo Todo el tiempo Hoy Ayer Últimos ** 30 dias Esta semana La última…" at bounding box center [803, 225] width 614 height 340
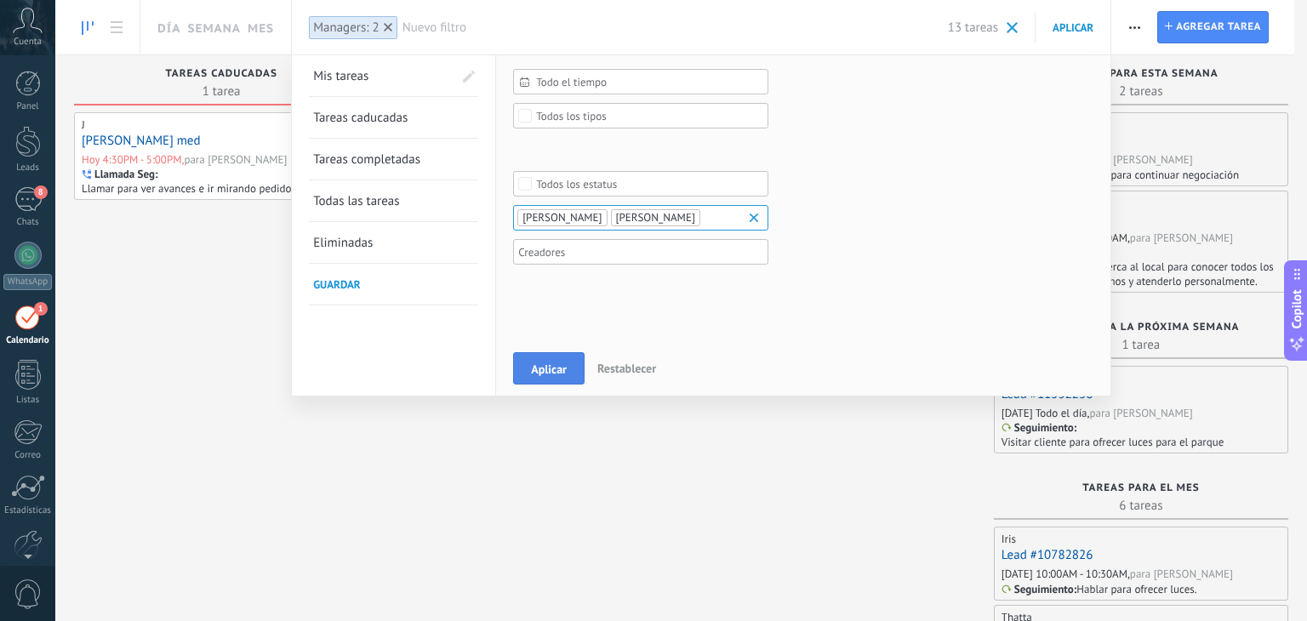
click at [538, 369] on span "Aplicar" at bounding box center [549, 369] width 36 height 12
